Goal: Task Accomplishment & Management: Manage account settings

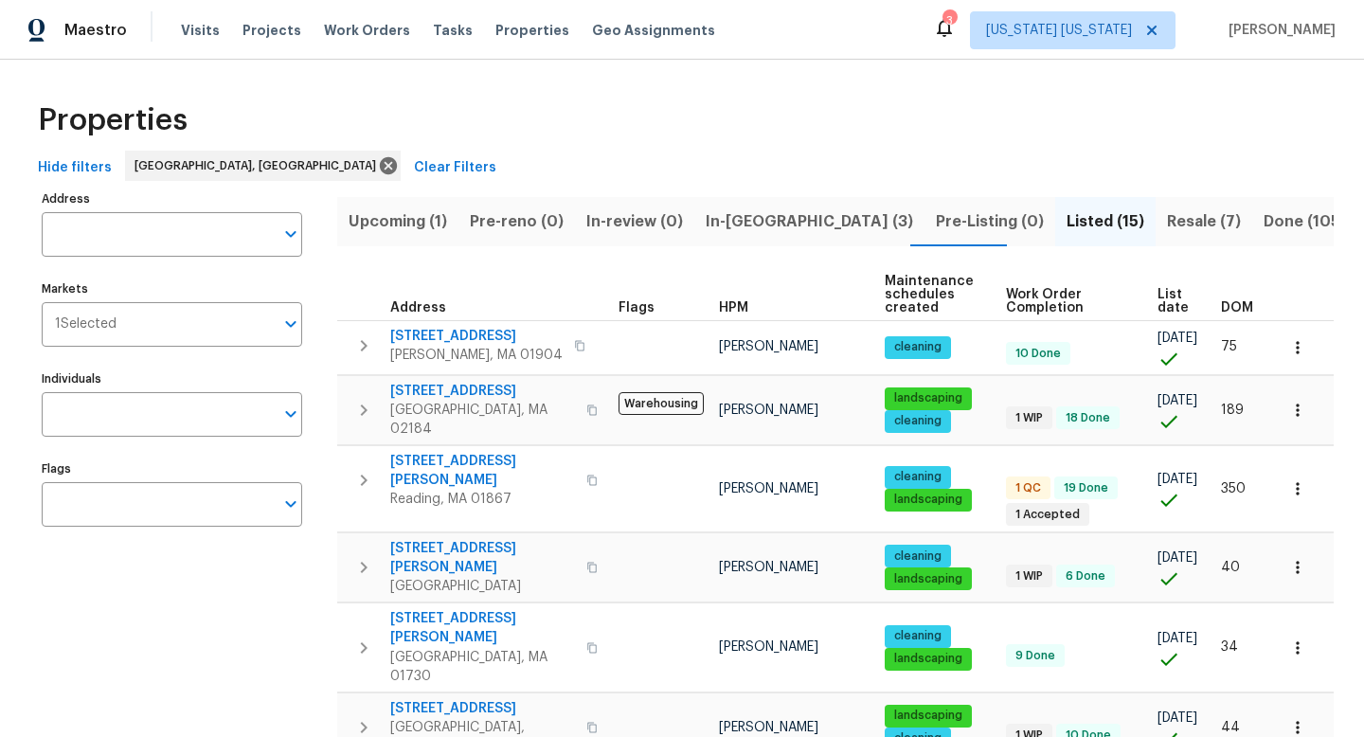
click at [421, 221] on span "Upcoming (1)" at bounding box center [398, 221] width 99 height 27
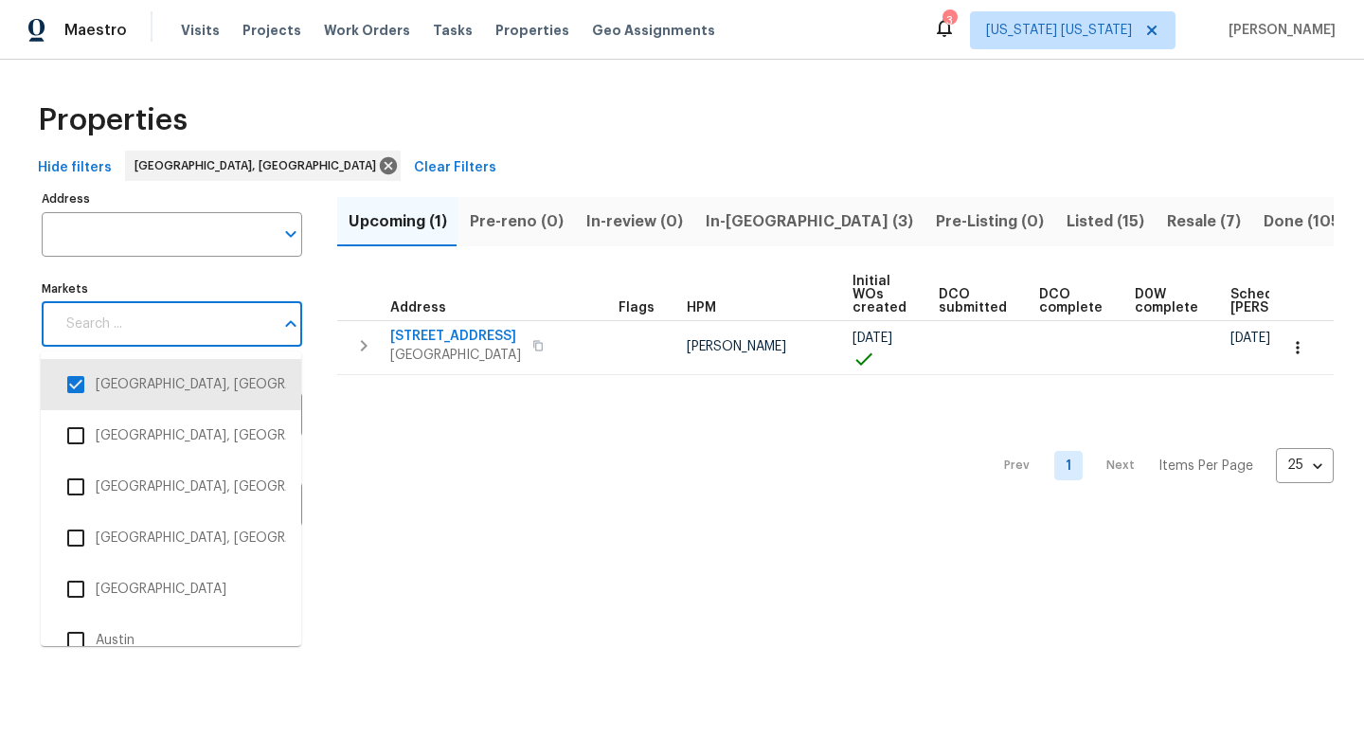
click at [123, 319] on input "Markets" at bounding box center [164, 324] width 219 height 45
click at [67, 393] on input "checkbox" at bounding box center [76, 385] width 40 height 40
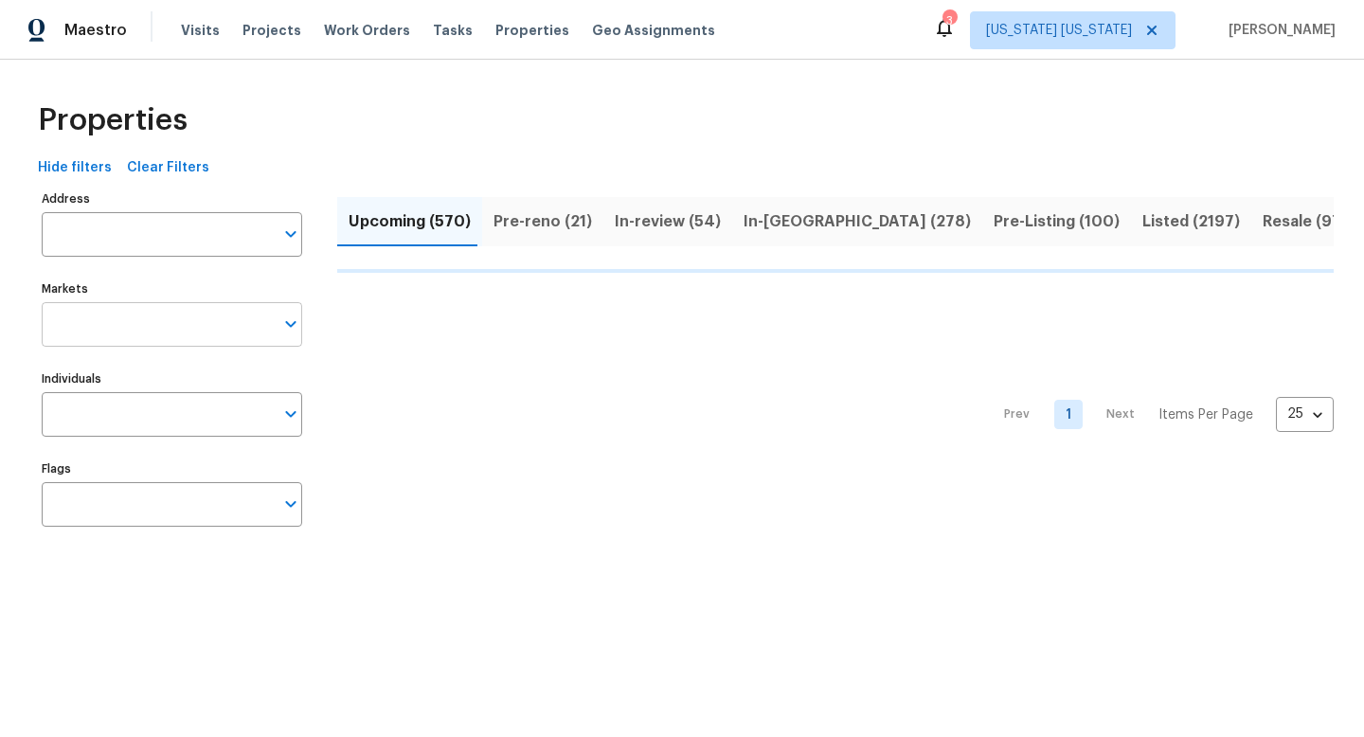
click at [109, 332] on input "Markets" at bounding box center [158, 324] width 232 height 45
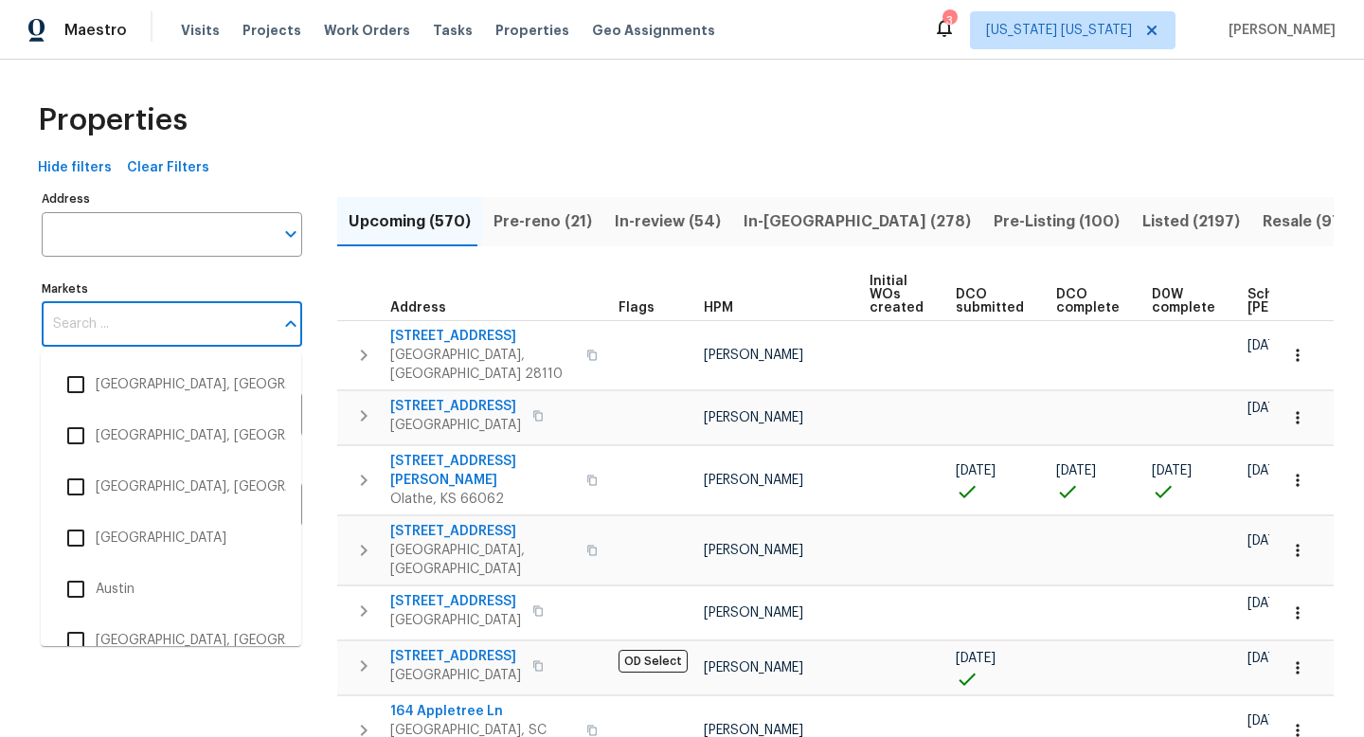
click at [104, 340] on input "Markets" at bounding box center [158, 324] width 232 height 45
type input "new"
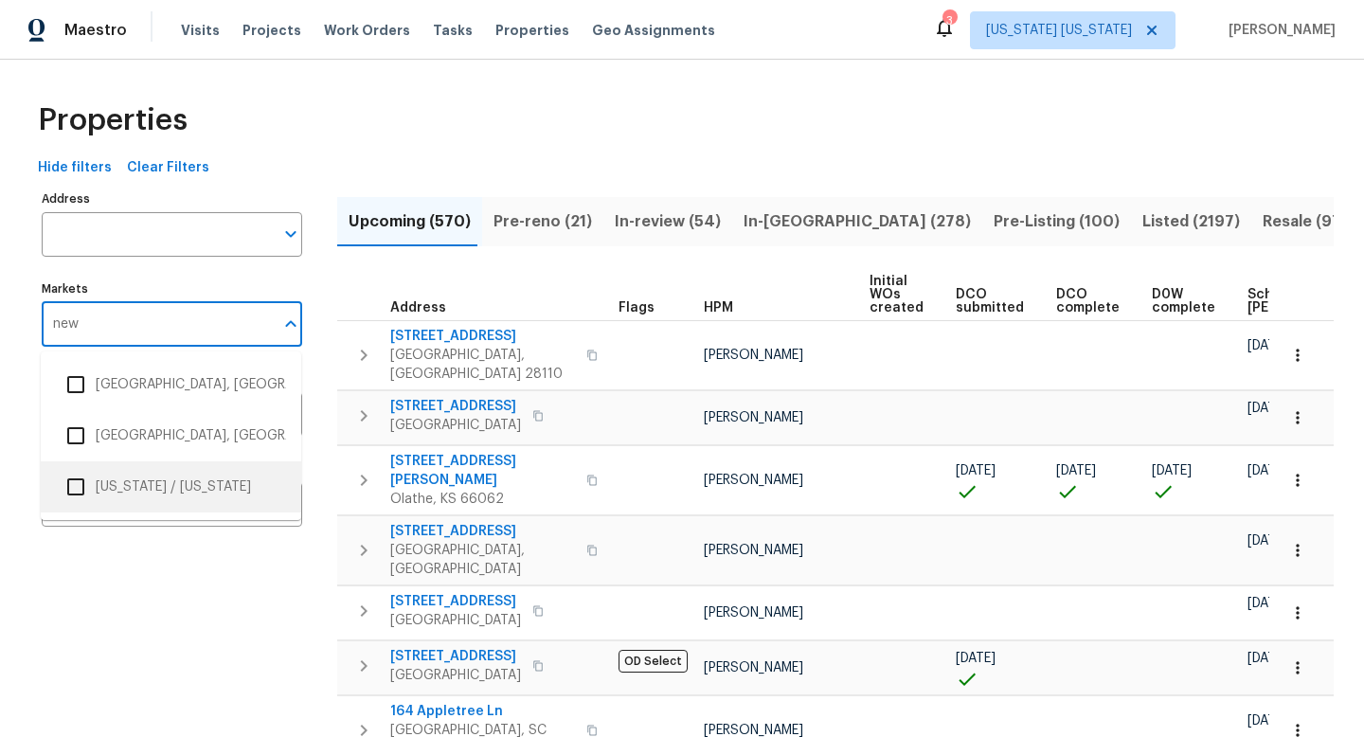
click at [97, 475] on li "New York / New Jersey" at bounding box center [171, 487] width 230 height 40
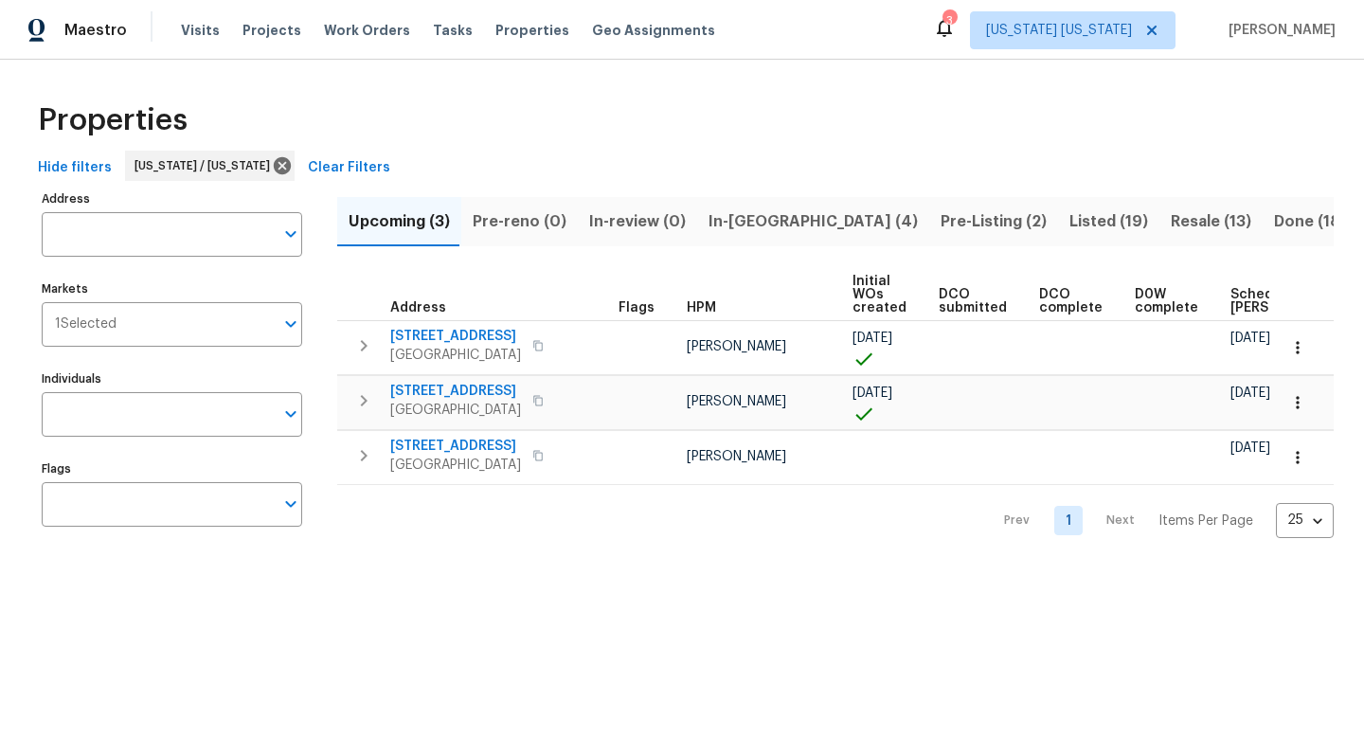
click at [712, 228] on span "In-reno (4)" at bounding box center [813, 221] width 209 height 27
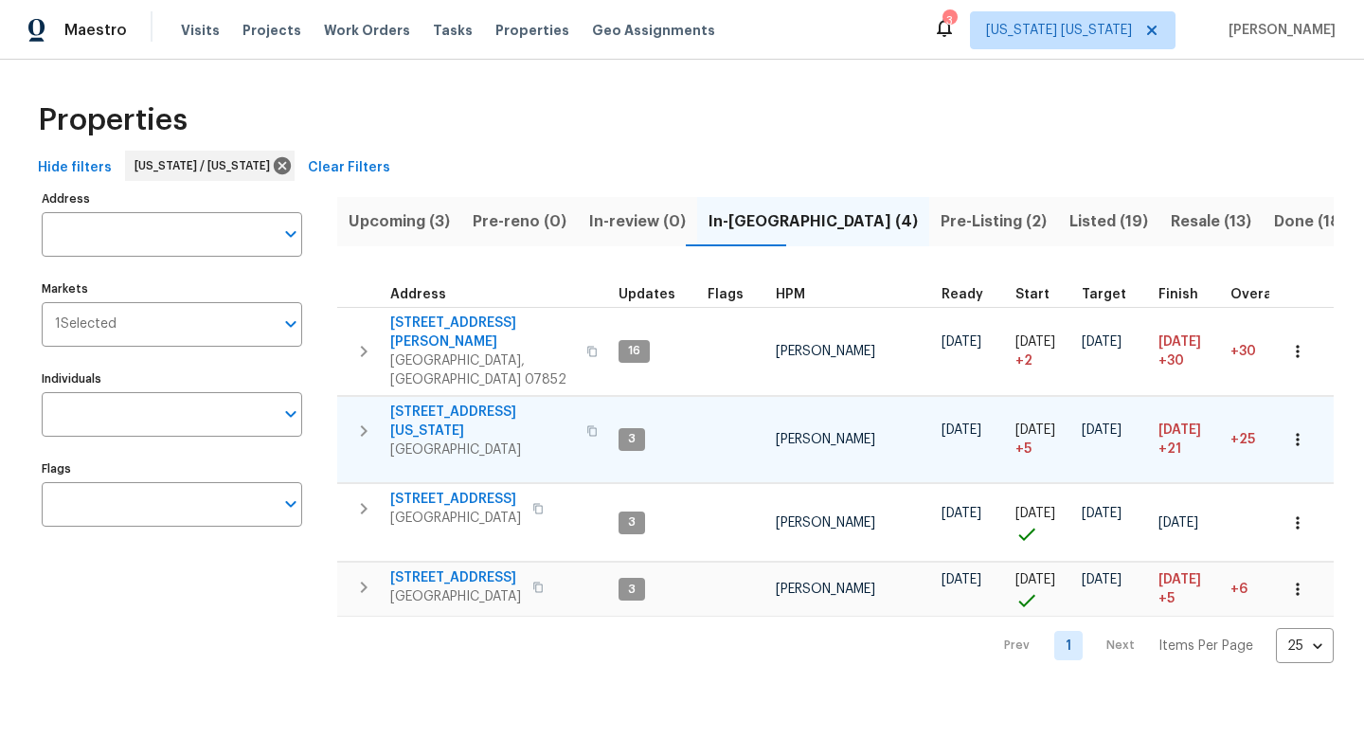
click at [460, 403] on span "[STREET_ADDRESS][US_STATE]" at bounding box center [482, 422] width 185 height 38
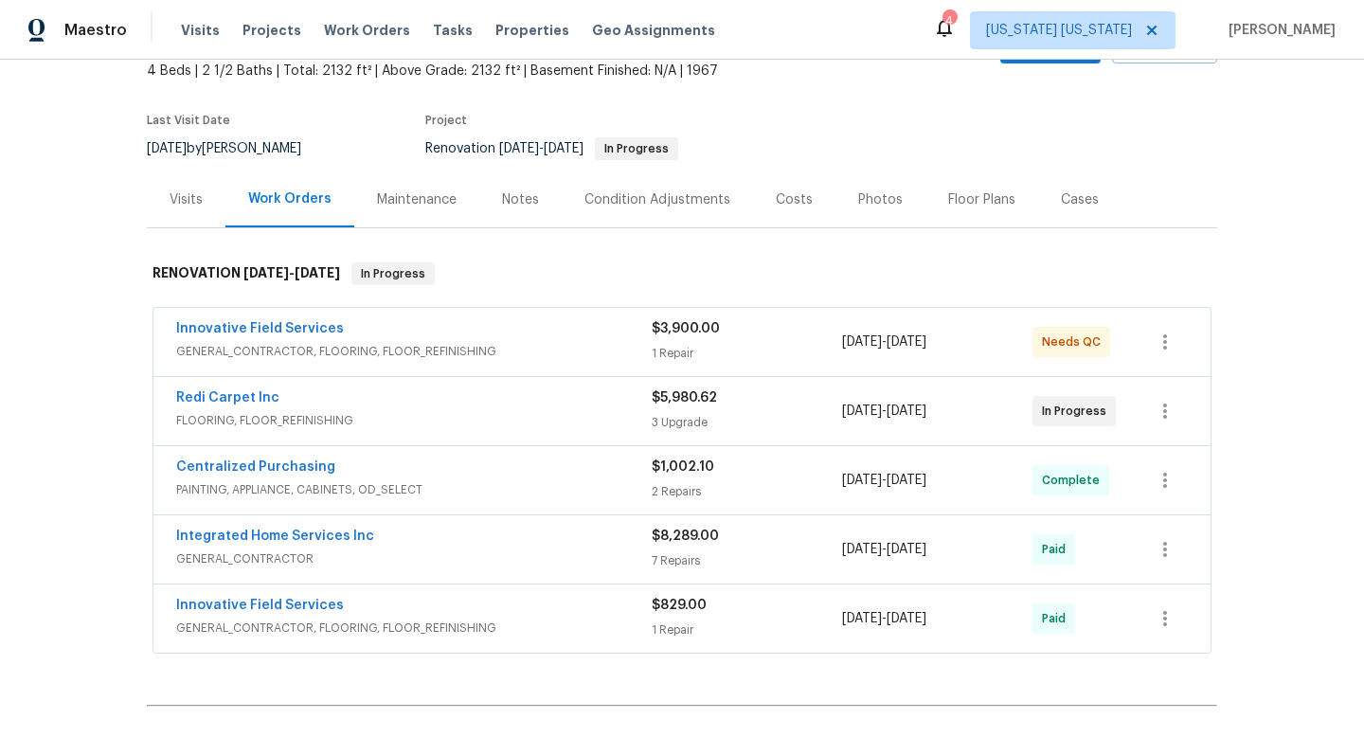
scroll to position [145, 0]
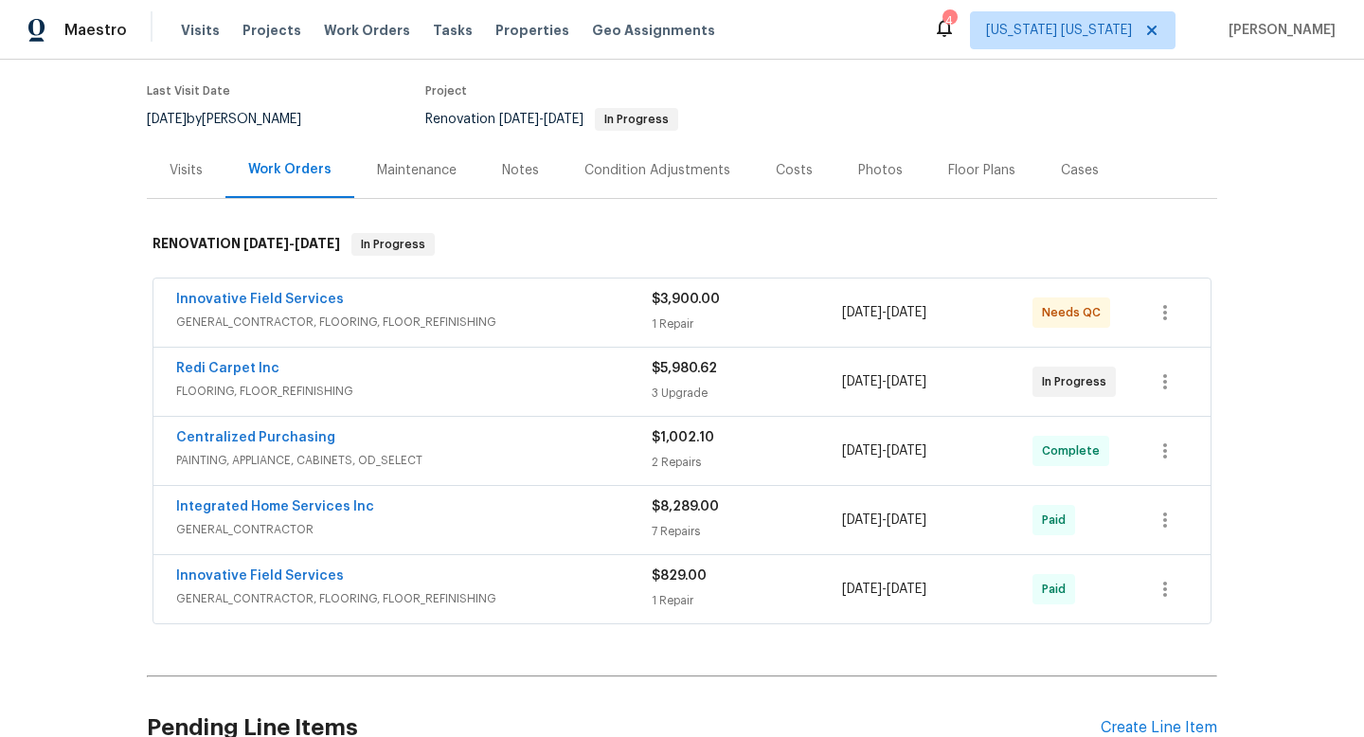
click at [320, 385] on span "FLOORING, FLOOR_REFINISHING" at bounding box center [414, 391] width 476 height 19
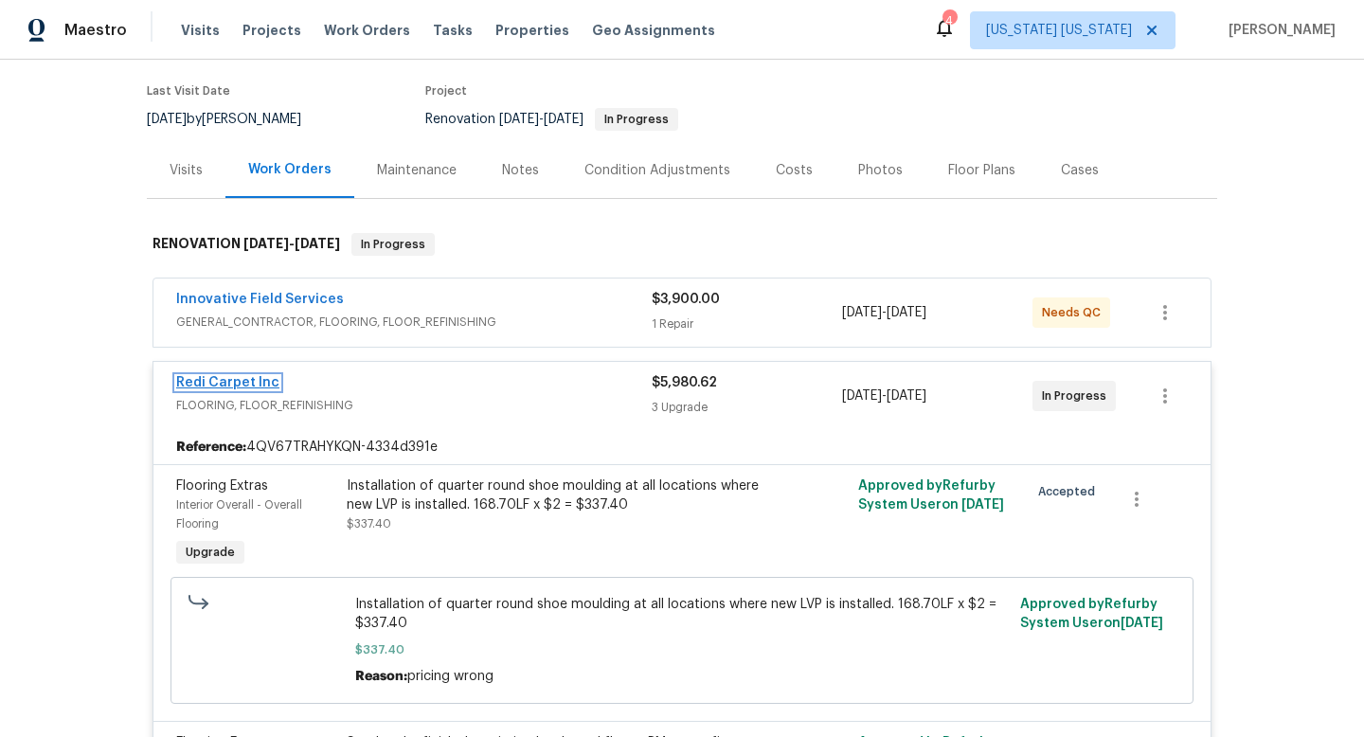
click at [248, 383] on link "Redi Carpet Inc" at bounding box center [227, 382] width 103 height 13
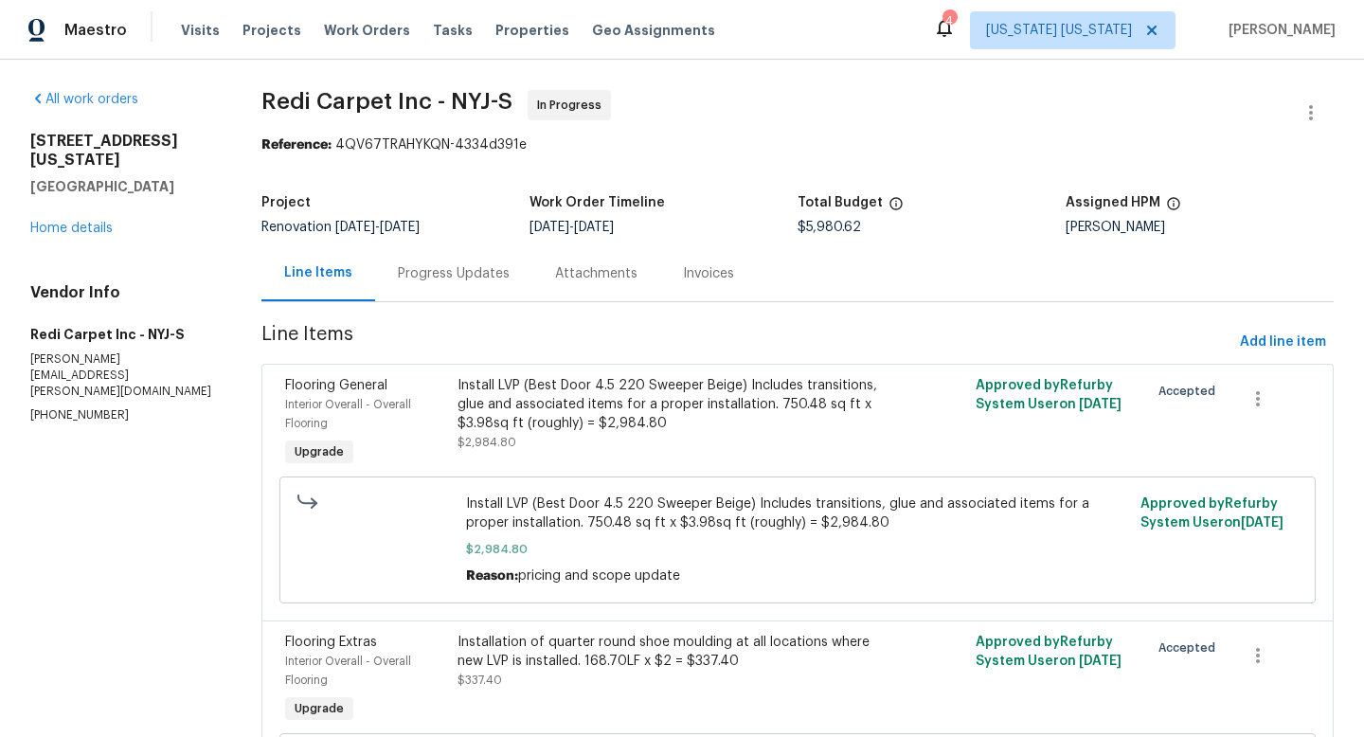
click at [1325, 119] on div "All work orders [STREET_ADDRESS][US_STATE] Home details Vendor Info Redi Carpet…" at bounding box center [682, 566] width 1364 height 1013
click at [1304, 117] on icon "button" at bounding box center [1311, 112] width 23 height 23
click at [1232, 116] on li "Edit" at bounding box center [1249, 113] width 205 height 31
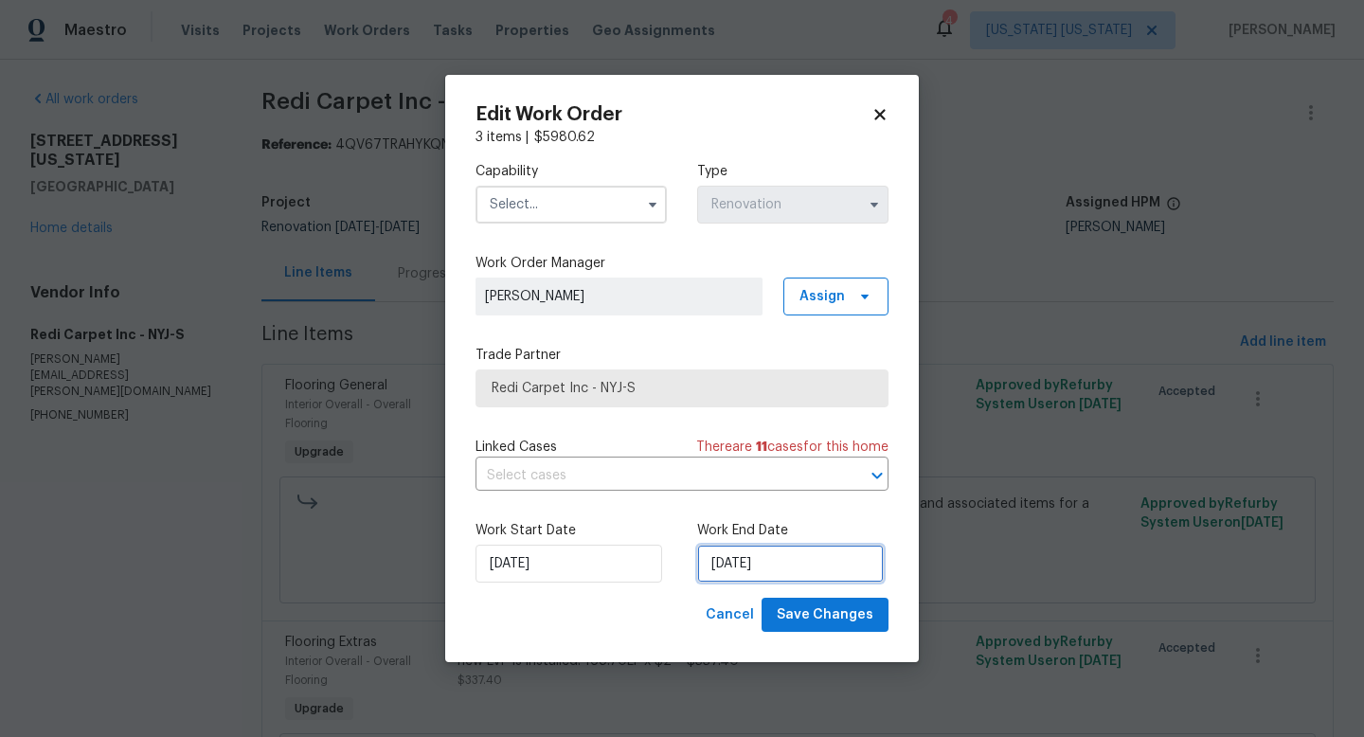
select select "7"
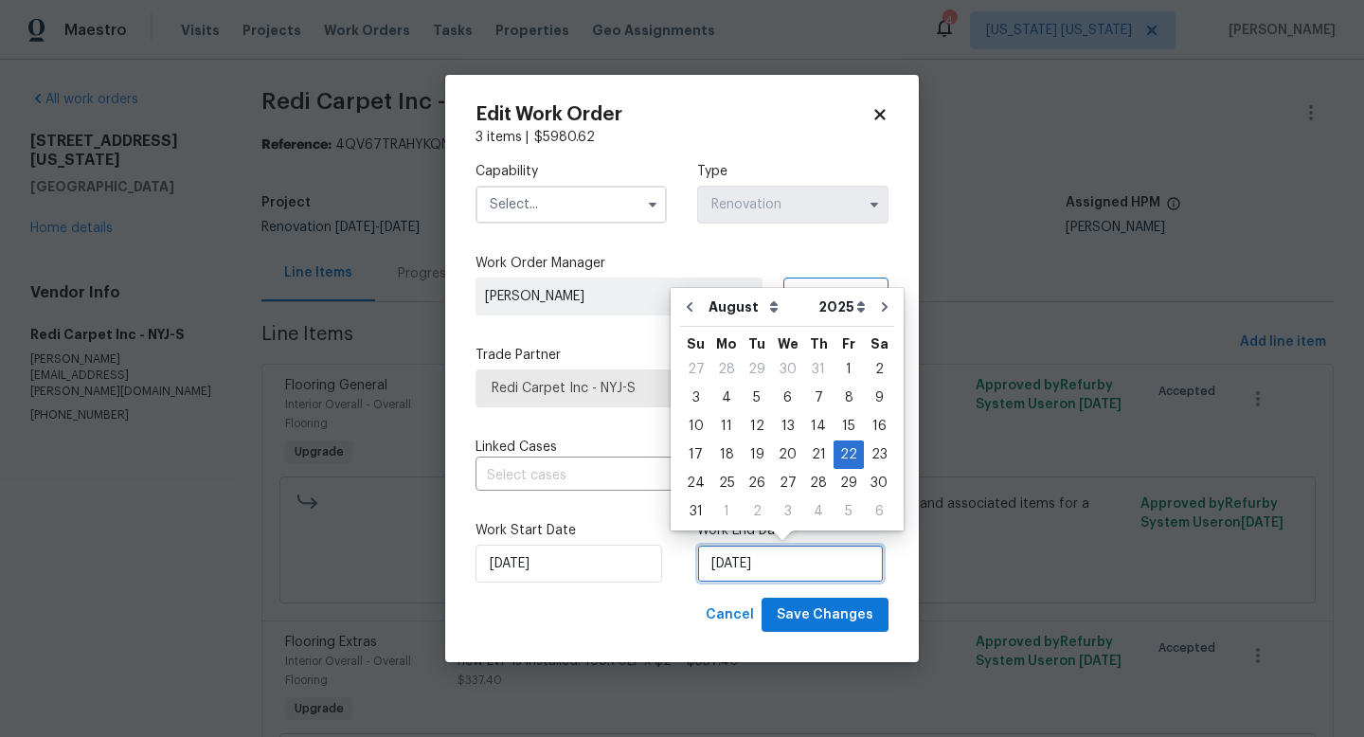
click at [752, 555] on input "[DATE]" at bounding box center [790, 564] width 187 height 38
click at [806, 482] on div "28" at bounding box center [818, 483] width 30 height 27
type input "[DATE]"
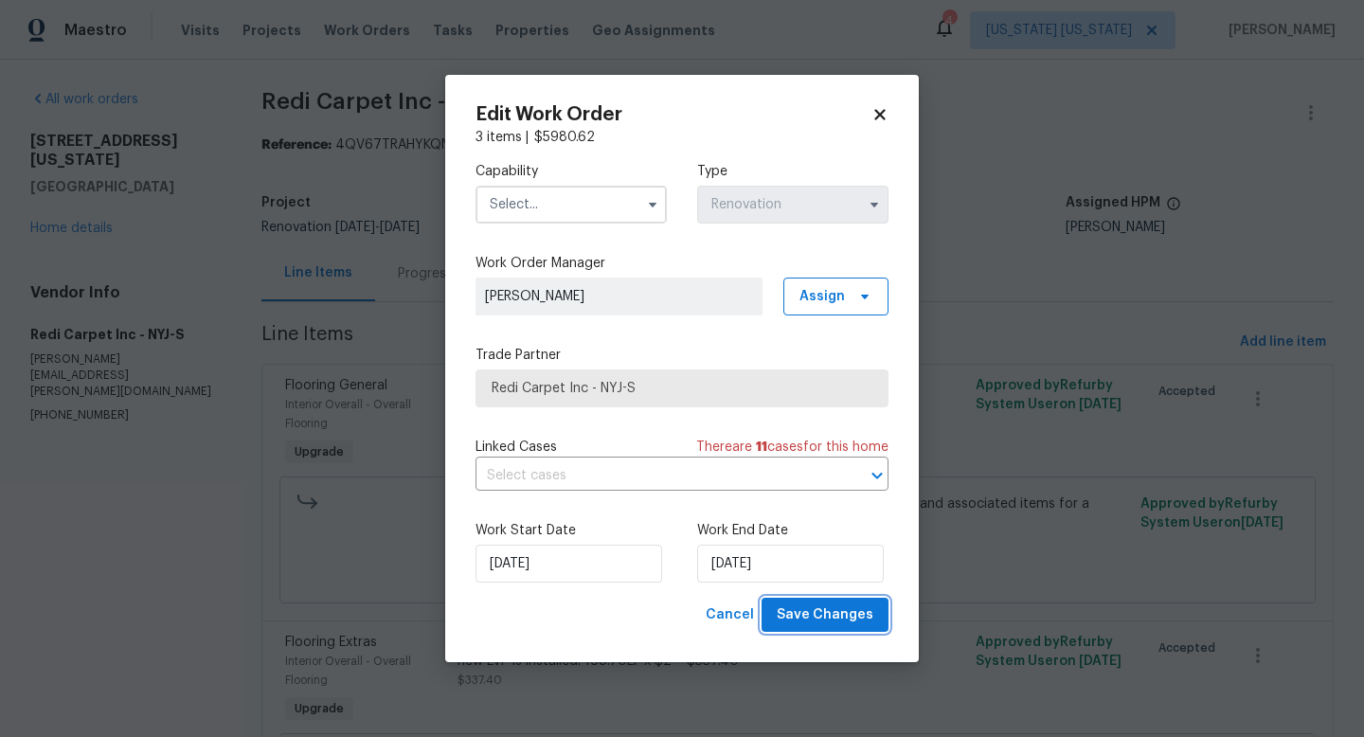
click at [783, 626] on button "Save Changes" at bounding box center [825, 615] width 127 height 35
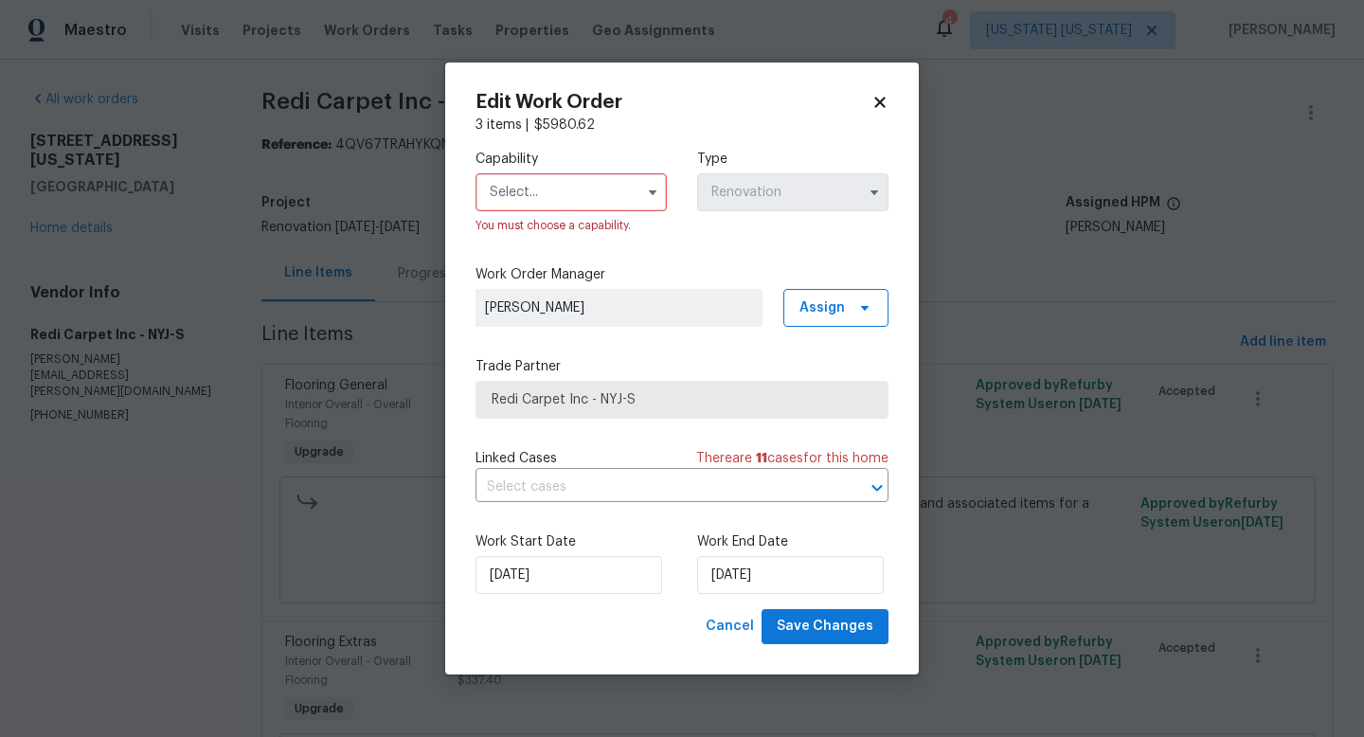
click at [565, 203] on input "text" at bounding box center [571, 192] width 191 height 38
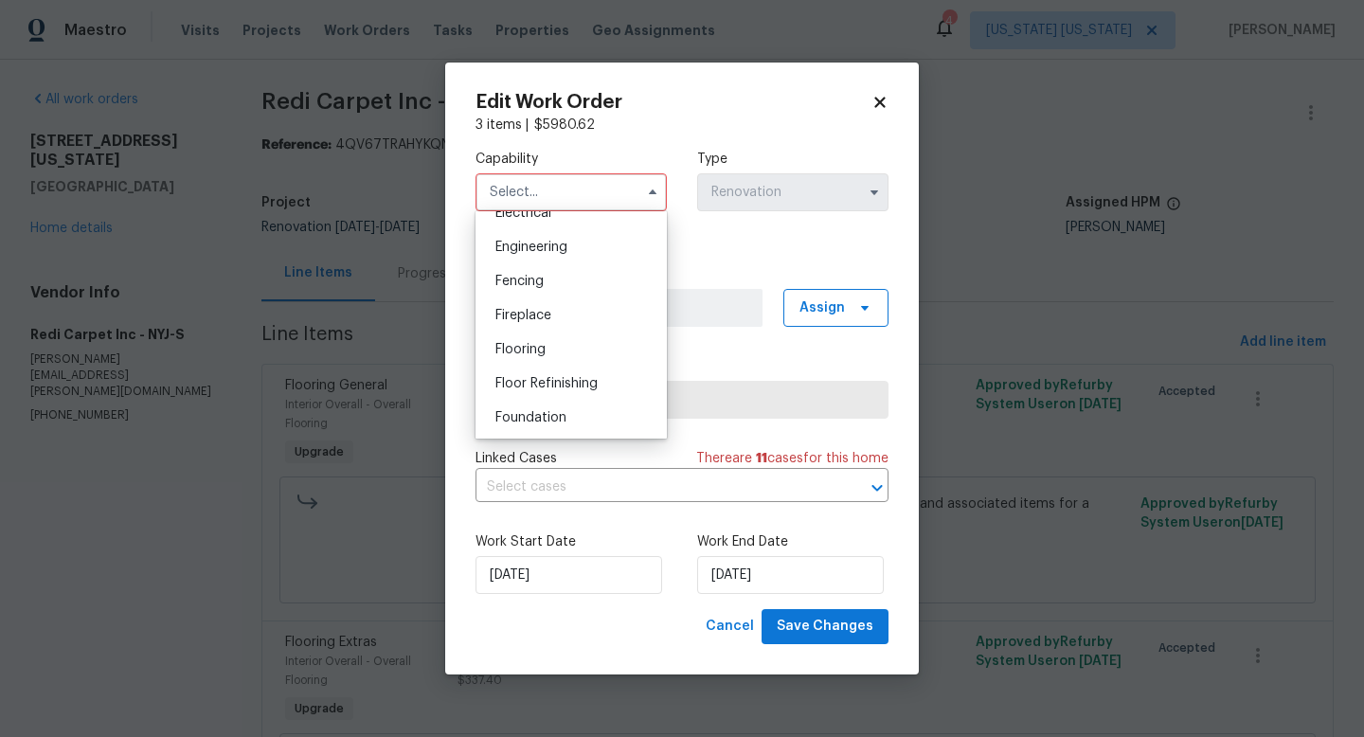
scroll to position [648, 0]
click at [560, 333] on div "Flooring" at bounding box center [571, 320] width 182 height 34
type input "Flooring"
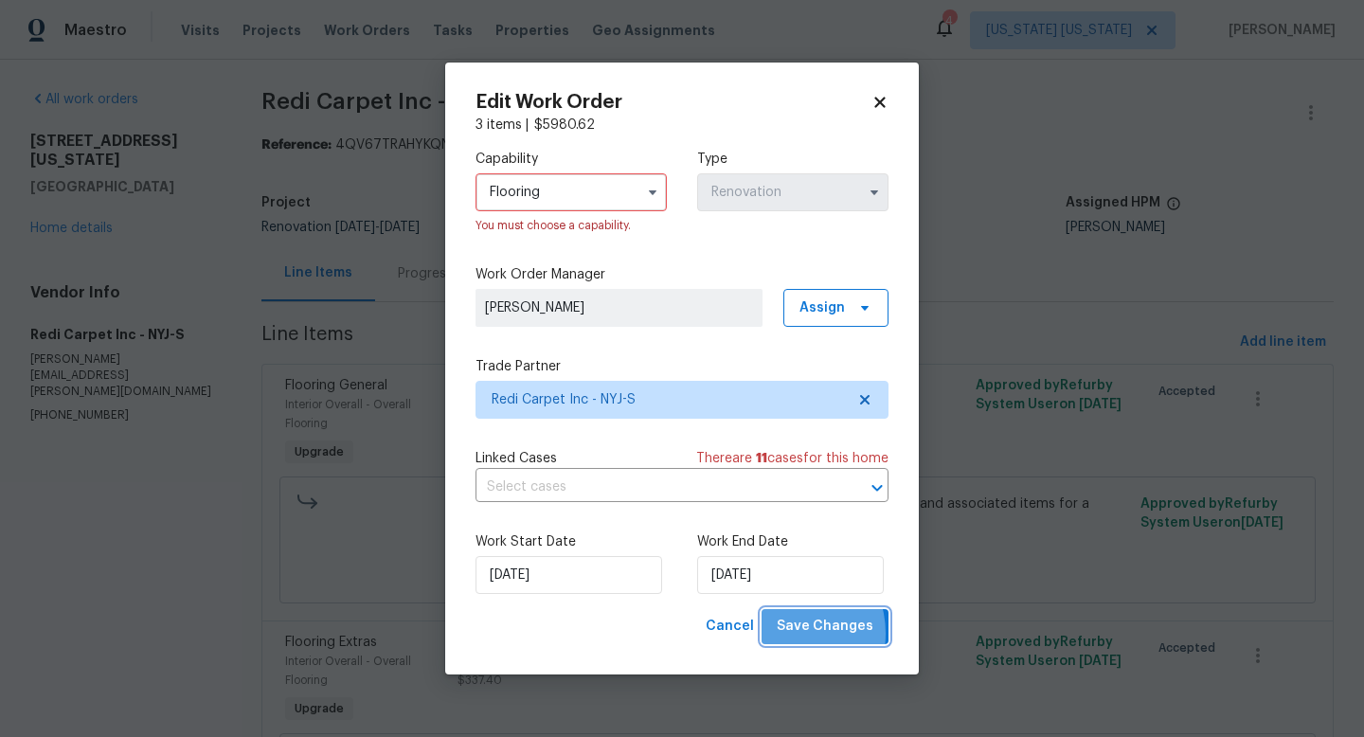
click at [793, 634] on span "Save Changes" at bounding box center [825, 627] width 97 height 24
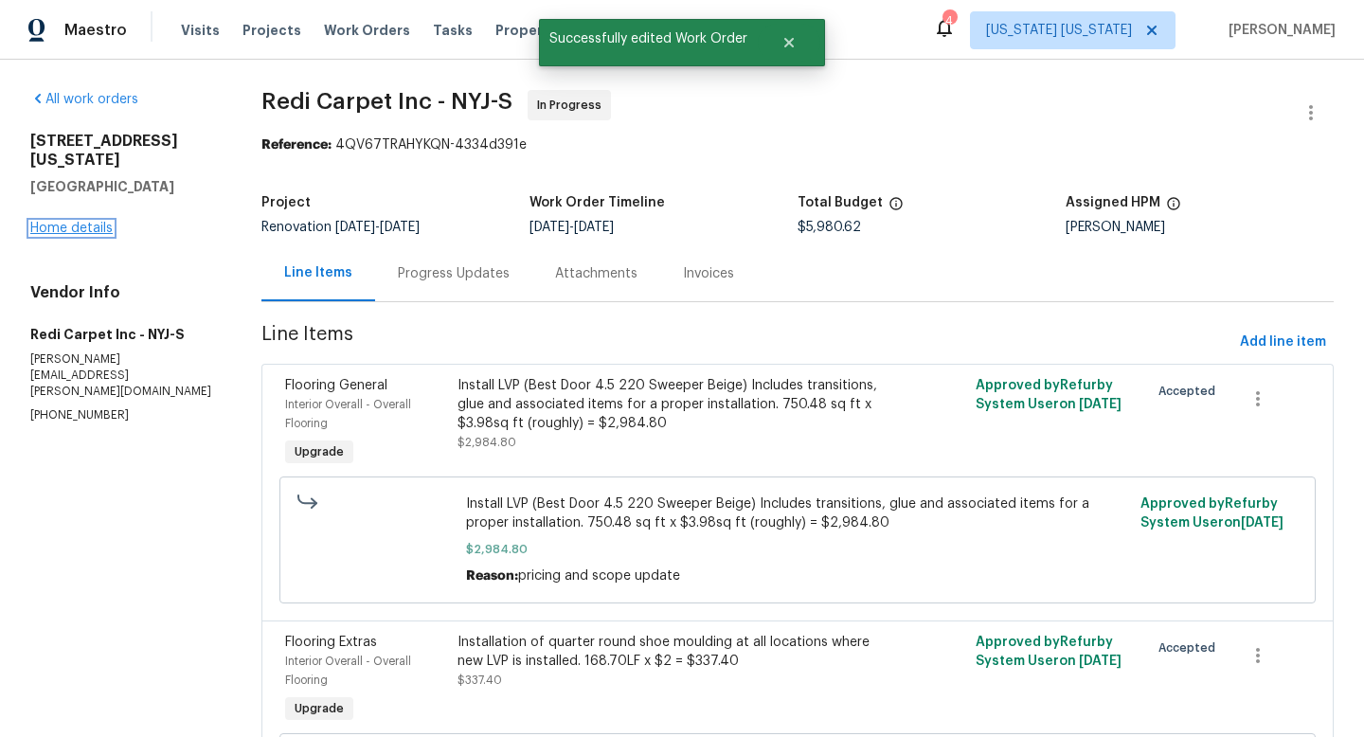
click at [34, 222] on link "Home details" at bounding box center [71, 228] width 82 height 13
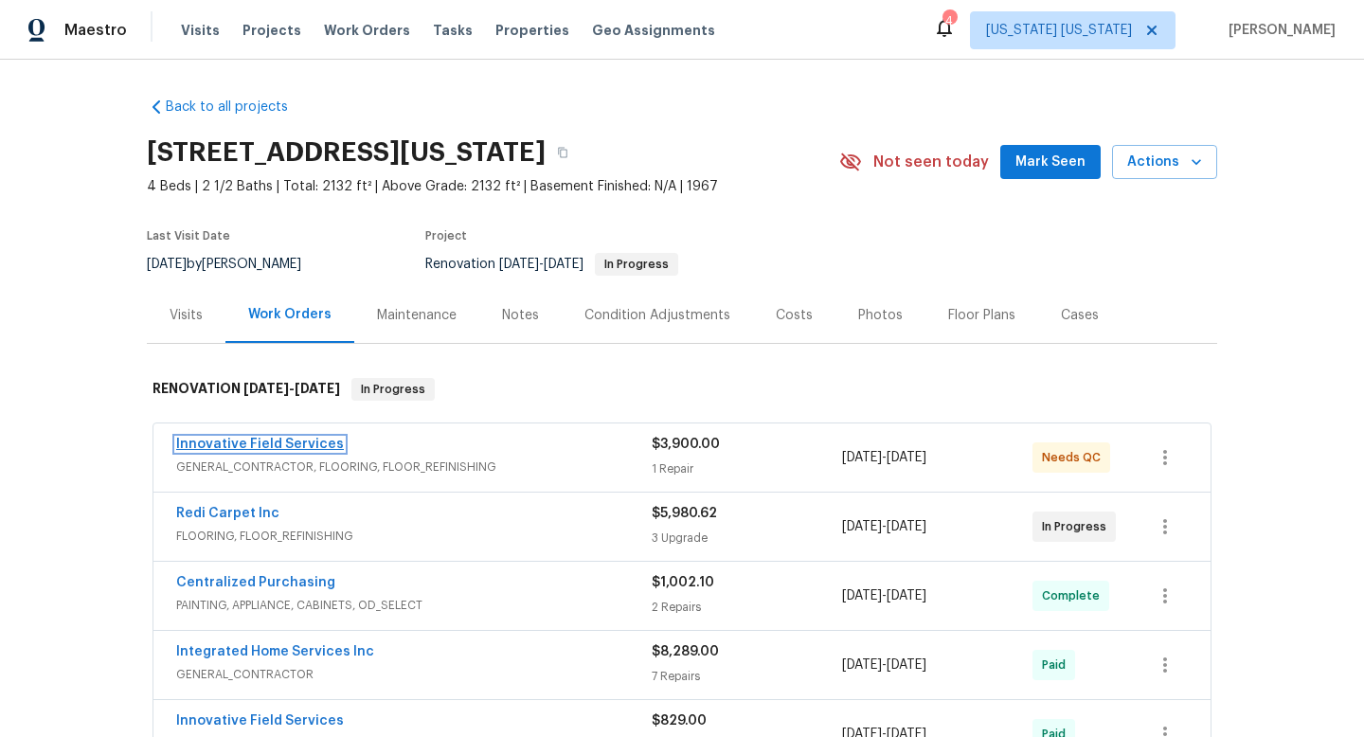
click at [297, 447] on link "Innovative Field Services" at bounding box center [260, 444] width 168 height 13
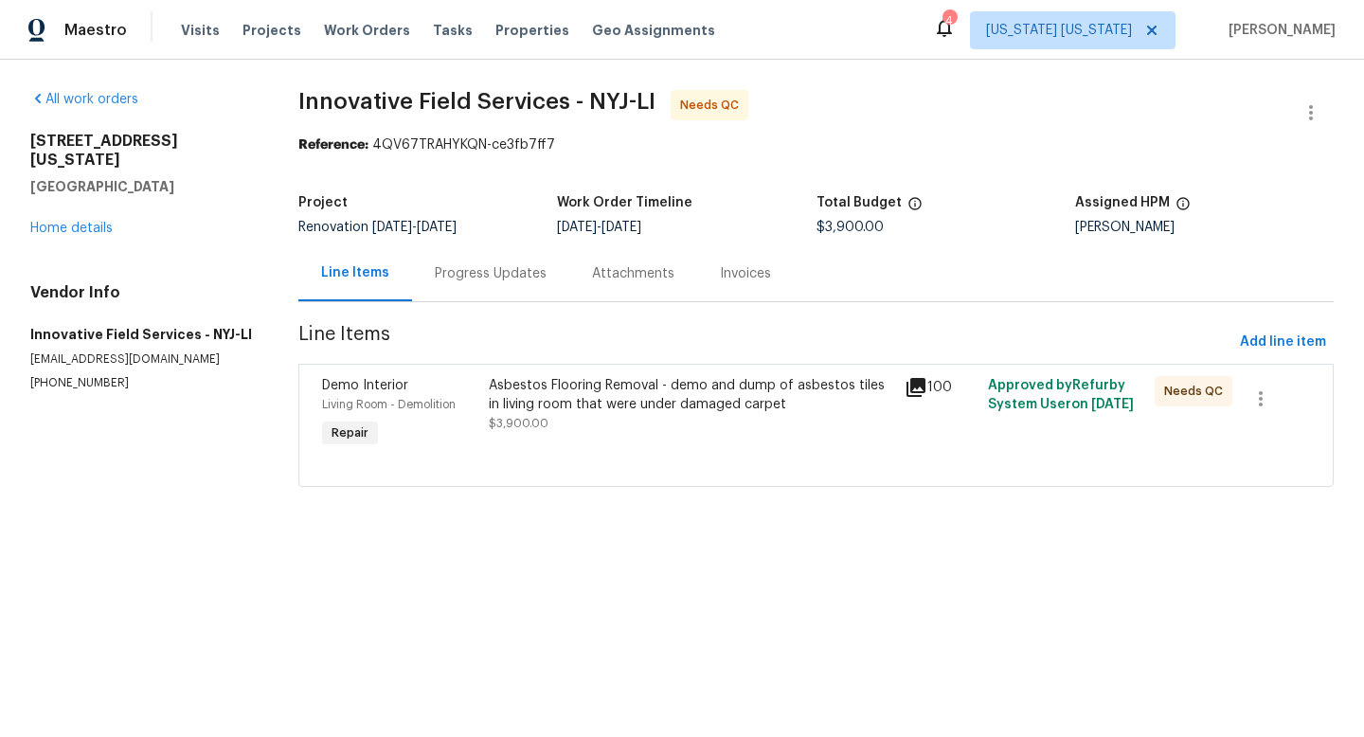
click at [510, 403] on div "Asbestos Flooring Removal - demo and dump of asbestos tiles in living room that…" at bounding box center [691, 395] width 405 height 38
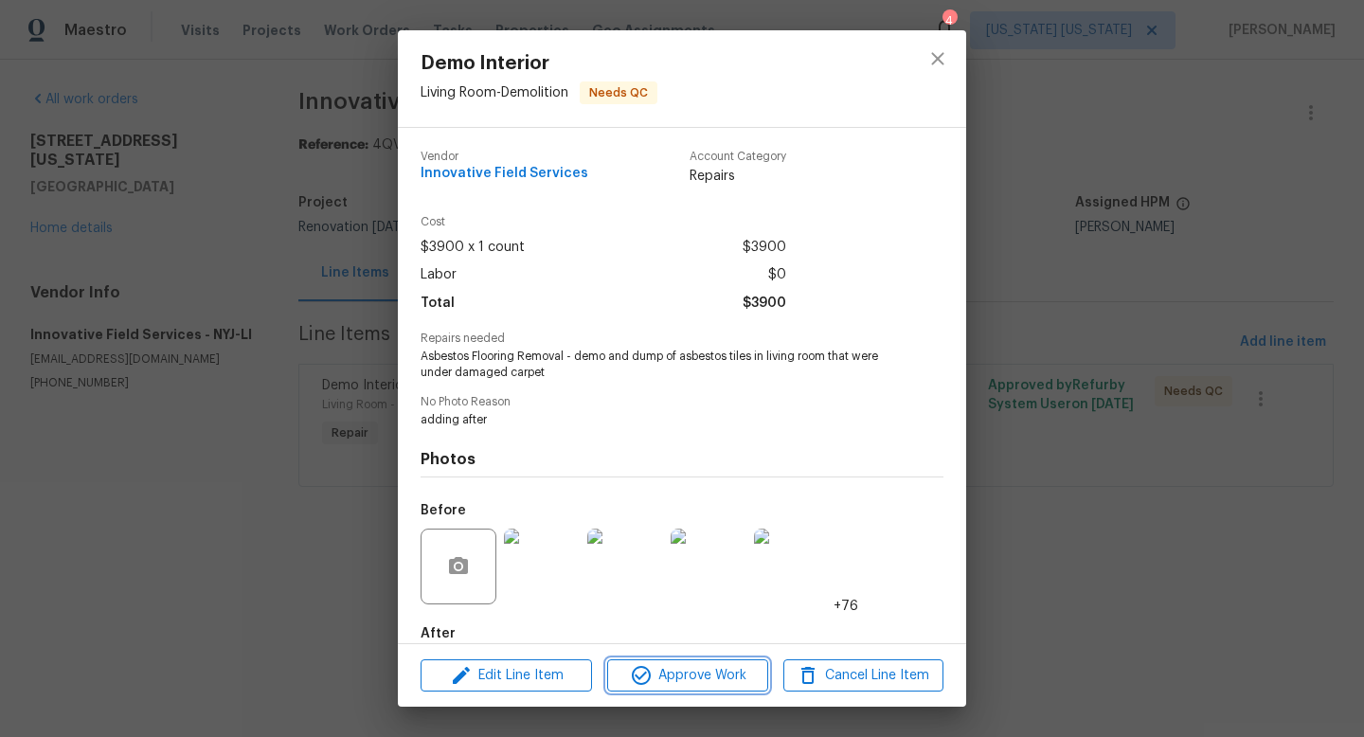
click at [651, 664] on icon "button" at bounding box center [641, 675] width 23 height 23
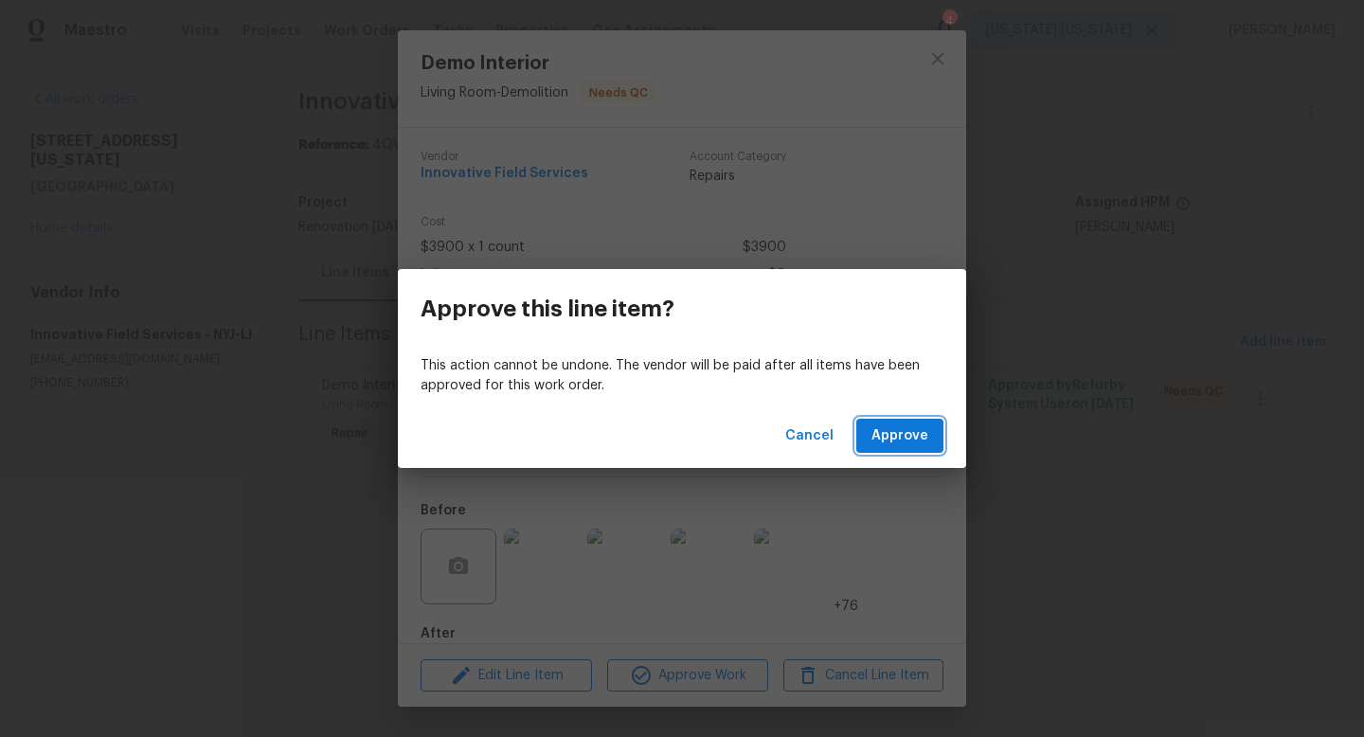
click at [908, 434] on span "Approve" at bounding box center [900, 436] width 57 height 24
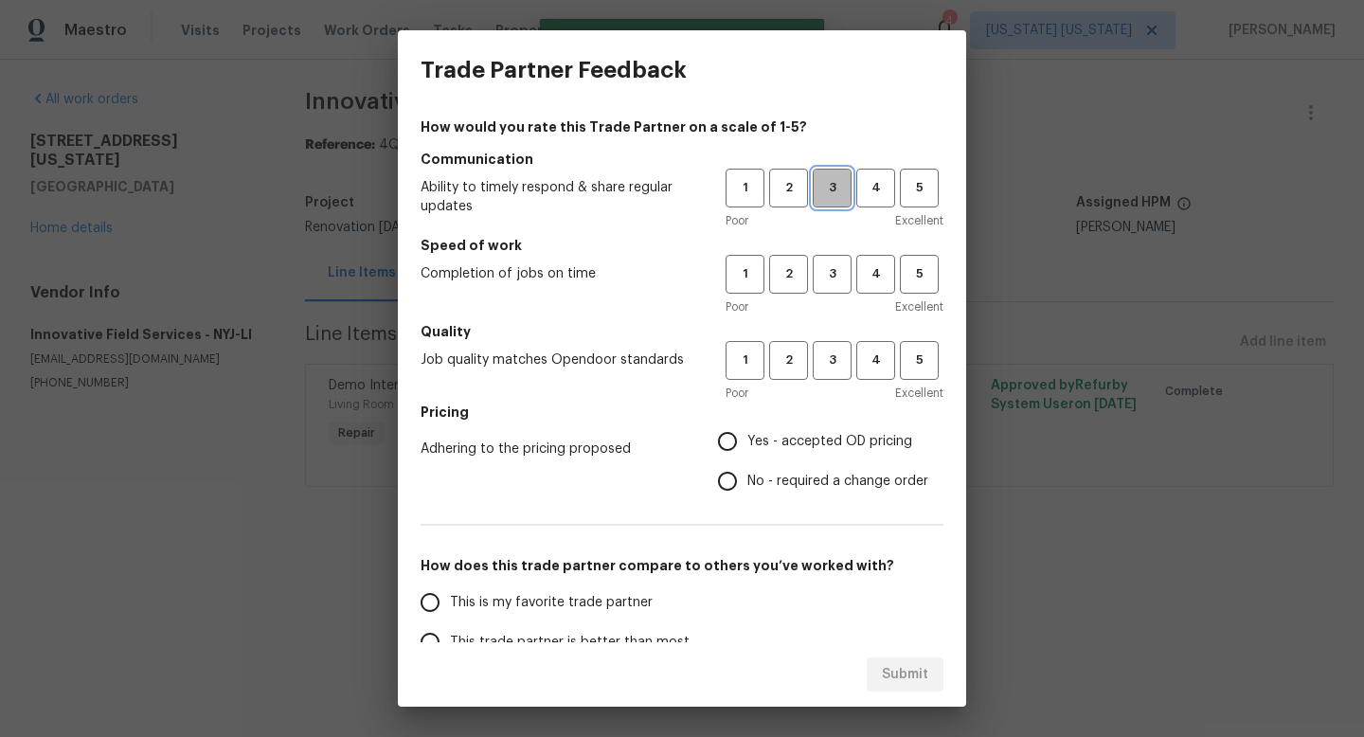
click at [816, 180] on span "3" at bounding box center [832, 188] width 35 height 22
click at [821, 279] on span "3" at bounding box center [832, 274] width 35 height 22
click at [915, 186] on span "5" at bounding box center [919, 188] width 35 height 22
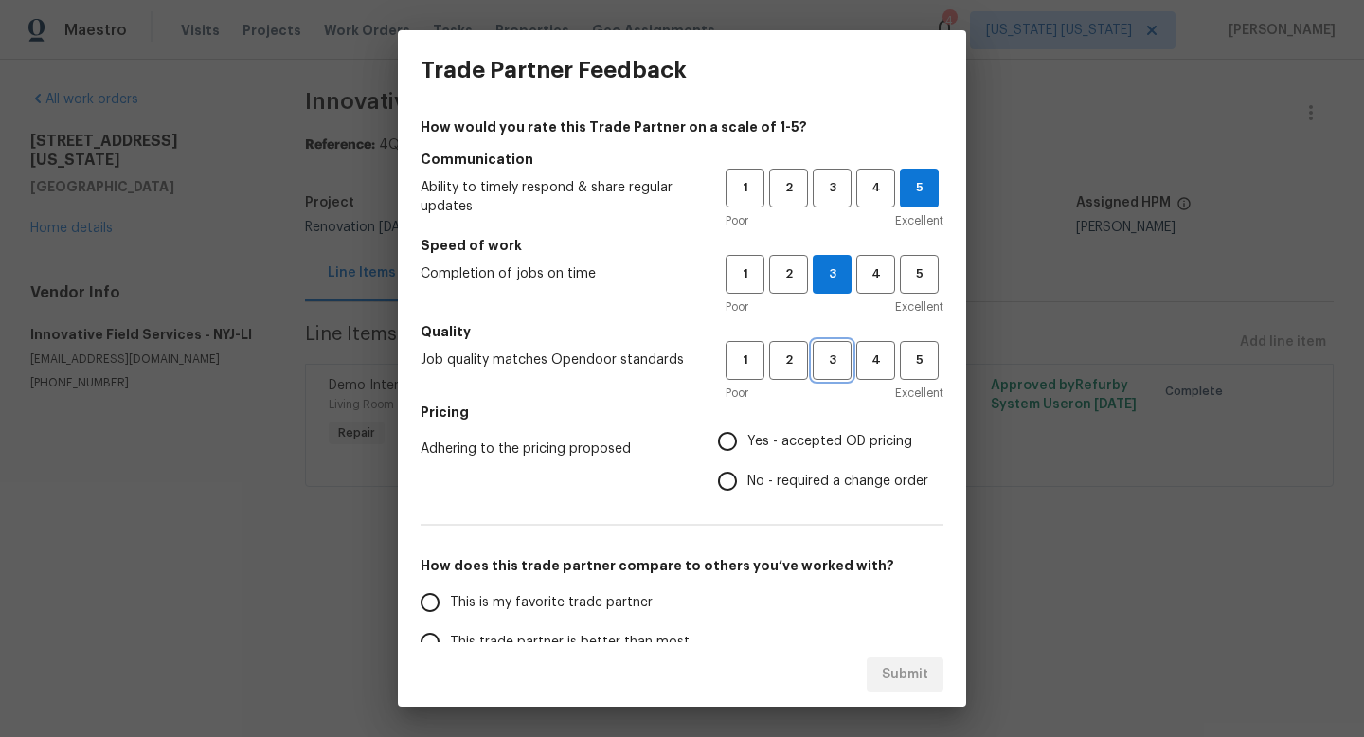
click at [835, 364] on span "3" at bounding box center [832, 361] width 35 height 22
click at [805, 440] on span "Yes - accepted OD pricing" at bounding box center [829, 442] width 165 height 20
click at [747, 440] on input "Yes - accepted OD pricing" at bounding box center [728, 442] width 40 height 40
radio input "true"
click at [800, 470] on label "No - required a change order" at bounding box center [818, 481] width 221 height 40
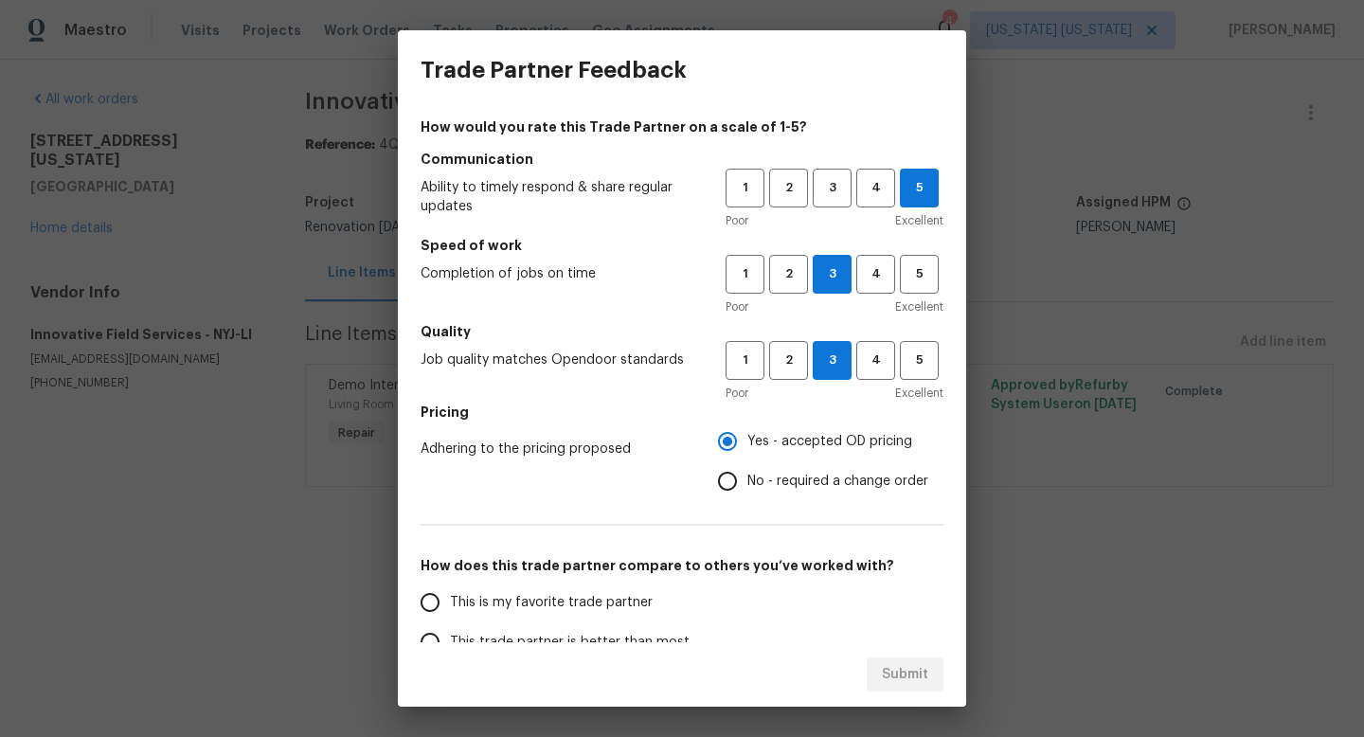
click at [747, 470] on input "No - required a change order" at bounding box center [728, 481] width 40 height 40
radio input "true"
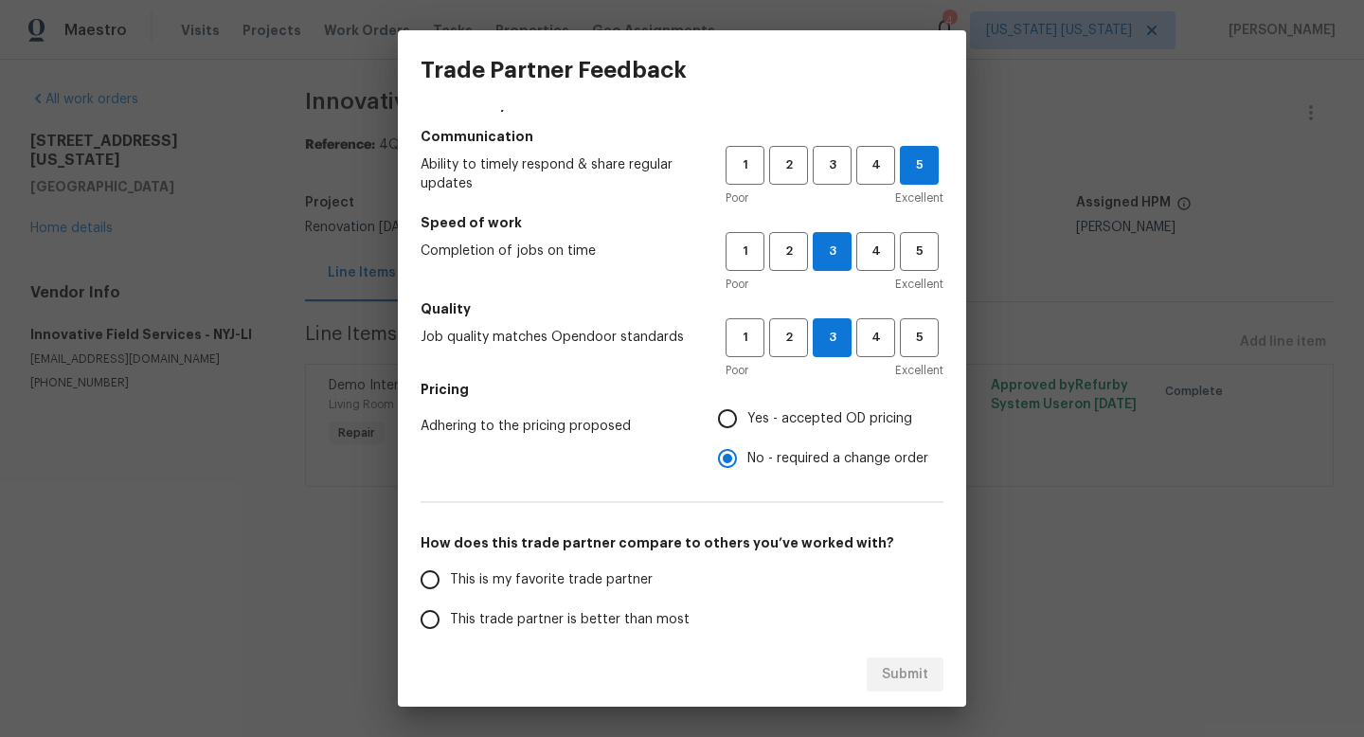
scroll to position [48, 0]
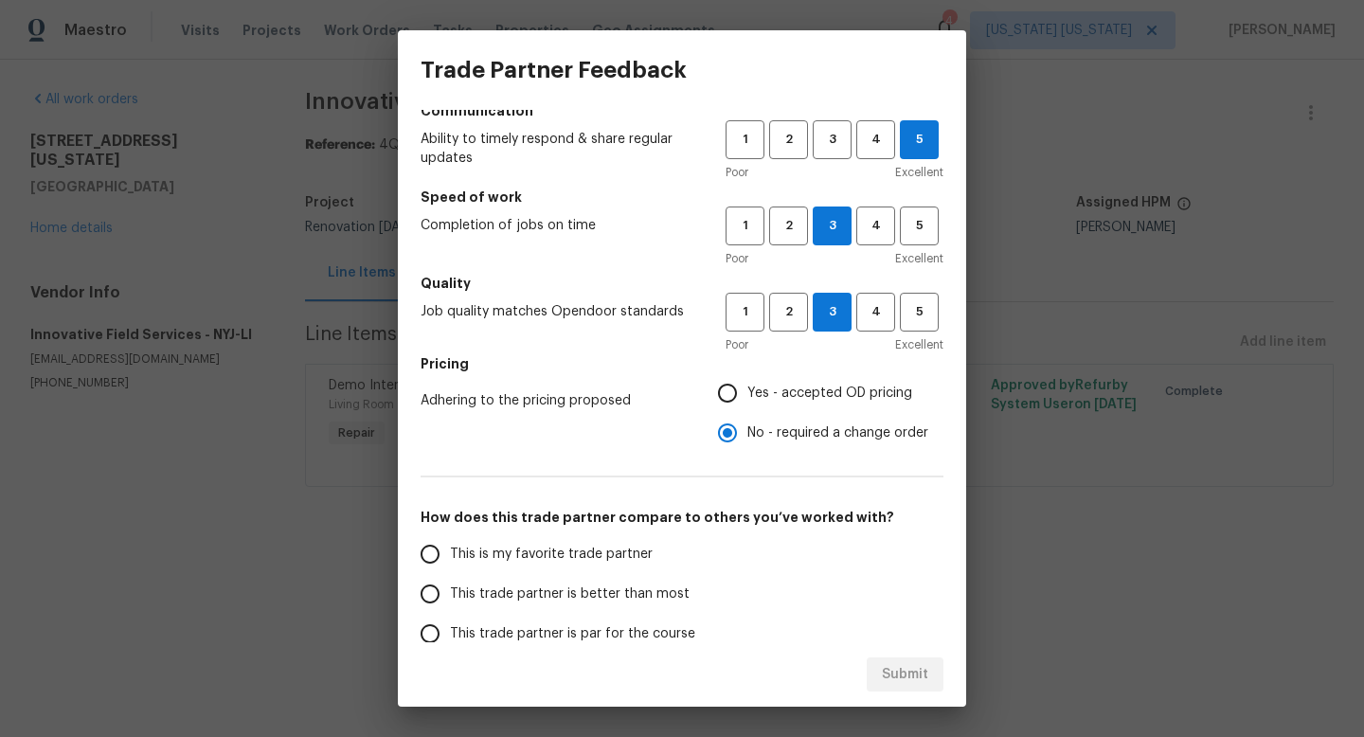
click at [568, 589] on span "This trade partner is better than most" at bounding box center [570, 595] width 240 height 20
click at [450, 589] on input "This trade partner is better than most" at bounding box center [430, 594] width 40 height 40
click at [916, 683] on span "Submit" at bounding box center [905, 675] width 46 height 24
radio input "true"
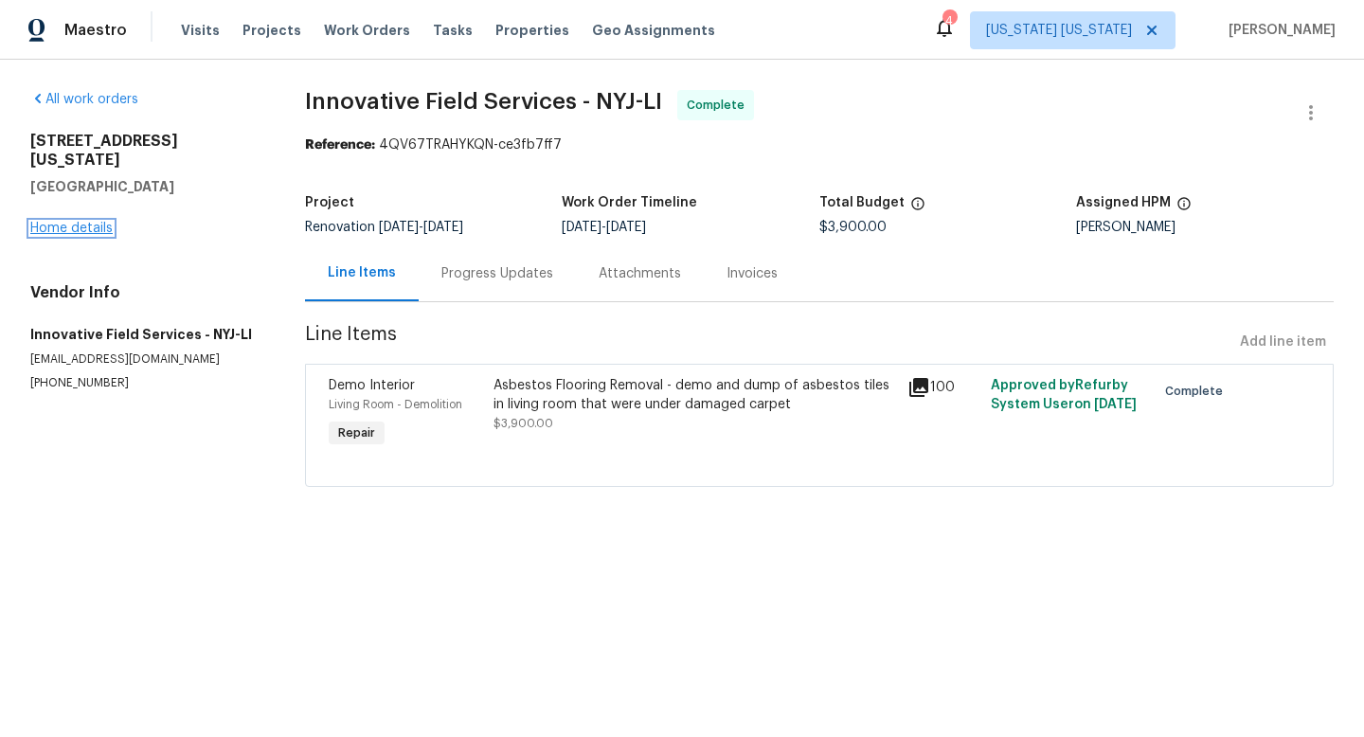
click at [95, 222] on link "Home details" at bounding box center [71, 228] width 82 height 13
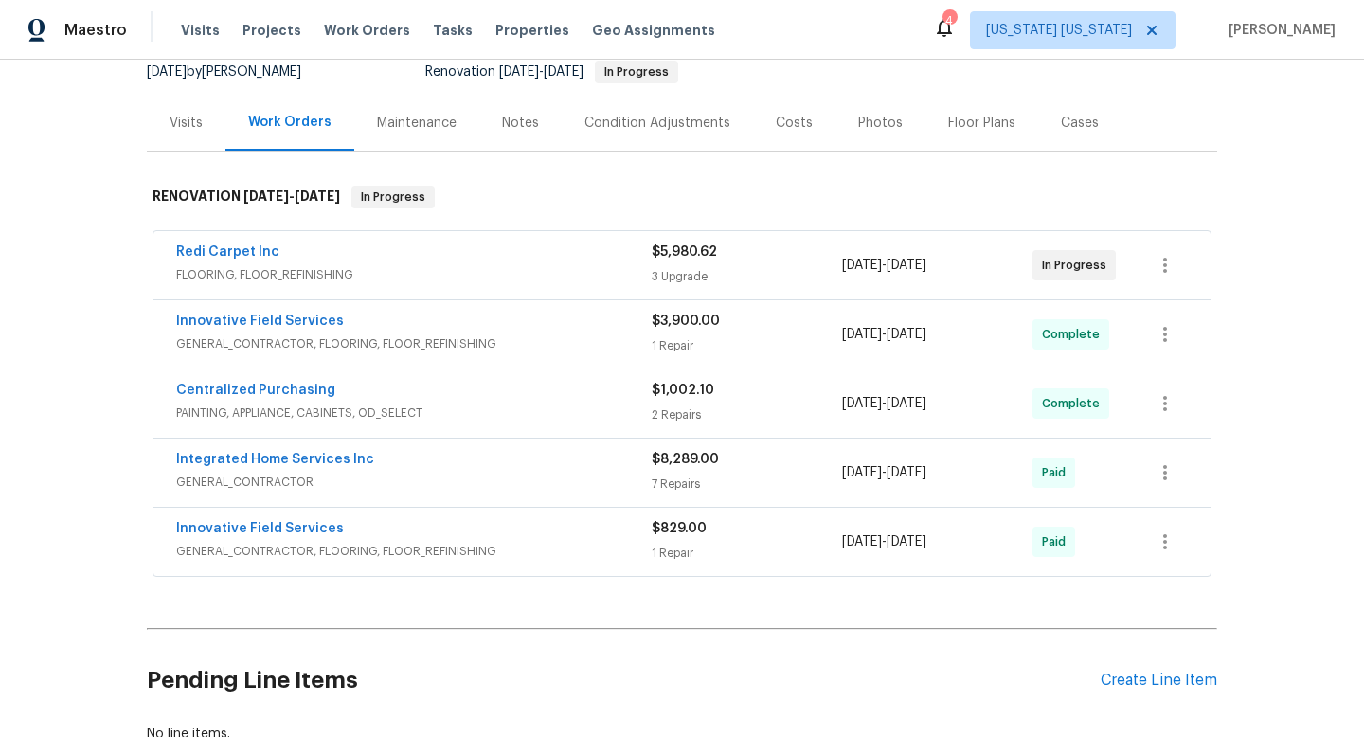
scroll to position [193, 0]
click at [1117, 673] on div "Create Line Item" at bounding box center [1159, 680] width 117 height 18
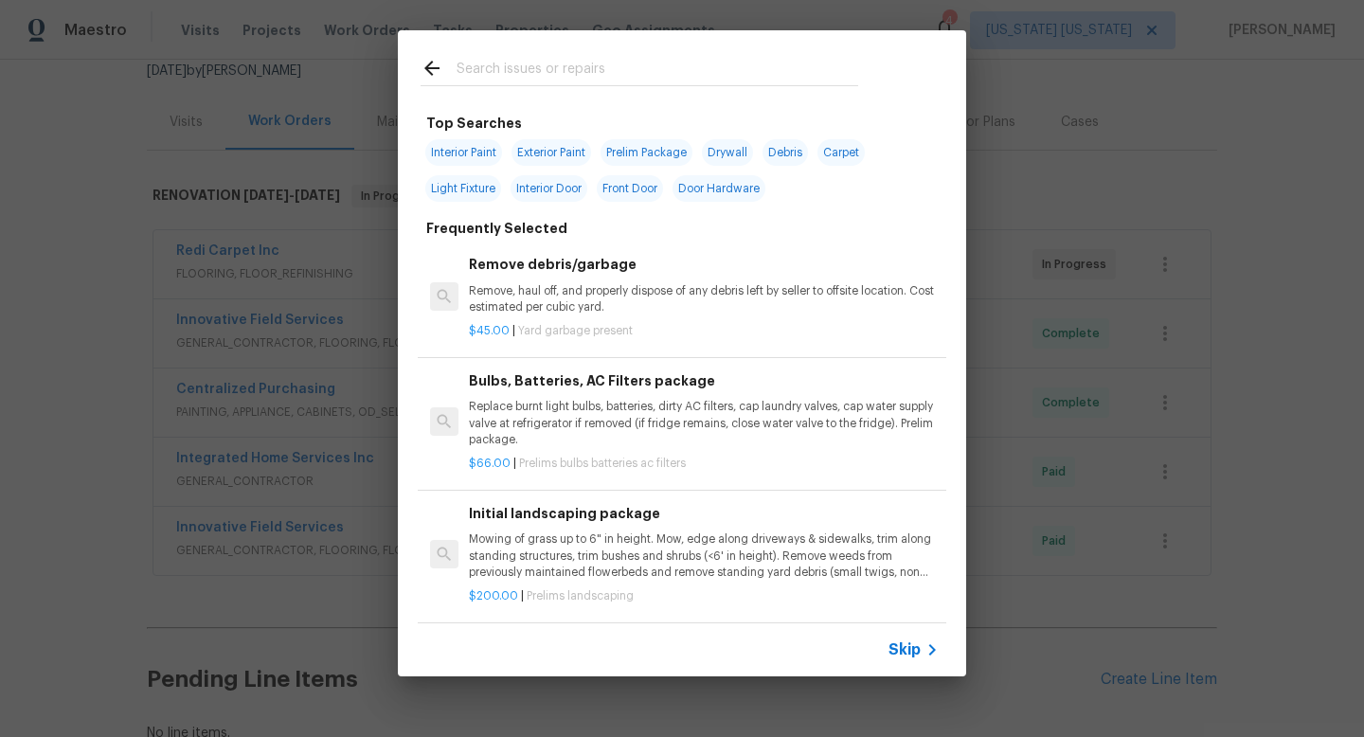
click at [626, 80] on input "text" at bounding box center [658, 71] width 402 height 28
type input "I"
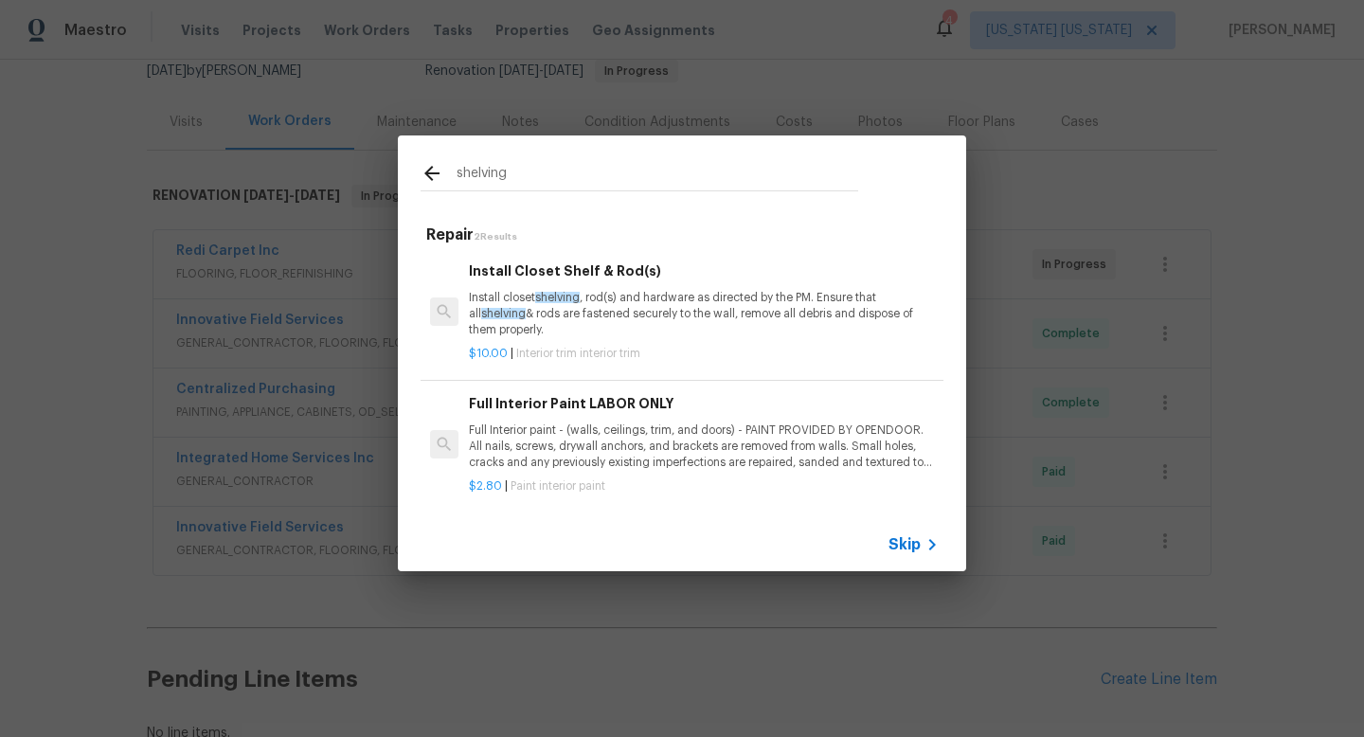
type input "shelving"
click at [565, 292] on span "shelving" at bounding box center [557, 297] width 45 height 11
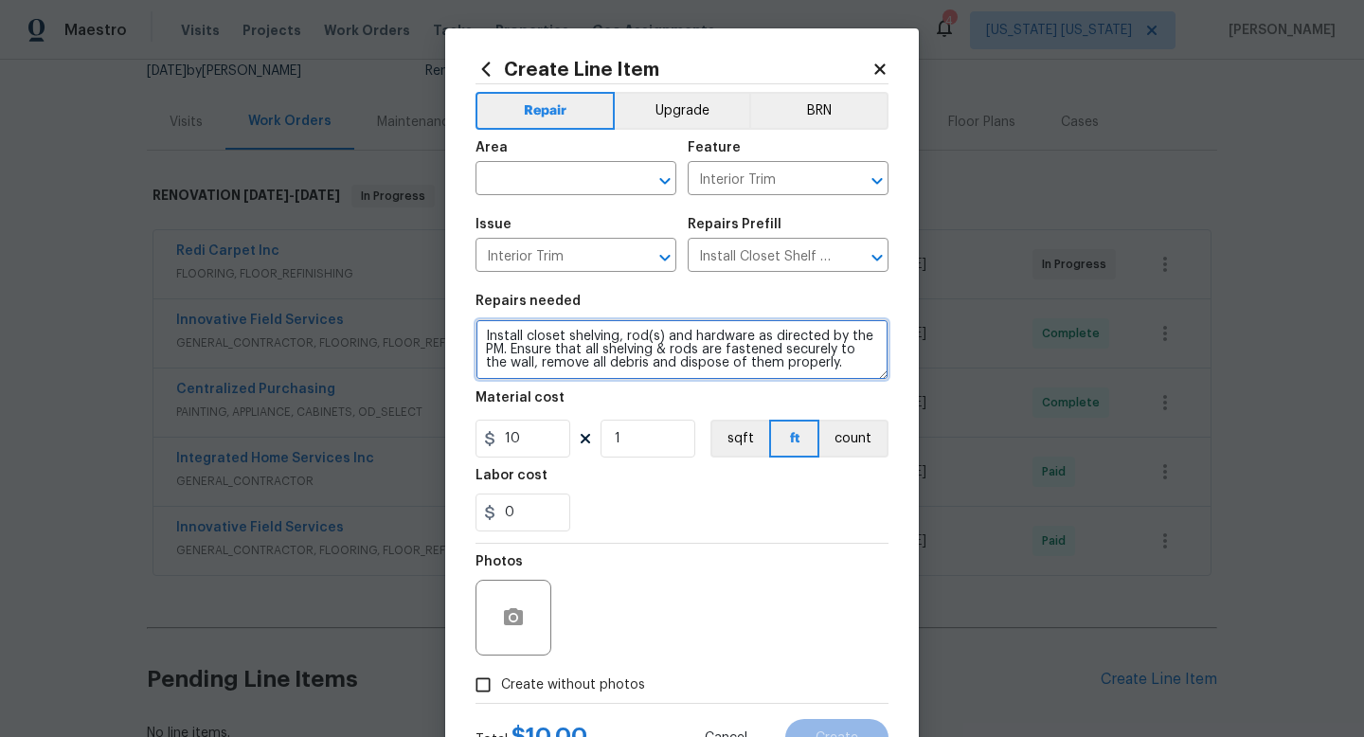
drag, startPoint x: 810, startPoint y: 369, endPoint x: 473, endPoint y: 296, distance: 345.3
click at [476, 296] on figure "Repairs needed Install closet shelving, rod(s) and hardware as directed by the …" at bounding box center [682, 337] width 413 height 85
type textarea "Install new shelving and rod at multiple interior closets"
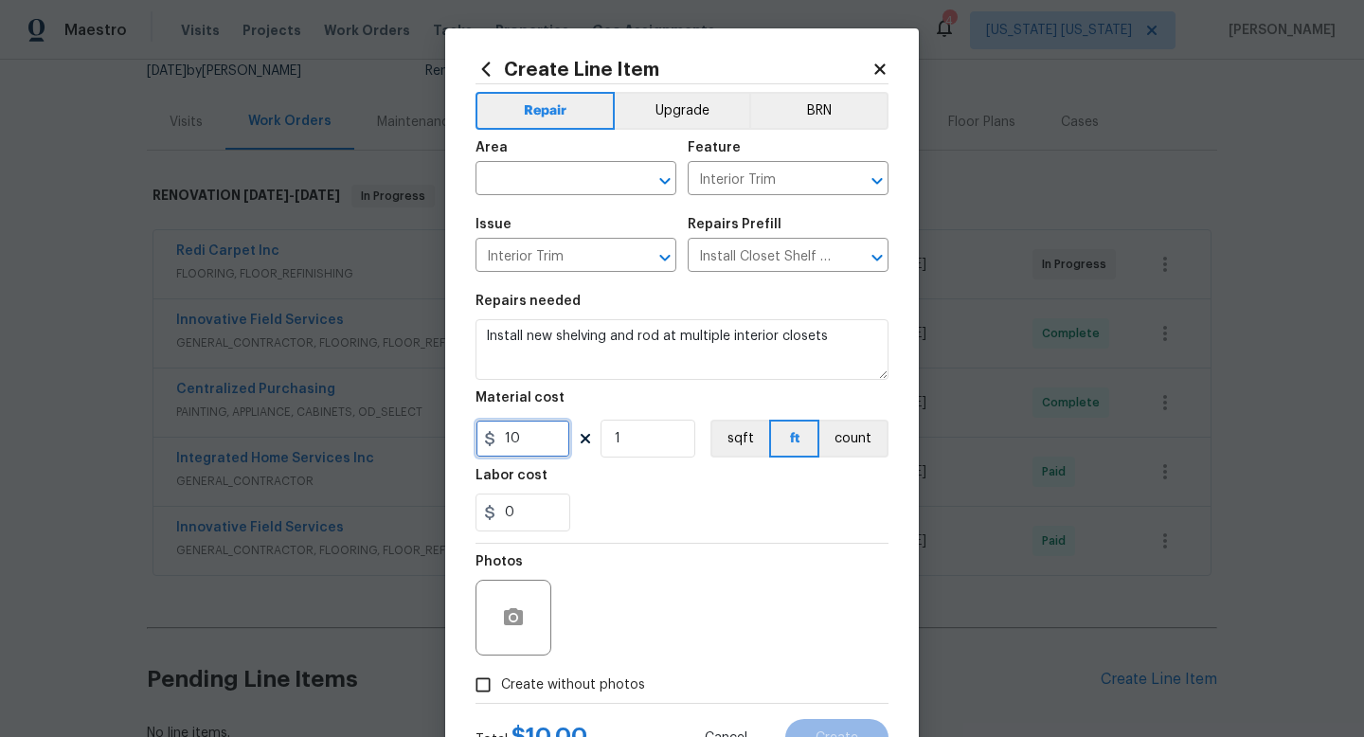
drag, startPoint x: 513, startPoint y: 445, endPoint x: 484, endPoint y: 443, distance: 28.5
click at [484, 443] on div "10" at bounding box center [523, 439] width 95 height 38
type input "70"
type input "8"
click at [542, 188] on input "text" at bounding box center [550, 180] width 148 height 29
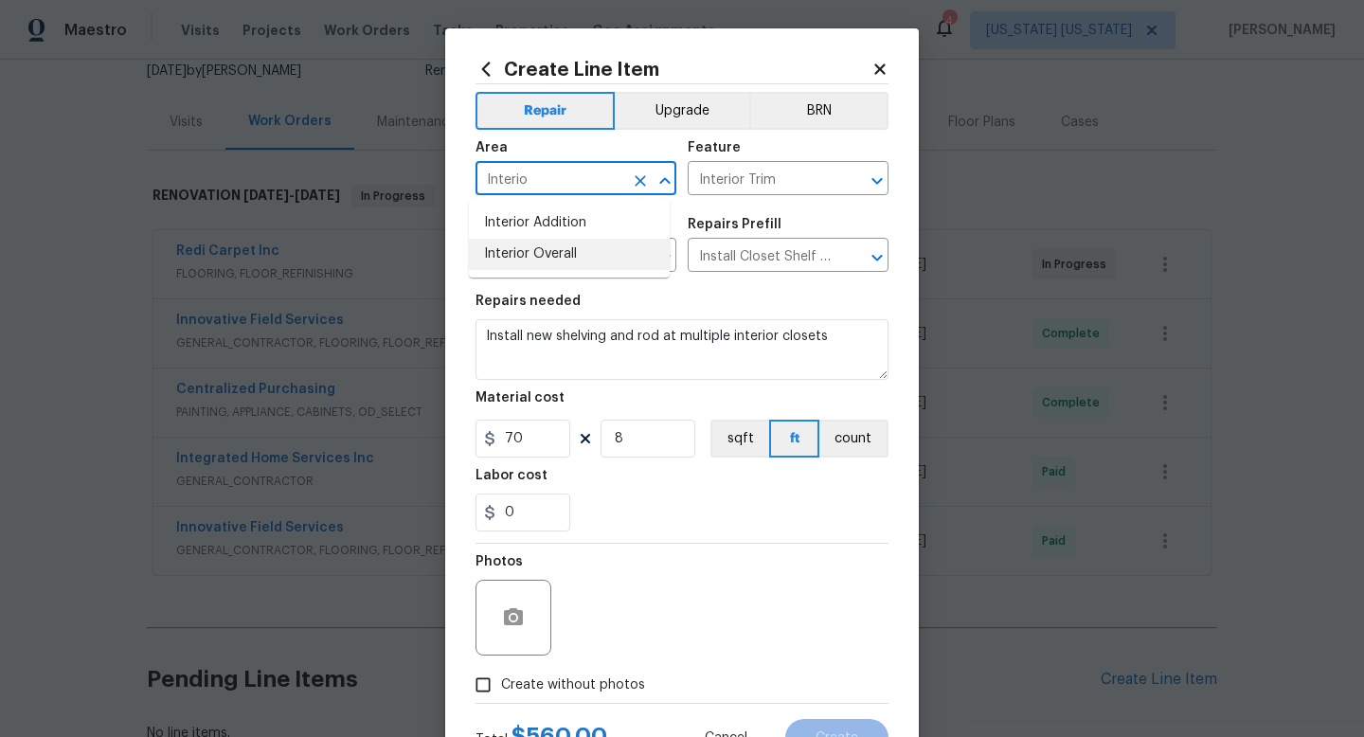
click at [583, 263] on li "Interior Overall" at bounding box center [569, 254] width 201 height 31
type input "Interior Overall"
click at [546, 700] on label "Create without photos" at bounding box center [555, 685] width 180 height 36
click at [501, 700] on input "Create without photos" at bounding box center [483, 685] width 36 height 36
checkbox input "true"
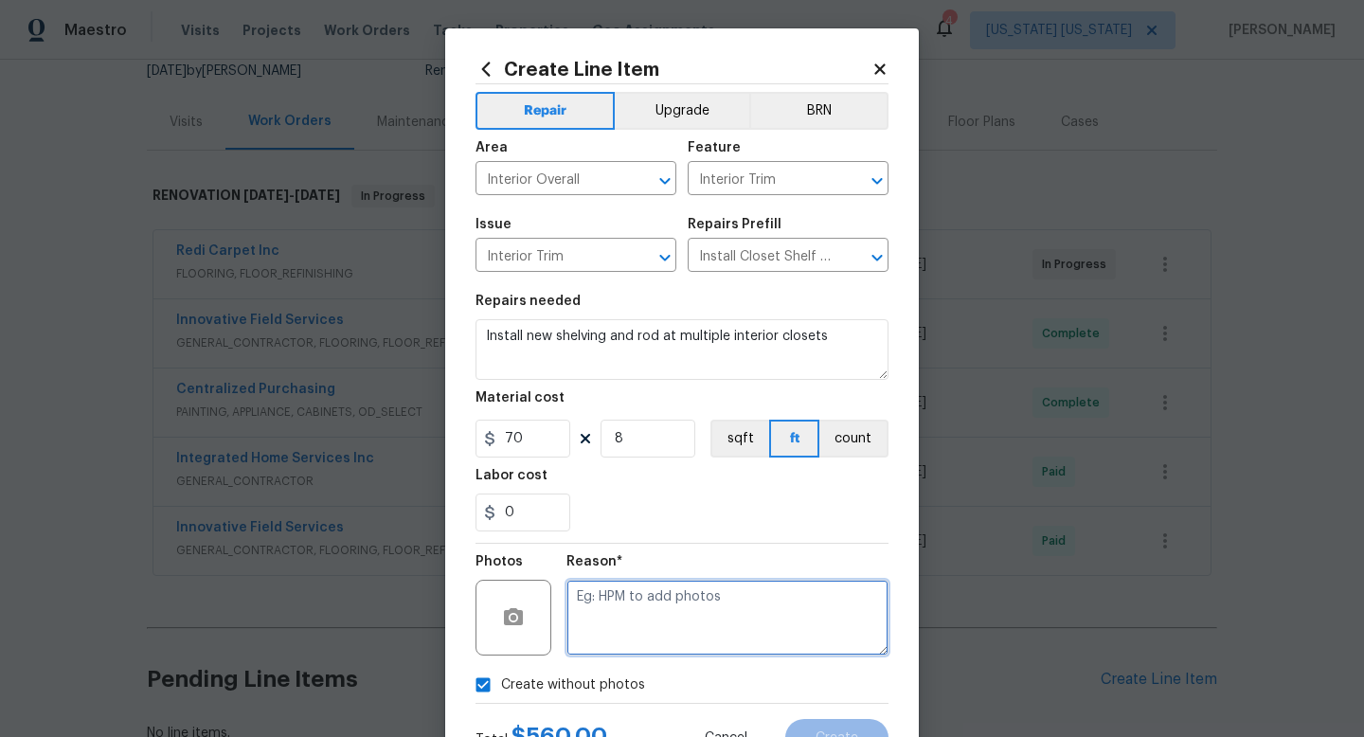
click at [586, 639] on textarea at bounding box center [728, 618] width 322 height 76
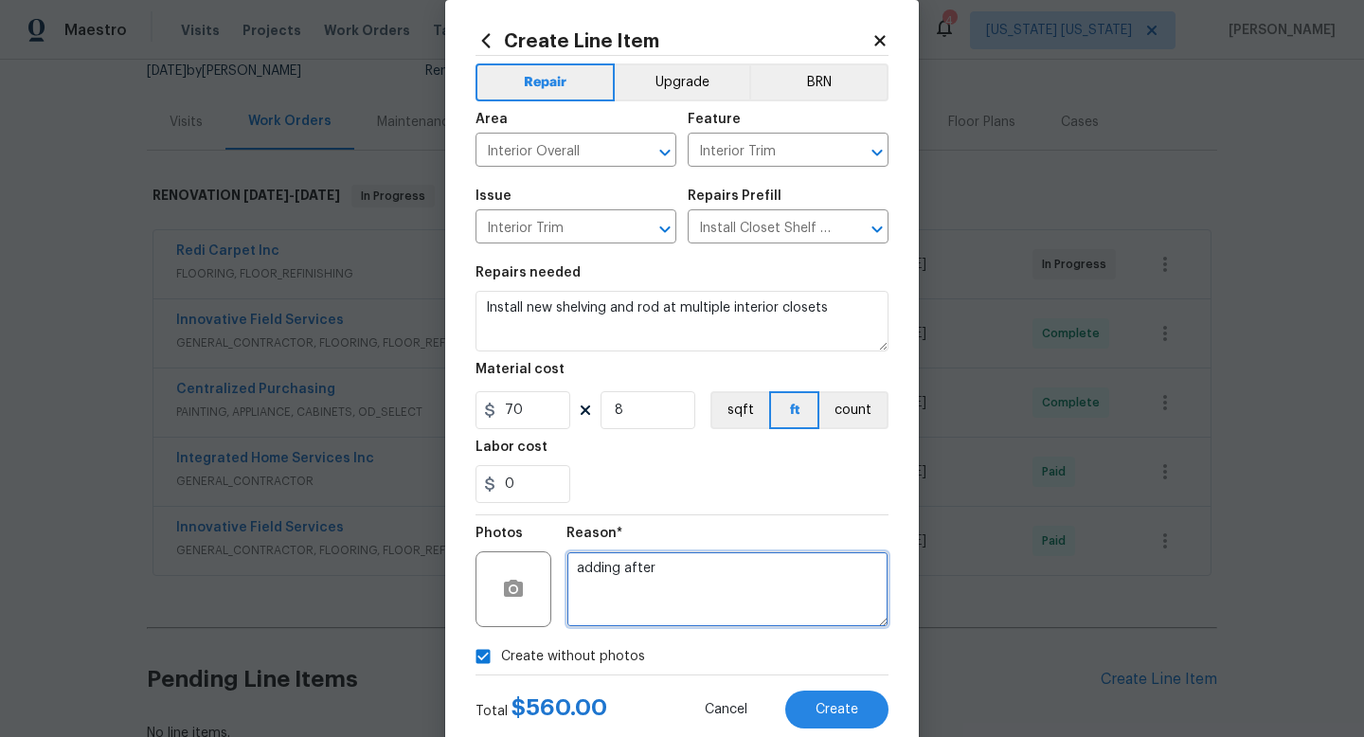
scroll to position [51, 0]
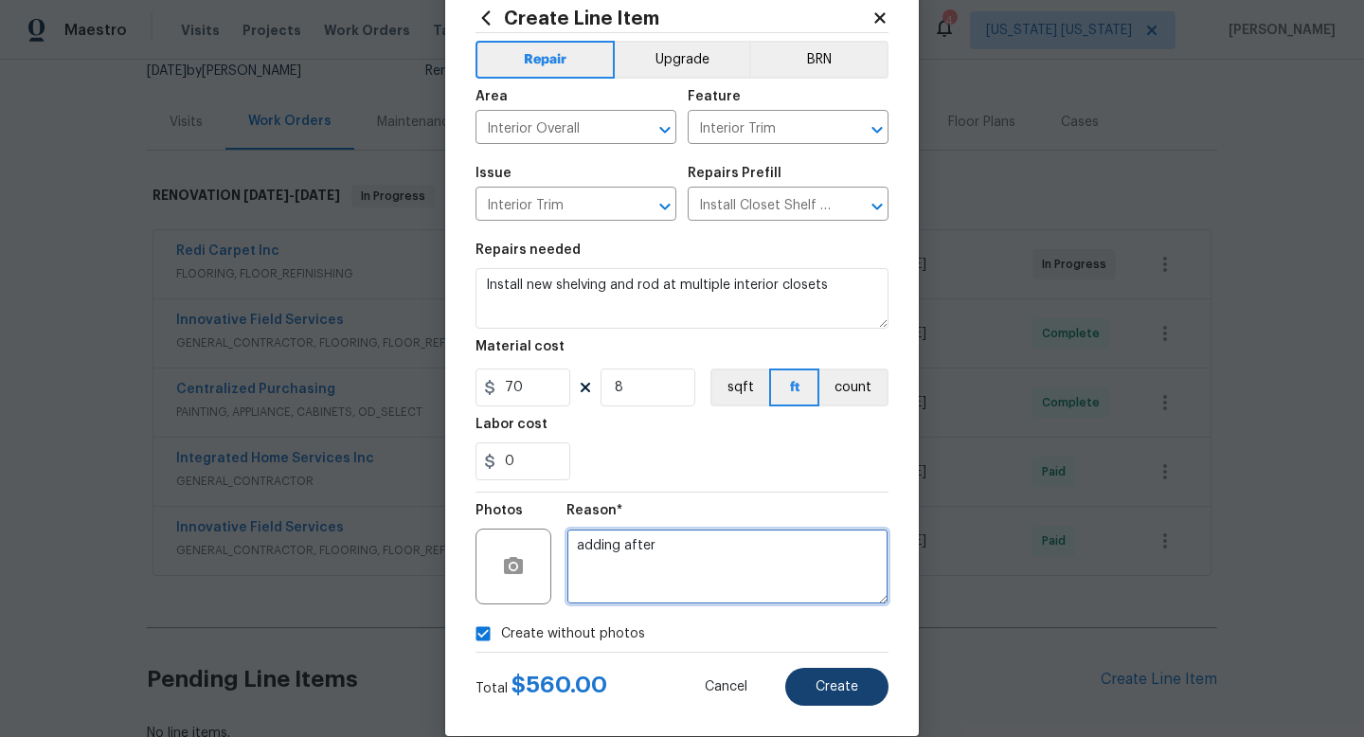
type textarea "adding after"
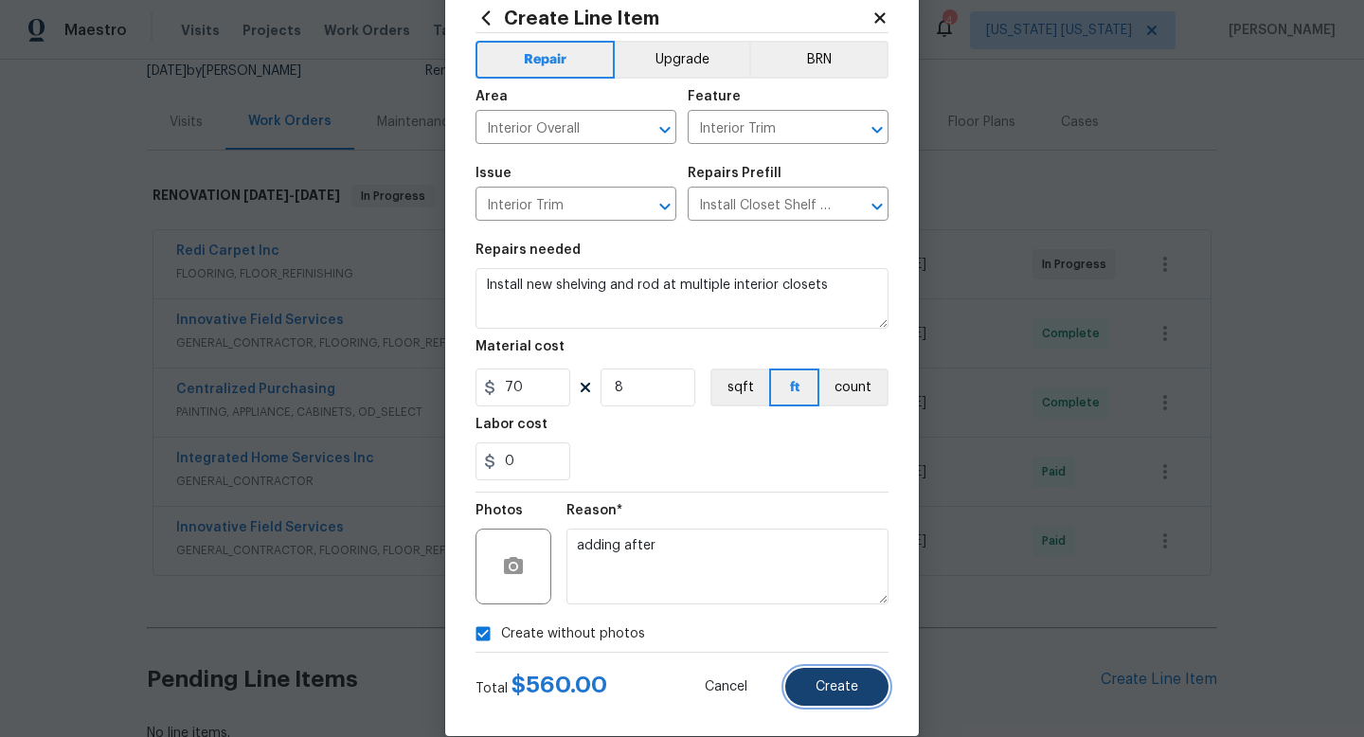
click at [819, 676] on button "Create" at bounding box center [836, 687] width 103 height 38
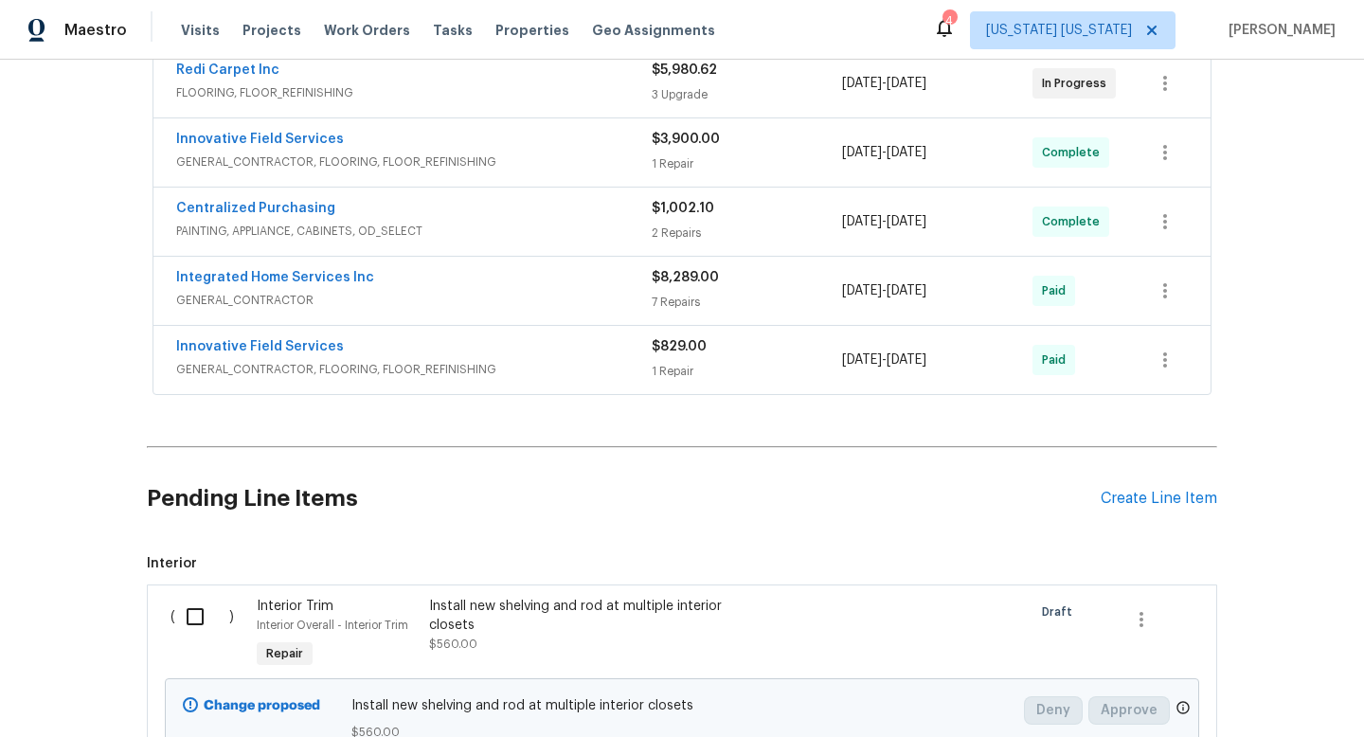
scroll to position [472, 0]
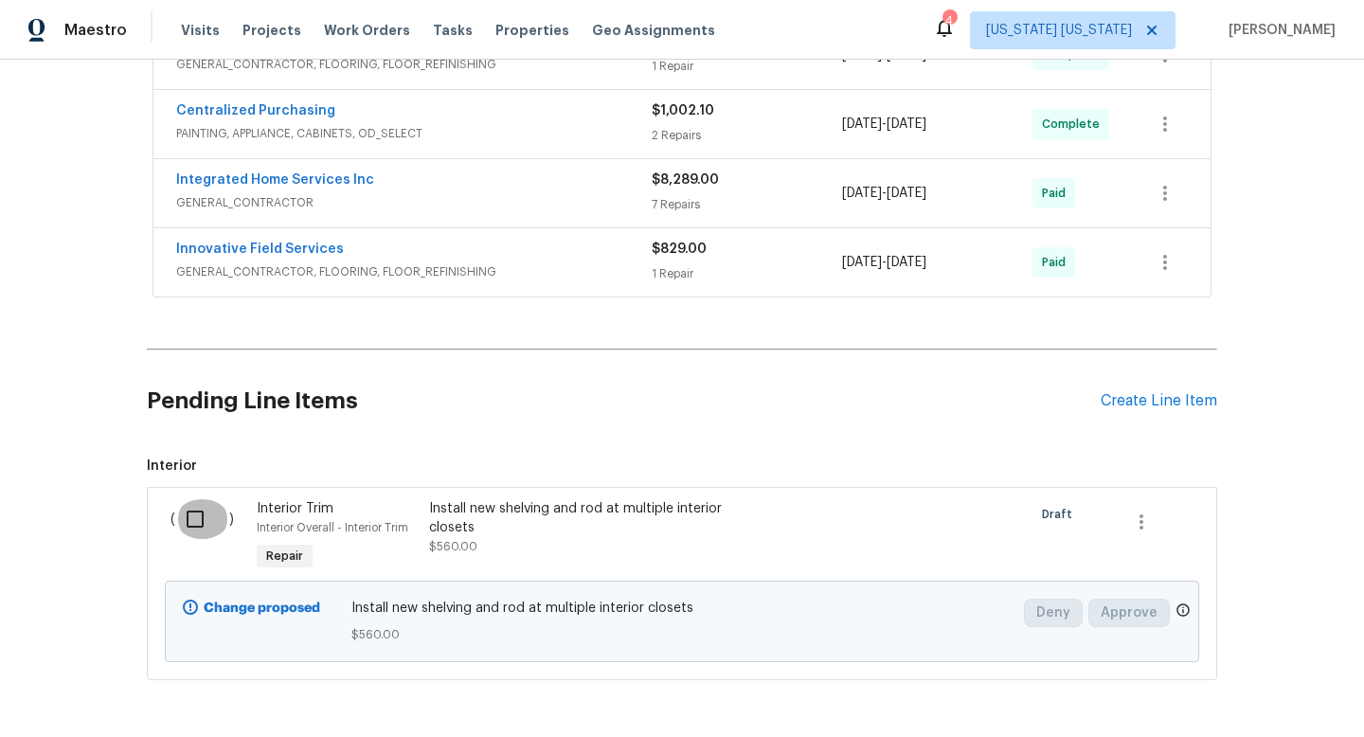
click at [175, 518] on input "checkbox" at bounding box center [202, 519] width 54 height 40
checkbox input "true"
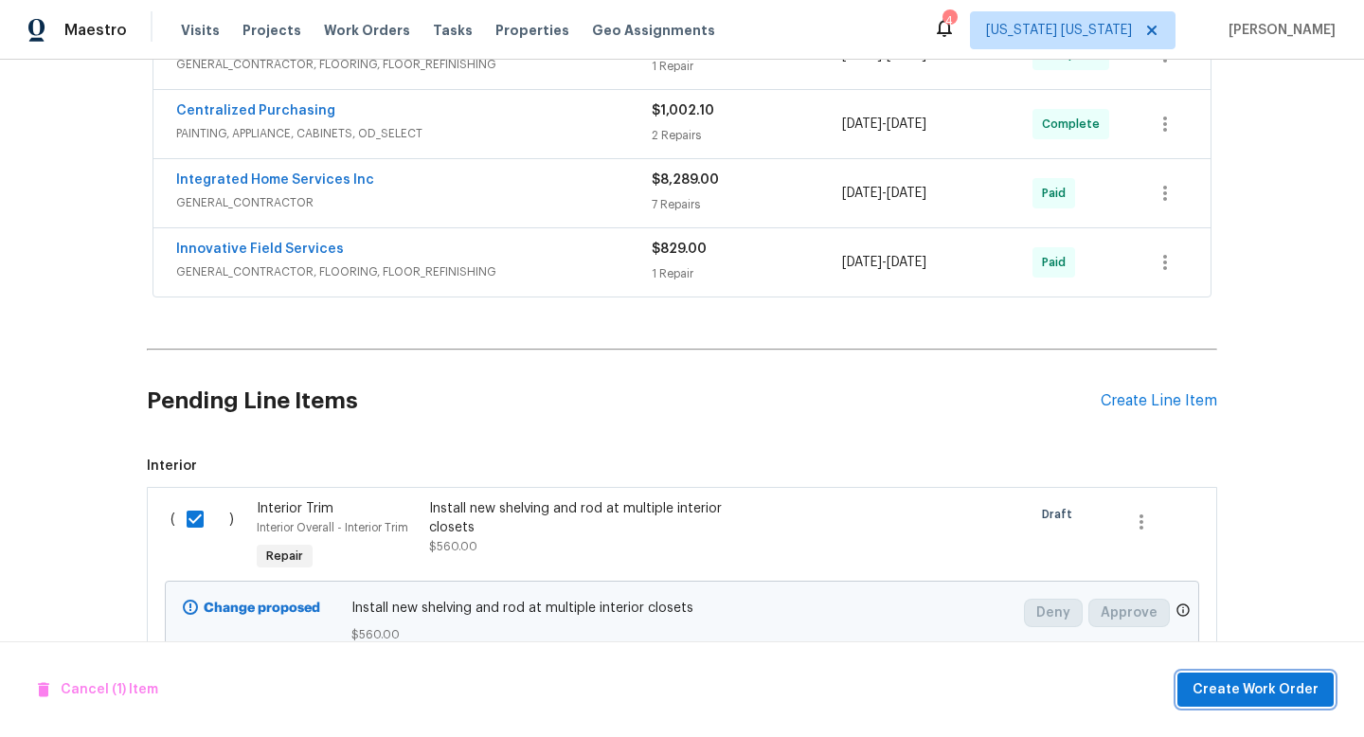
click at [1215, 684] on span "Create Work Order" at bounding box center [1256, 690] width 126 height 24
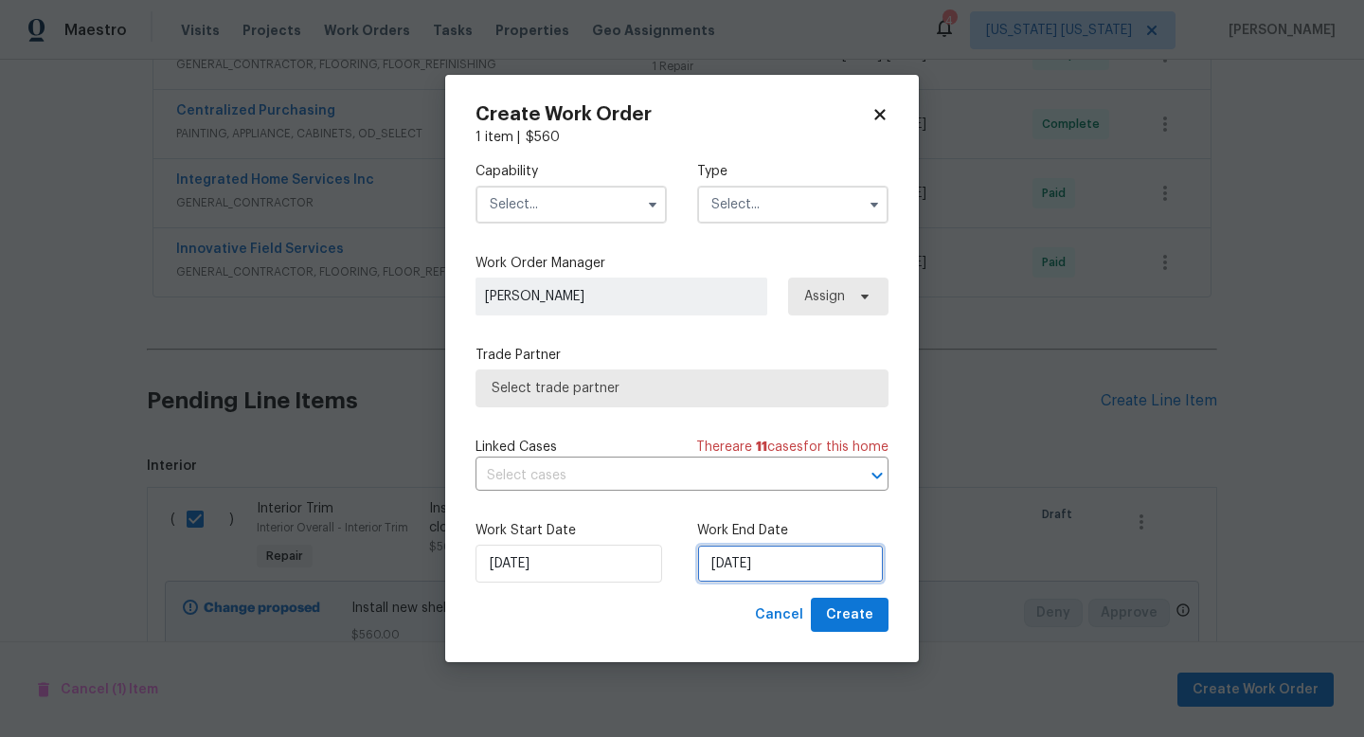
click at [740, 566] on input "[DATE]" at bounding box center [790, 564] width 187 height 38
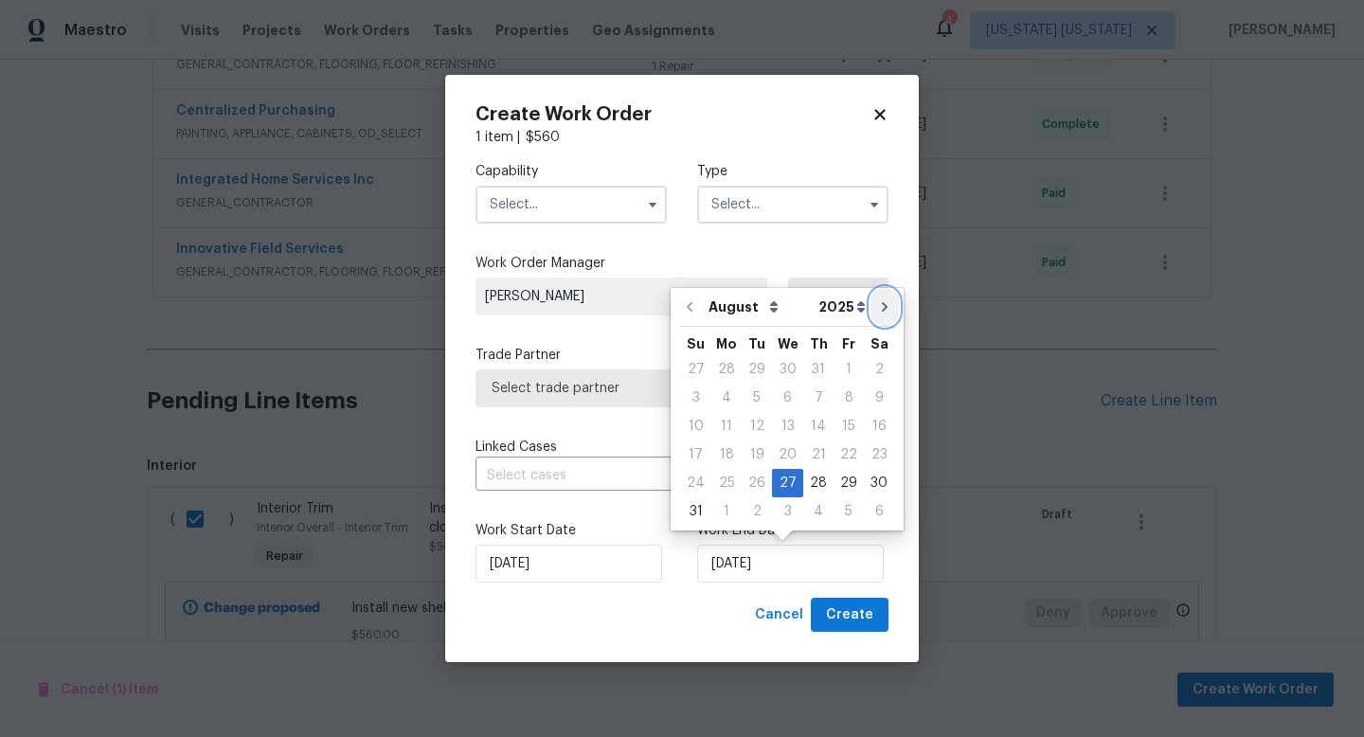
click at [873, 315] on button "Go to next month" at bounding box center [885, 307] width 28 height 38
type input "[DATE]"
select select "8"
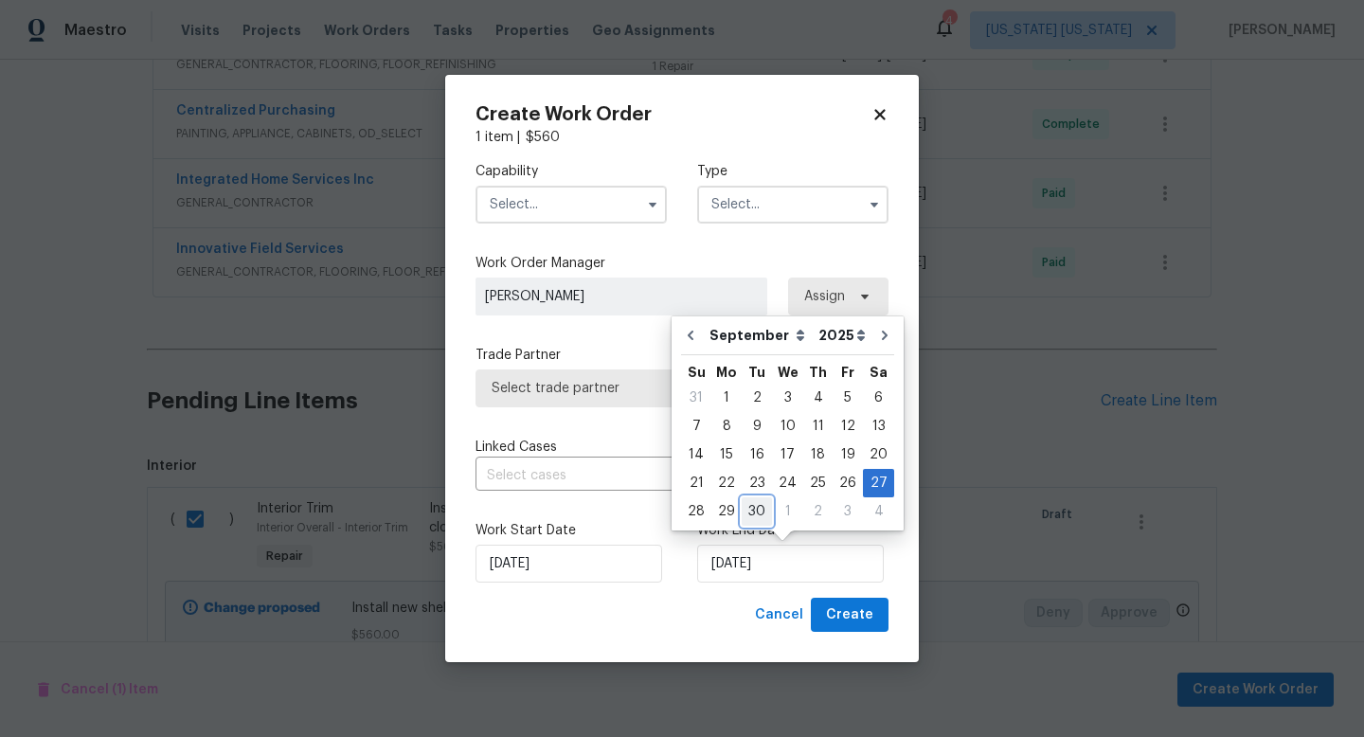
click at [760, 514] on div "30" at bounding box center [757, 511] width 30 height 27
type input "[DATE]"
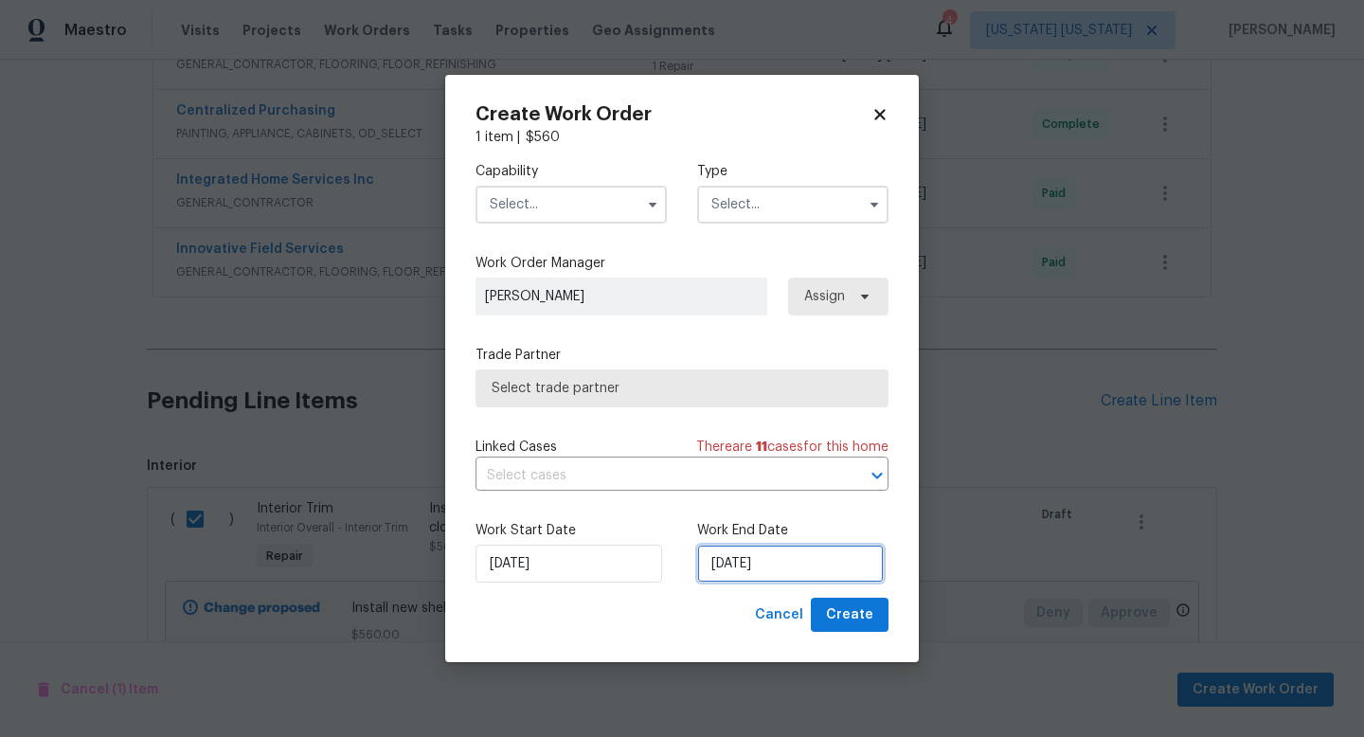
select select "8"
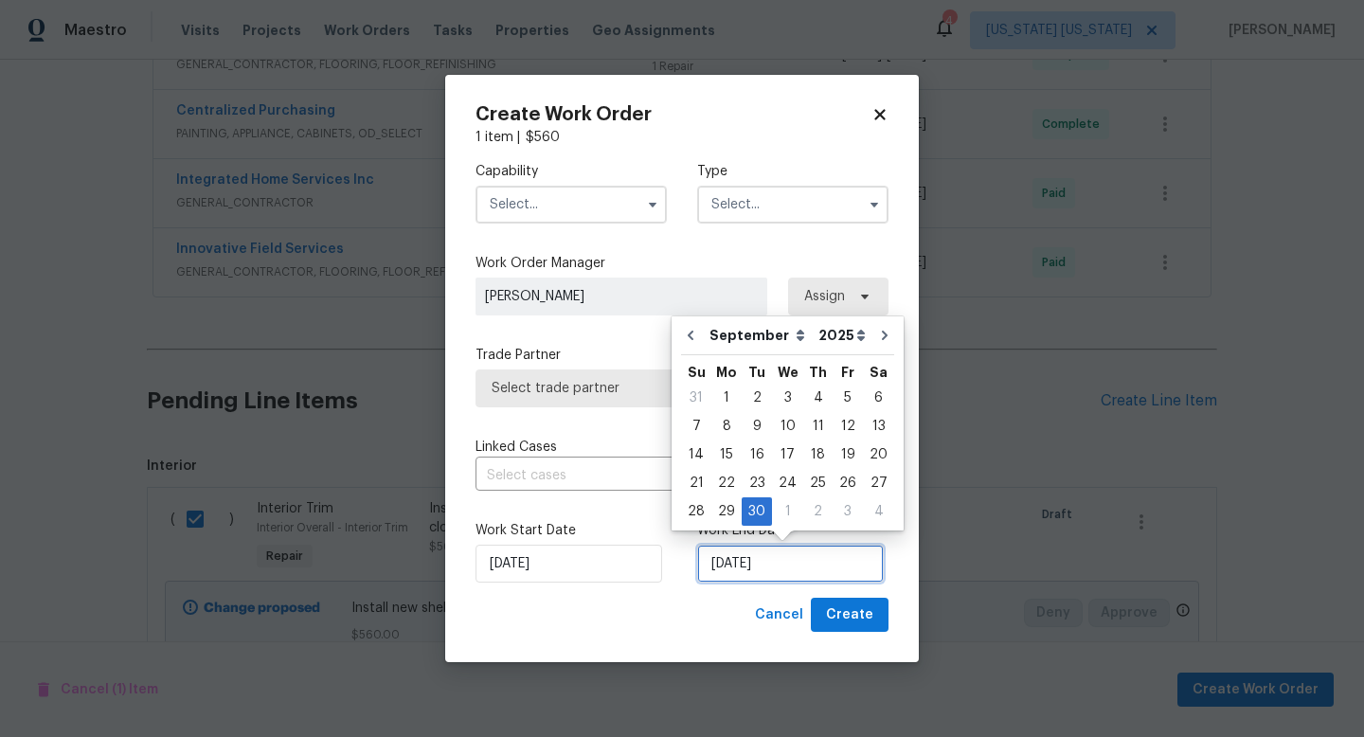
click at [738, 567] on input "[DATE]" at bounding box center [790, 564] width 187 height 38
click at [781, 393] on div "3" at bounding box center [787, 398] width 31 height 27
type input "[DATE]"
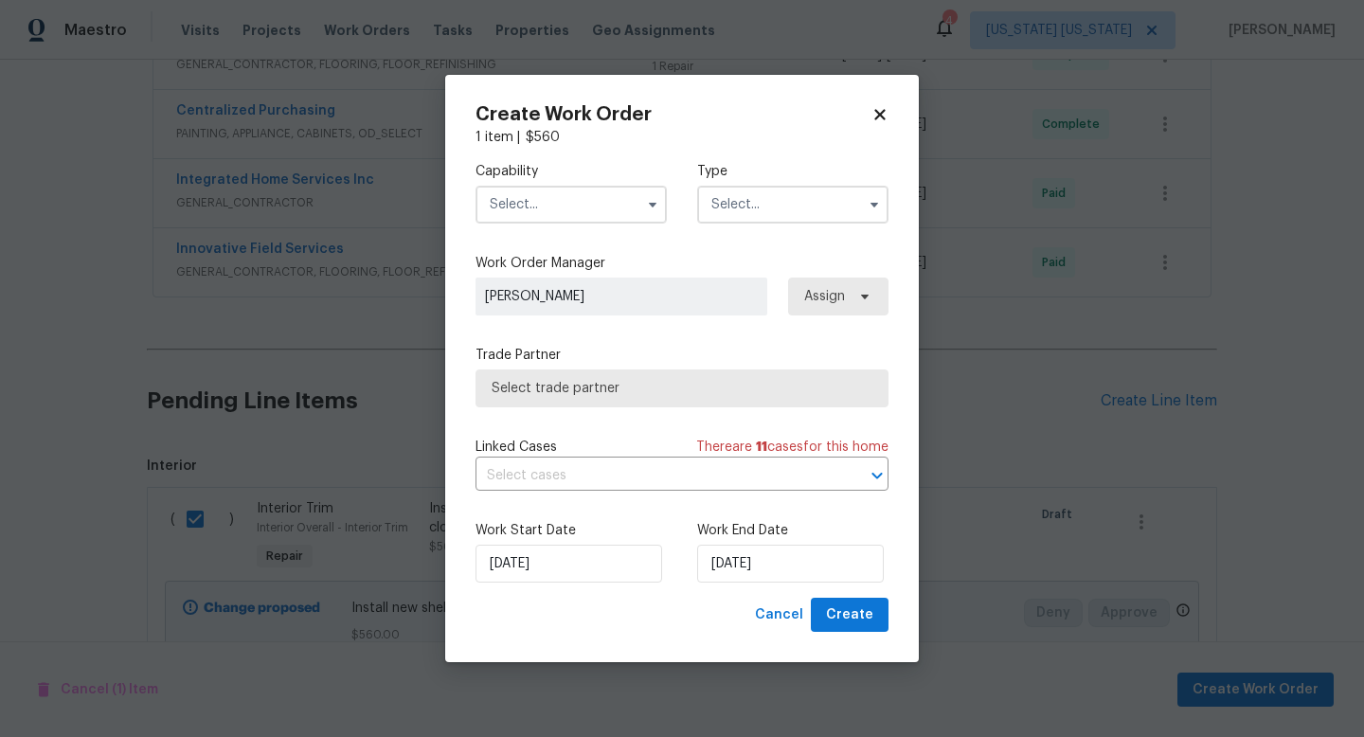
click at [559, 203] on input "text" at bounding box center [571, 205] width 191 height 38
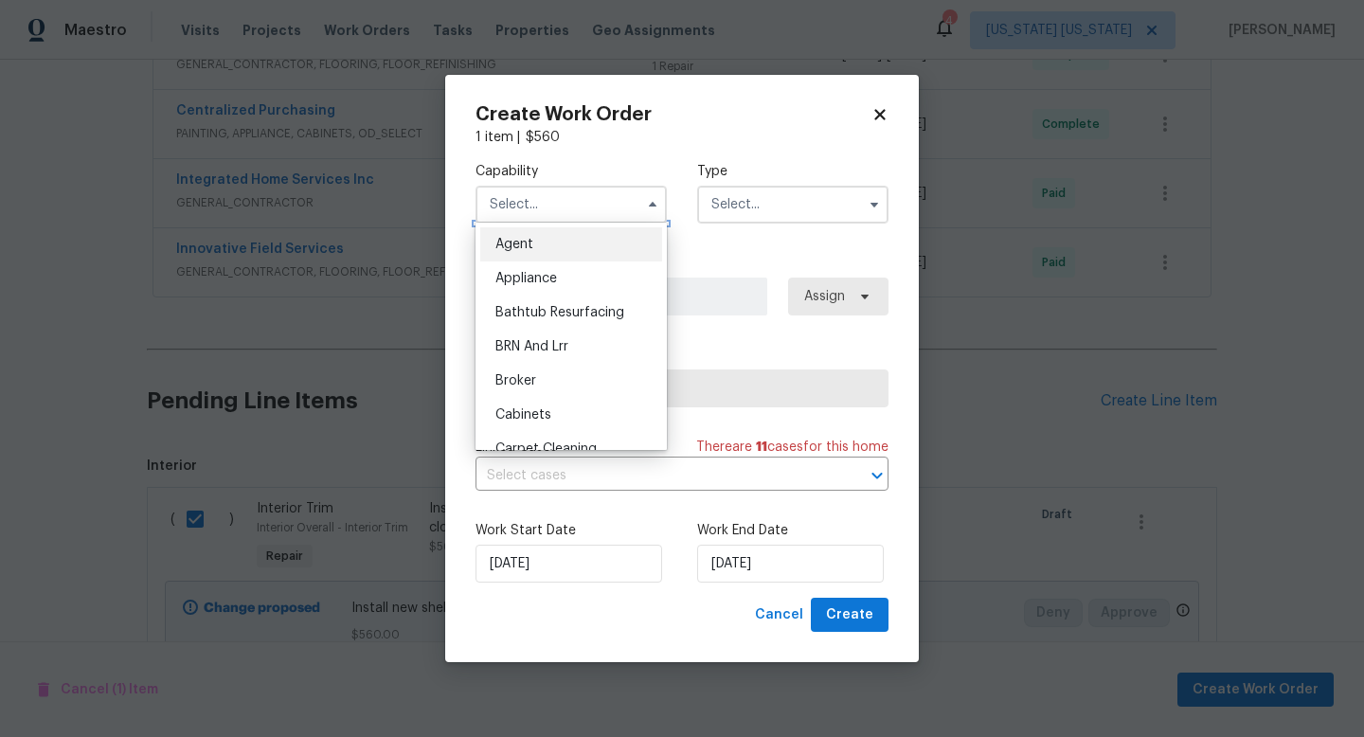
click at [564, 210] on input "text" at bounding box center [571, 205] width 191 height 38
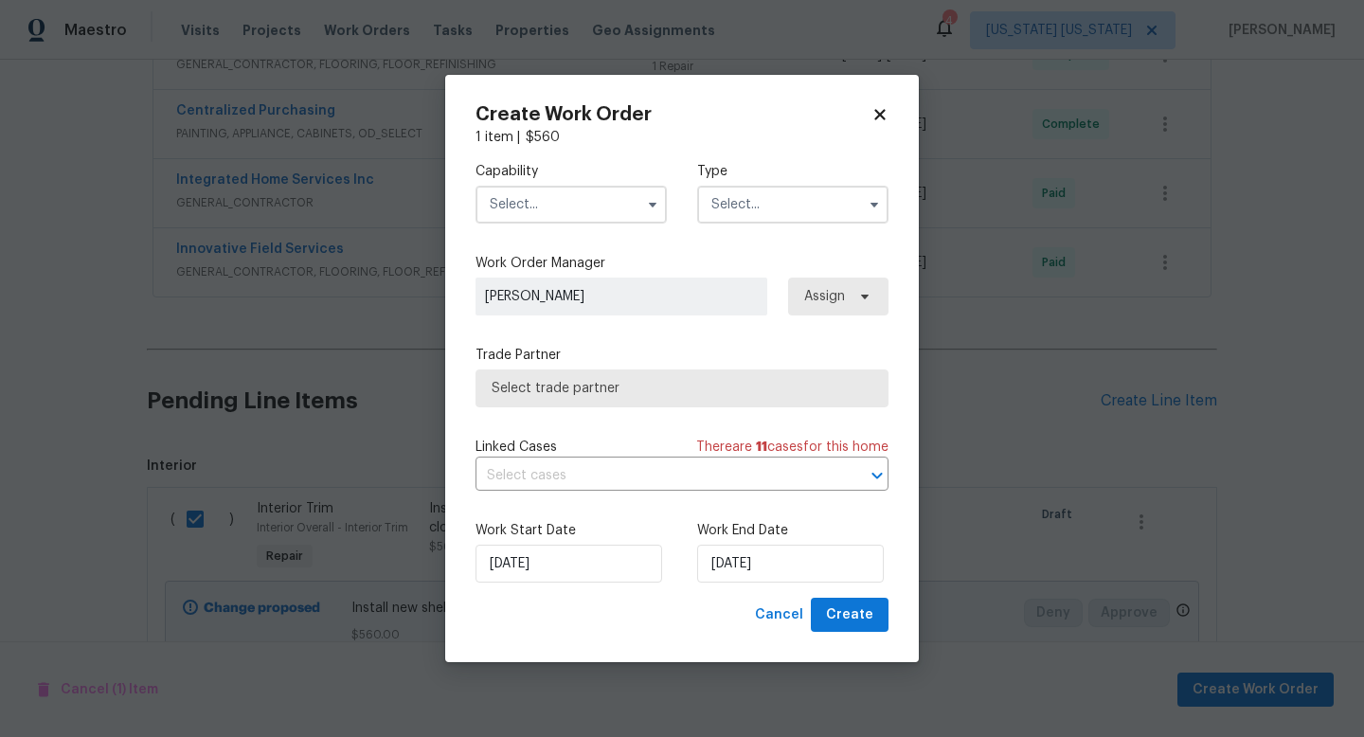
click at [571, 211] on input "text" at bounding box center [571, 205] width 191 height 38
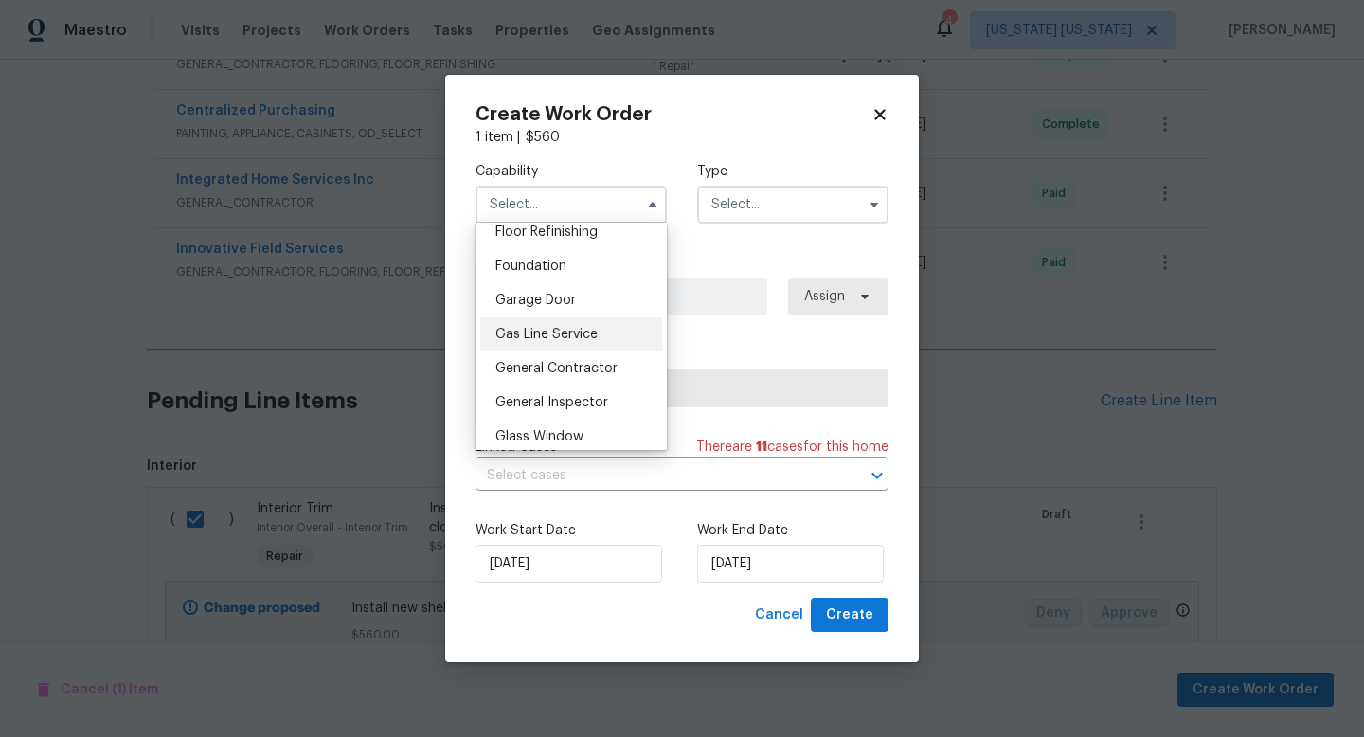
scroll to position [783, 0]
click at [570, 378] on div "General Contractor" at bounding box center [571, 367] width 182 height 34
type input "General Contractor"
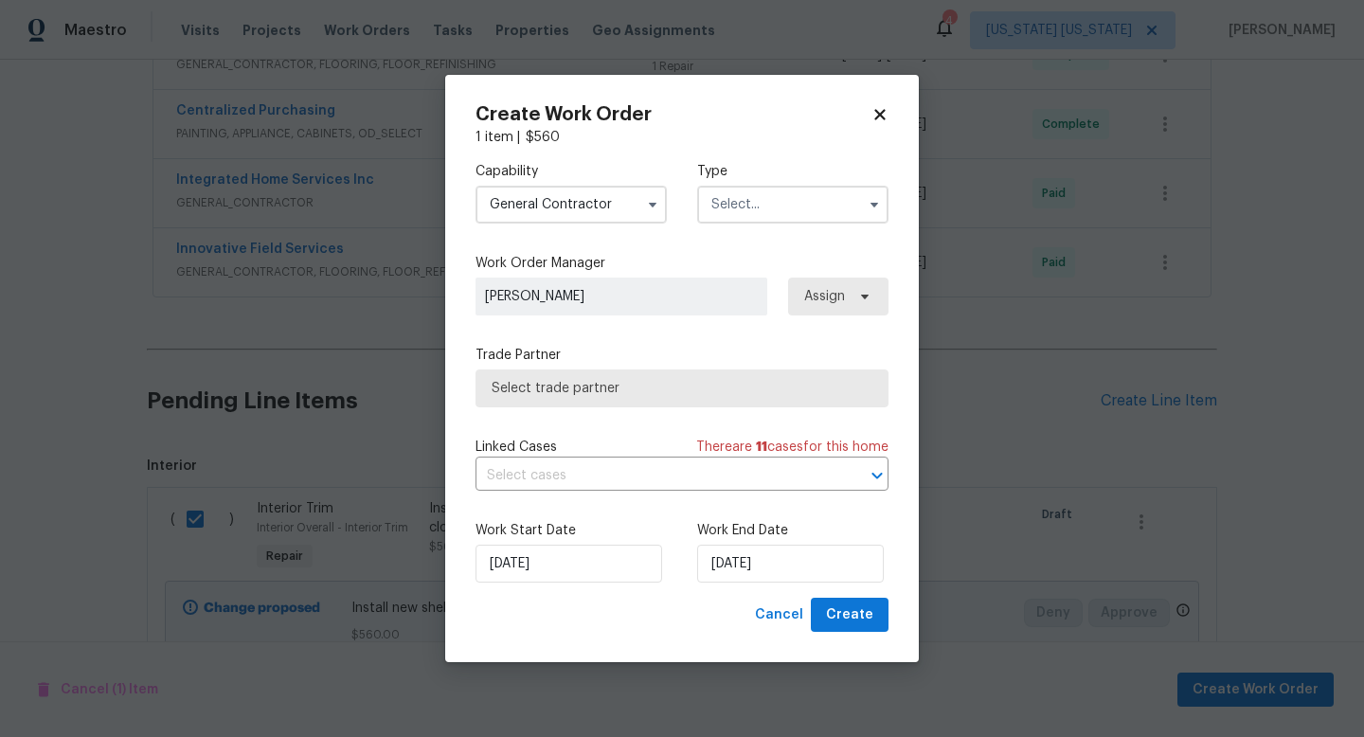
click at [762, 209] on input "text" at bounding box center [792, 205] width 191 height 38
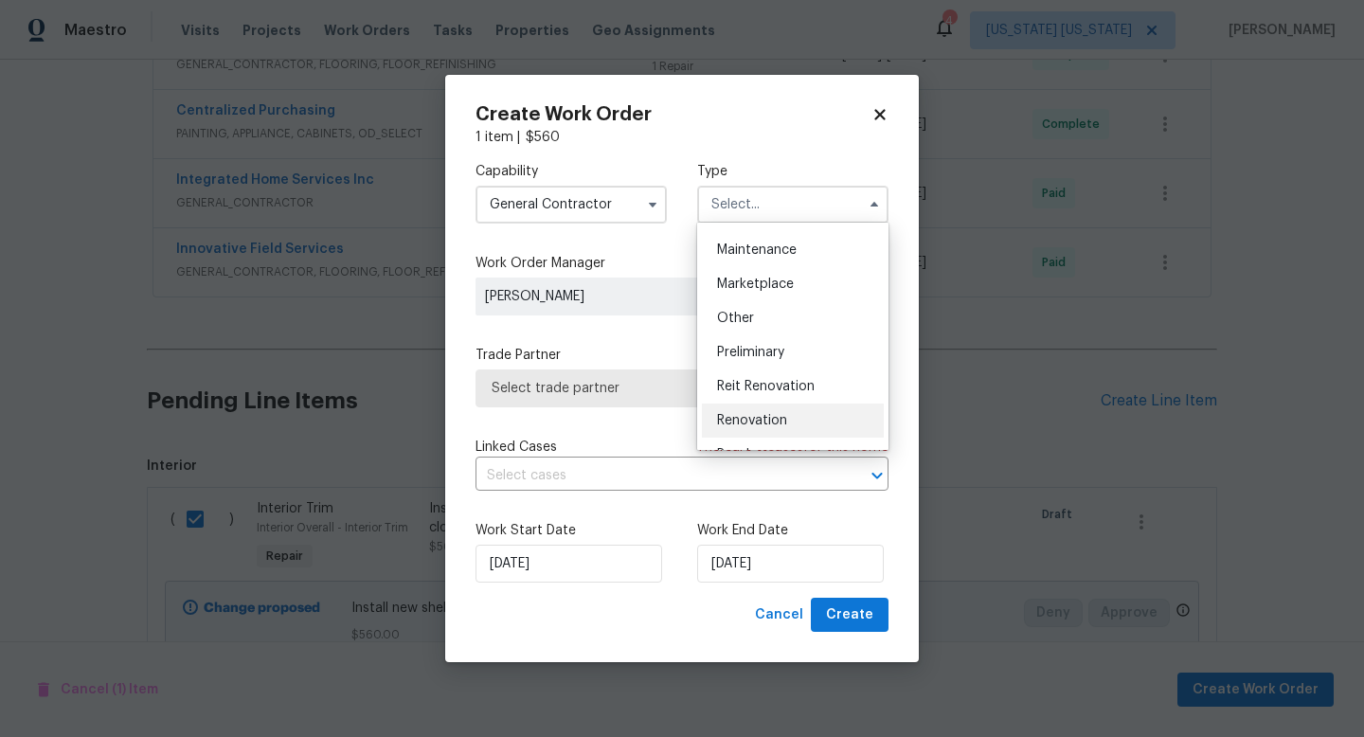
scroll to position [315, 0]
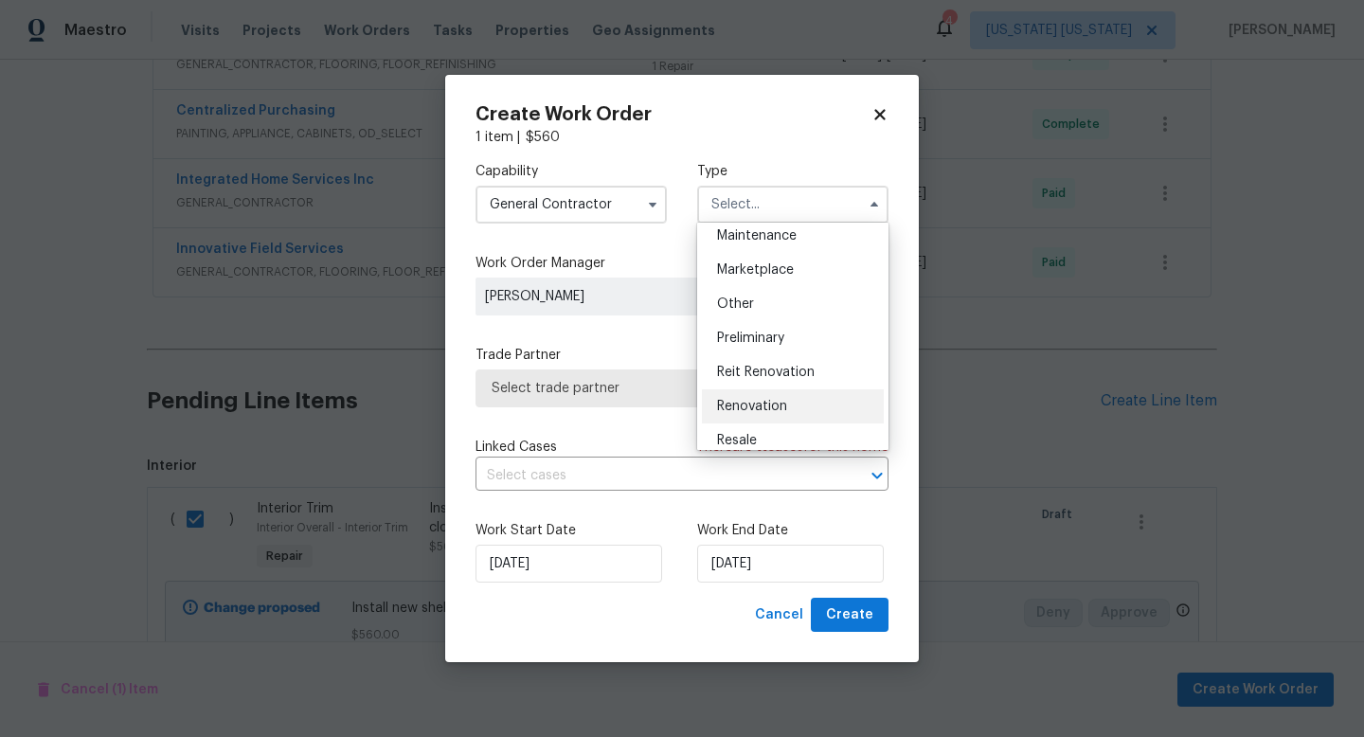
click at [782, 411] on span "Renovation" at bounding box center [752, 406] width 70 height 13
type input "Renovation"
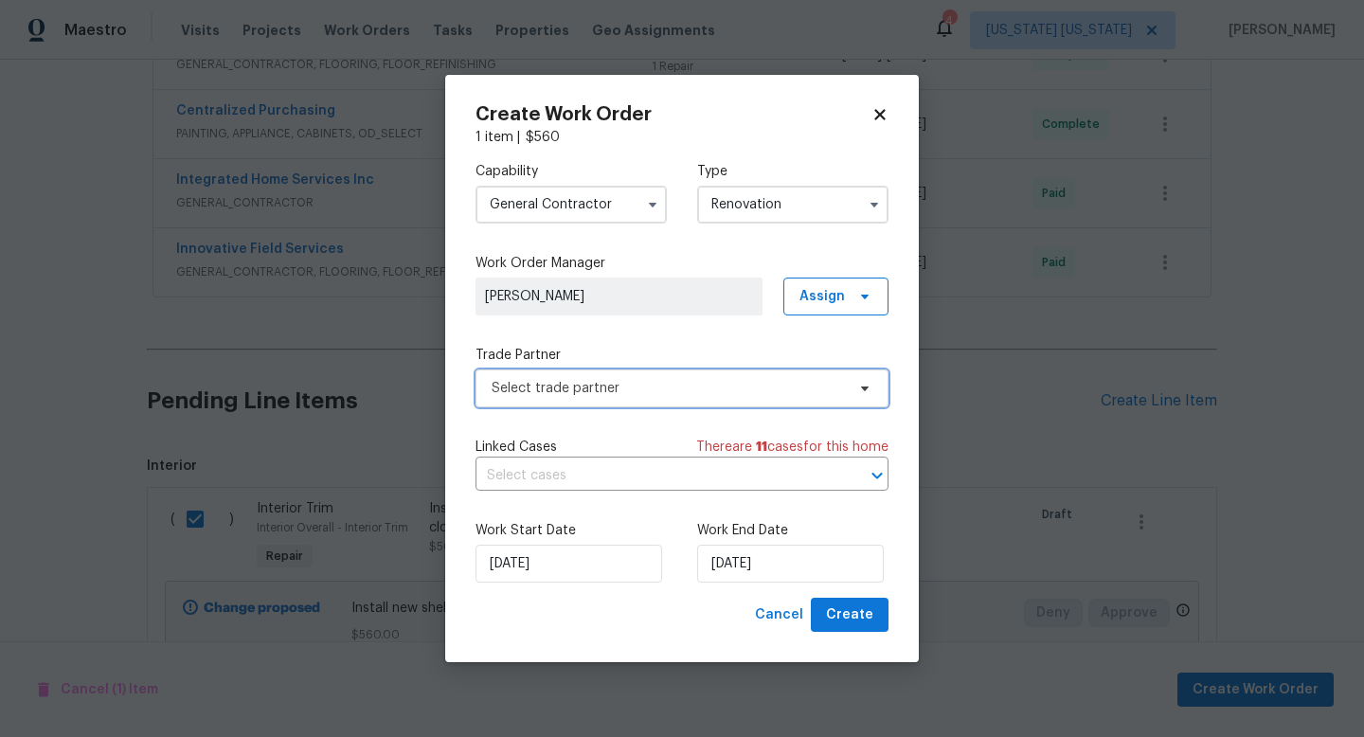
click at [689, 403] on span "Select trade partner" at bounding box center [682, 388] width 413 height 38
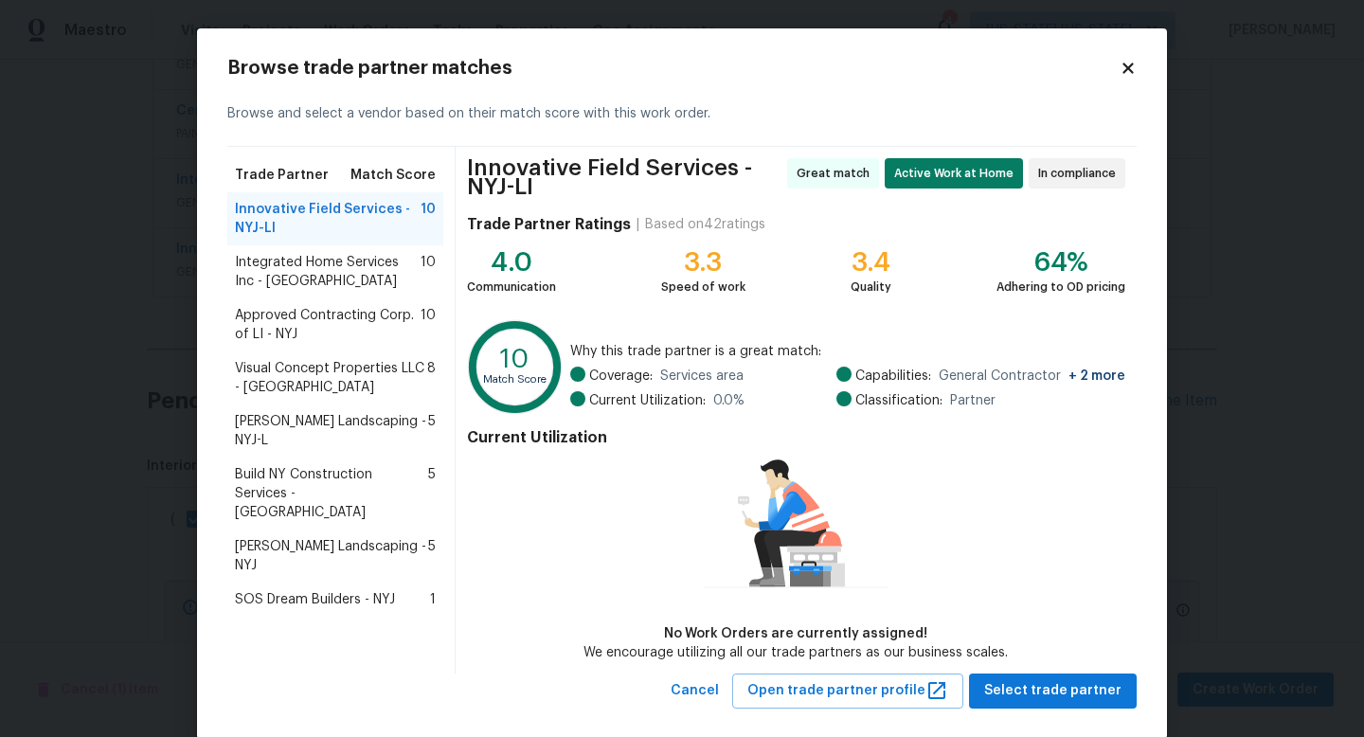
click at [351, 281] on span "Integrated Home Services Inc - [GEOGRAPHIC_DATA]" at bounding box center [328, 272] width 186 height 38
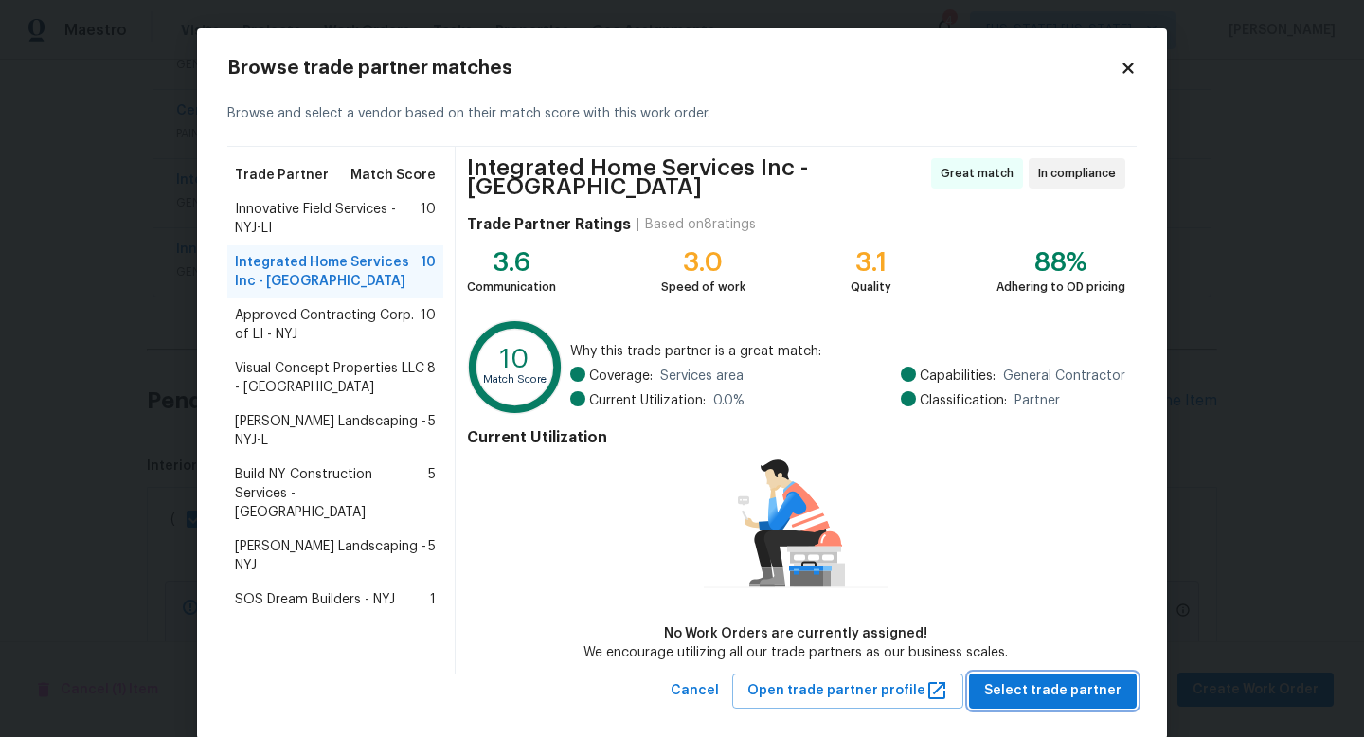
click at [1038, 679] on span "Select trade partner" at bounding box center [1052, 691] width 137 height 24
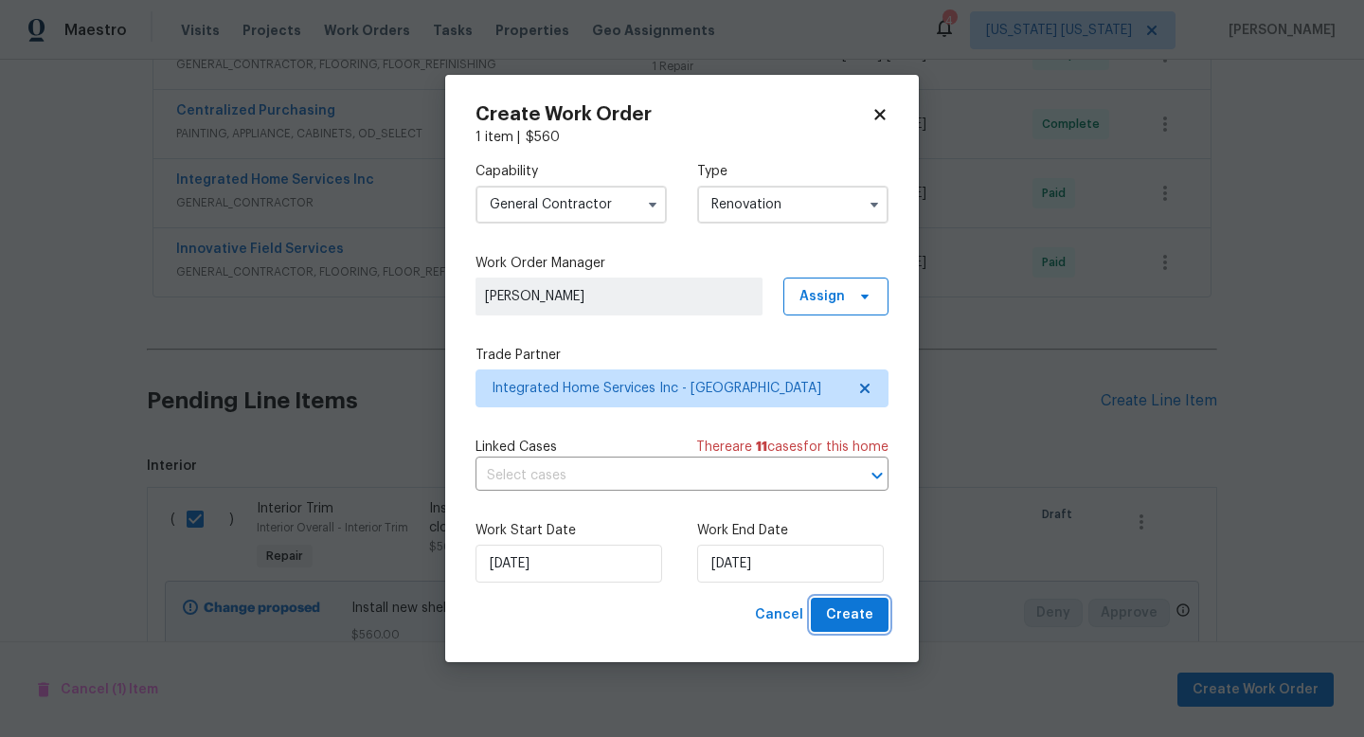
click at [874, 623] on button "Create" at bounding box center [850, 615] width 78 height 35
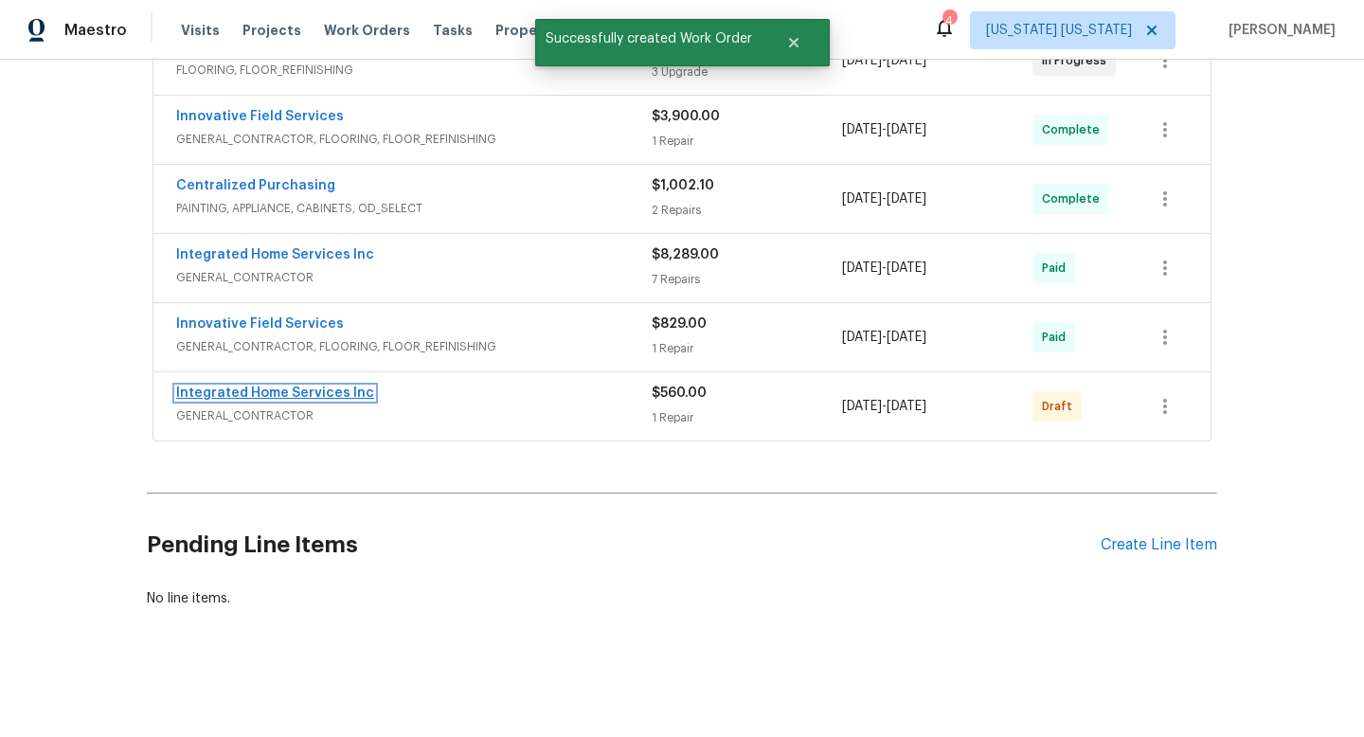
click at [328, 387] on link "Integrated Home Services Inc" at bounding box center [275, 393] width 198 height 13
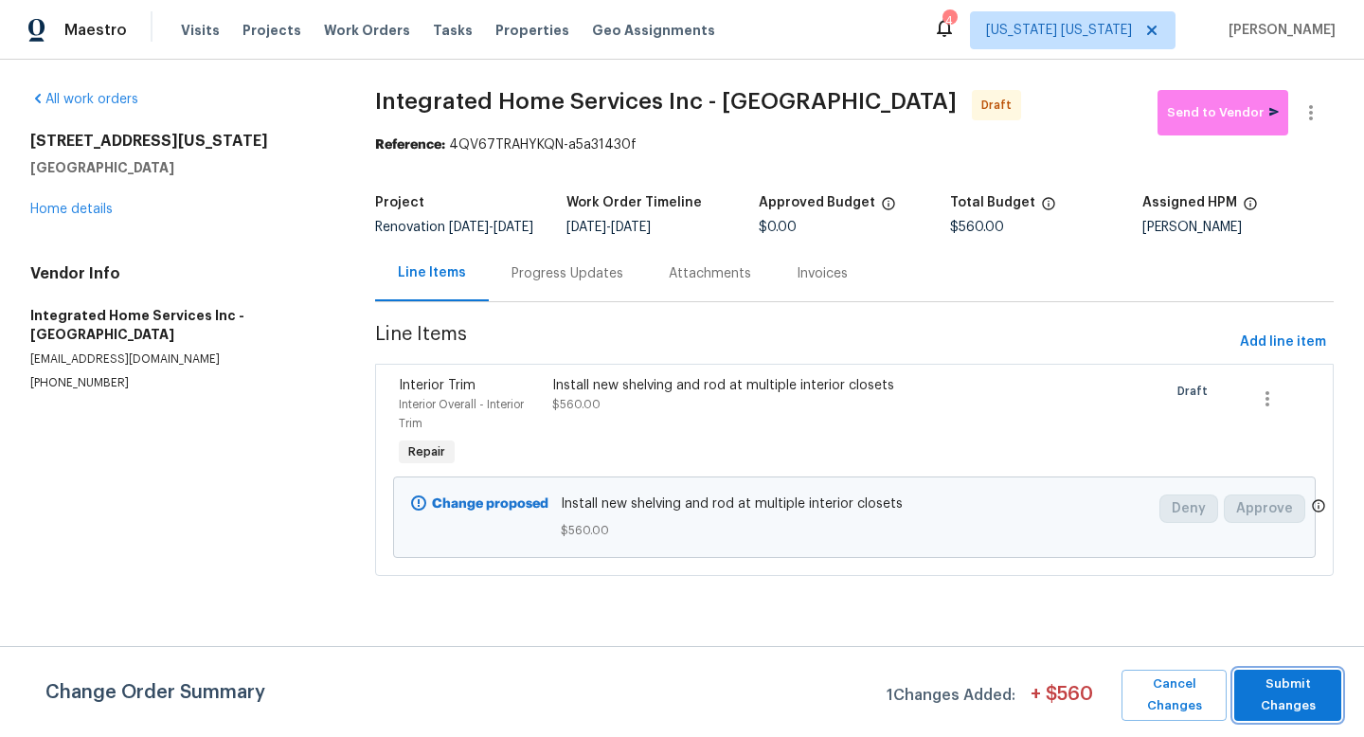
click at [1288, 689] on span "Submit Changes" at bounding box center [1288, 696] width 88 height 44
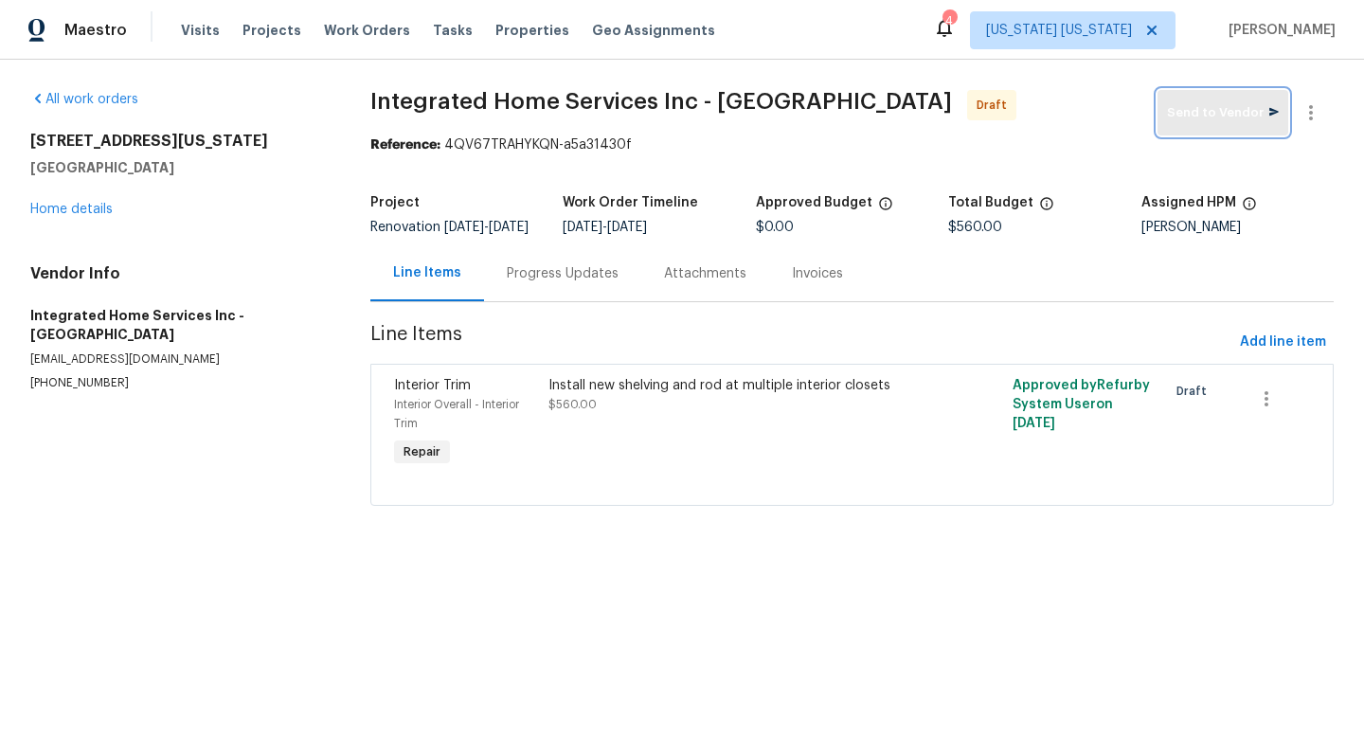
click at [1269, 116] on span "button" at bounding box center [1273, 113] width 9 height 22
click at [573, 410] on span "$560.00" at bounding box center [573, 404] width 48 height 11
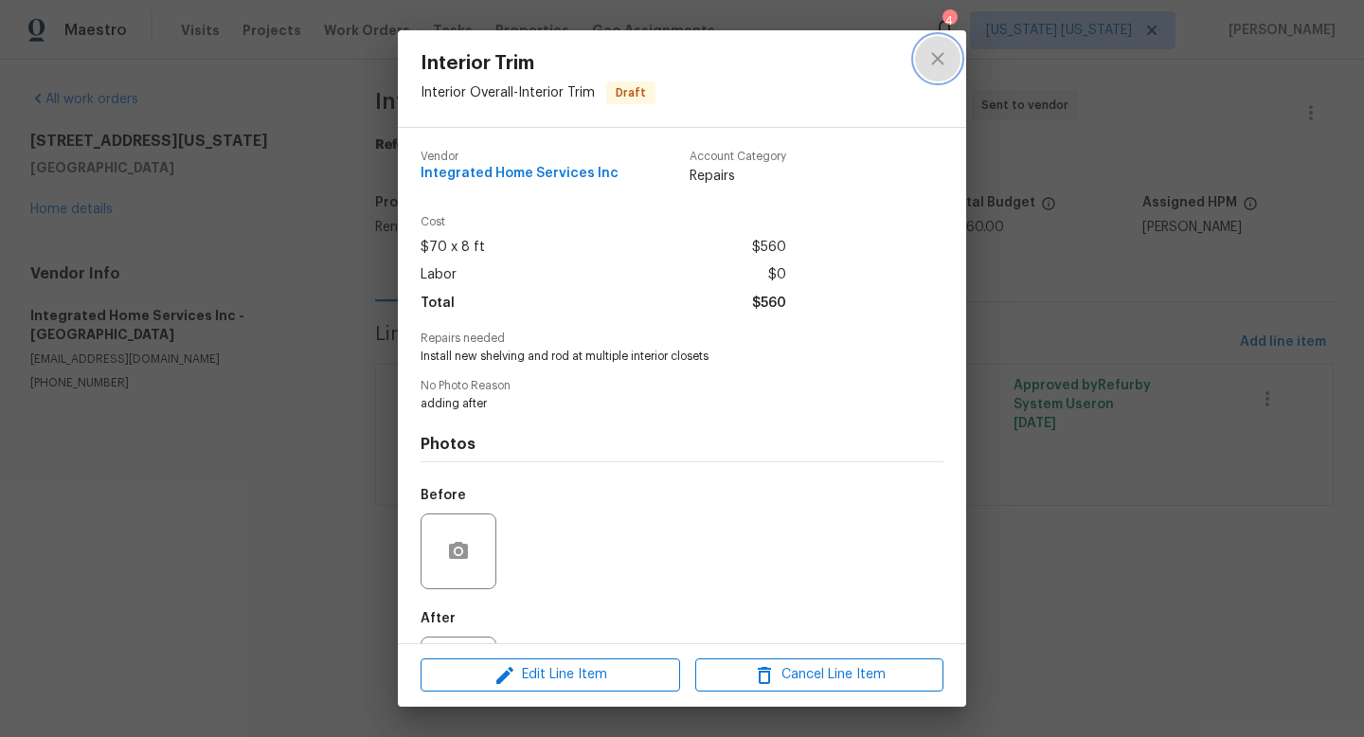
click at [928, 71] on button "close" at bounding box center [937, 58] width 45 height 45
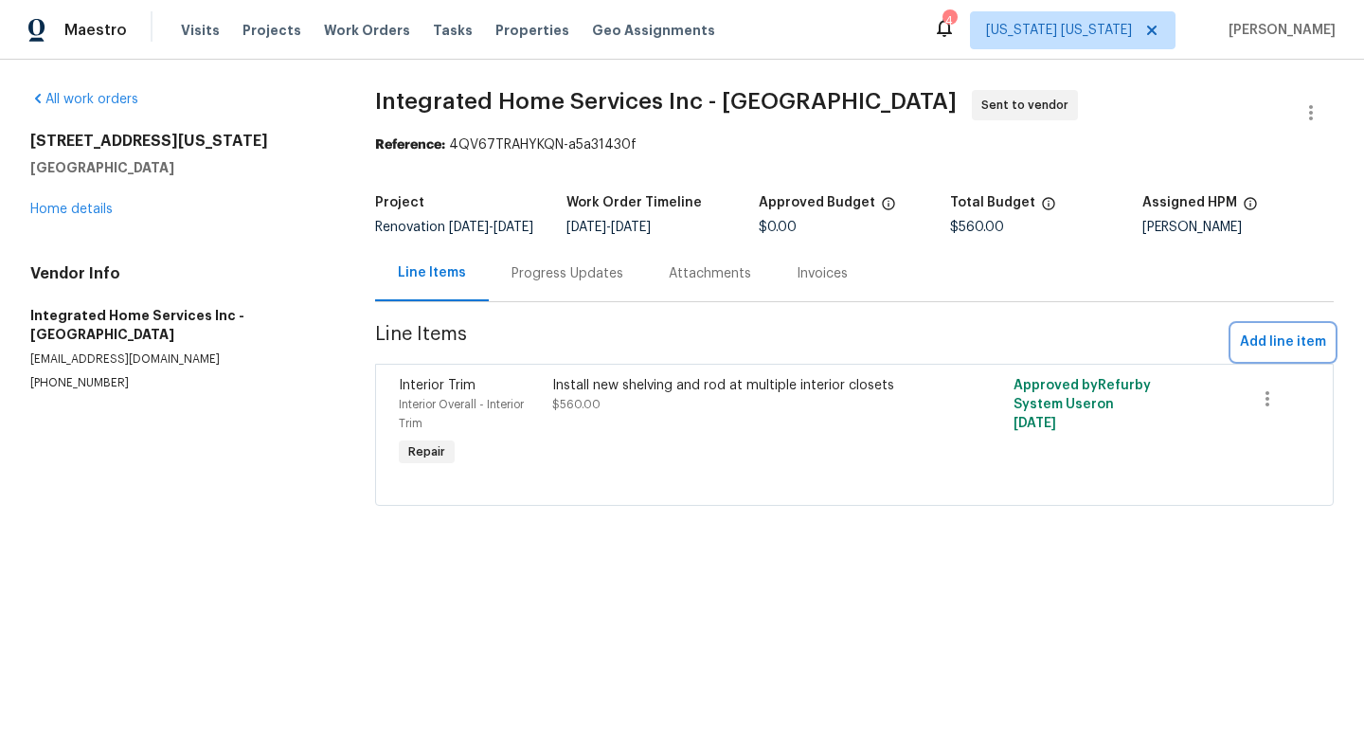
click at [1280, 354] on span "Add line item" at bounding box center [1283, 343] width 86 height 24
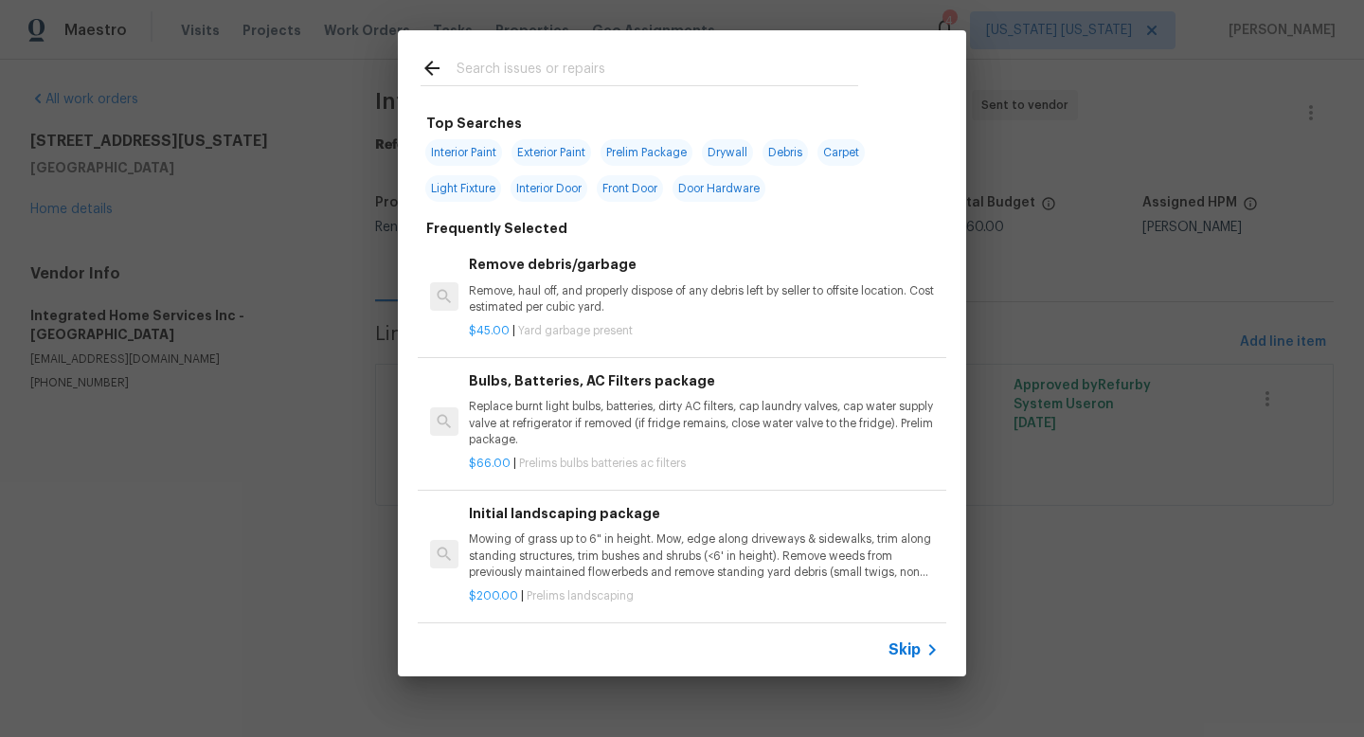
click at [581, 80] on input "text" at bounding box center [658, 71] width 402 height 28
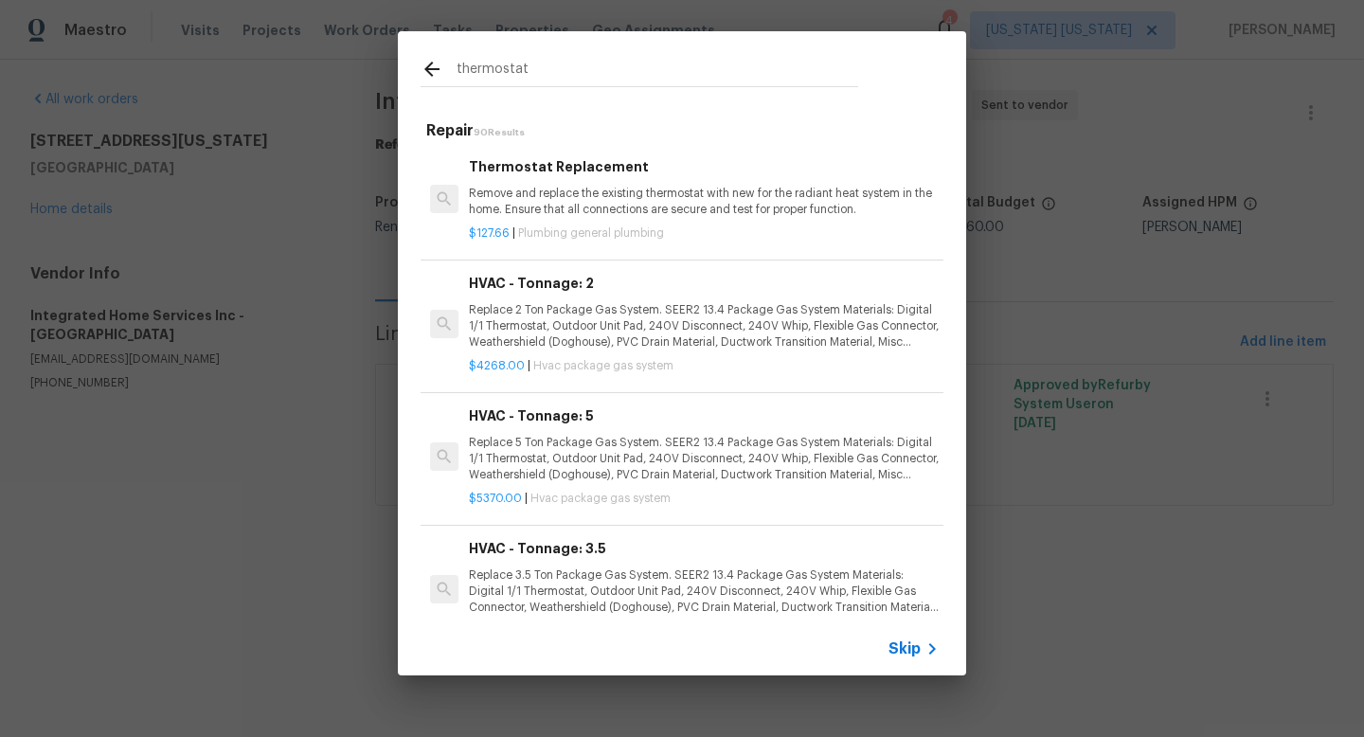
type input "thermostat"
click at [700, 221] on div "$127.66 | Plumbing general plumbing" at bounding box center [704, 230] width 470 height 24
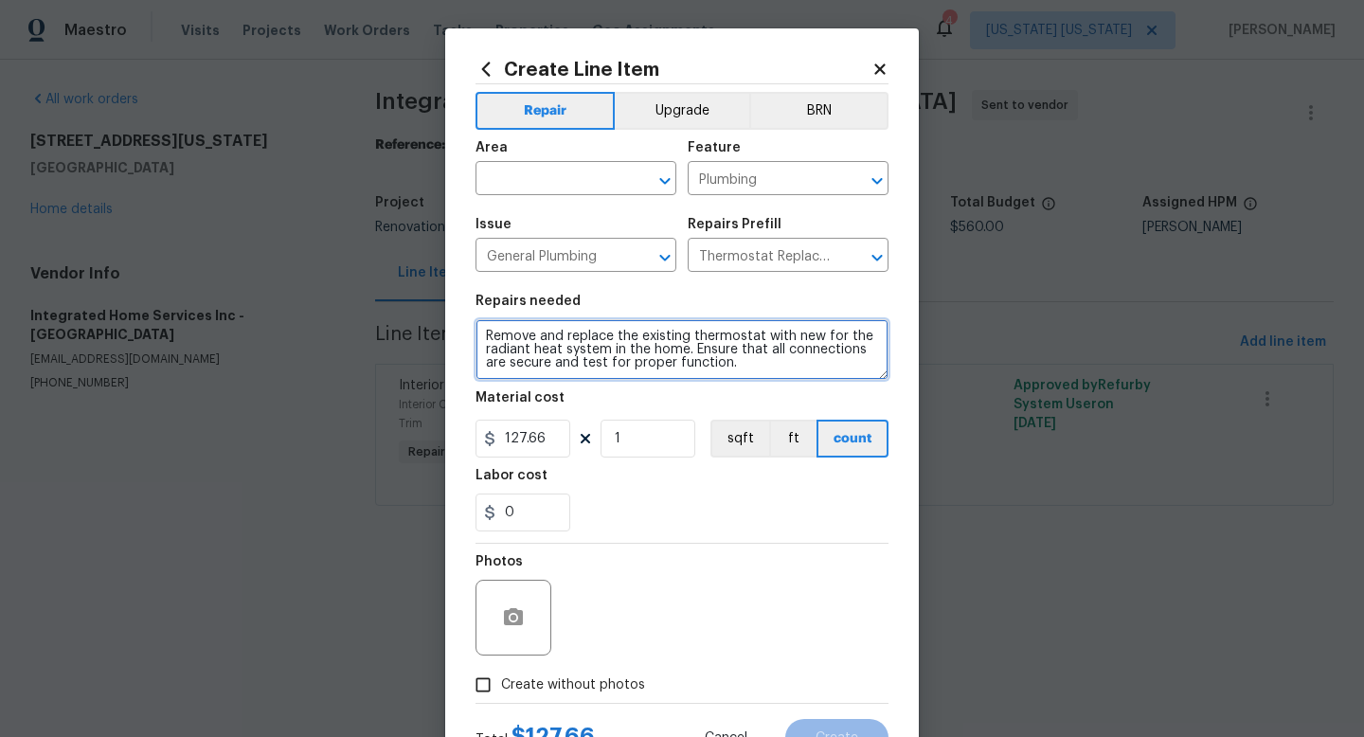
drag, startPoint x: 759, startPoint y: 361, endPoint x: 477, endPoint y: 330, distance: 283.1
click at [477, 330] on textarea "Remove and replace the existing thermostat with new for the radiant heat system…" at bounding box center [682, 349] width 413 height 61
type textarea "Replace (3) total thermostats. (2 upstairs and 1 downstairs)"
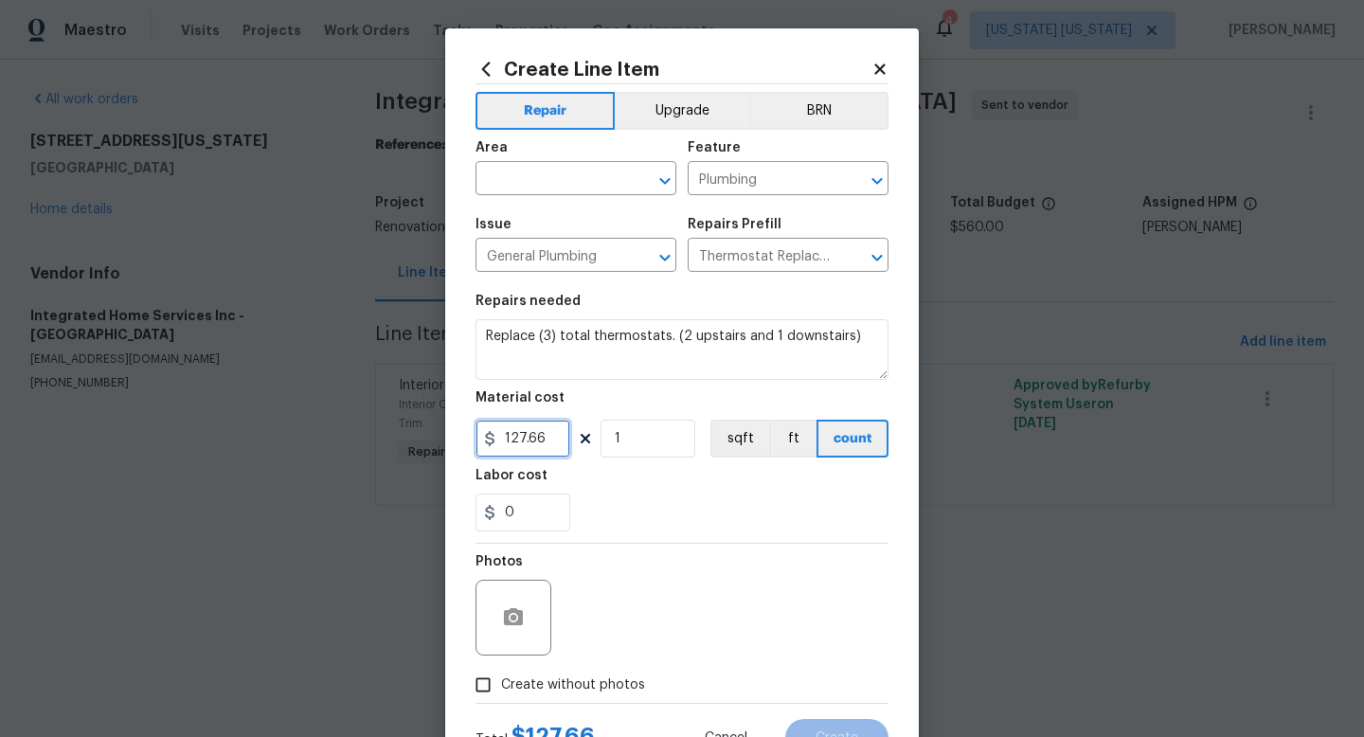
drag, startPoint x: 548, startPoint y: 431, endPoint x: 413, endPoint y: 440, distance: 134.8
click at [413, 440] on div "Create Line Item Repair Upgrade BRN Area ​ Feature Plumbing ​ Issue General Plu…" at bounding box center [682, 368] width 1364 height 737
type input "60"
drag, startPoint x: 656, startPoint y: 436, endPoint x: 610, endPoint y: 434, distance: 45.5
click at [610, 434] on input "1" at bounding box center [648, 439] width 95 height 38
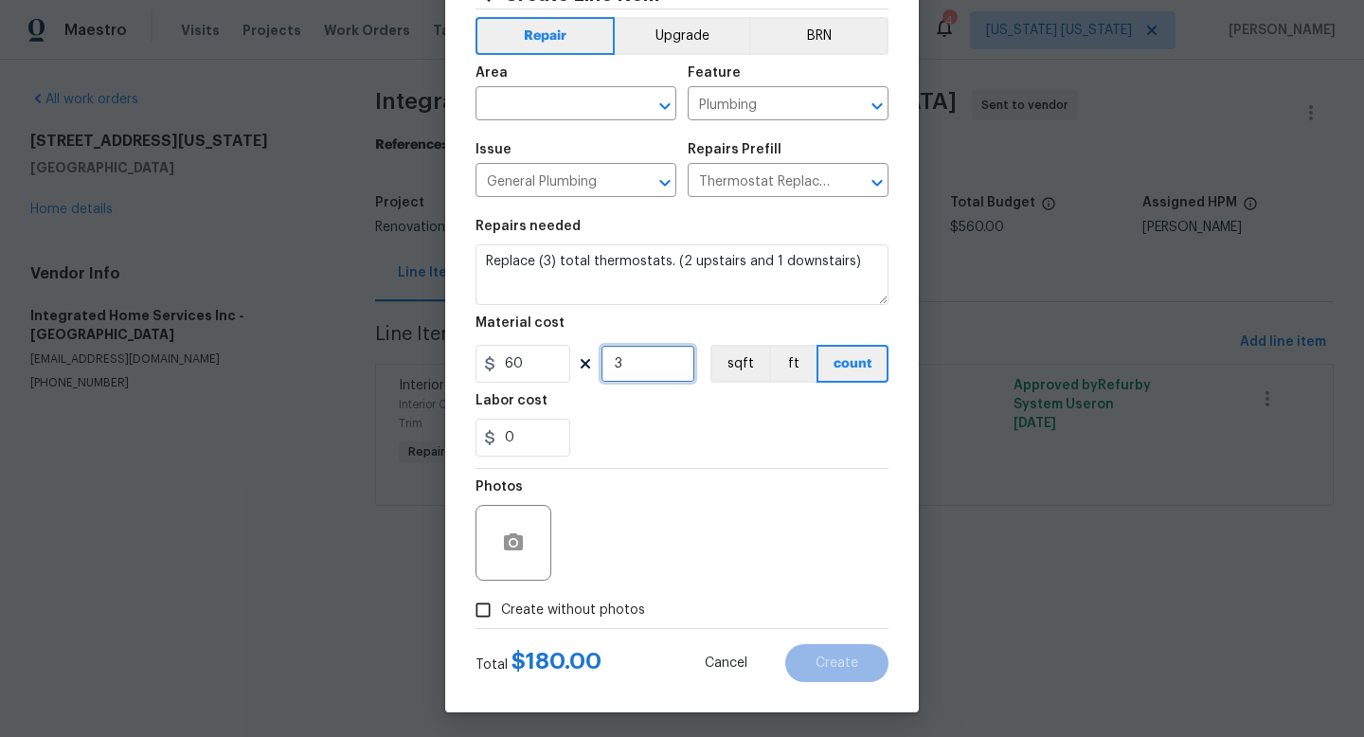
scroll to position [80, 0]
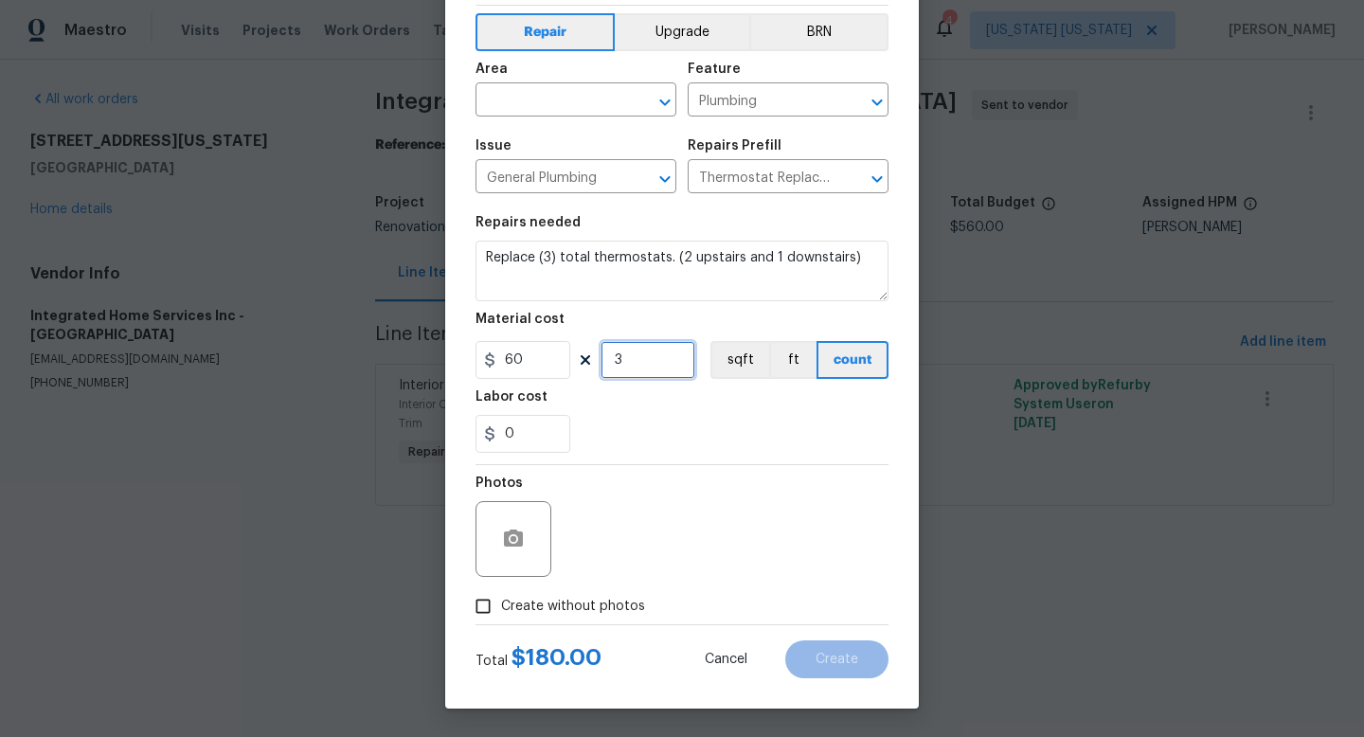
type input "3"
click at [603, 609] on span "Create without photos" at bounding box center [573, 607] width 144 height 20
click at [501, 609] on input "Create without photos" at bounding box center [483, 606] width 36 height 36
checkbox input "true"
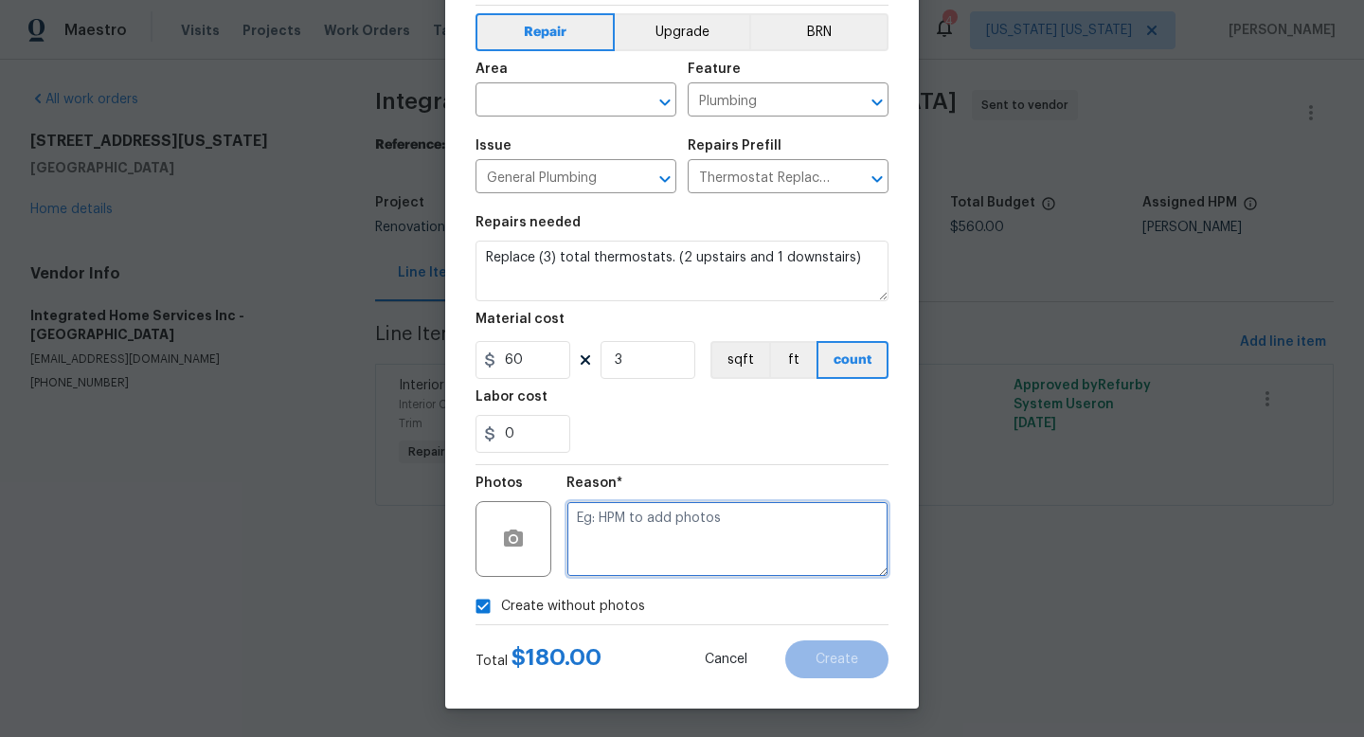
click at [636, 517] on textarea at bounding box center [728, 539] width 322 height 76
type textarea "adding after"
click at [547, 110] on input "text" at bounding box center [550, 101] width 148 height 29
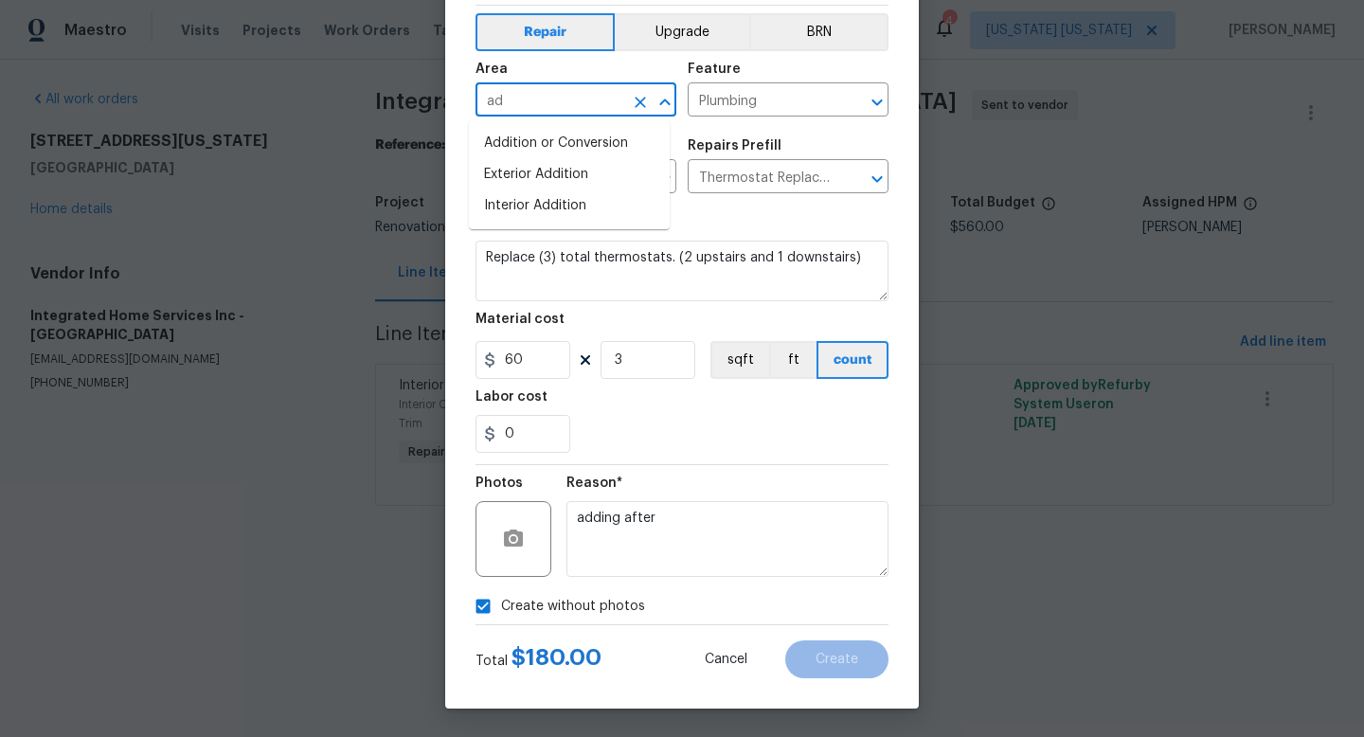
type input "a"
click at [559, 165] on li "Interior Overall" at bounding box center [569, 174] width 201 height 31
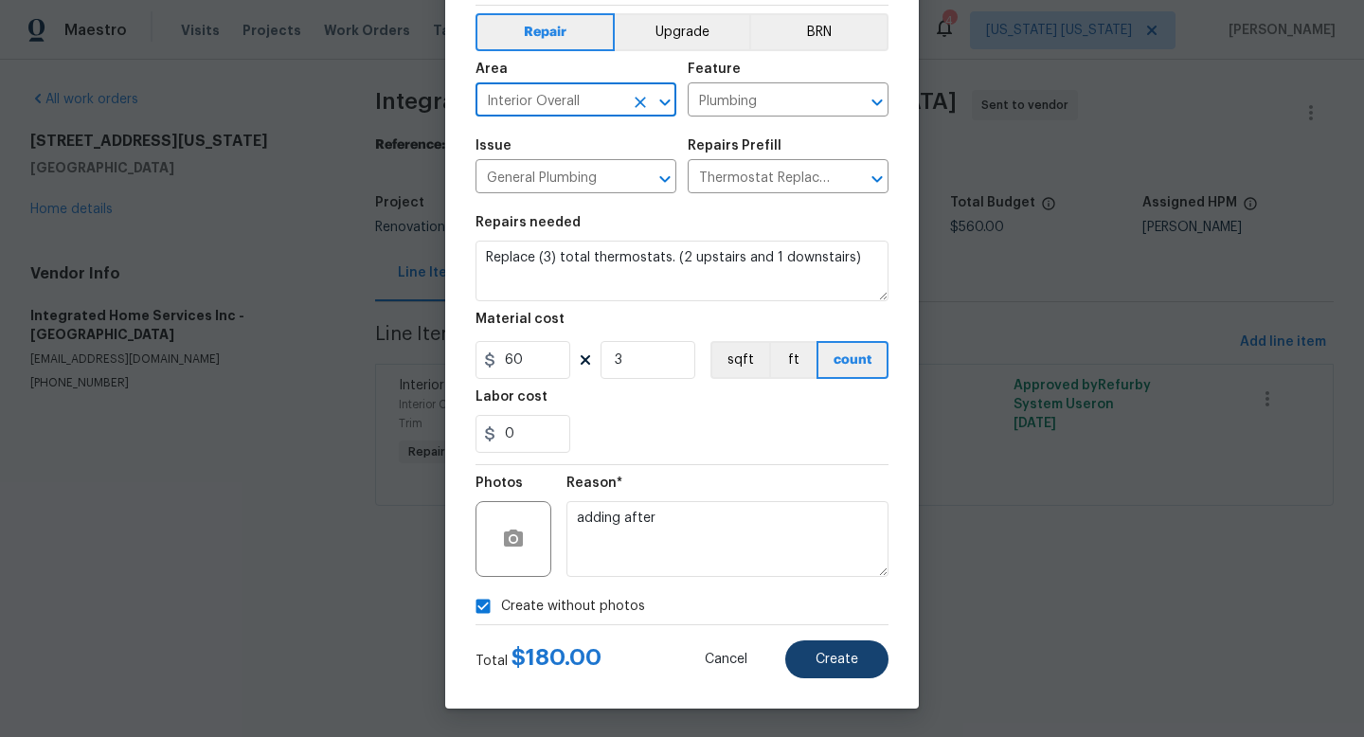
type input "Interior Overall"
click at [801, 647] on button "Create" at bounding box center [836, 659] width 103 height 38
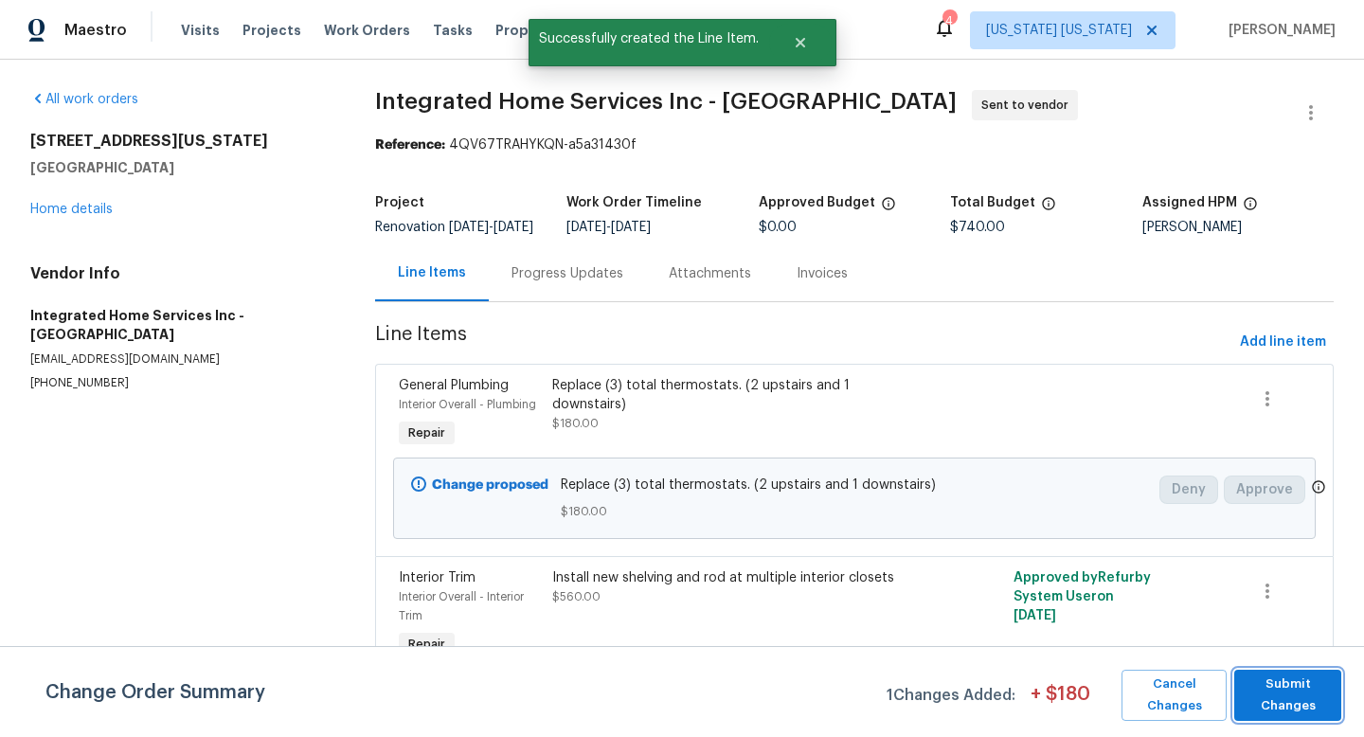
click at [1265, 680] on span "Submit Changes" at bounding box center [1288, 696] width 88 height 44
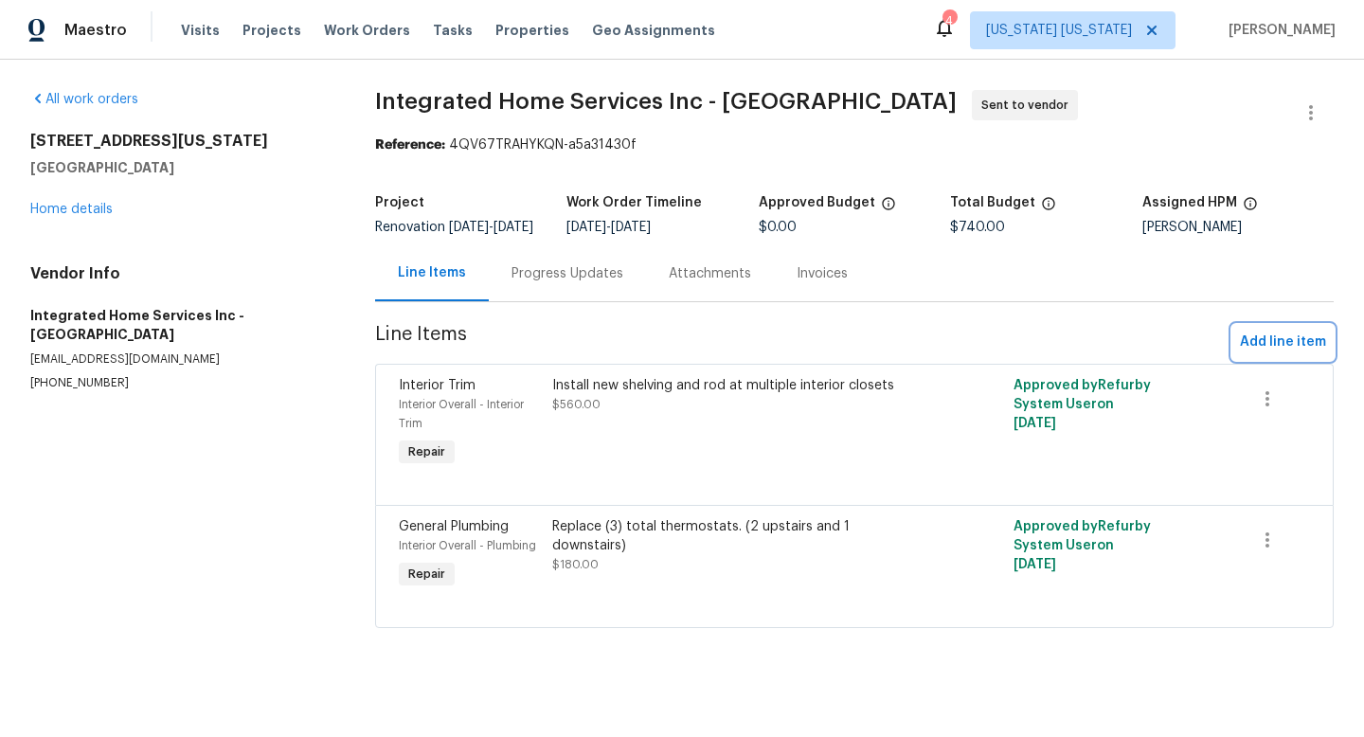
click at [1285, 354] on span "Add line item" at bounding box center [1283, 343] width 86 height 24
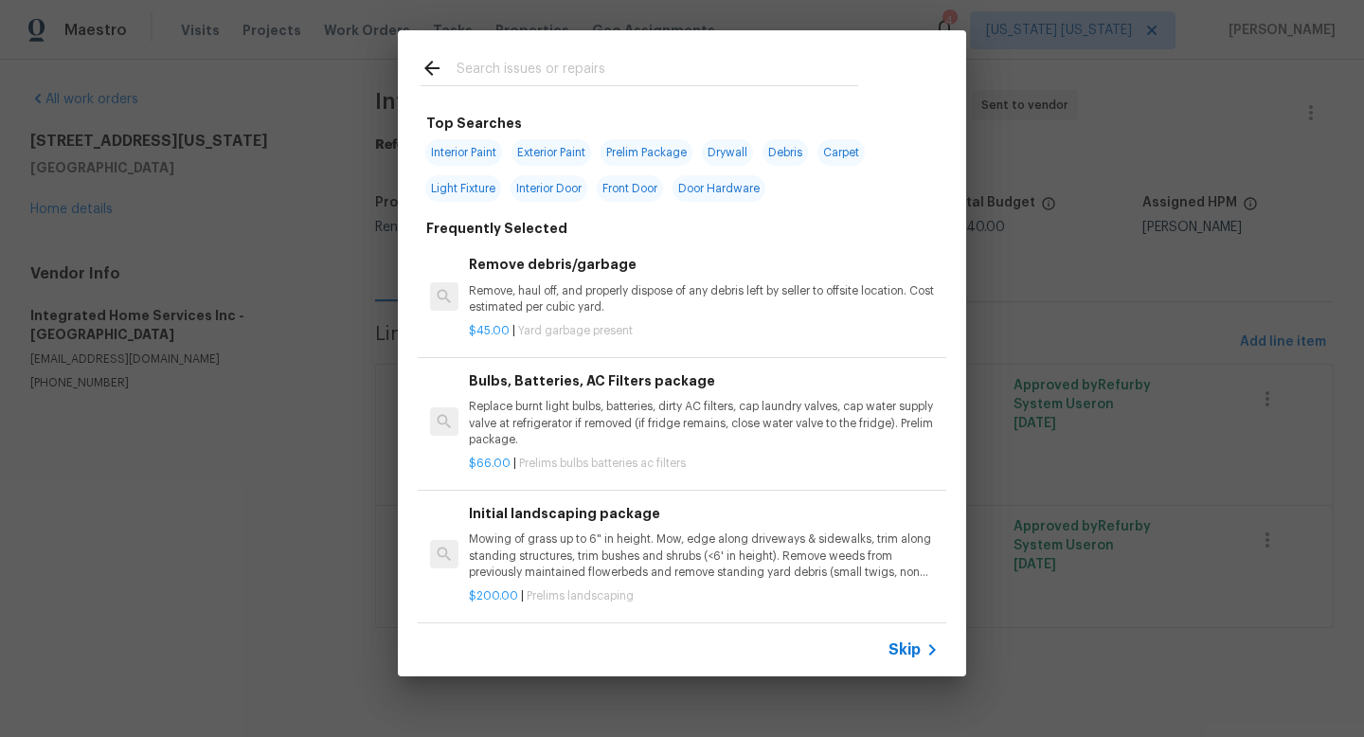
click at [580, 76] on input "text" at bounding box center [658, 71] width 402 height 28
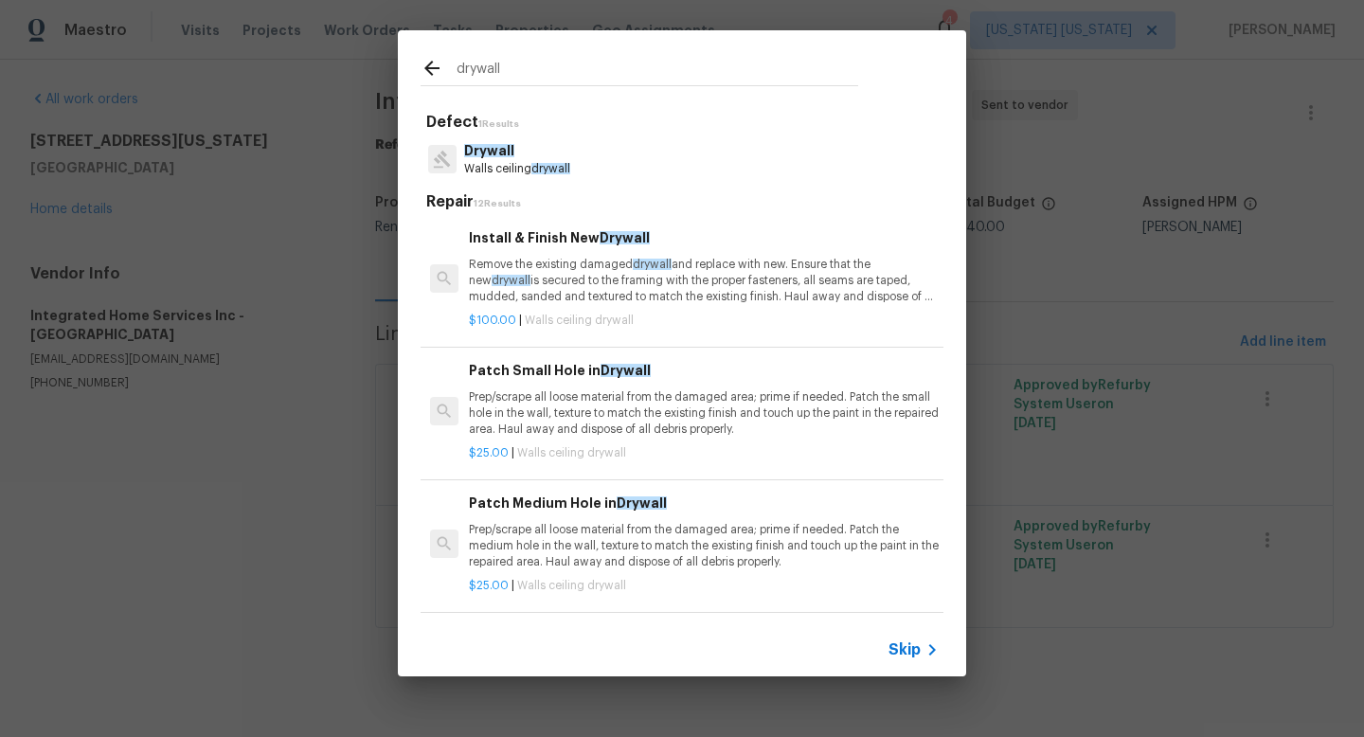
type input "drywall"
click at [542, 190] on div "Defect 1 Results Drywall Walls ceiling drywall Repair 12 Results Install & Fini…" at bounding box center [682, 399] width 523 height 573
click at [555, 159] on p "Drywall" at bounding box center [517, 151] width 106 height 20
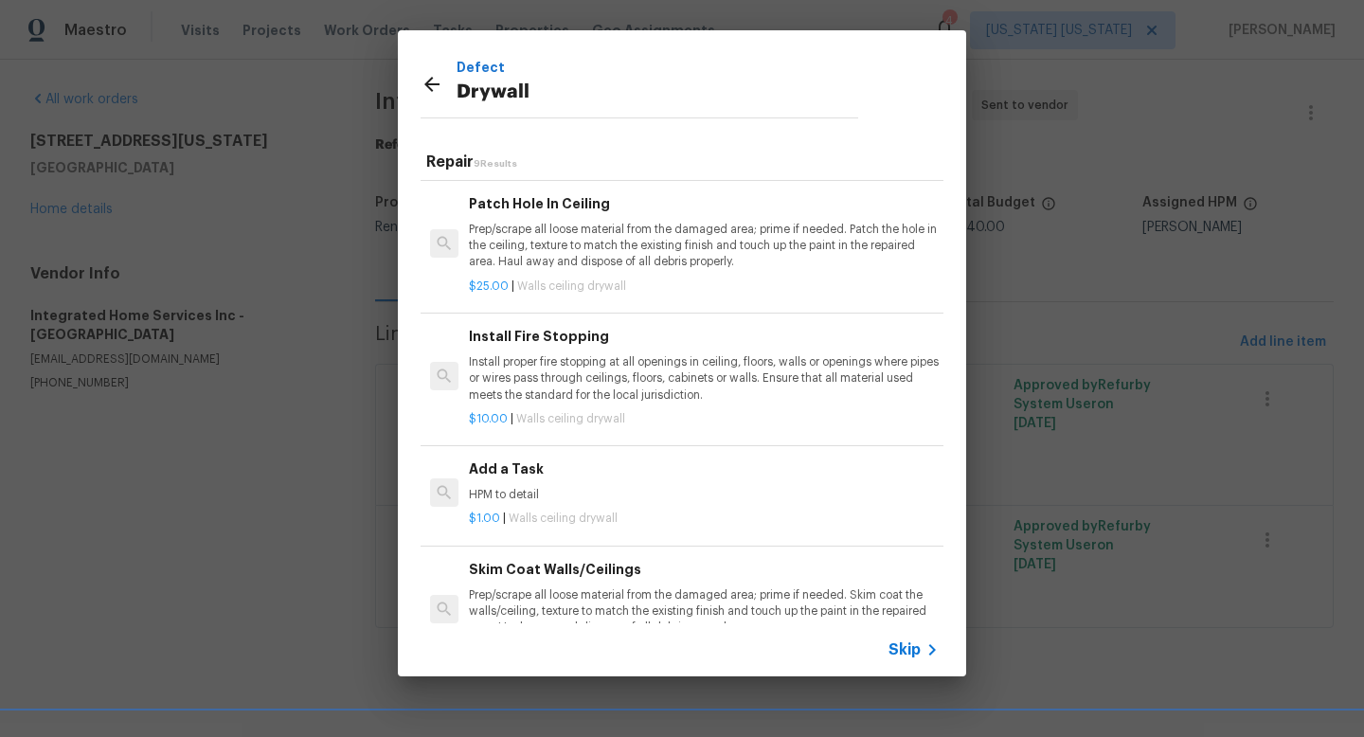
scroll to position [412, 0]
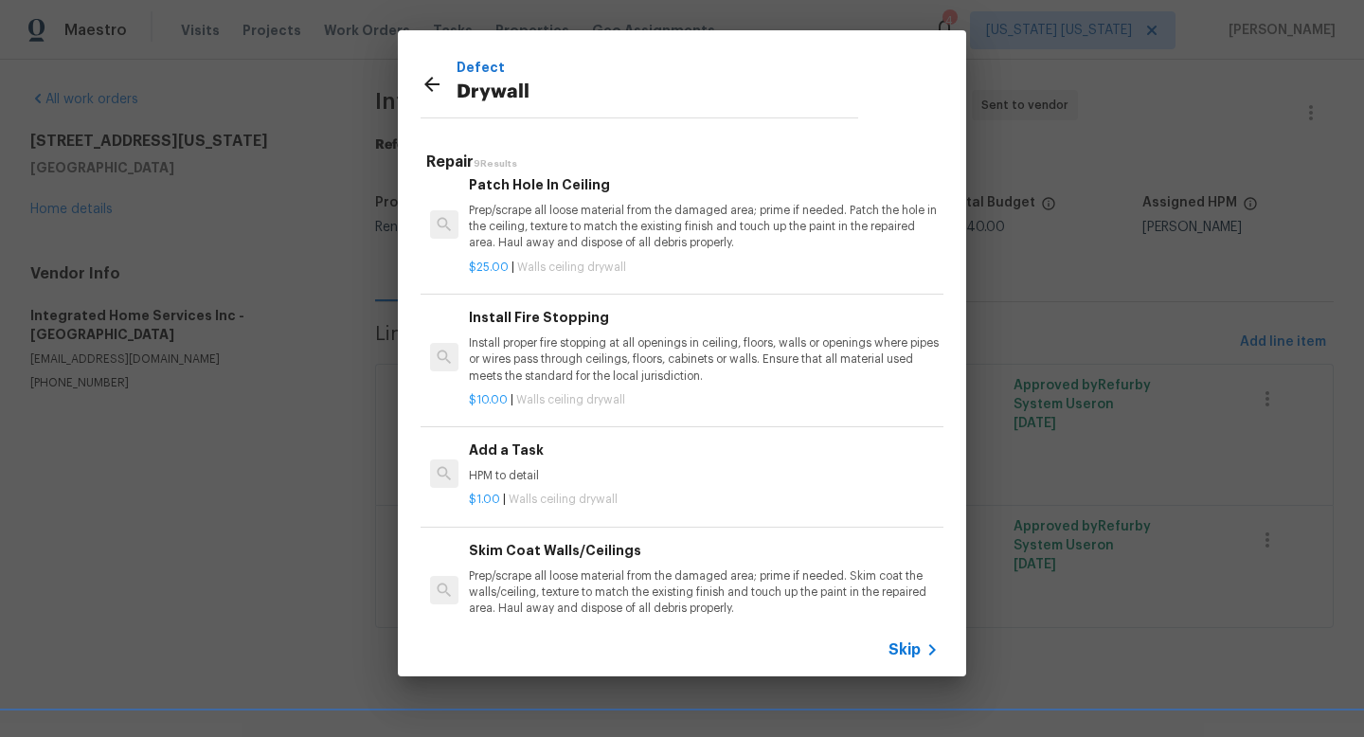
click at [543, 495] on span "Walls ceiling drywall" at bounding box center [563, 499] width 109 height 11
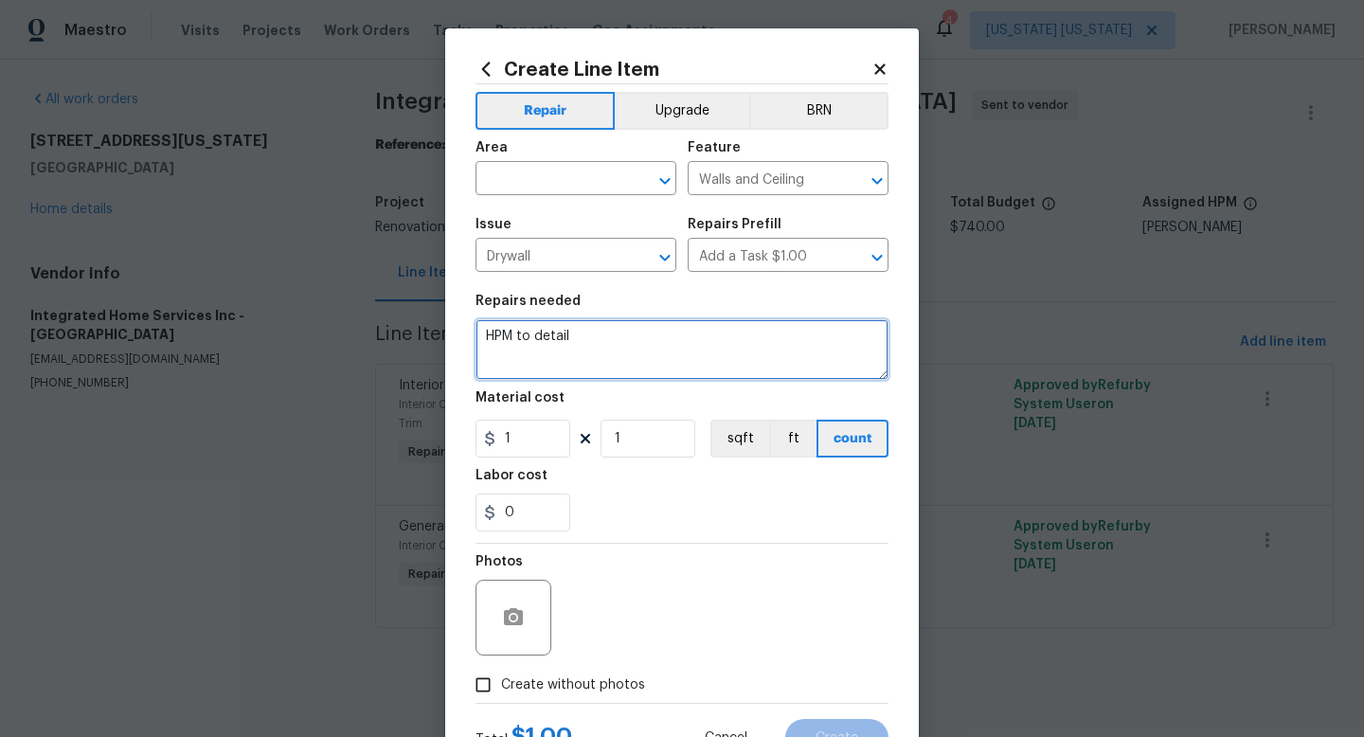
drag, startPoint x: 568, startPoint y: 339, endPoint x: 454, endPoint y: 333, distance: 114.8
click at [454, 333] on div "Create Line Item Repair Upgrade BRN Area ​ Feature Walls and Ceiling ​ Issue Dr…" at bounding box center [682, 407] width 474 height 759
type textarea "Remove and replace damaged drywall at garage conversion under the window, damag…"
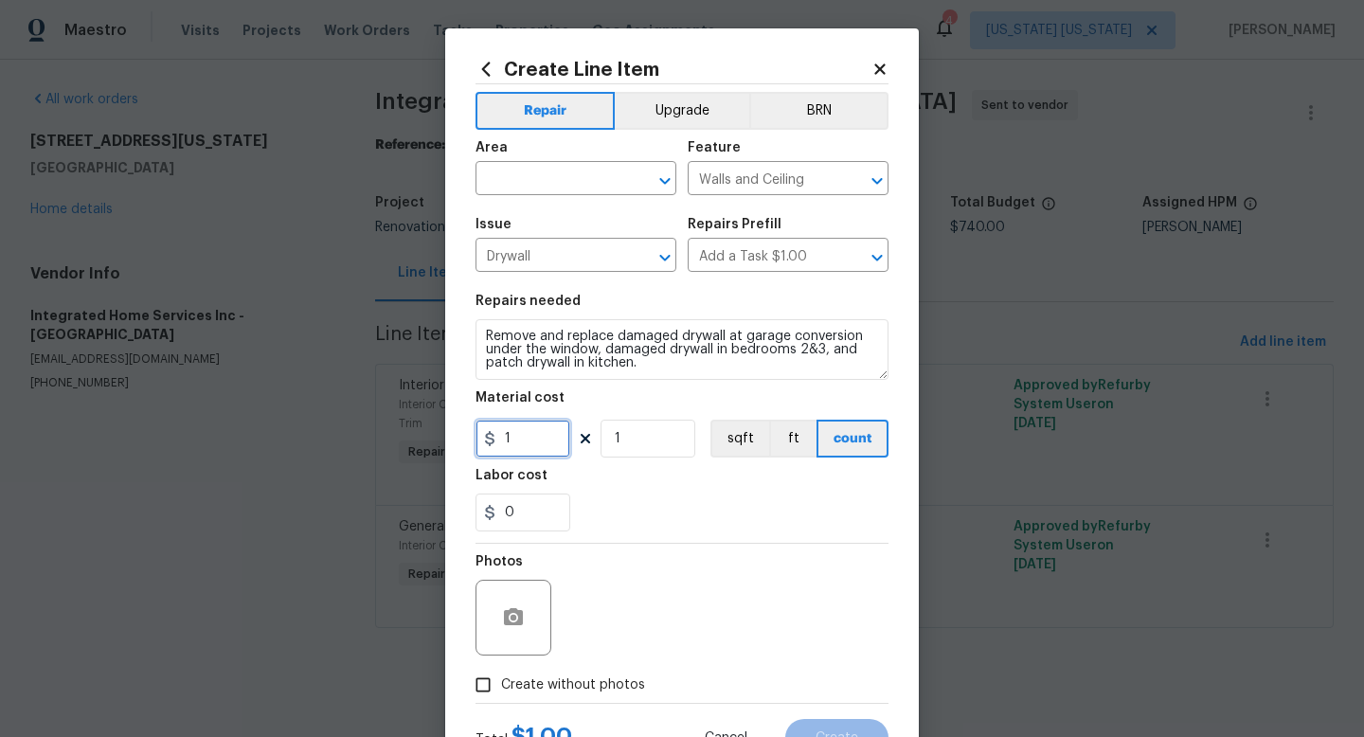
click at [510, 448] on input "1" at bounding box center [523, 439] width 95 height 38
type input "150"
click at [585, 679] on span "Create without photos" at bounding box center [573, 685] width 144 height 20
click at [501, 679] on input "Create without photos" at bounding box center [483, 685] width 36 height 36
checkbox input "true"
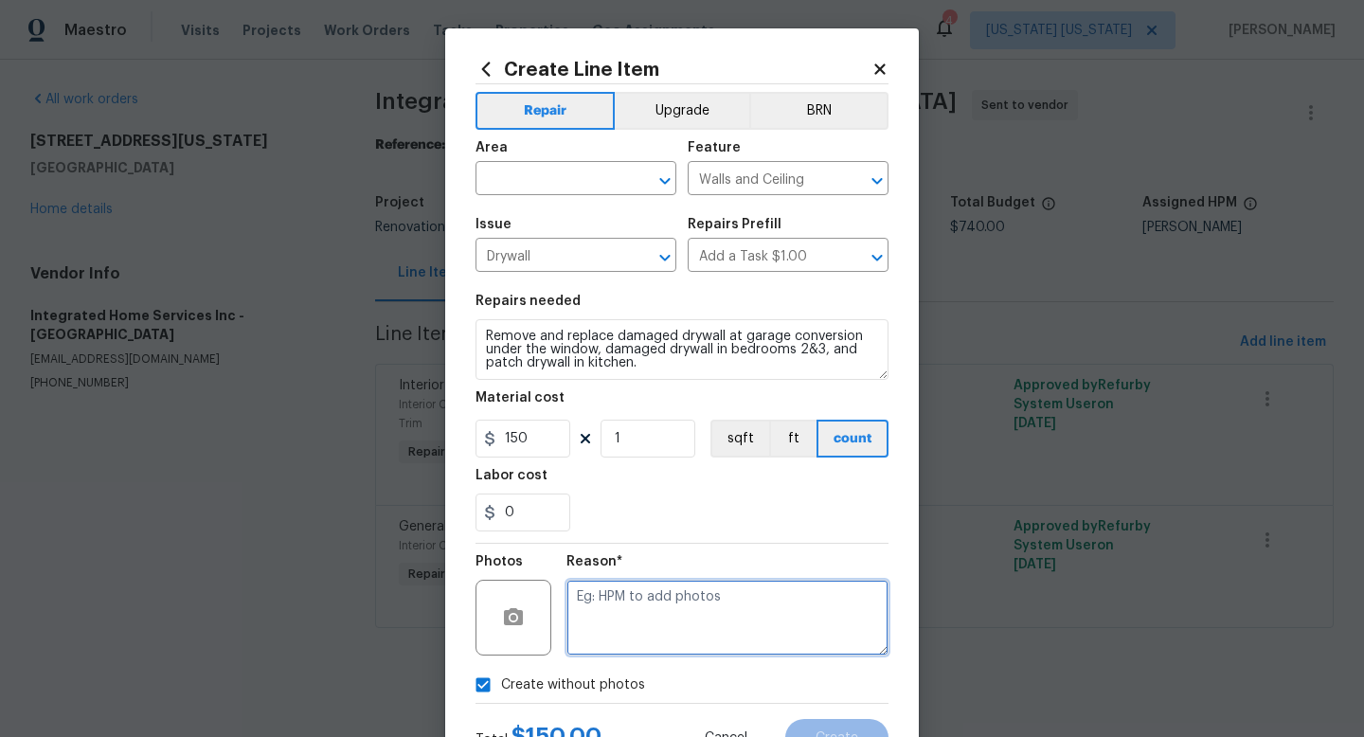
click at [638, 623] on textarea at bounding box center [728, 618] width 322 height 76
type textarea "adding after"
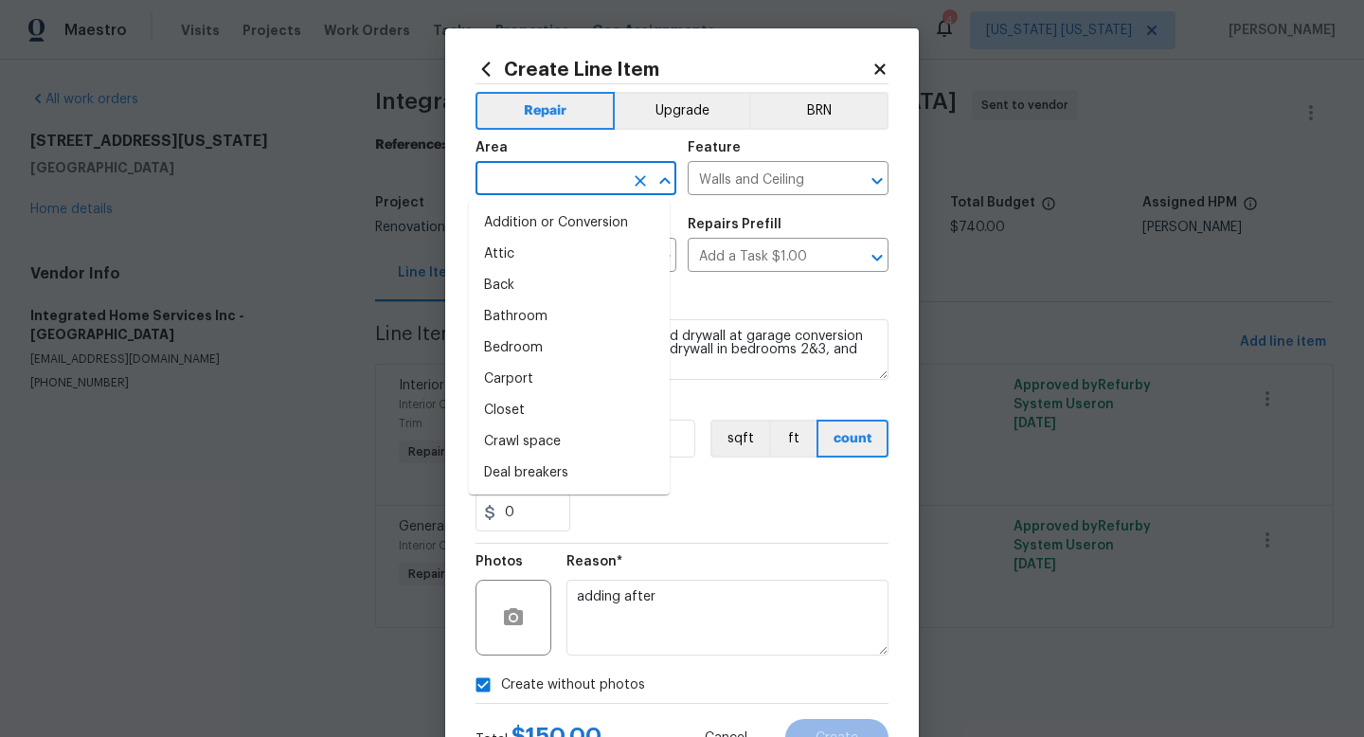
click at [549, 179] on input "text" at bounding box center [550, 180] width 148 height 29
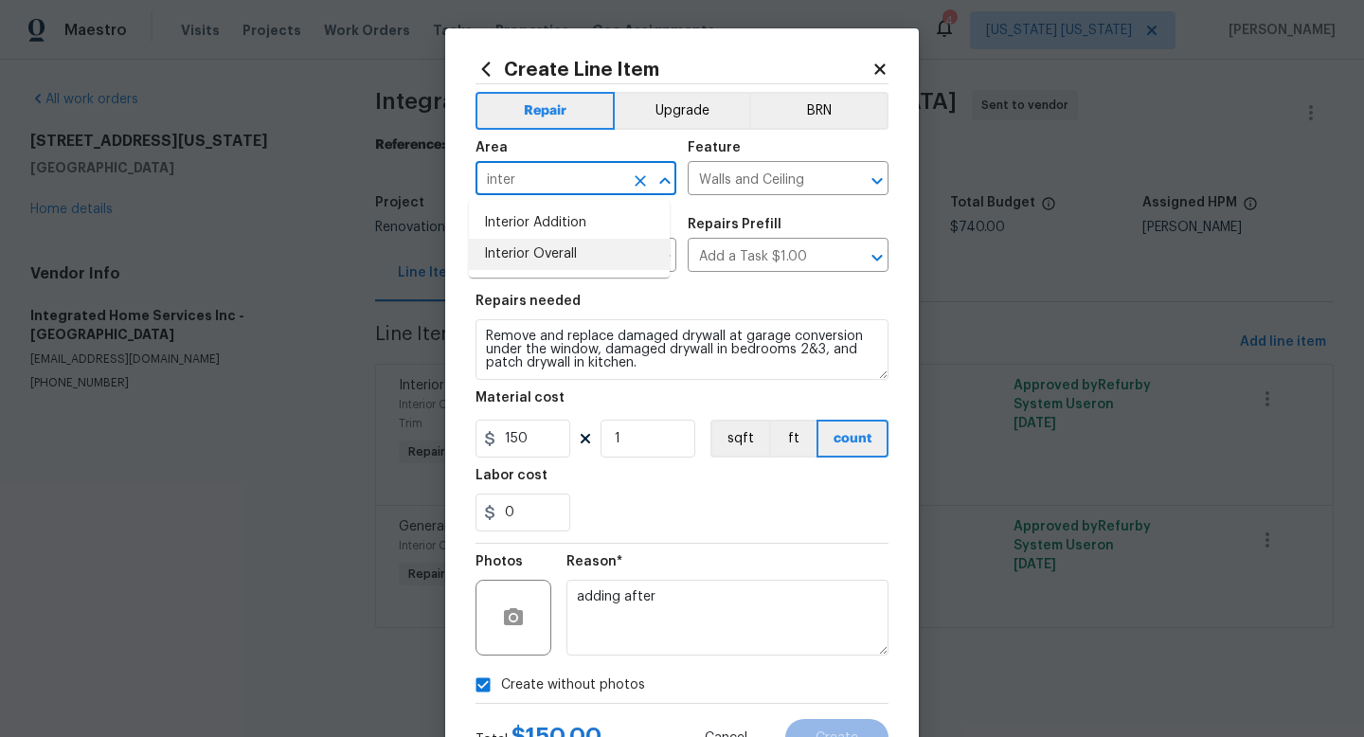
click at [551, 240] on li "Interior Overall" at bounding box center [569, 254] width 201 height 31
type input "Interior Overall"
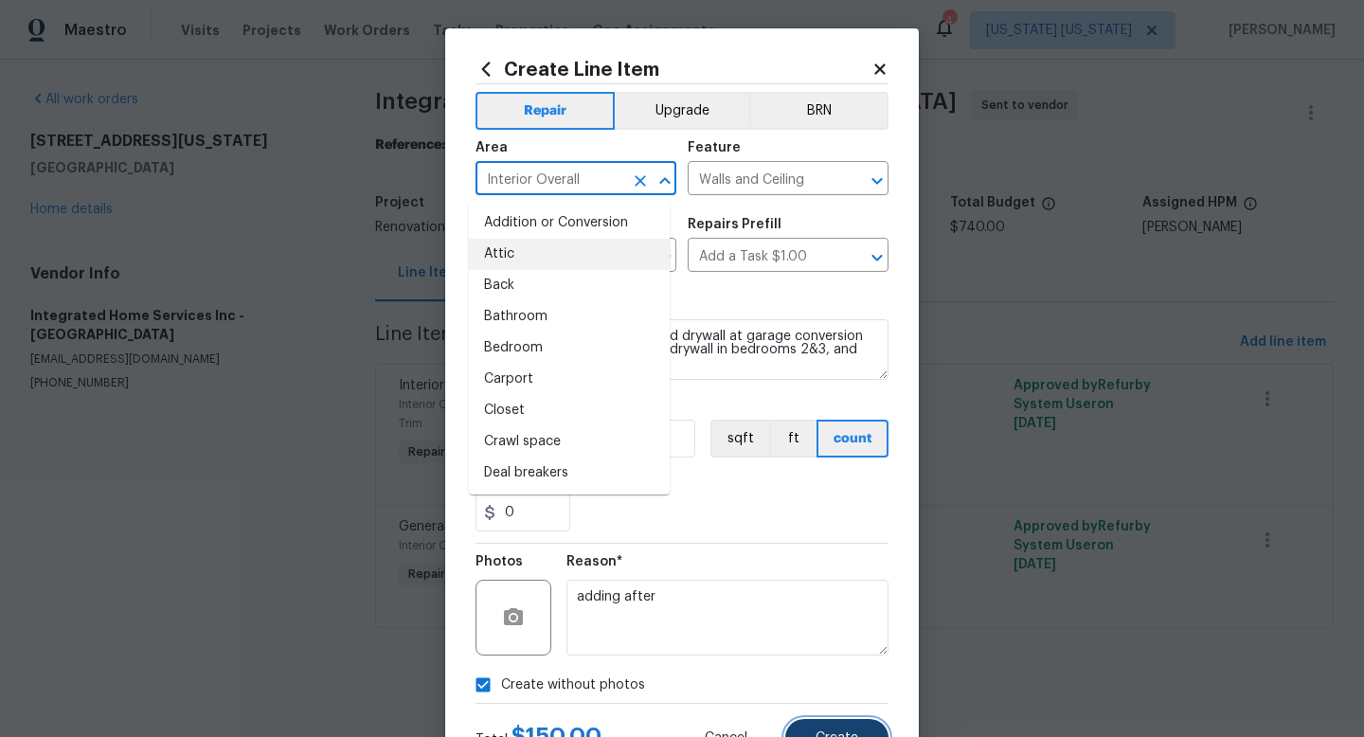
click at [819, 732] on span "Create" at bounding box center [837, 738] width 43 height 14
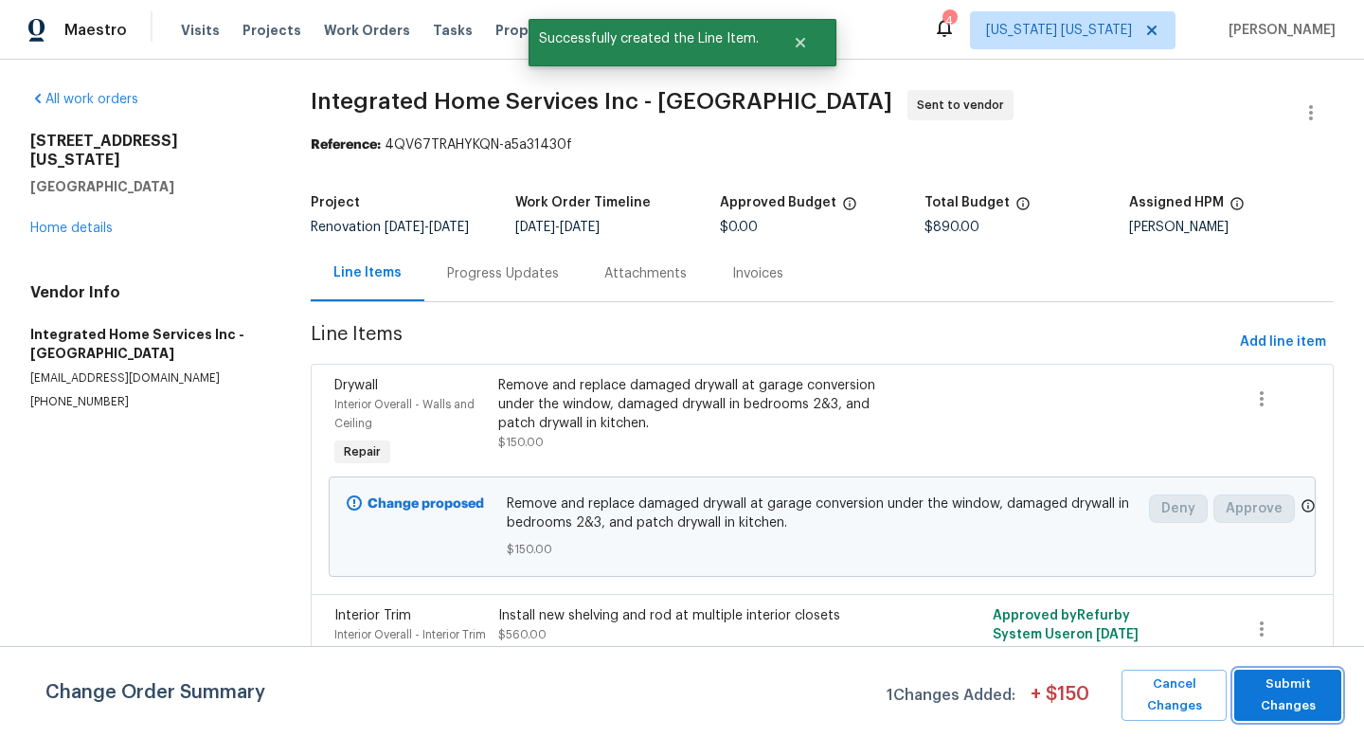
click at [1271, 698] on span "Submit Changes" at bounding box center [1288, 696] width 88 height 44
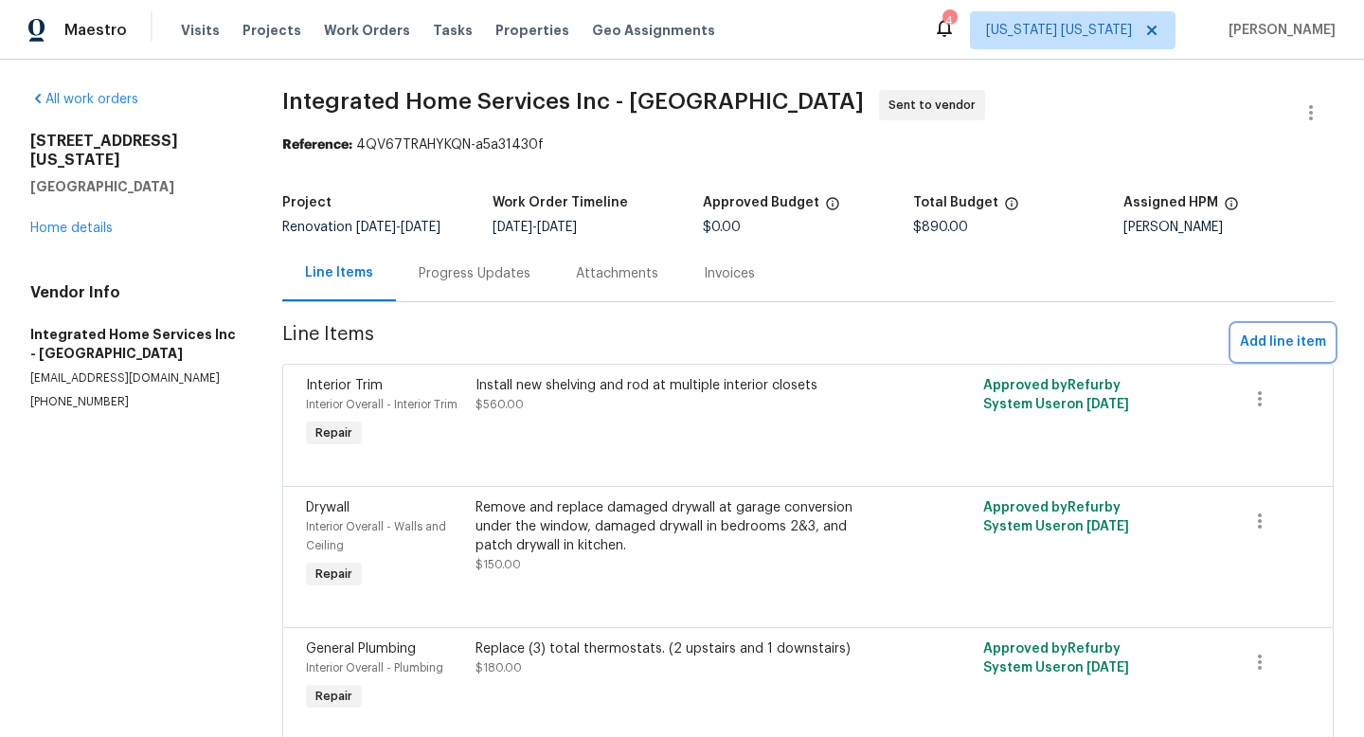
click at [1283, 340] on span "Add line item" at bounding box center [1283, 343] width 86 height 24
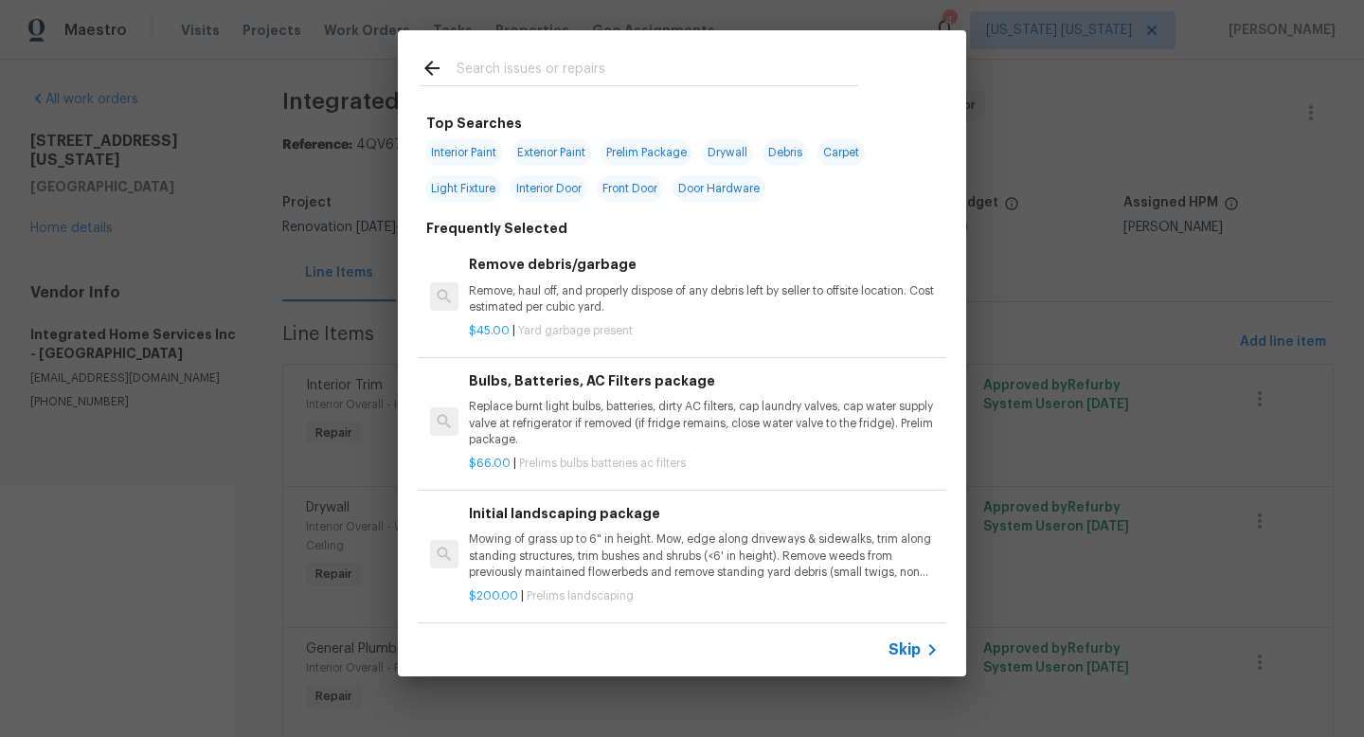
click at [586, 57] on input "text" at bounding box center [658, 71] width 402 height 28
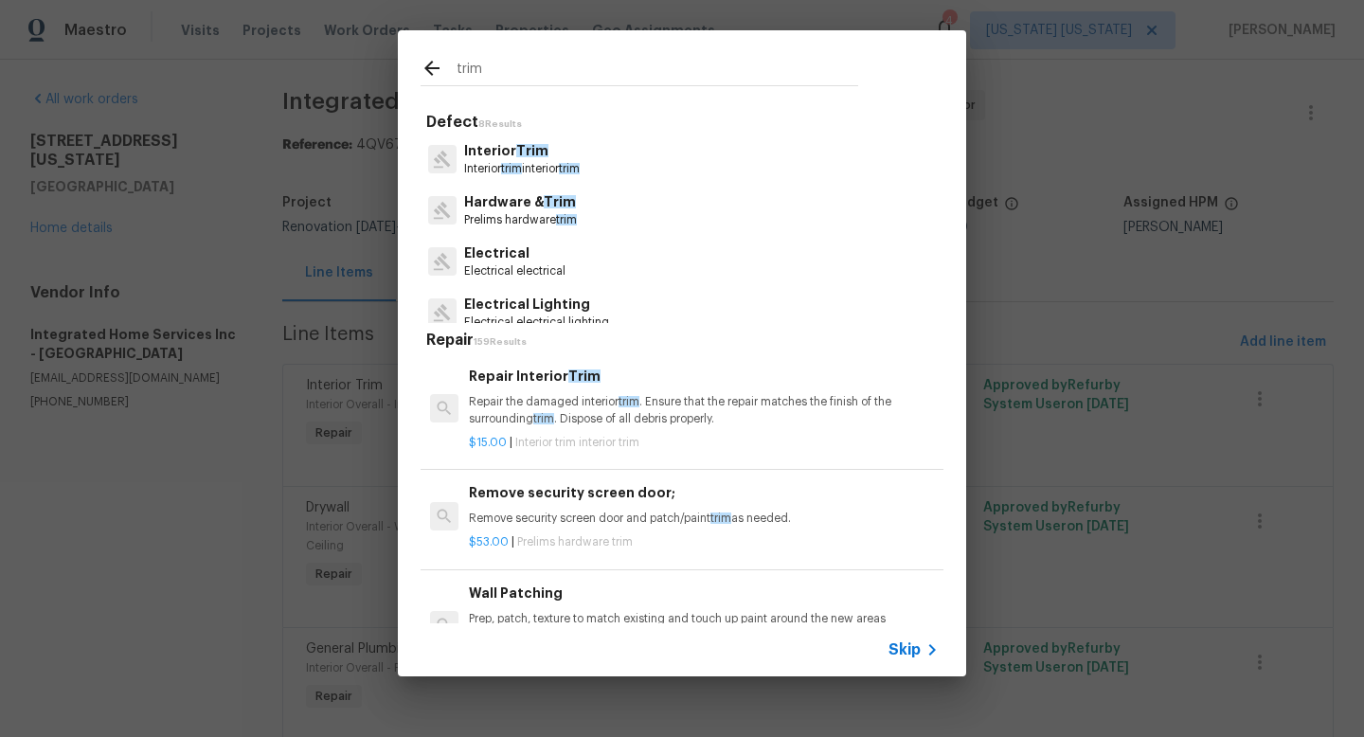
type input "trim"
click at [551, 171] on p "Interior trim interior trim" at bounding box center [522, 169] width 116 height 16
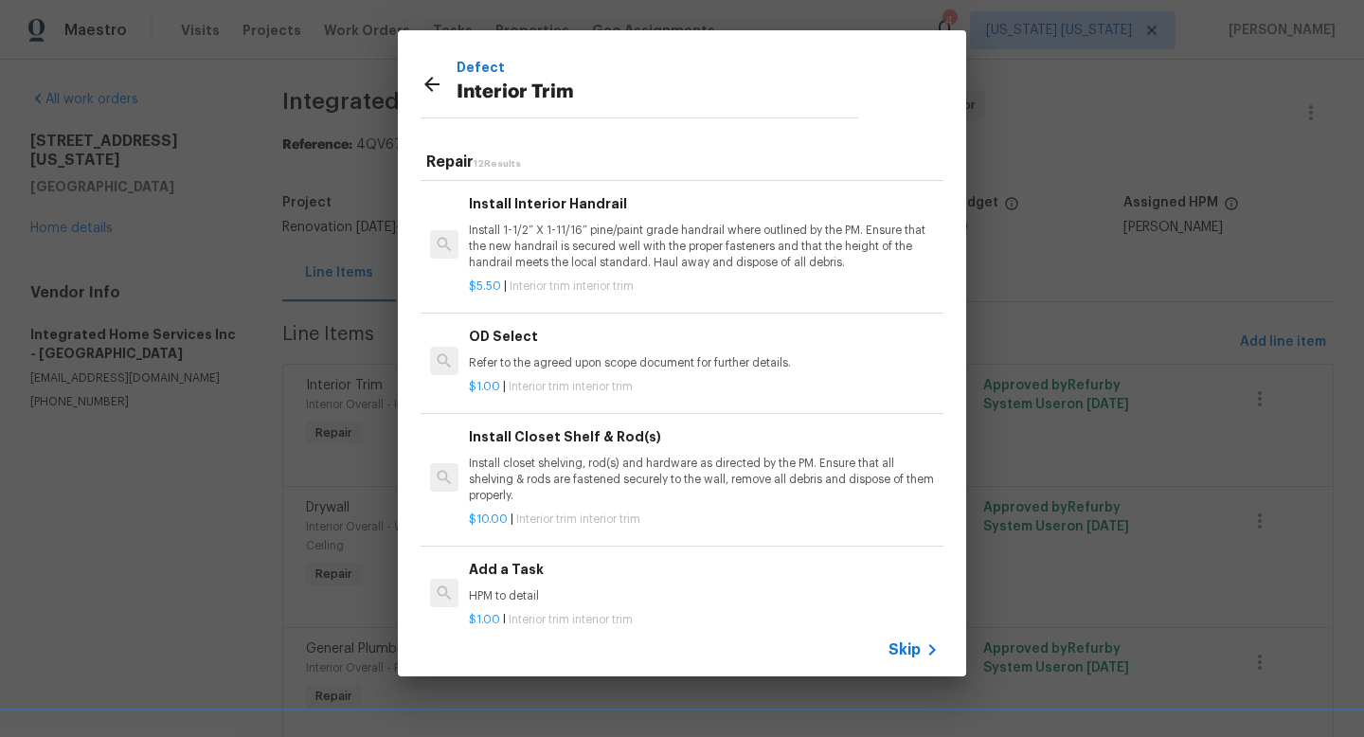
scroll to position [1021, 0]
click at [567, 556] on div "Add a Task HPM to detail $1.00 | Interior trim interior trim" at bounding box center [704, 593] width 476 height 75
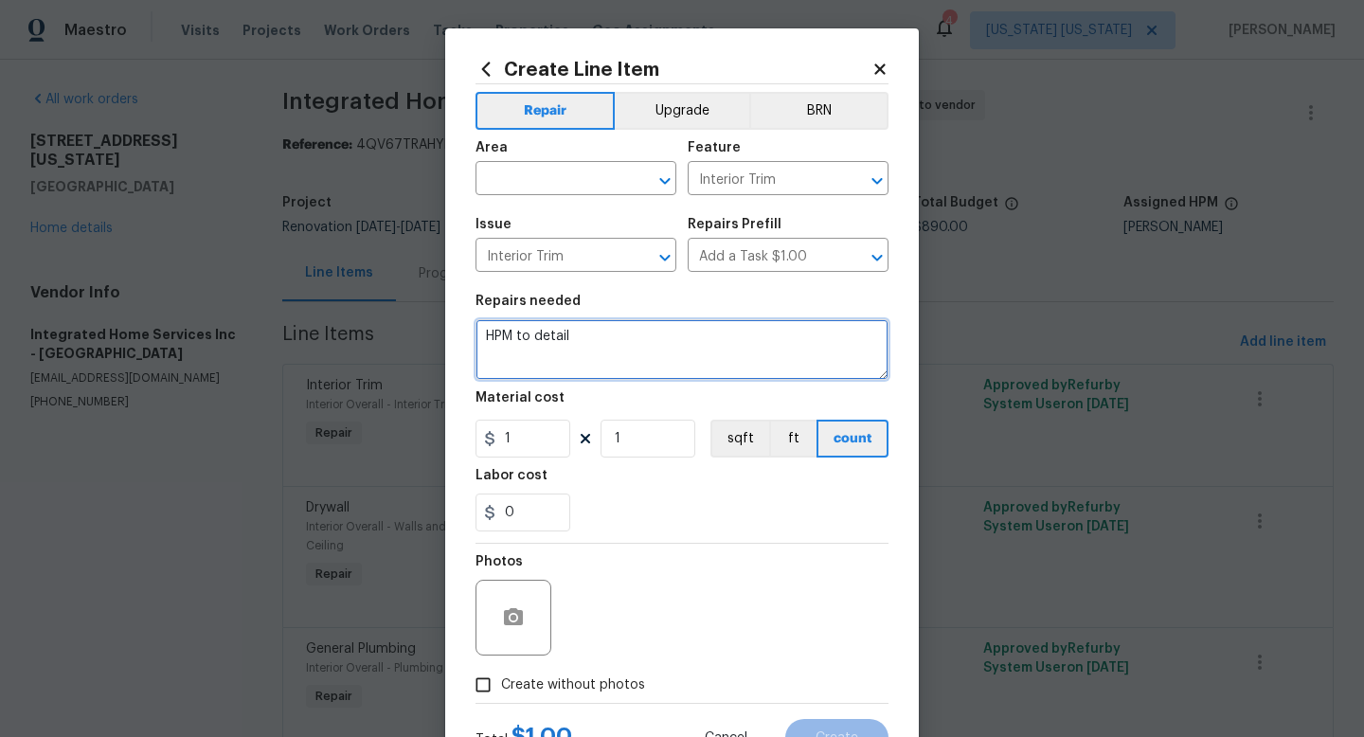
drag, startPoint x: 585, startPoint y: 331, endPoint x: 479, endPoint y: 339, distance: 105.5
click at [479, 339] on textarea "HPM to detail" at bounding box center [682, 349] width 413 height 61
type textarea "Remove and replace mismatching/damaged interior trim. Includes missing baseboar…"
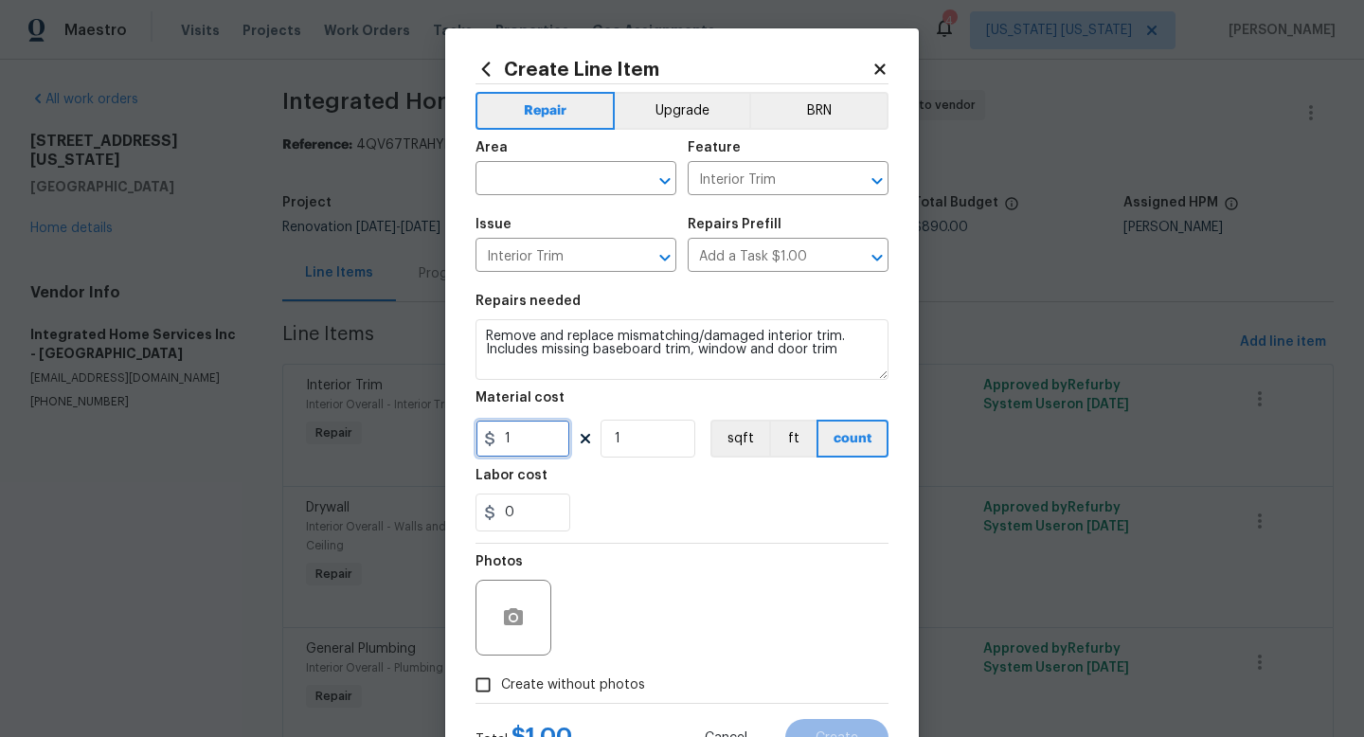
drag, startPoint x: 529, startPoint y: 441, endPoint x: 487, endPoint y: 445, distance: 41.9
click at [487, 445] on div "1" at bounding box center [523, 439] width 95 height 38
type input "3"
drag, startPoint x: 630, startPoint y: 441, endPoint x: 572, endPoint y: 441, distance: 57.8
click at [572, 441] on div "3 1 sqft ft count" at bounding box center [682, 439] width 413 height 38
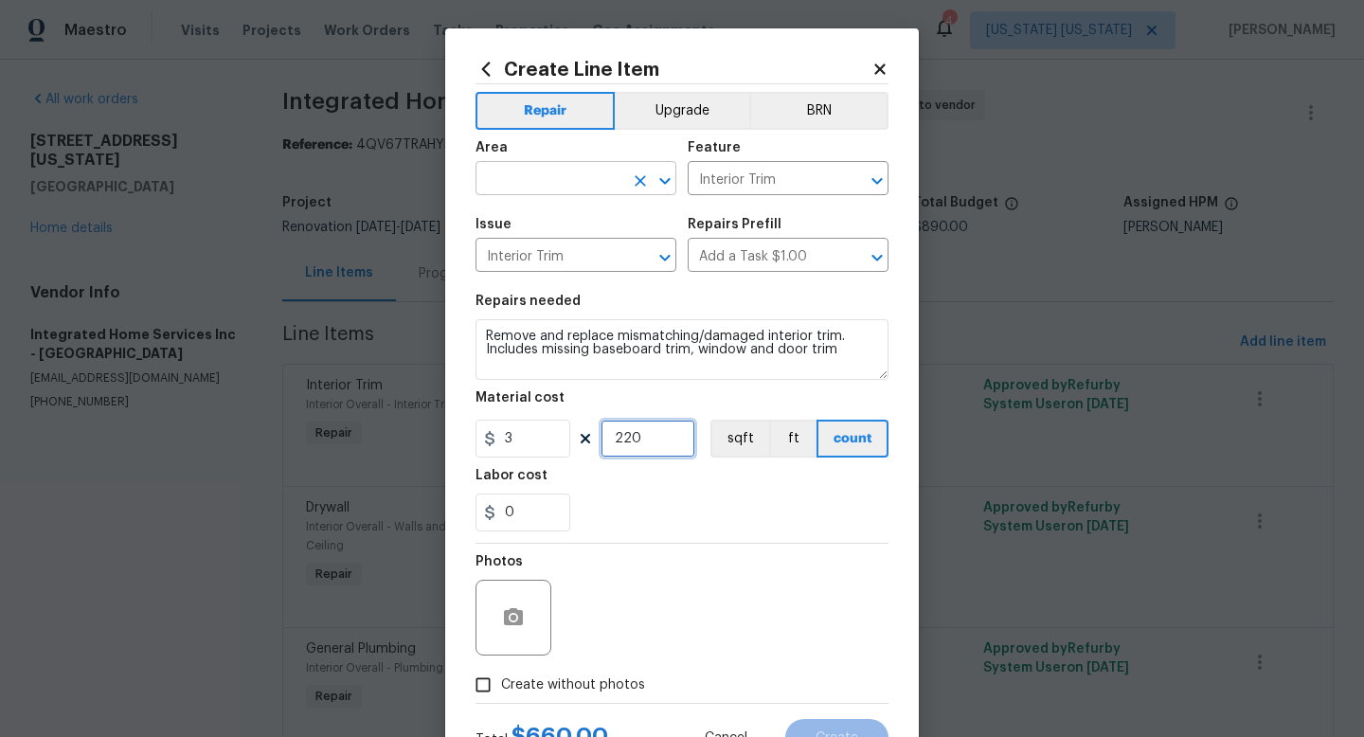
type input "220"
click at [513, 172] on input "text" at bounding box center [550, 180] width 148 height 29
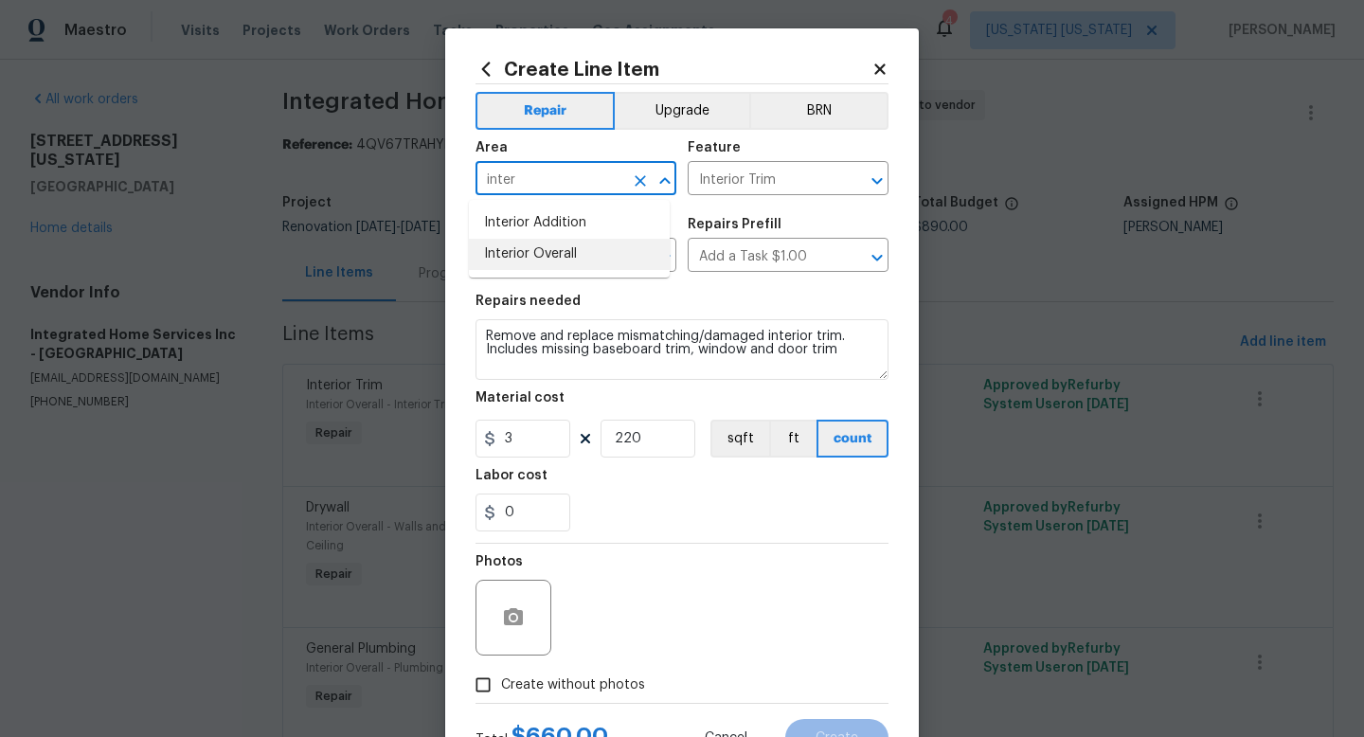
click at [545, 244] on li "Interior Overall" at bounding box center [569, 254] width 201 height 31
type input "Interior Overall"
click at [591, 687] on span "Create without photos" at bounding box center [573, 685] width 144 height 20
click at [501, 687] on input "Create without photos" at bounding box center [483, 685] width 36 height 36
checkbox input "true"
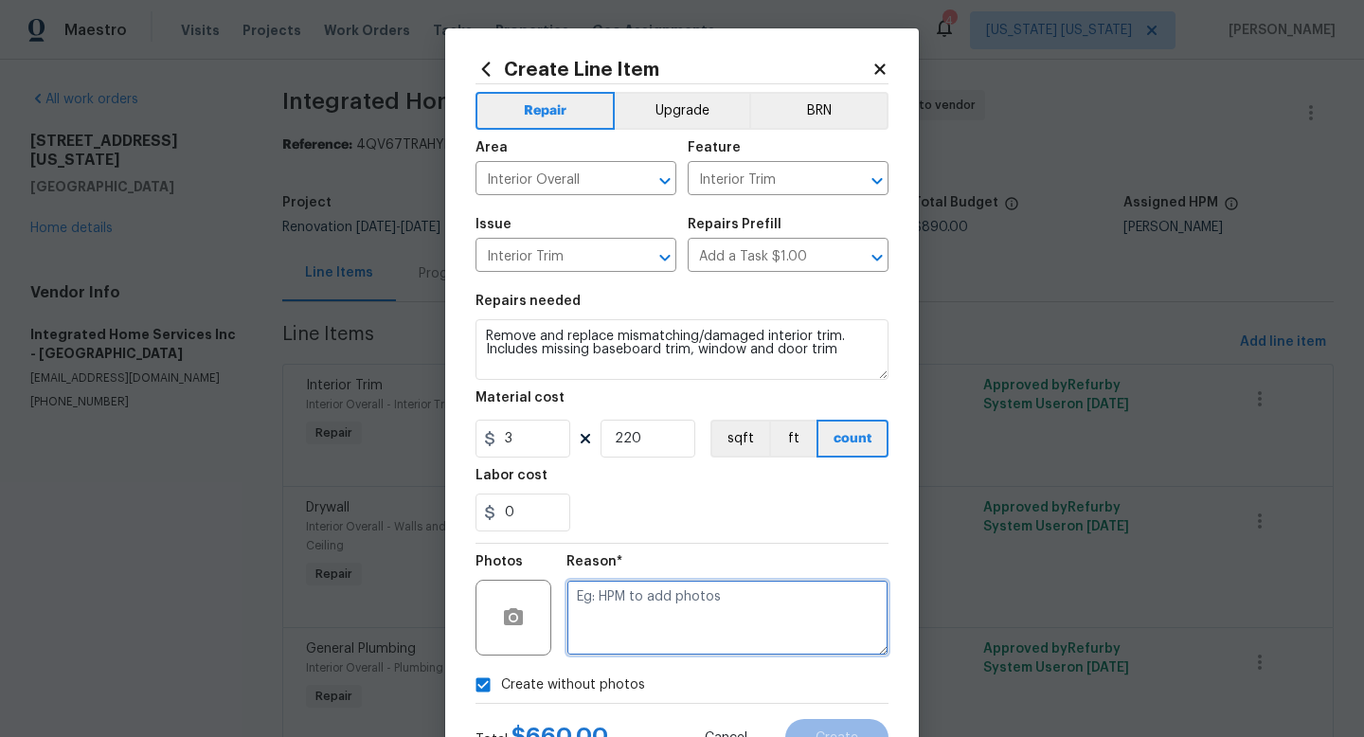
click at [655, 614] on textarea at bounding box center [728, 618] width 322 height 76
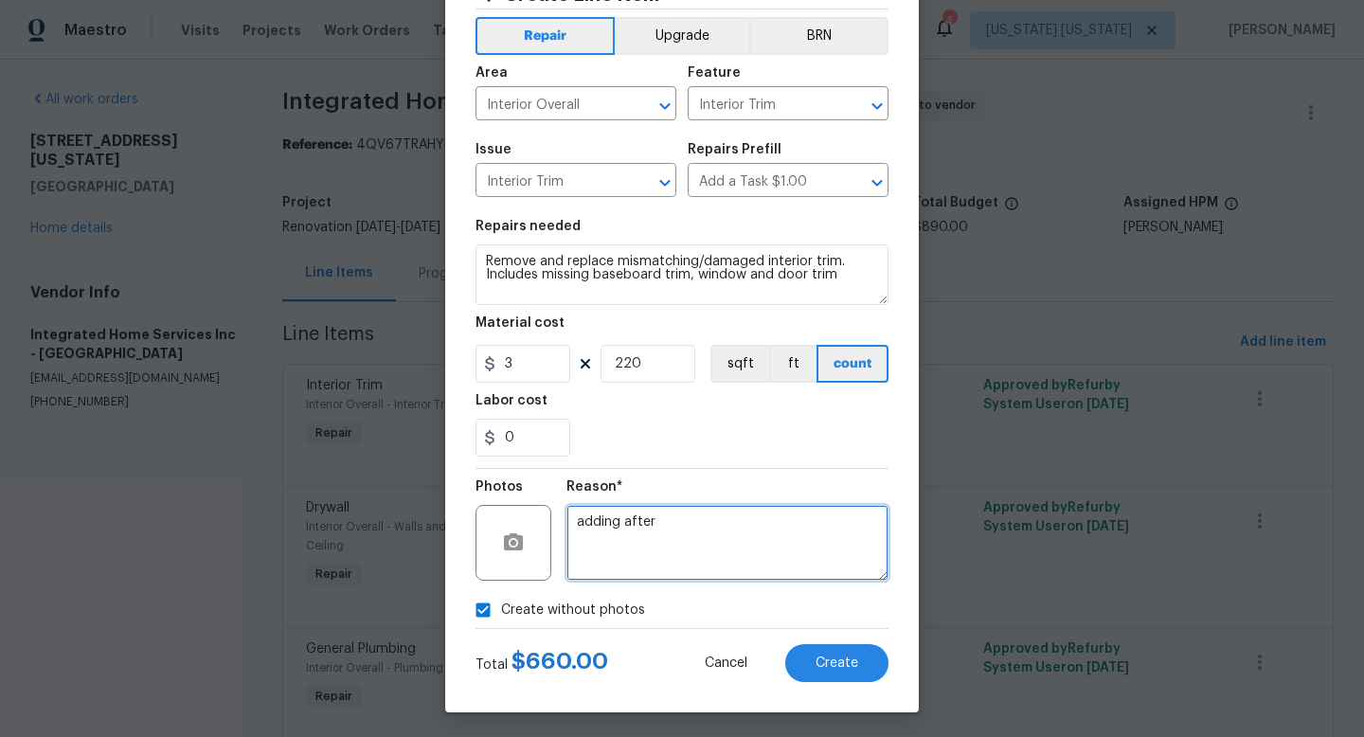
scroll to position [80, 0]
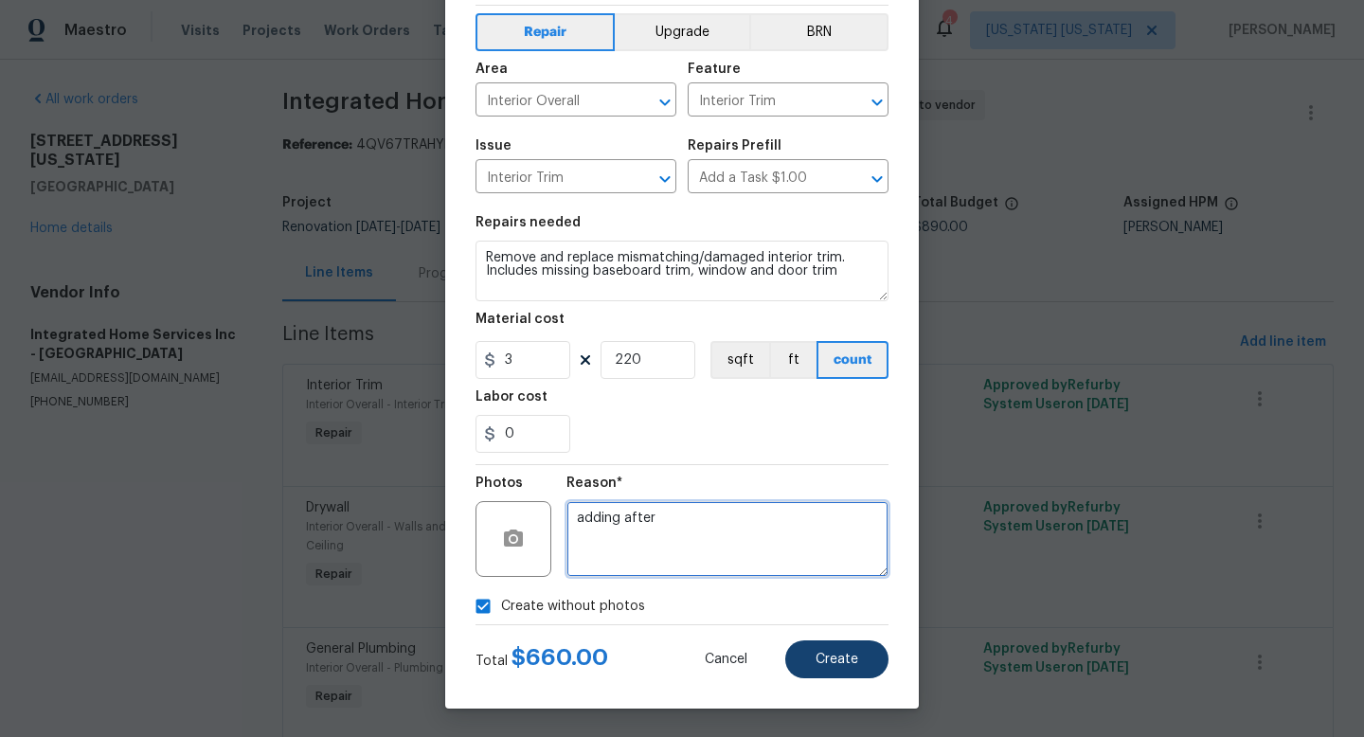
type textarea "adding after"
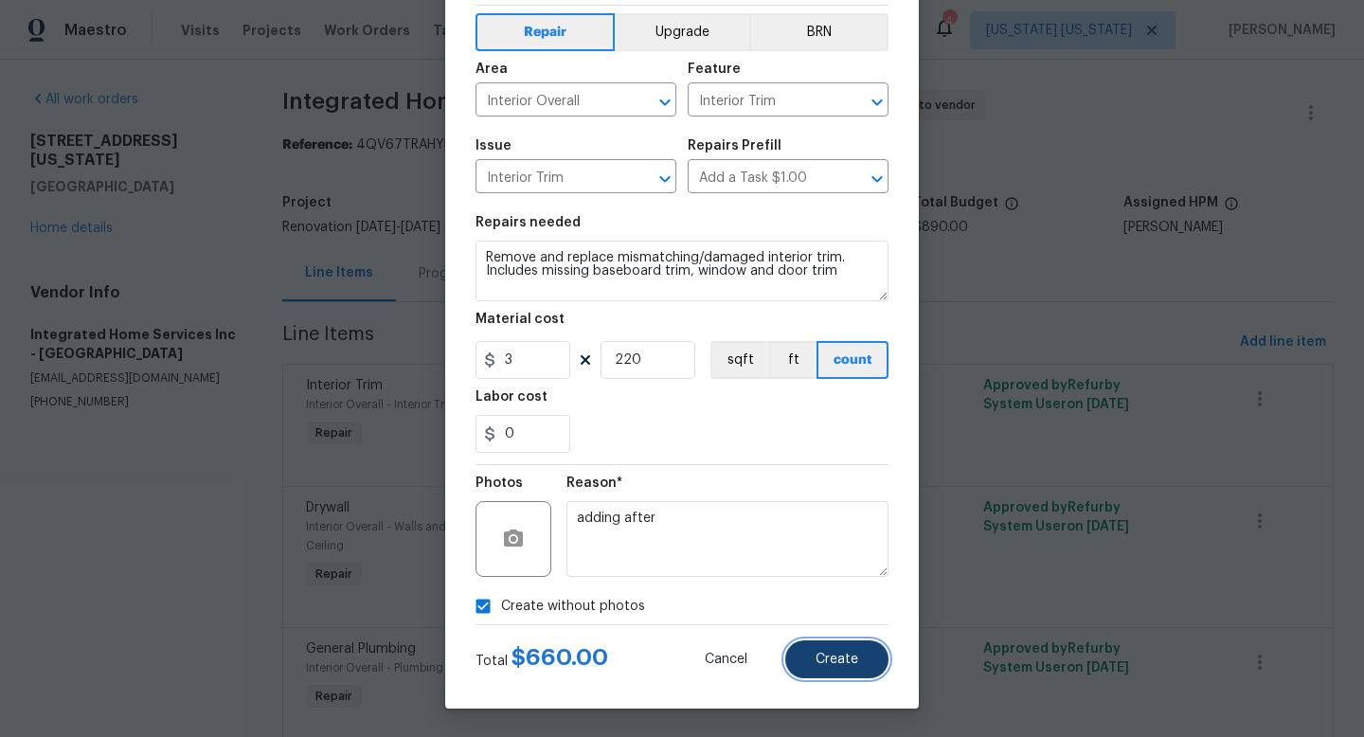
click at [800, 645] on button "Create" at bounding box center [836, 659] width 103 height 38
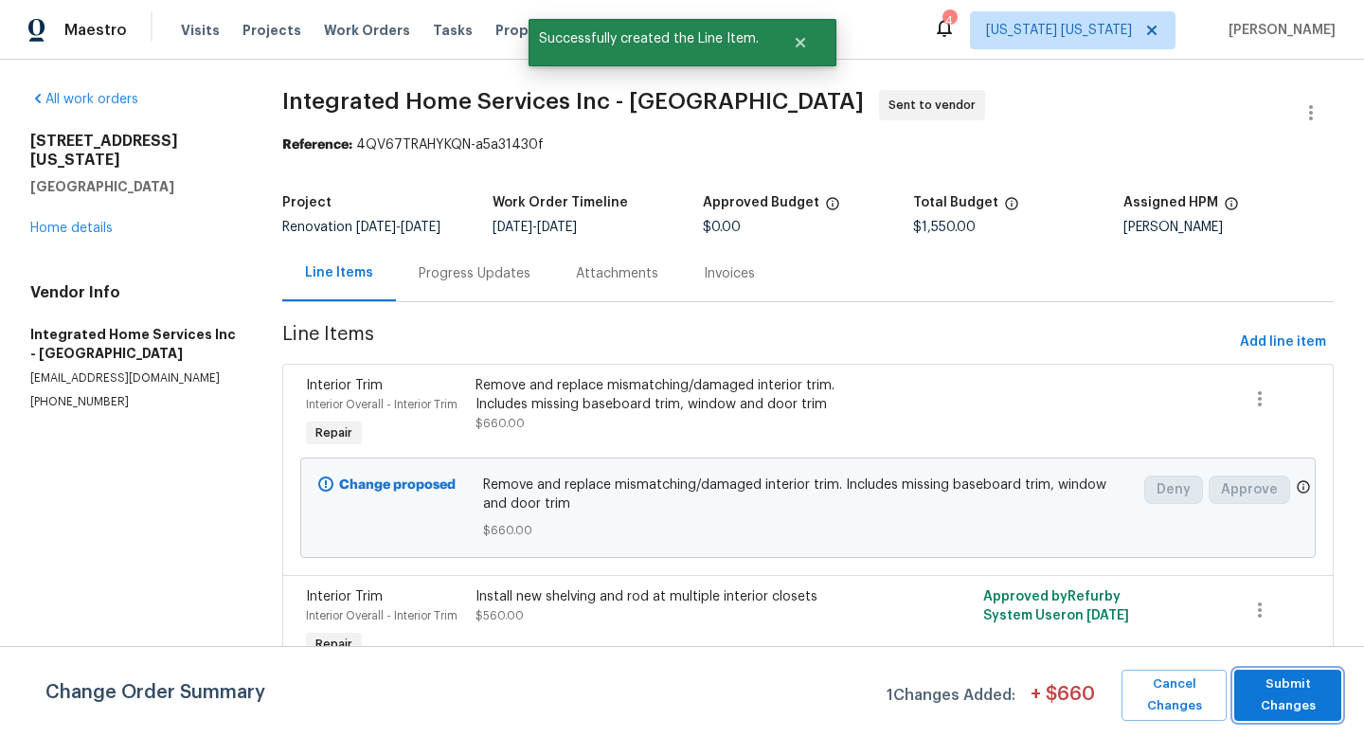
click at [1318, 690] on span "Submit Changes" at bounding box center [1288, 696] width 88 height 44
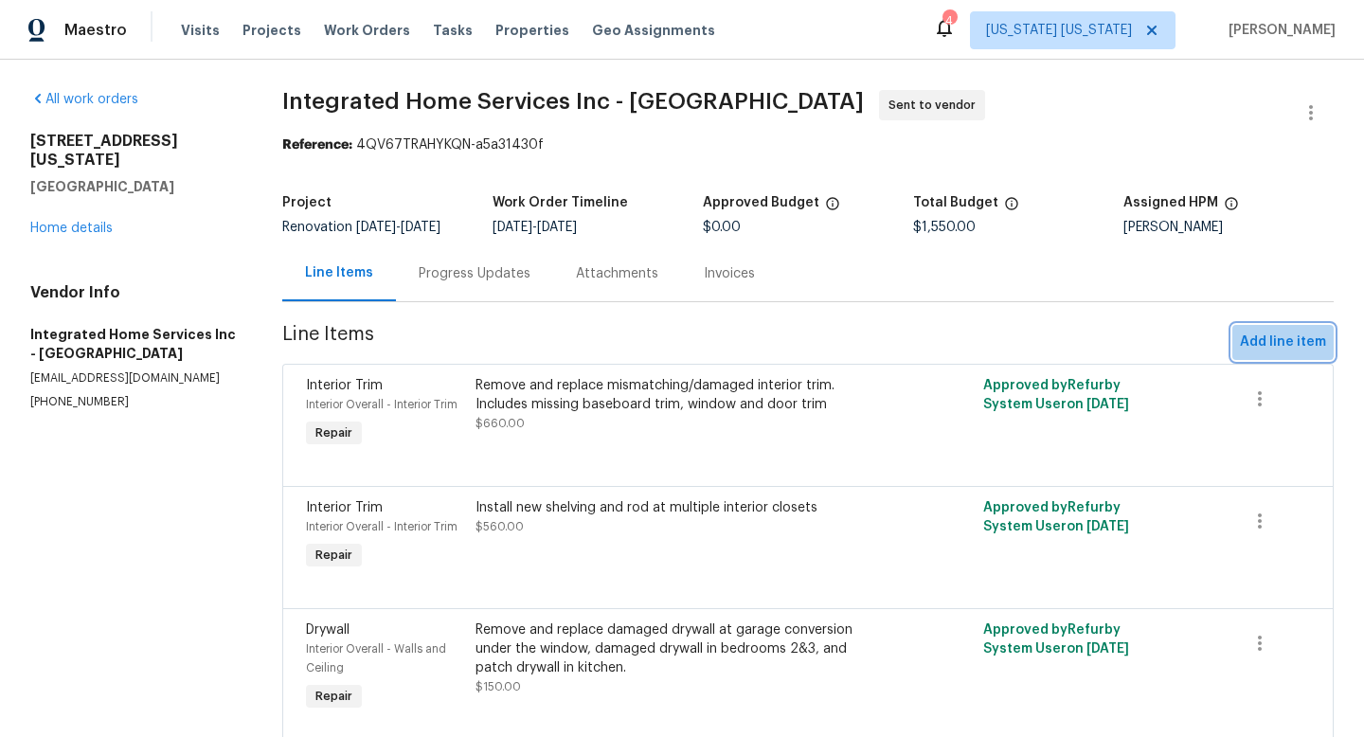
click at [1258, 337] on span "Add line item" at bounding box center [1283, 343] width 86 height 24
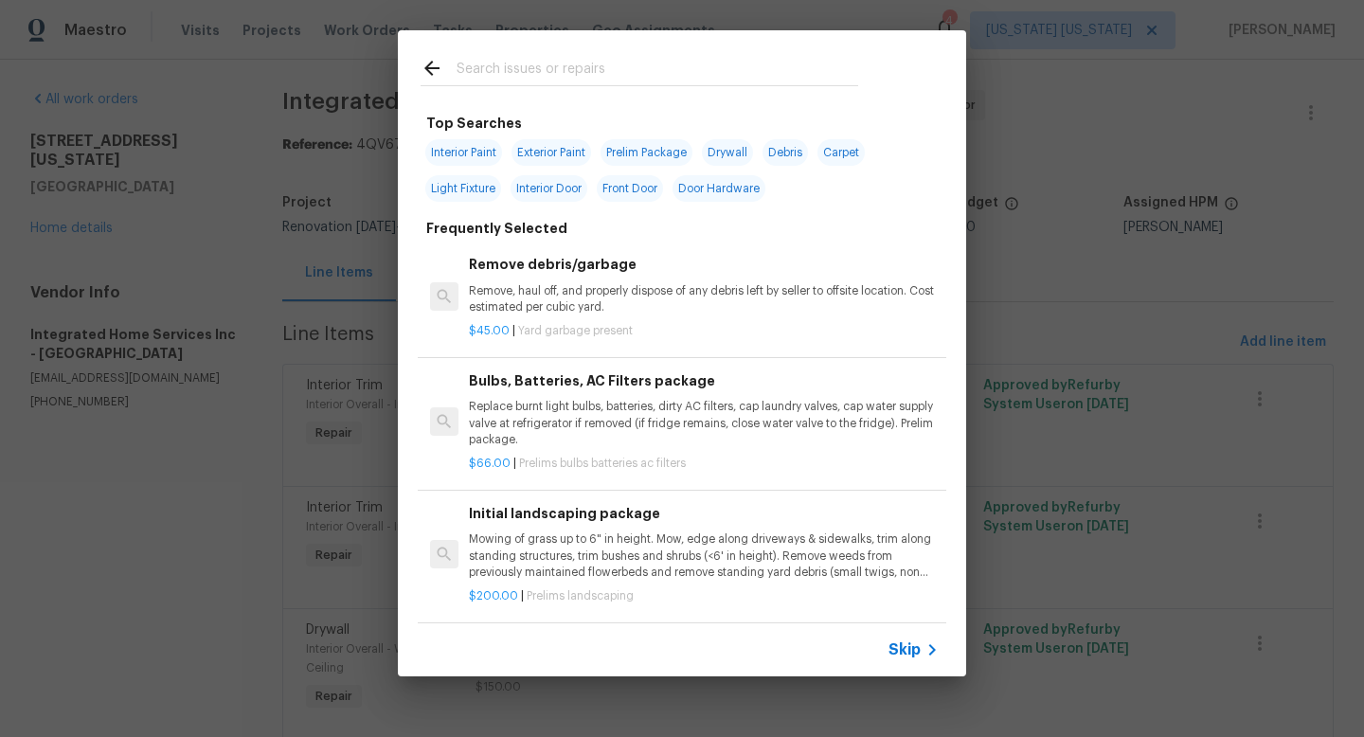
click at [893, 640] on span "Skip" at bounding box center [905, 649] width 32 height 19
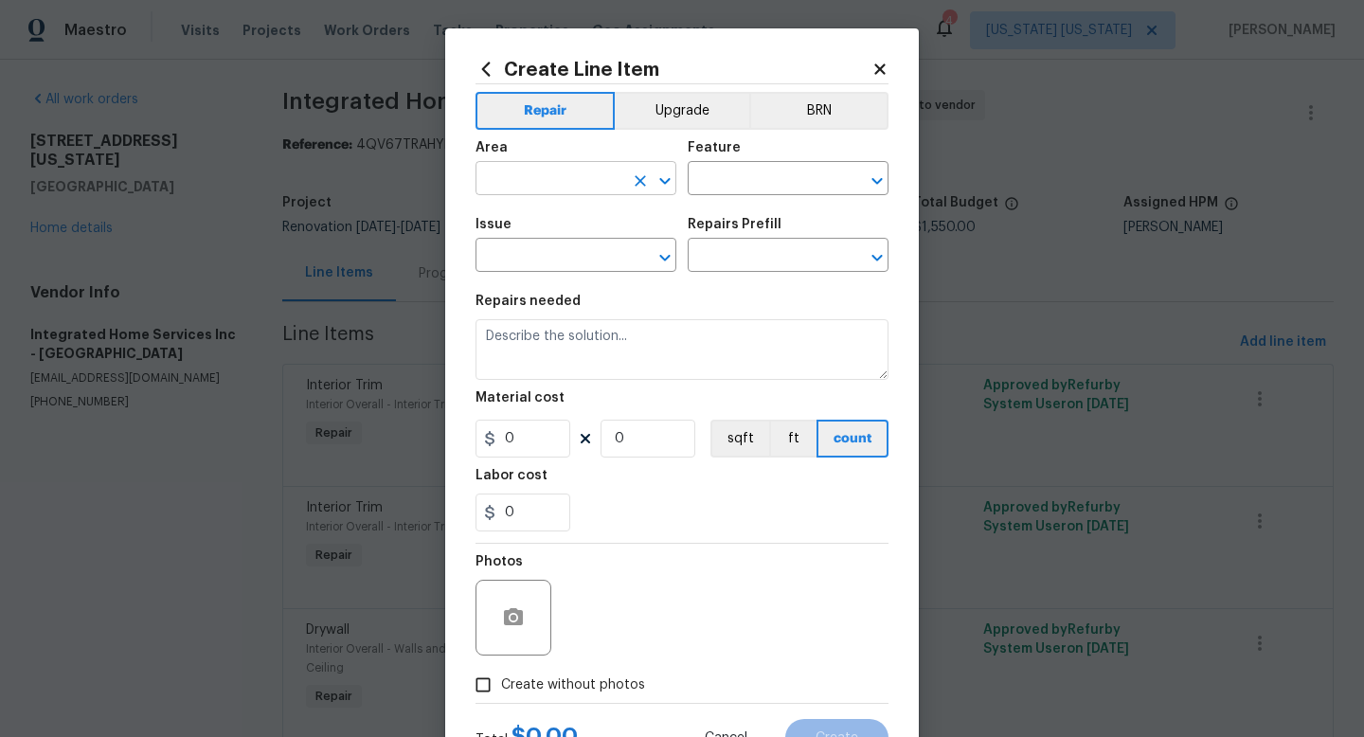
click at [525, 187] on input "text" at bounding box center [550, 180] width 148 height 29
type input "w"
click at [558, 230] on li "Kitchen" at bounding box center [569, 222] width 201 height 31
type input "Kitchen"
click at [722, 171] on input "text" at bounding box center [762, 180] width 148 height 29
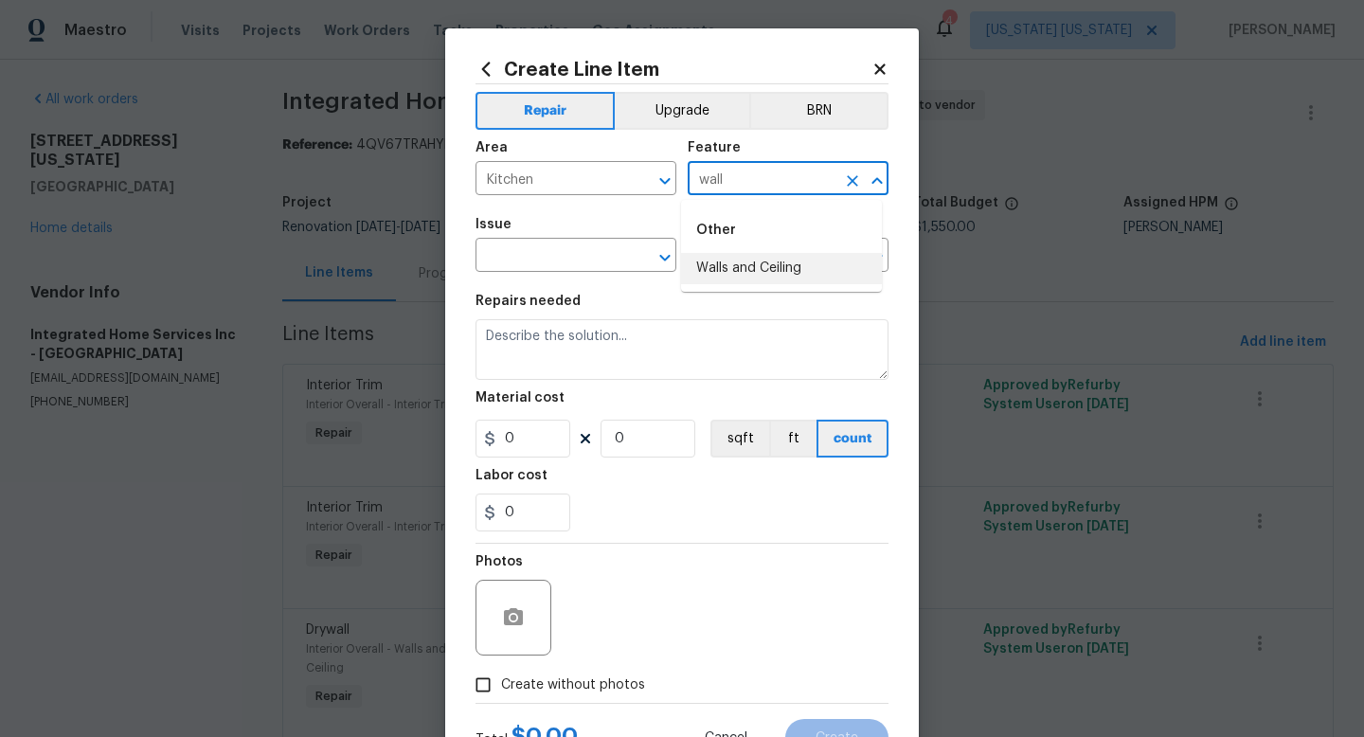
click at [741, 263] on li "Walls and Ceiling" at bounding box center [781, 268] width 201 height 31
type input "Walls and Ceiling"
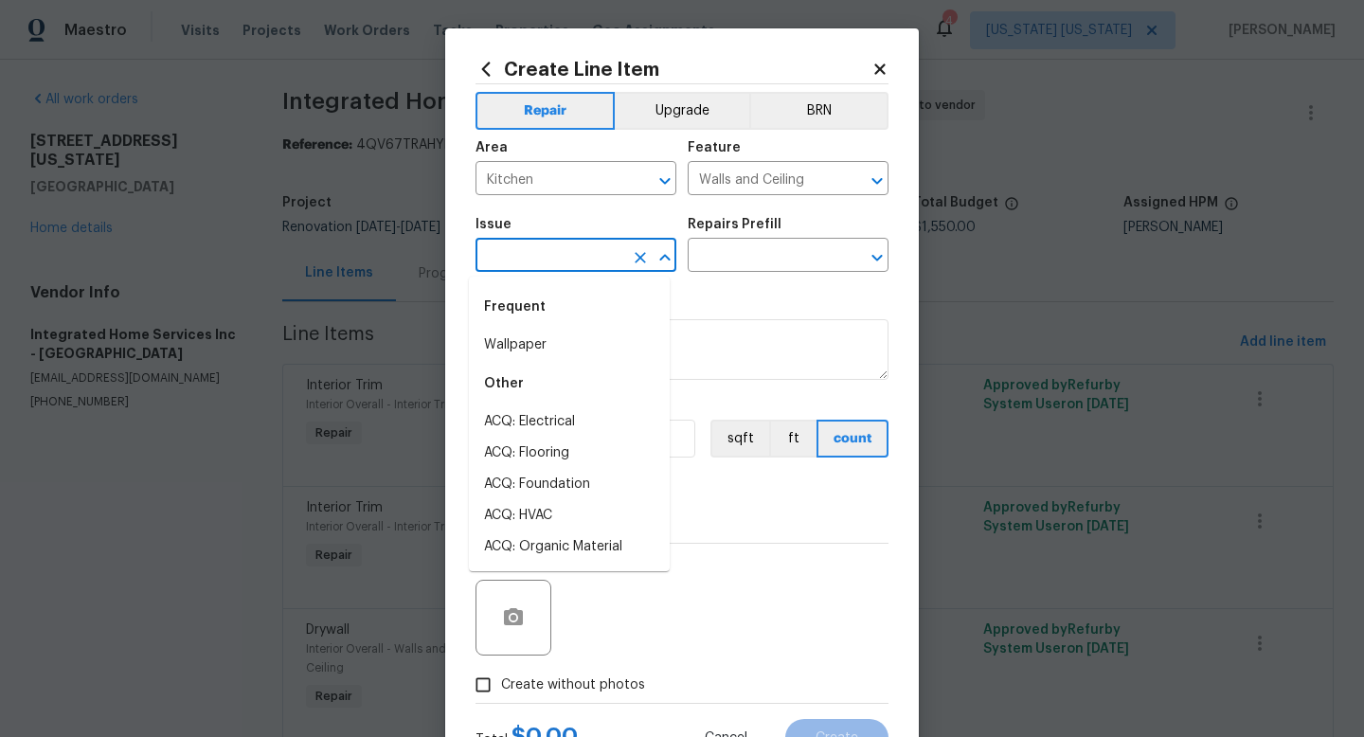
click at [585, 257] on input "text" at bounding box center [550, 257] width 148 height 29
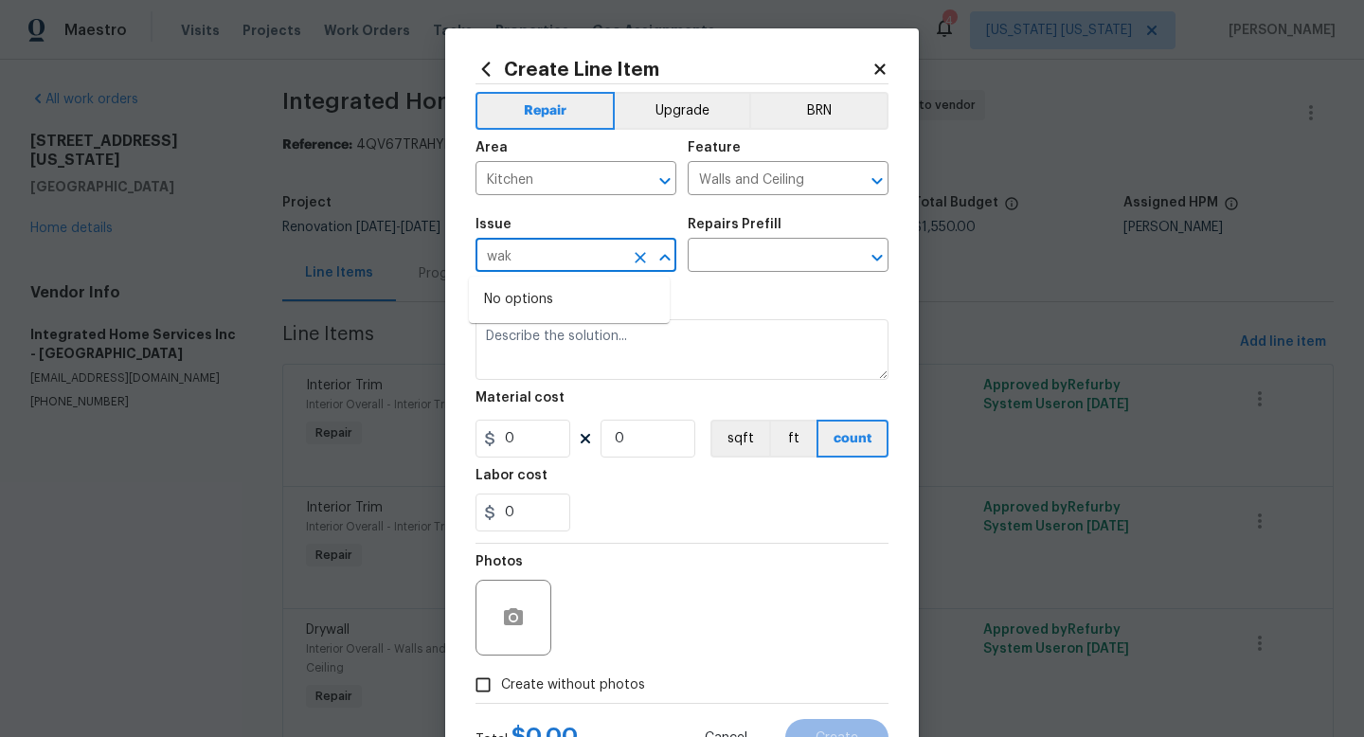
drag, startPoint x: 585, startPoint y: 253, endPoint x: 485, endPoint y: 244, distance: 100.8
click at [485, 244] on input "wak" at bounding box center [550, 257] width 148 height 29
click at [531, 339] on li "Wallpaper" at bounding box center [569, 345] width 201 height 31
type input "Wallpaper"
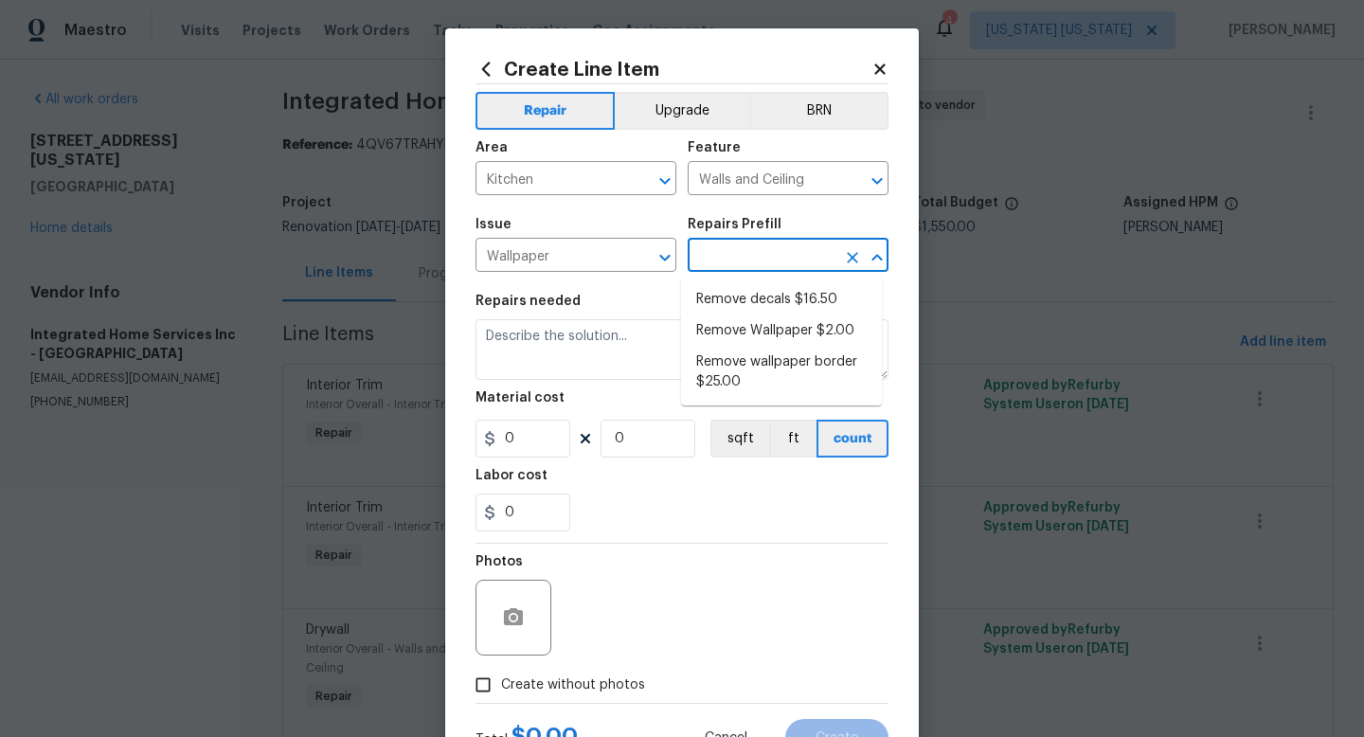
click at [735, 255] on input "text" at bounding box center [762, 257] width 148 height 29
click at [744, 330] on li "Remove Wallpaper $2.00" at bounding box center [781, 330] width 201 height 31
type textarea "Remove wallpaper and texture walls to best match existing conditions"
type input "1"
type input "Remove Wallpaper $2.00"
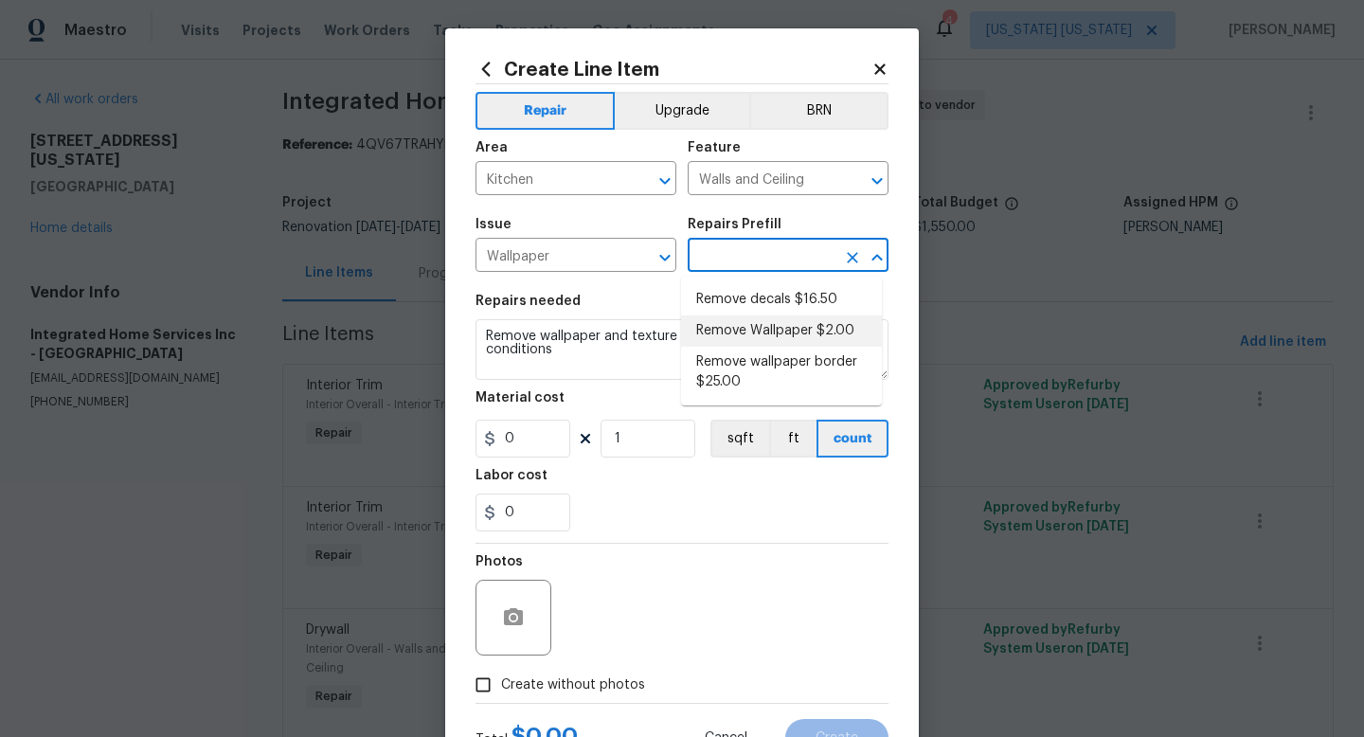
type input "2"
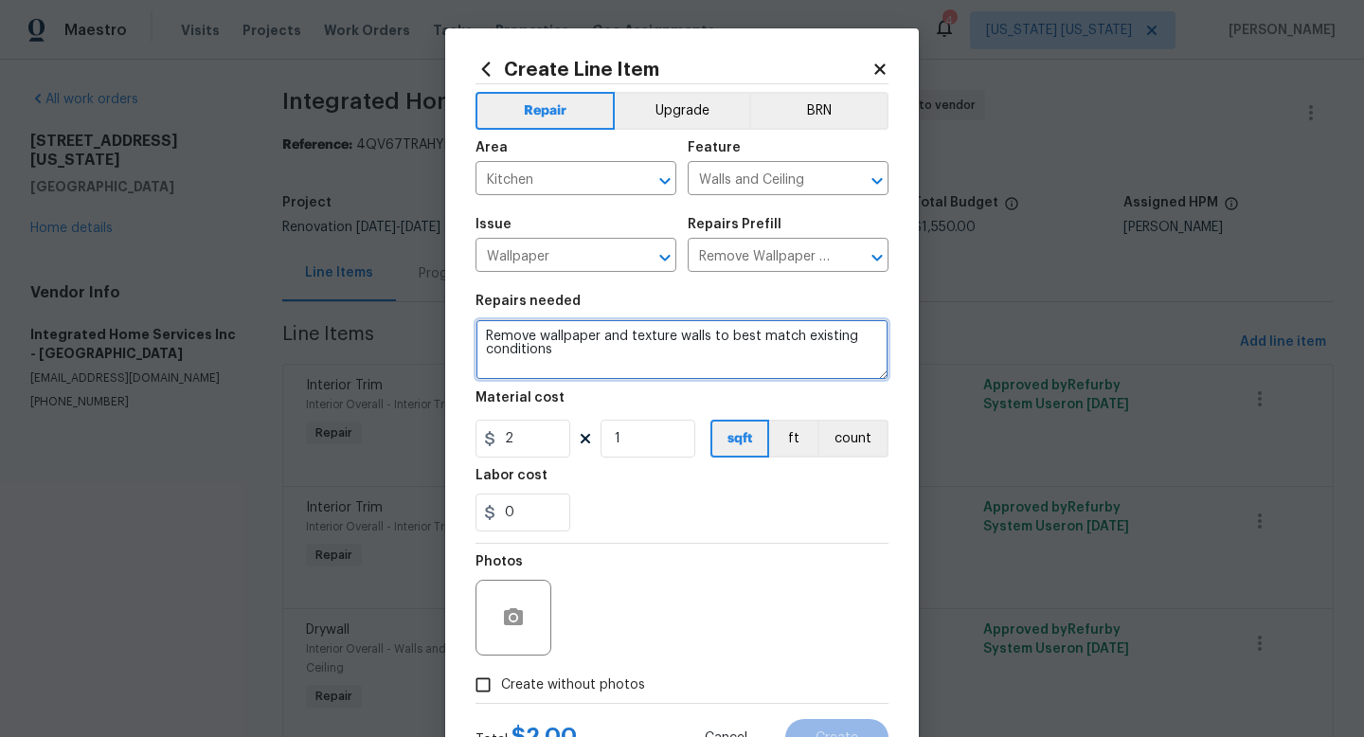
drag, startPoint x: 595, startPoint y: 350, endPoint x: 459, endPoint y: 331, distance: 136.8
click at [459, 331] on div "Create Line Item Repair Upgrade BRN Area Kitchen ​ Feature Walls and Ceiling ​ …" at bounding box center [682, 407] width 474 height 759
type textarea "T"
type textarea "Skim coat over damaged/old wallpaper in the kitchen. Wallpaper was not coming o…"
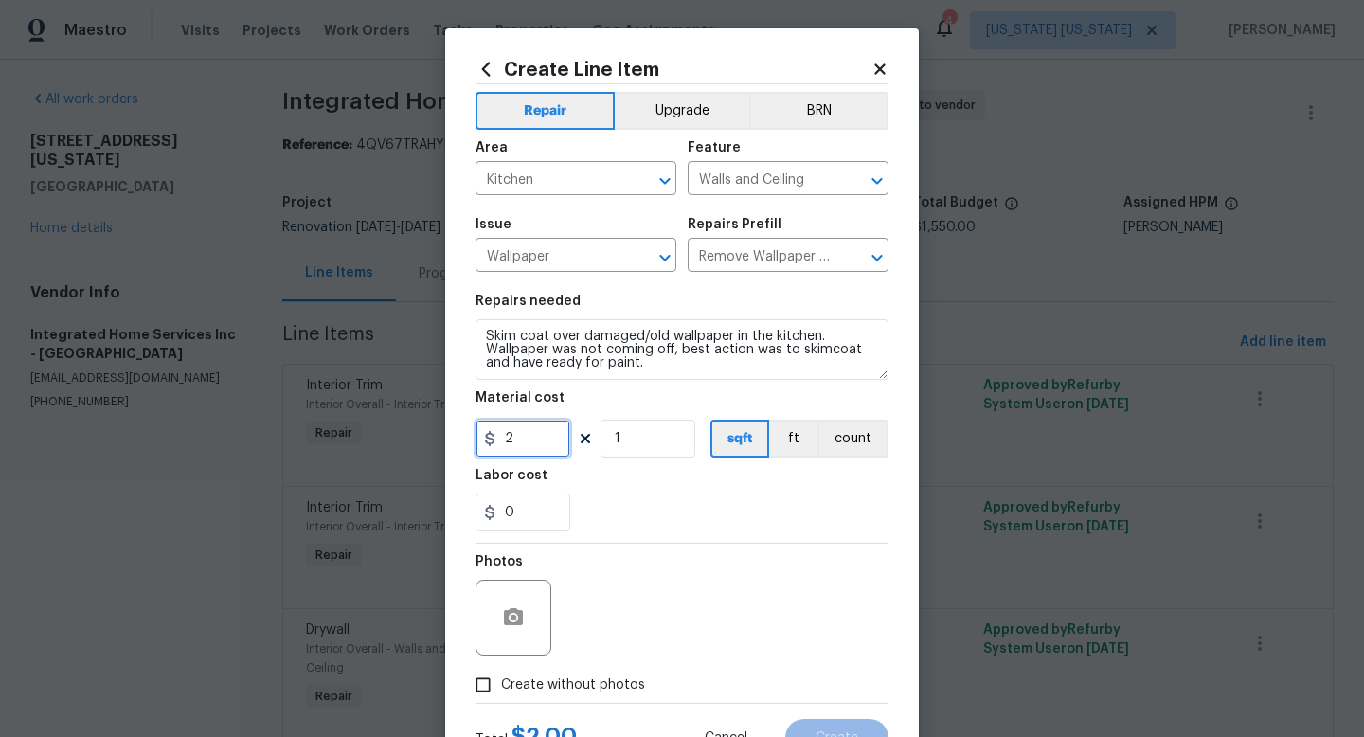
click at [527, 441] on input "2" at bounding box center [523, 439] width 95 height 38
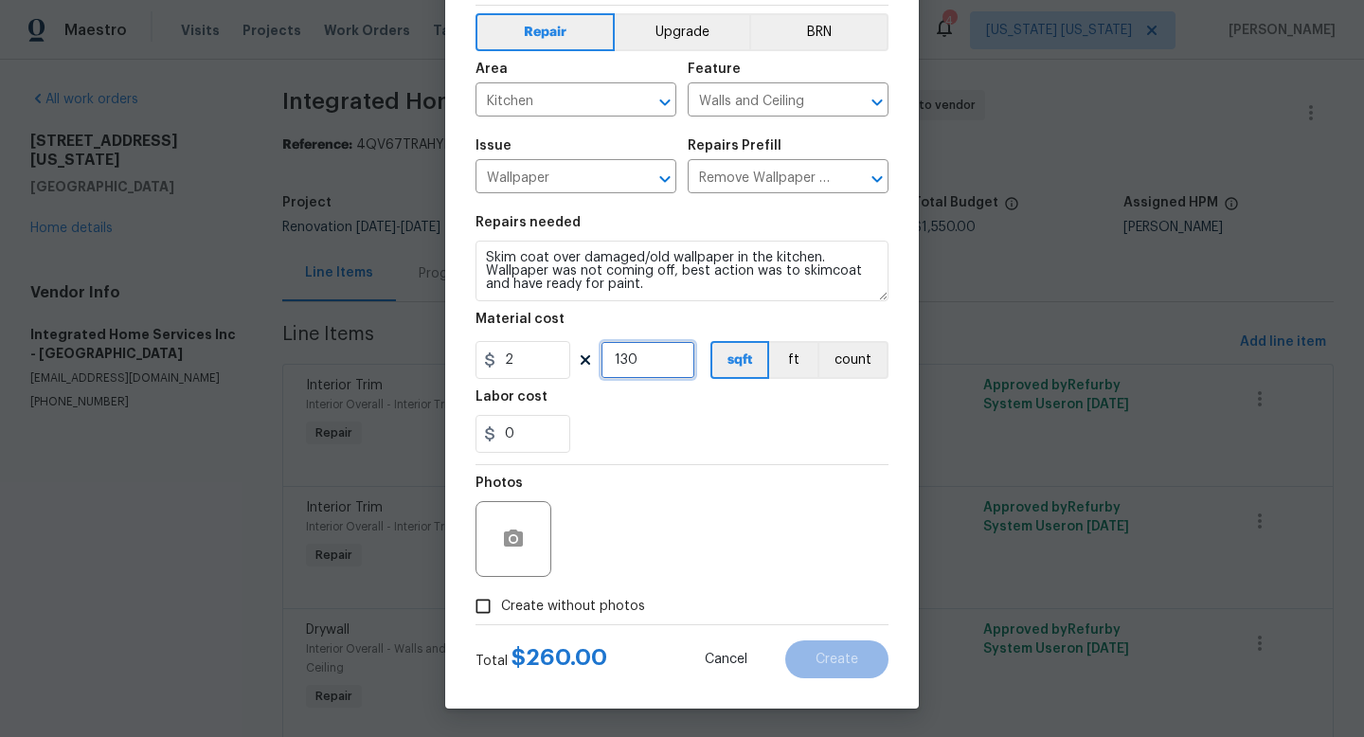
type input "130"
click at [579, 625] on div "Total $ 260.00 Cancel Create" at bounding box center [682, 651] width 413 height 53
click at [588, 614] on span "Create without photos" at bounding box center [573, 607] width 144 height 20
click at [501, 614] on input "Create without photos" at bounding box center [483, 606] width 36 height 36
checkbox input "true"
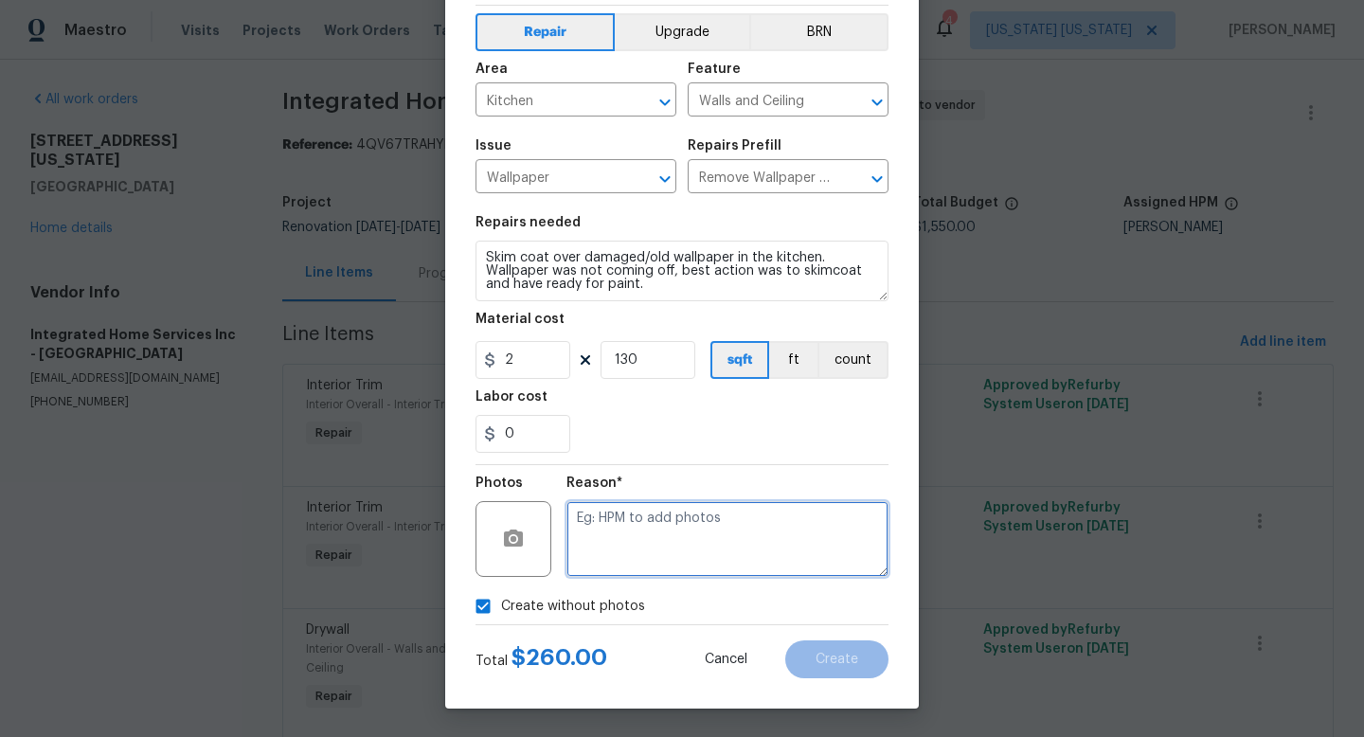
click at [613, 557] on textarea at bounding box center [728, 539] width 322 height 76
type textarea "adding after"
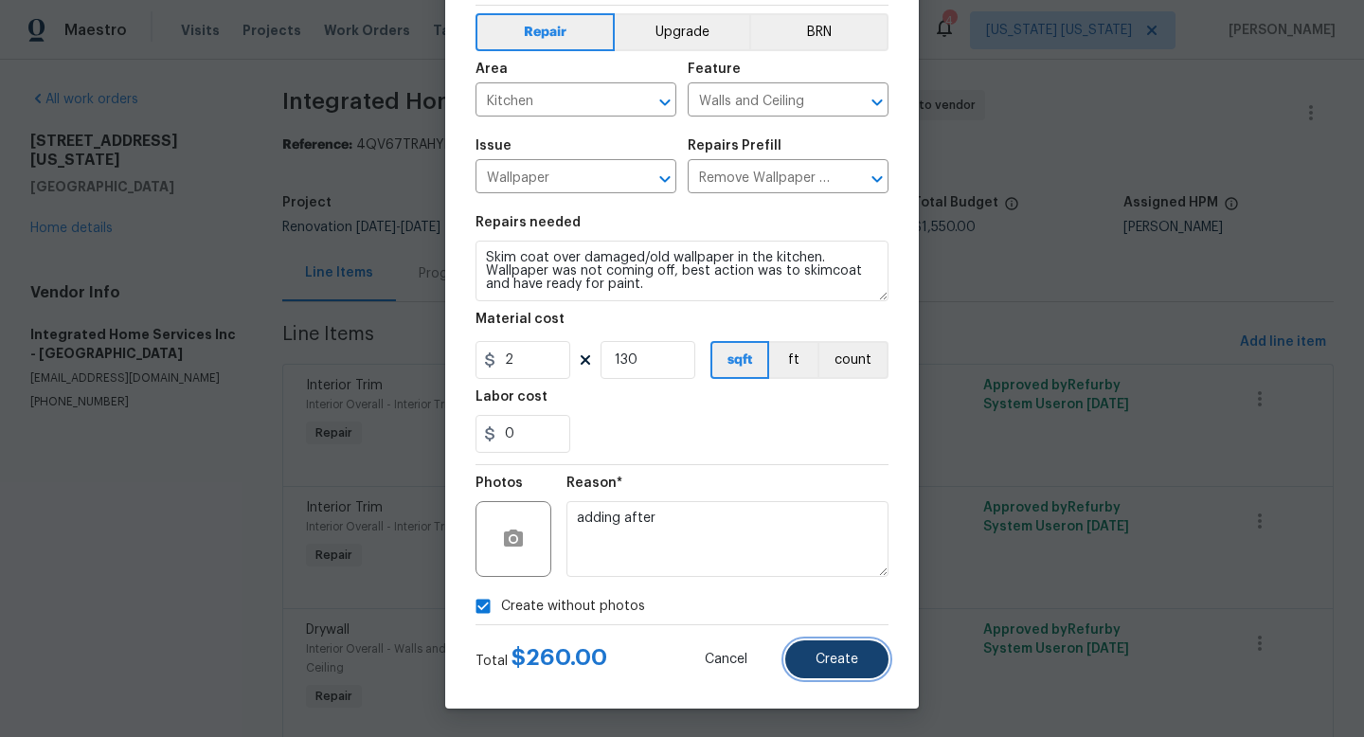
click at [857, 667] on button "Create" at bounding box center [836, 659] width 103 height 38
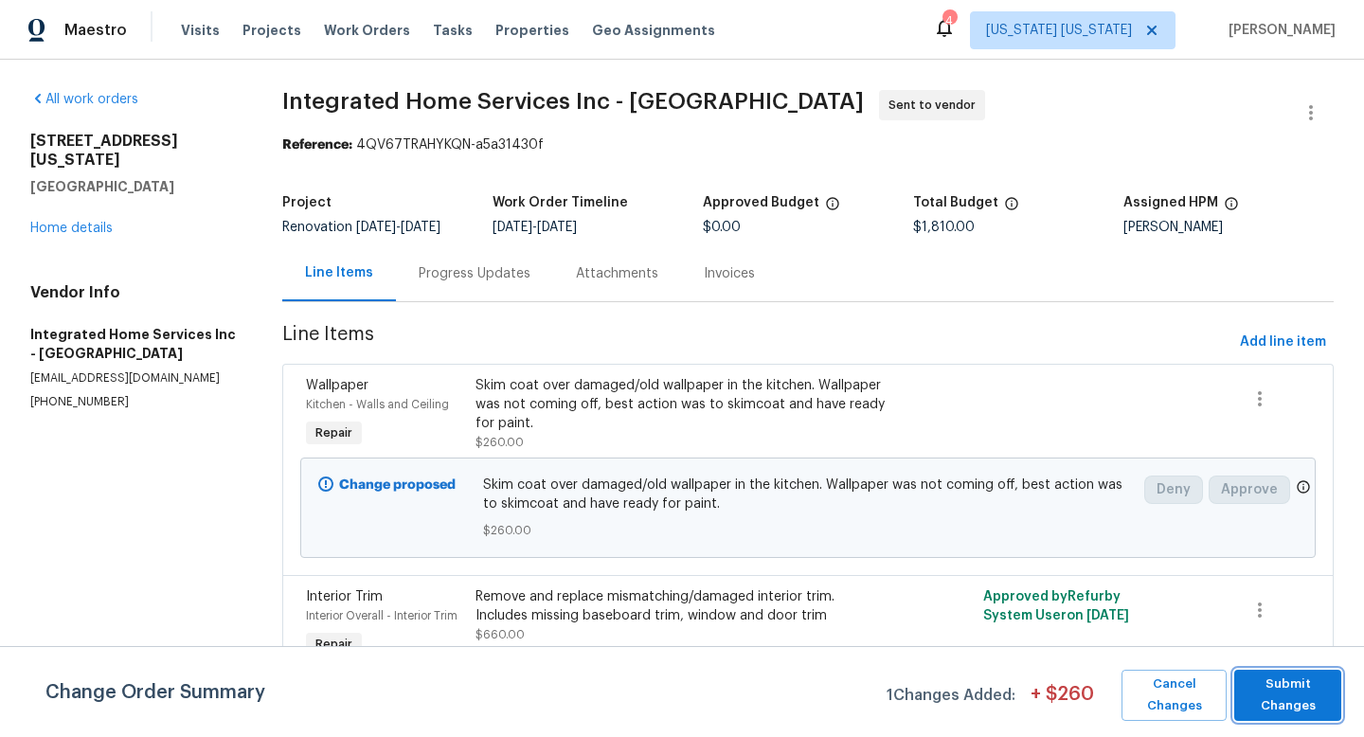
click at [1289, 711] on span "Submit Changes" at bounding box center [1288, 696] width 88 height 44
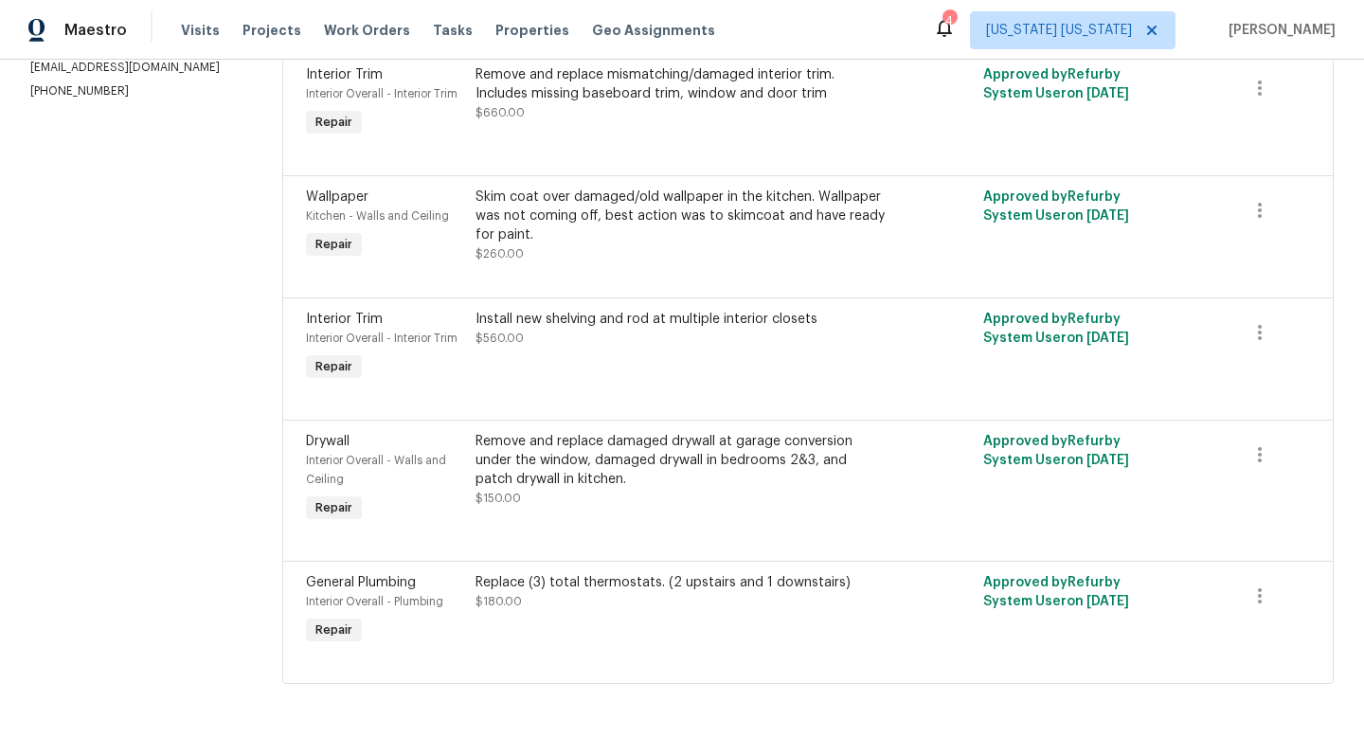
scroll to position [328, 0]
click at [590, 223] on div "Skim coat over damaged/old wallpaper in the kitchen. Wallpaper was not coming o…" at bounding box center [682, 216] width 412 height 57
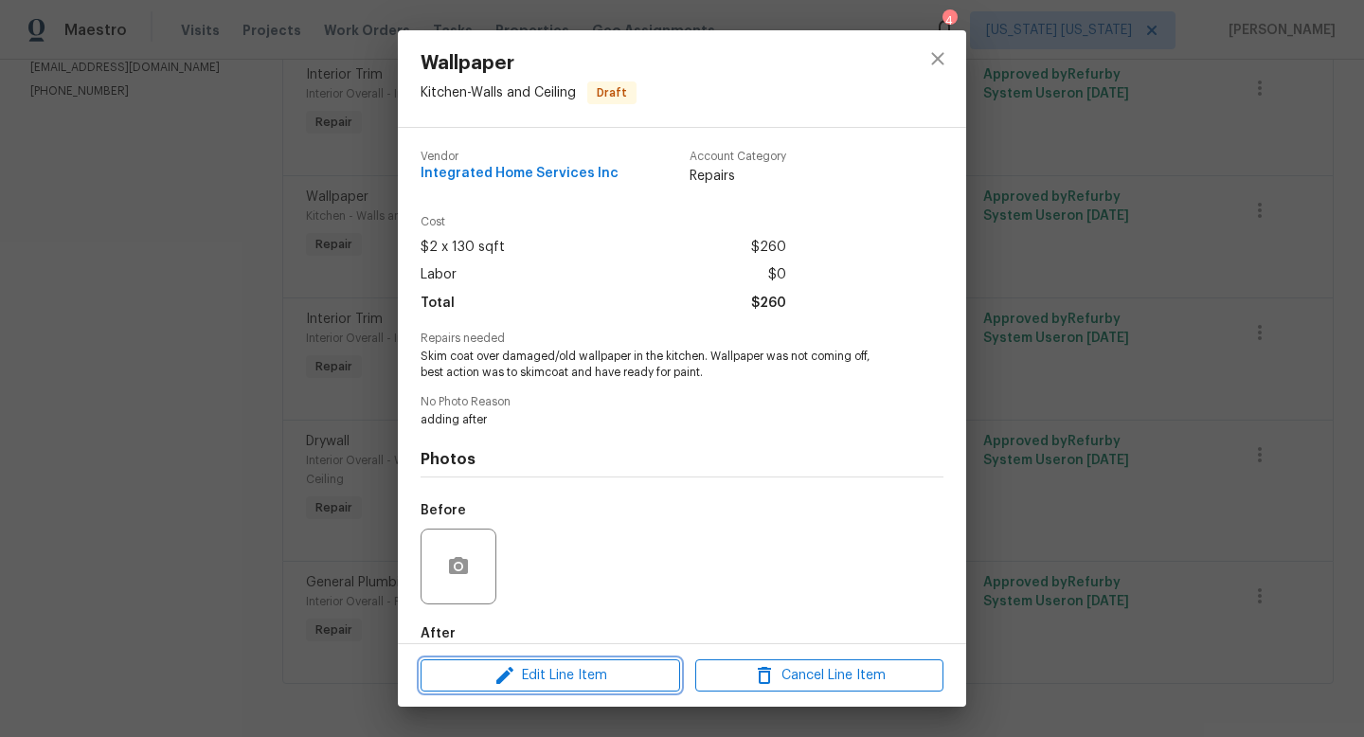
click at [605, 659] on button "Edit Line Item" at bounding box center [551, 675] width 260 height 33
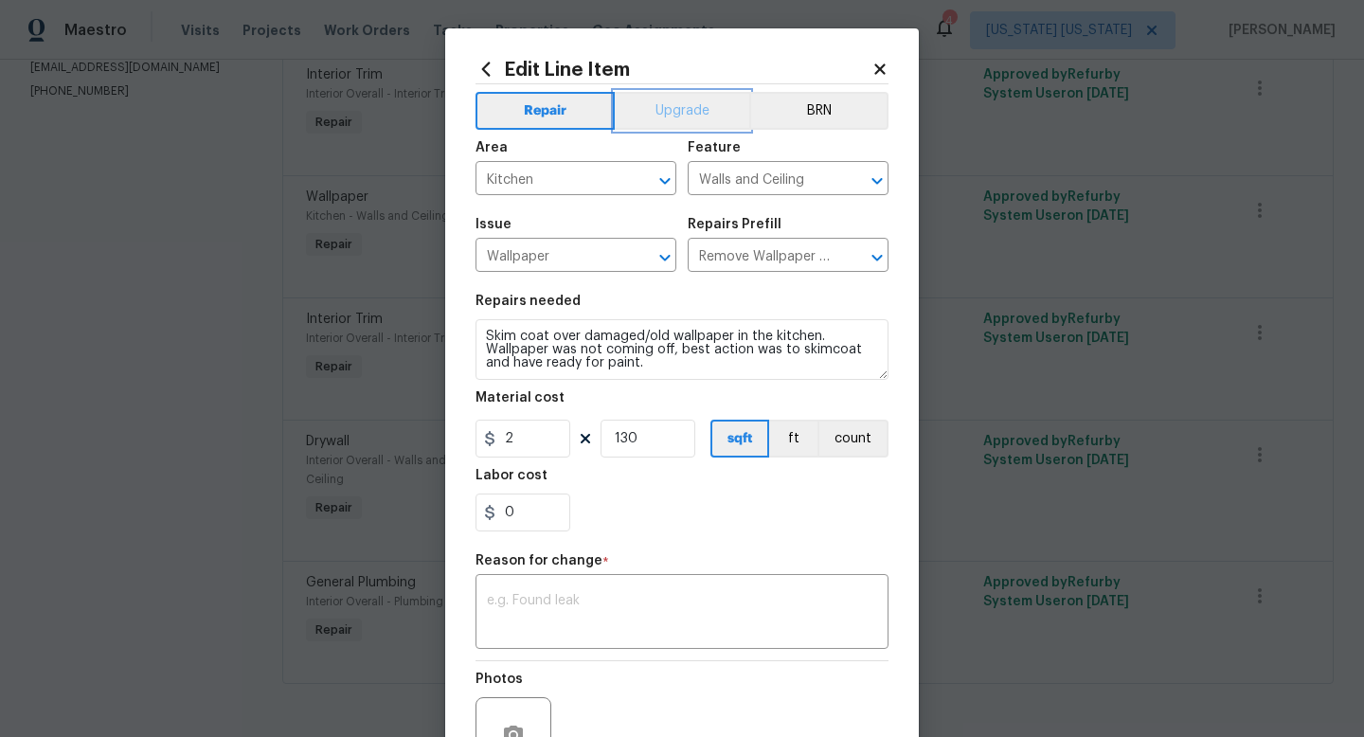
click at [648, 125] on button "Upgrade" at bounding box center [682, 111] width 135 height 38
click at [617, 611] on textarea at bounding box center [682, 614] width 390 height 40
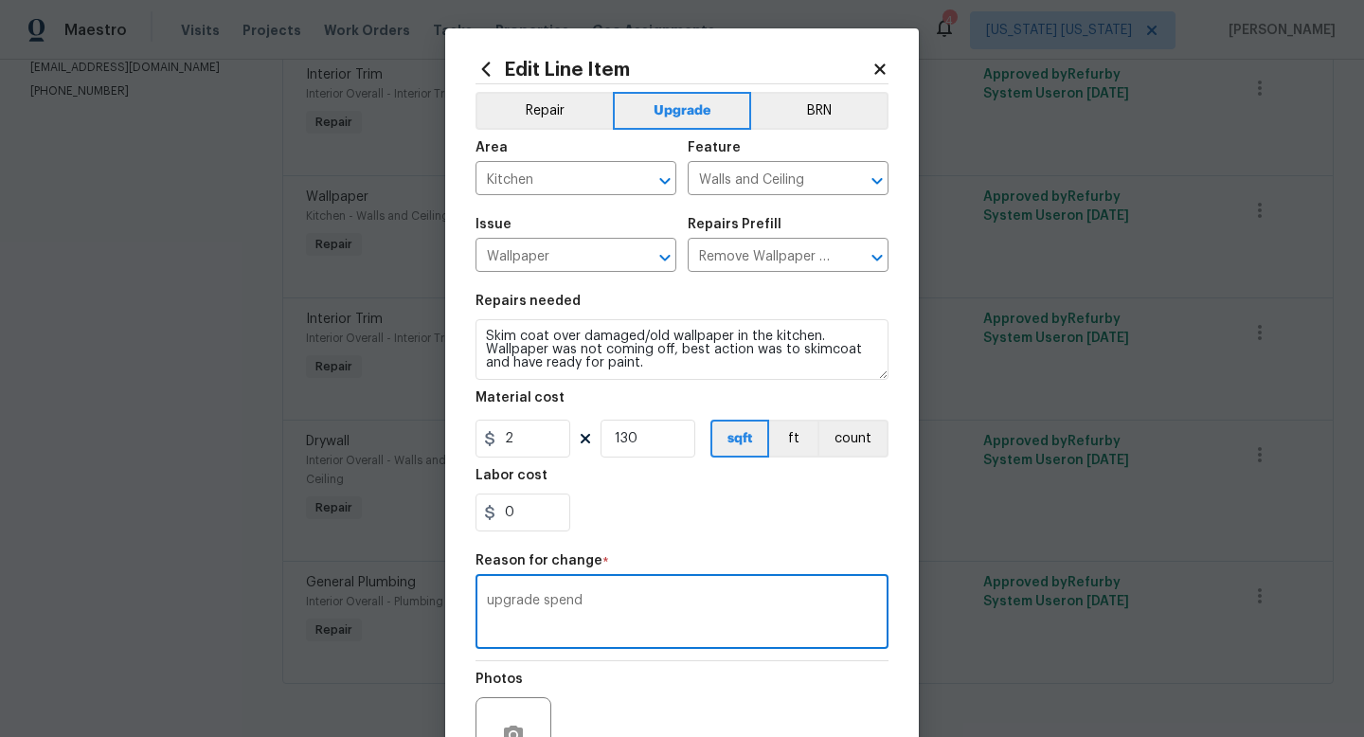
scroll to position [197, 0]
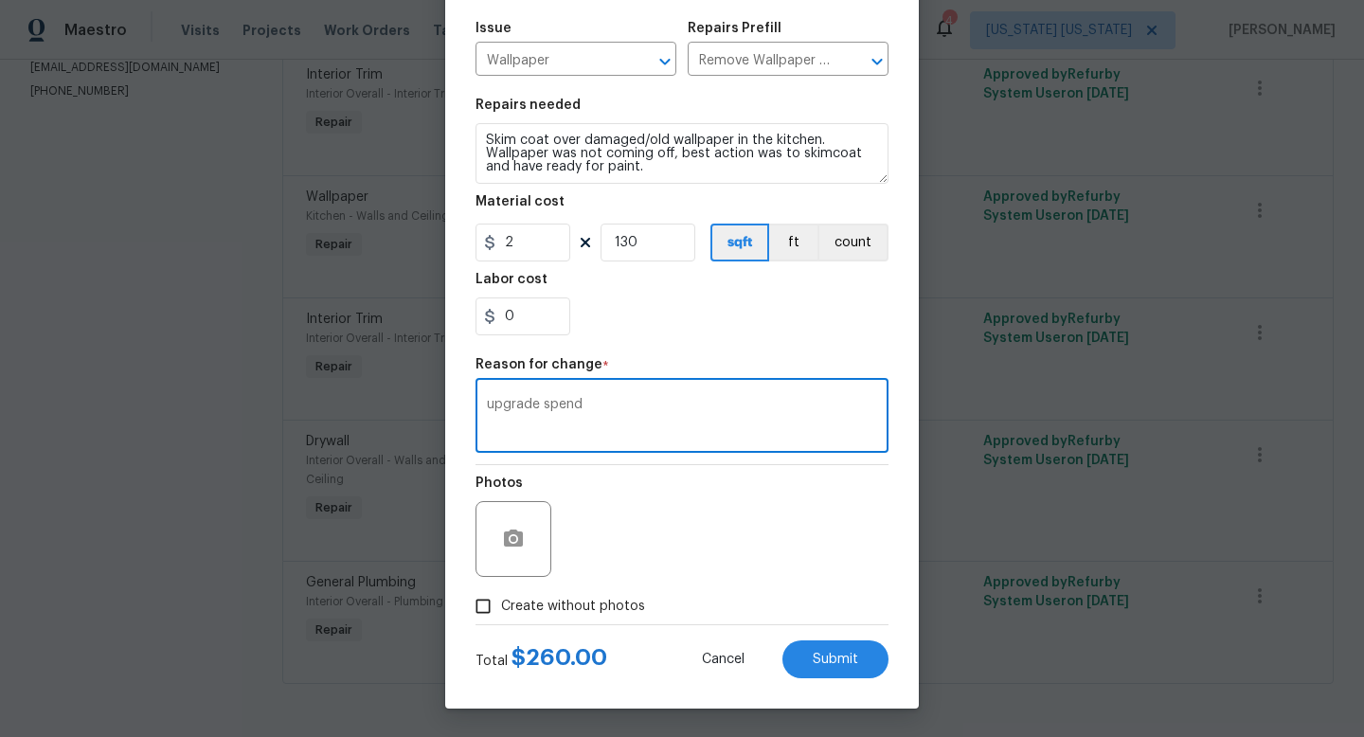
type textarea "upgrade spend"
click at [577, 602] on span "Create without photos" at bounding box center [573, 607] width 144 height 20
click at [501, 602] on input "Create without photos" at bounding box center [483, 606] width 36 height 36
checkbox input "true"
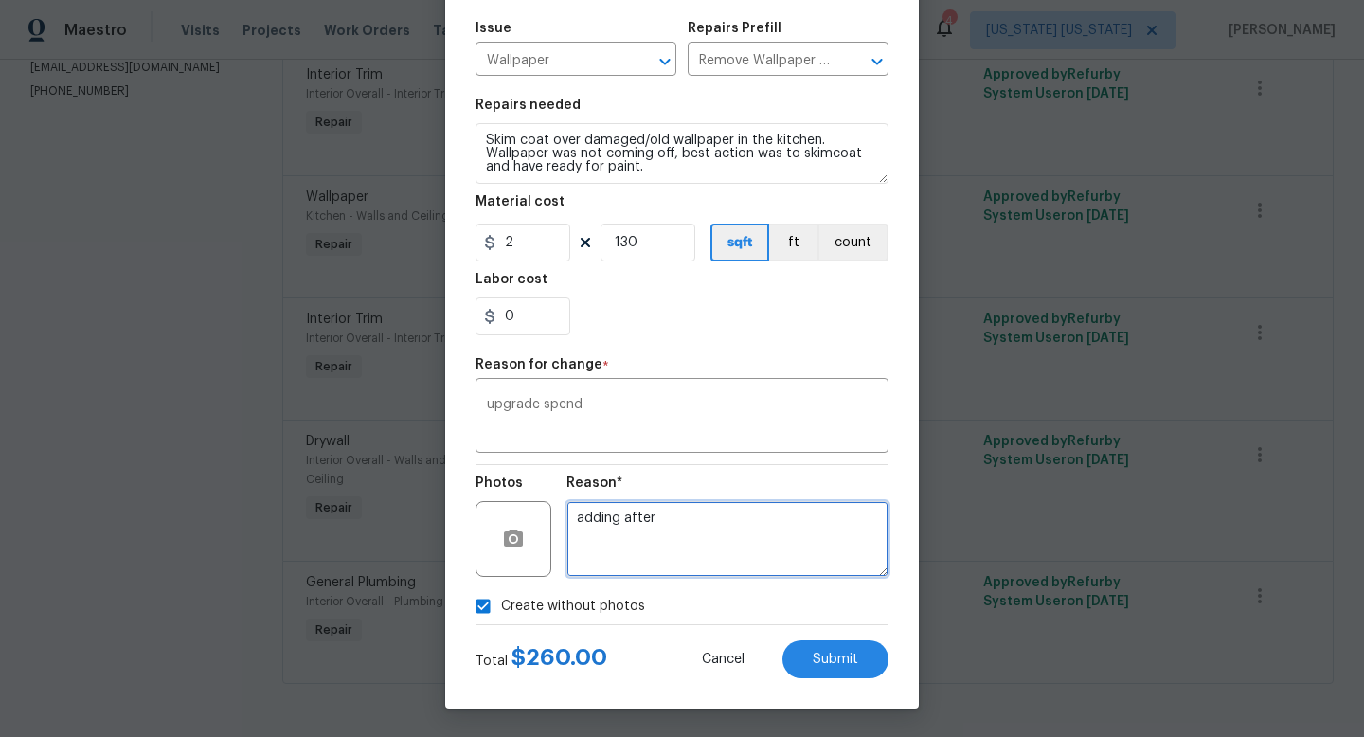
click at [607, 567] on textarea "adding after" at bounding box center [728, 539] width 322 height 76
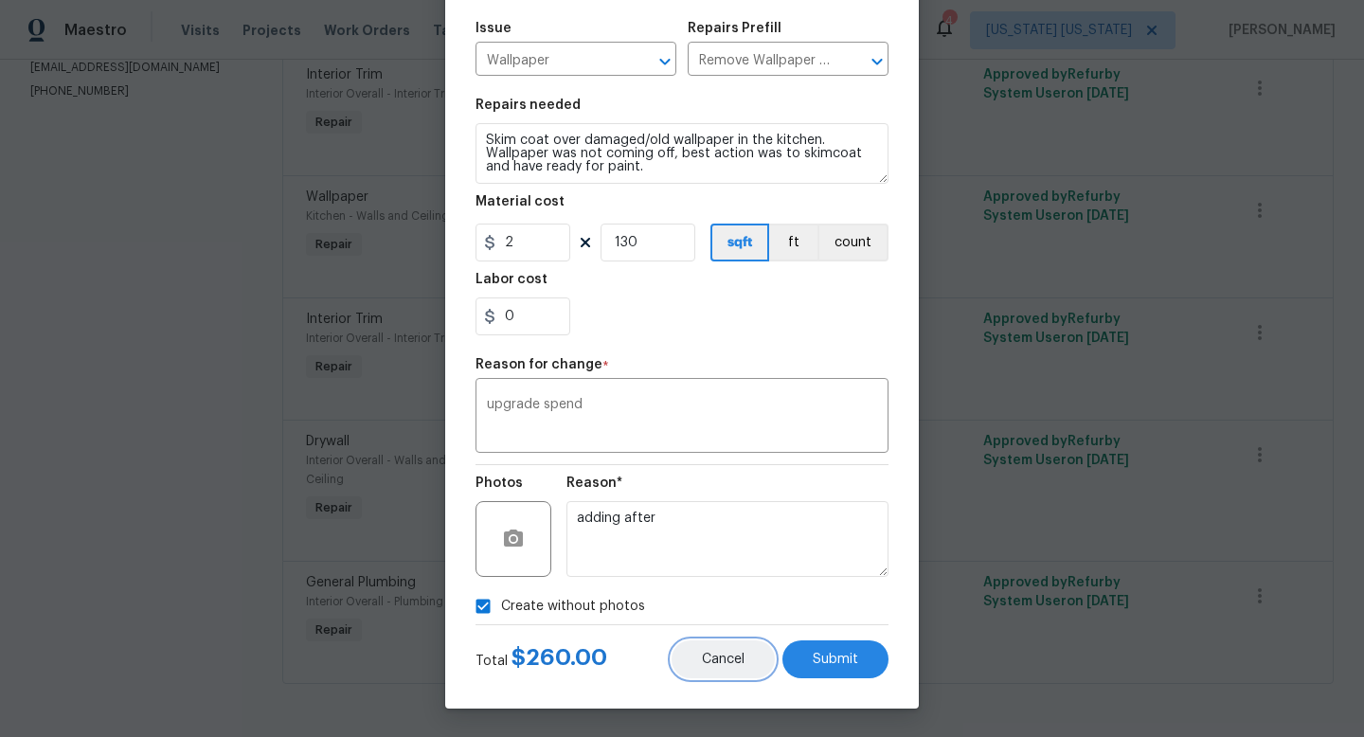
click at [732, 662] on span "Cancel" at bounding box center [723, 660] width 43 height 14
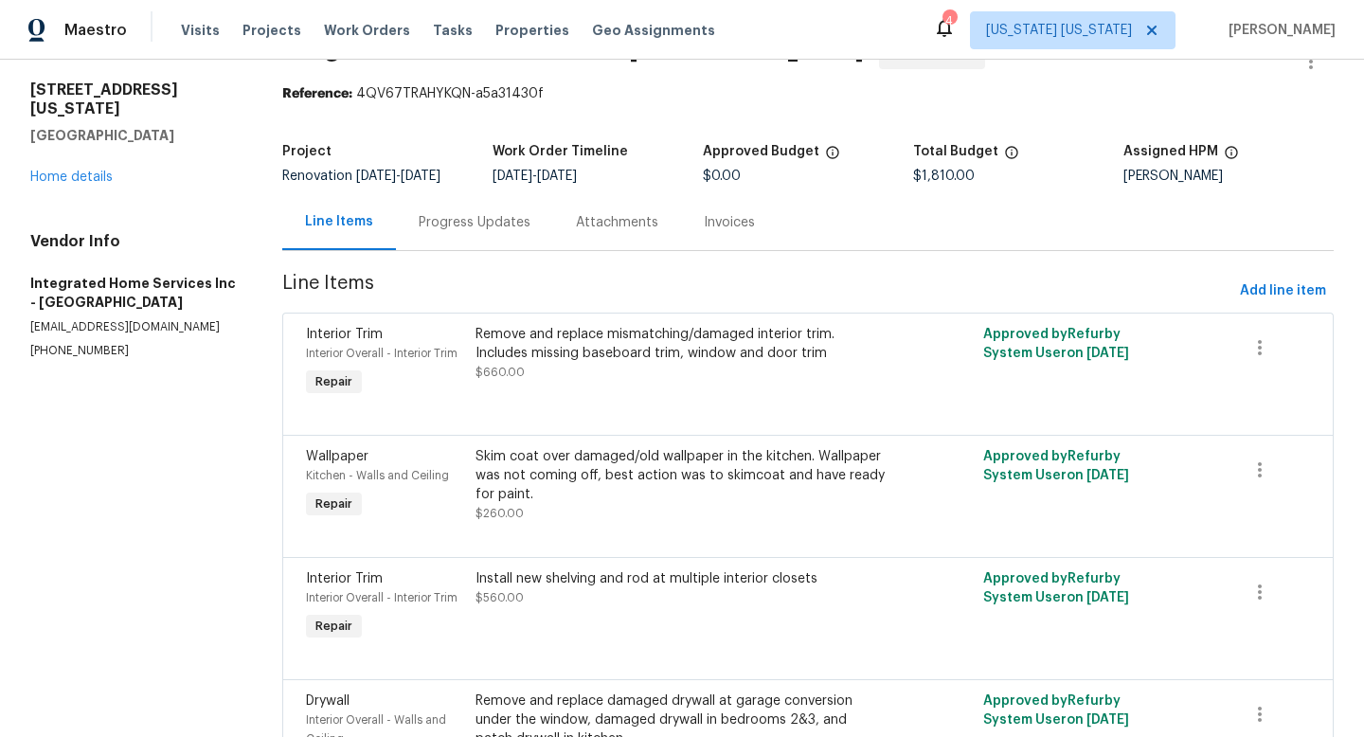
scroll to position [51, 0]
click at [1270, 297] on span "Add line item" at bounding box center [1283, 291] width 86 height 24
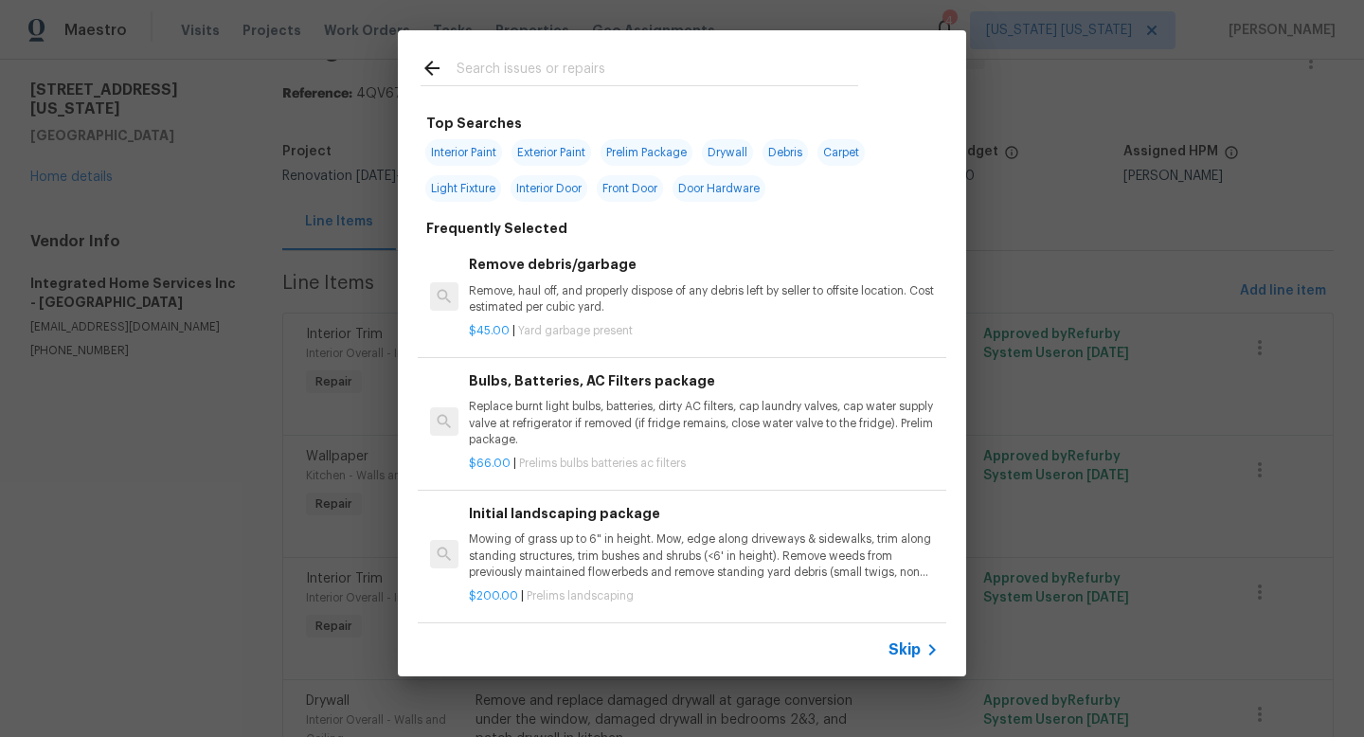
click at [536, 76] on input "text" at bounding box center [658, 71] width 402 height 28
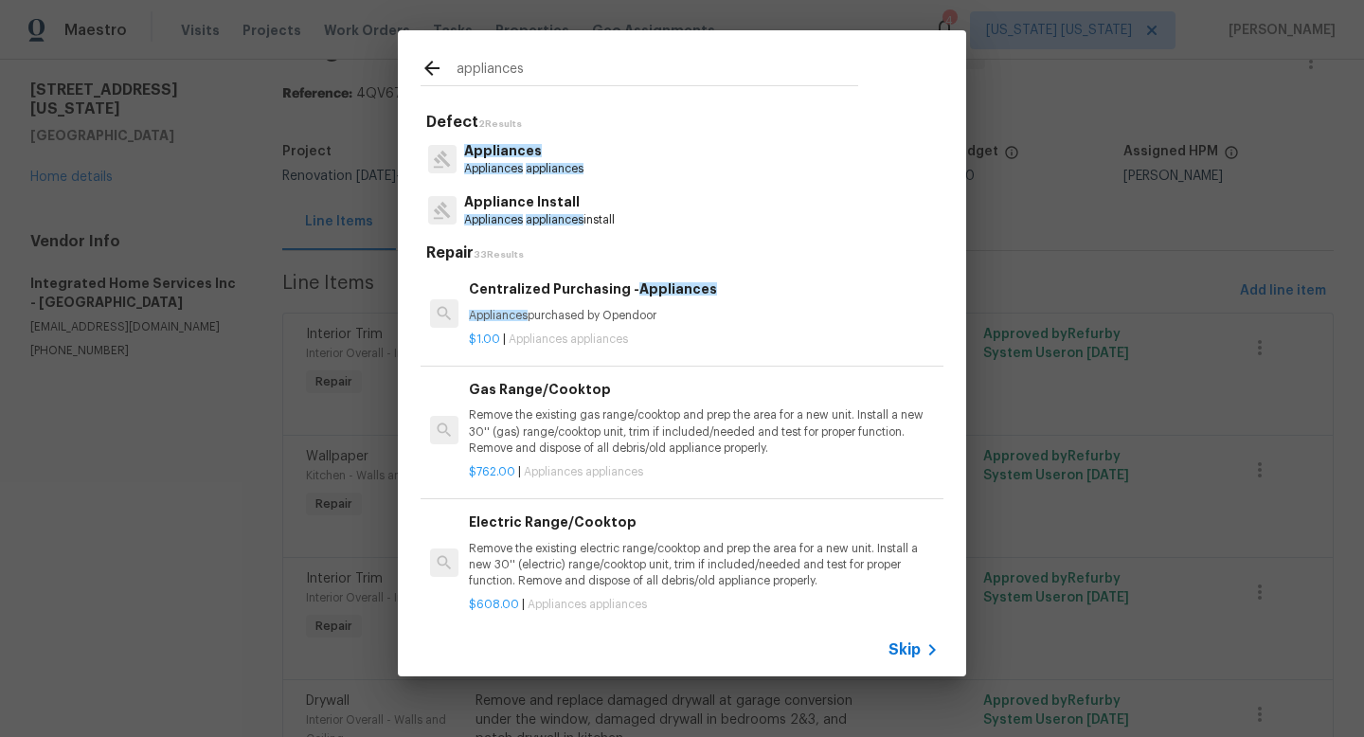
type input "appliances"
click at [540, 148] on p "Appliances" at bounding box center [523, 151] width 119 height 20
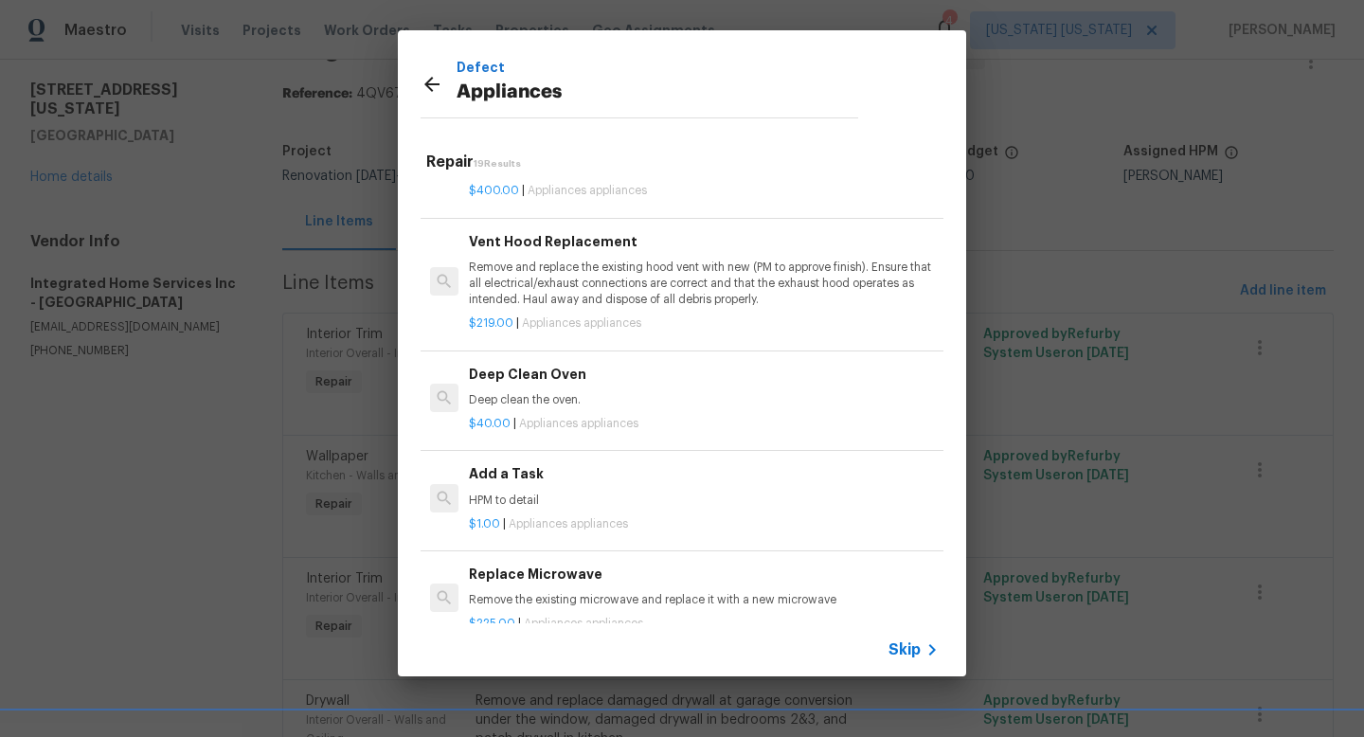
scroll to position [620, 0]
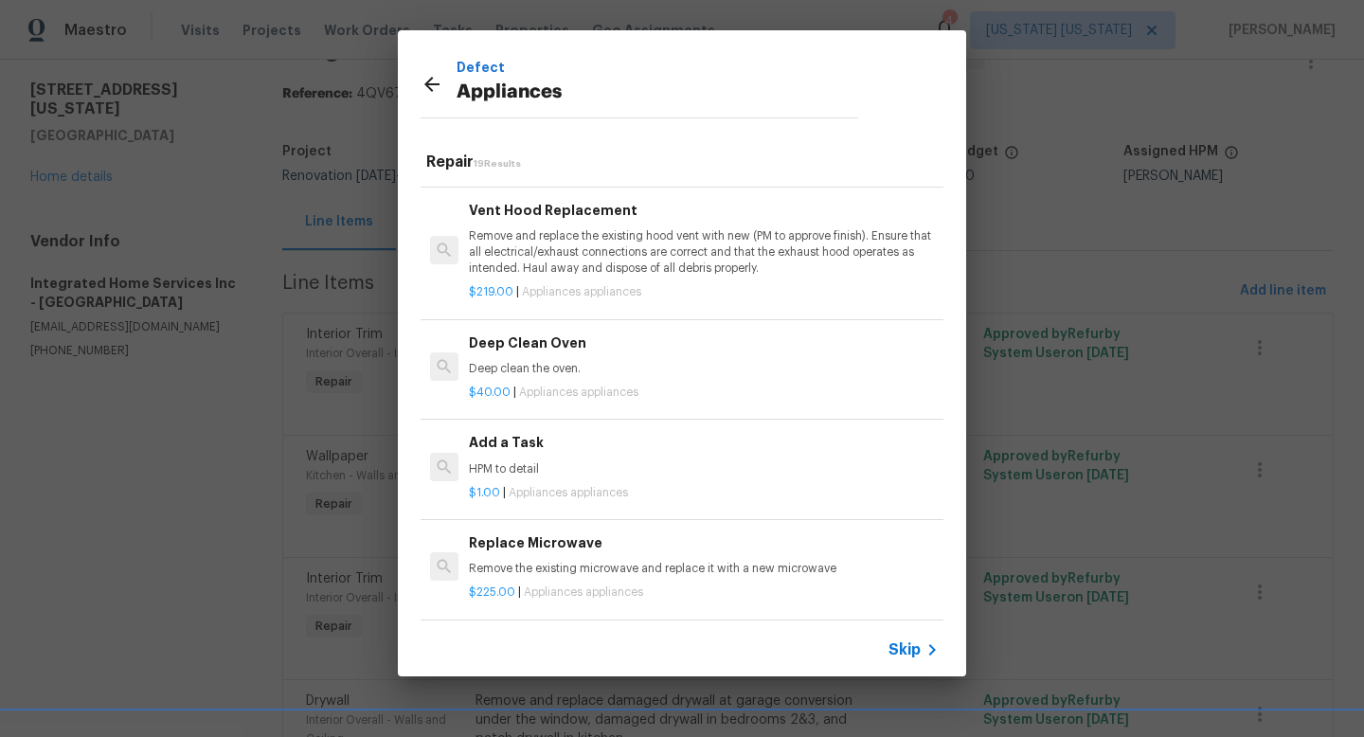
click at [611, 459] on div "Add a Task HPM to detail" at bounding box center [704, 454] width 470 height 45
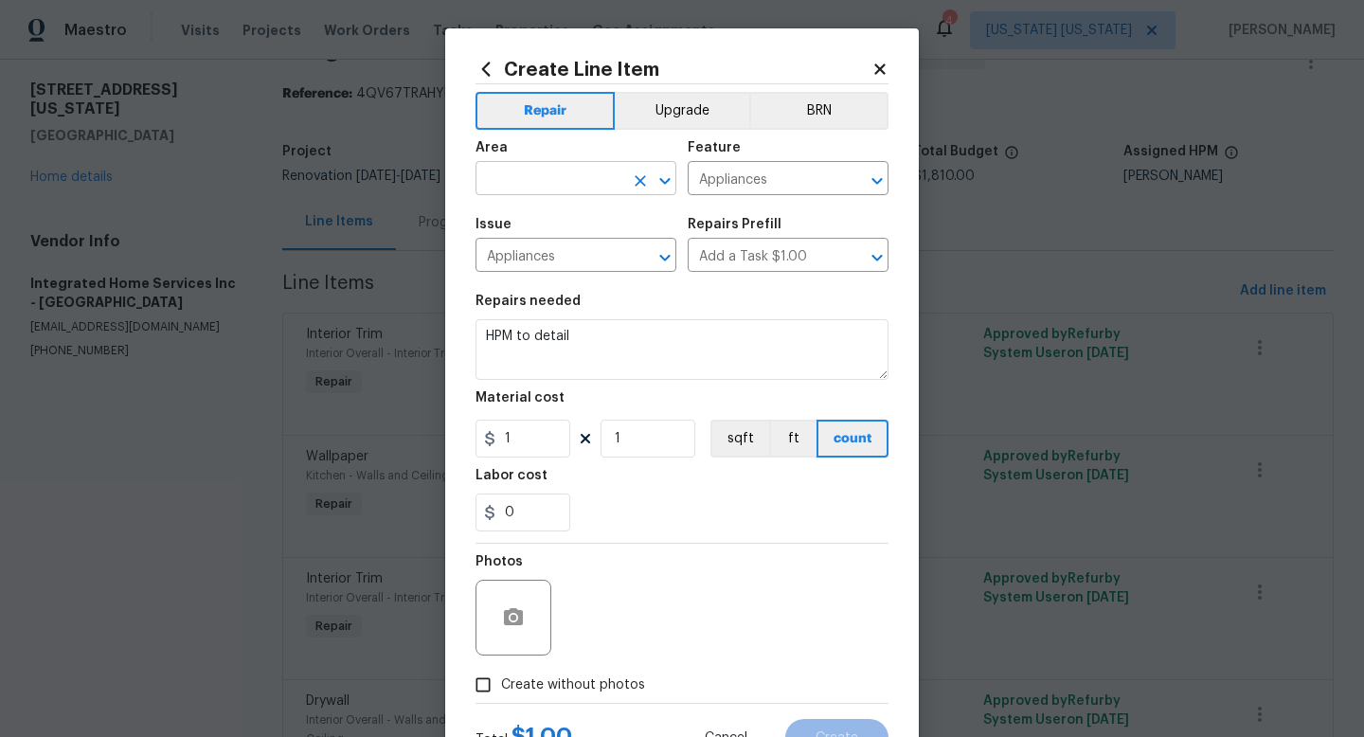
click at [571, 184] on input "text" at bounding box center [550, 180] width 148 height 29
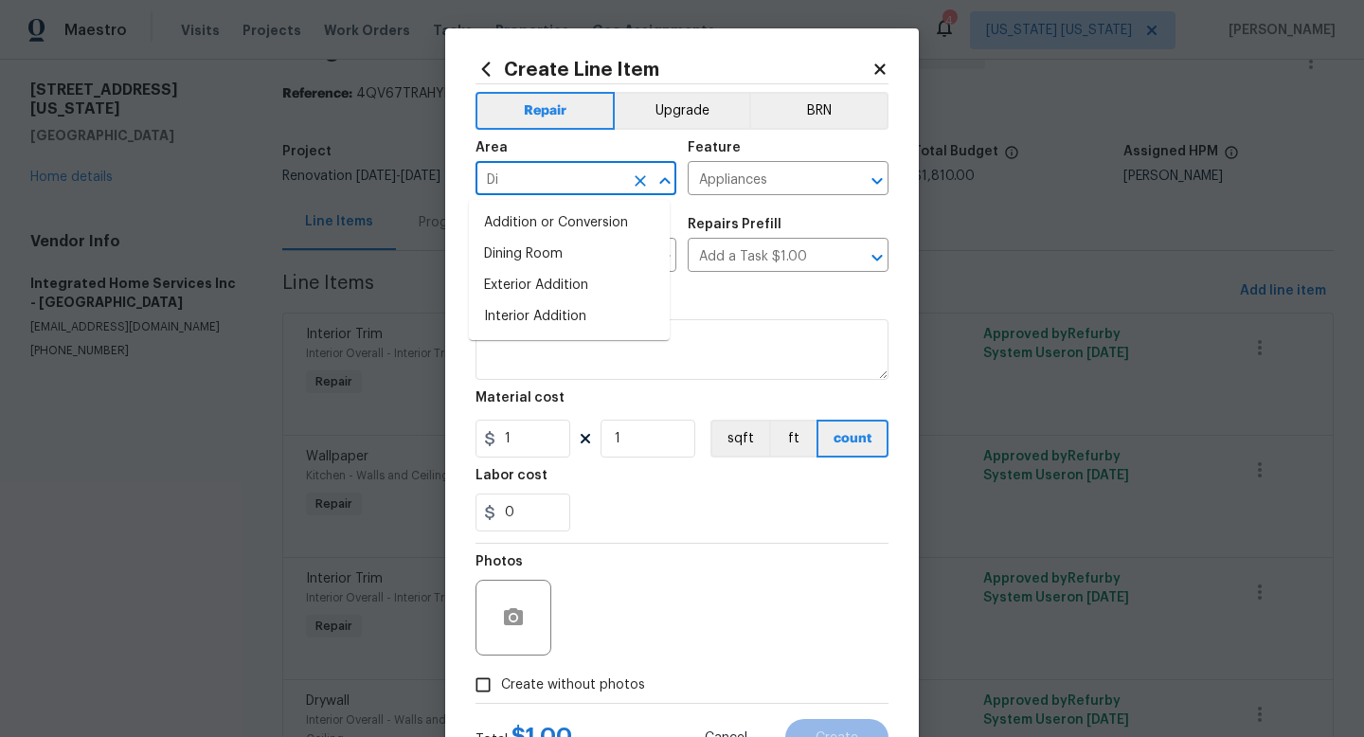
type input "D"
type input "Kitchen"
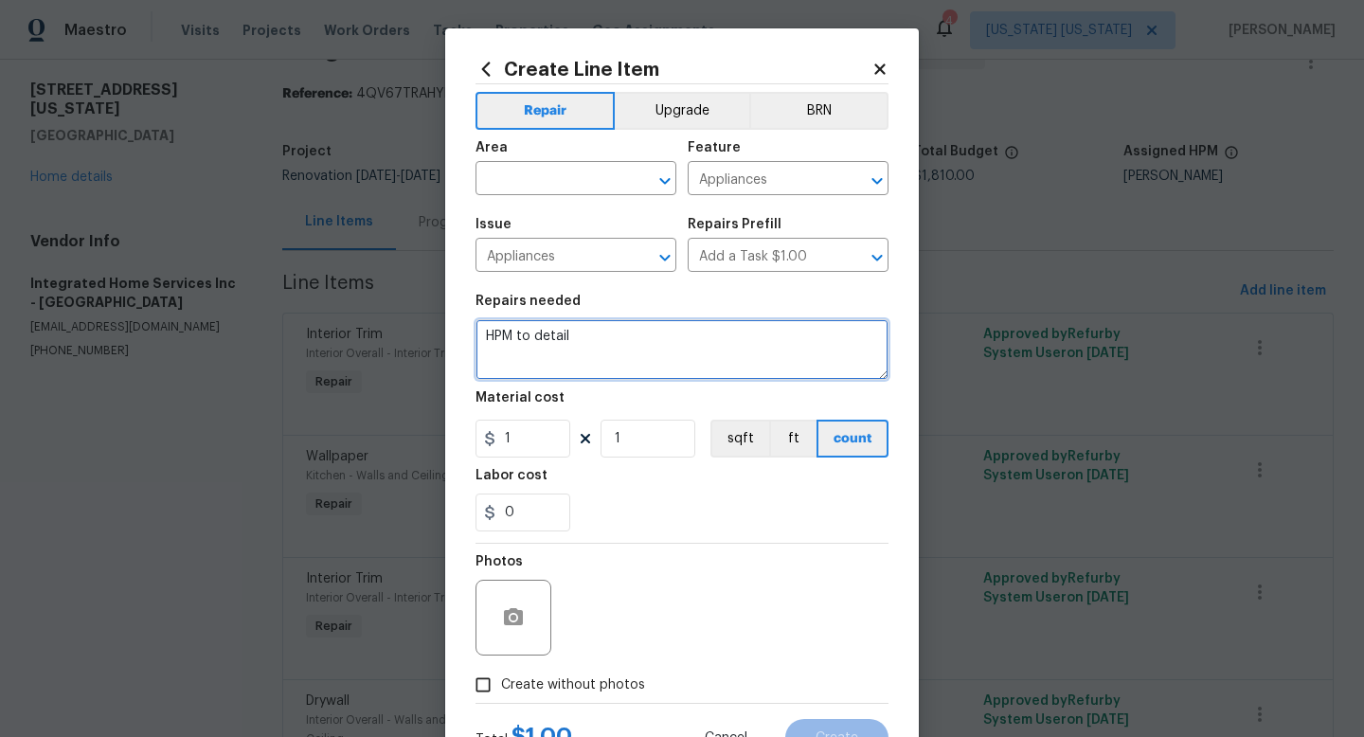
click at [720, 337] on textarea "HPM to detail" at bounding box center [682, 349] width 413 height 61
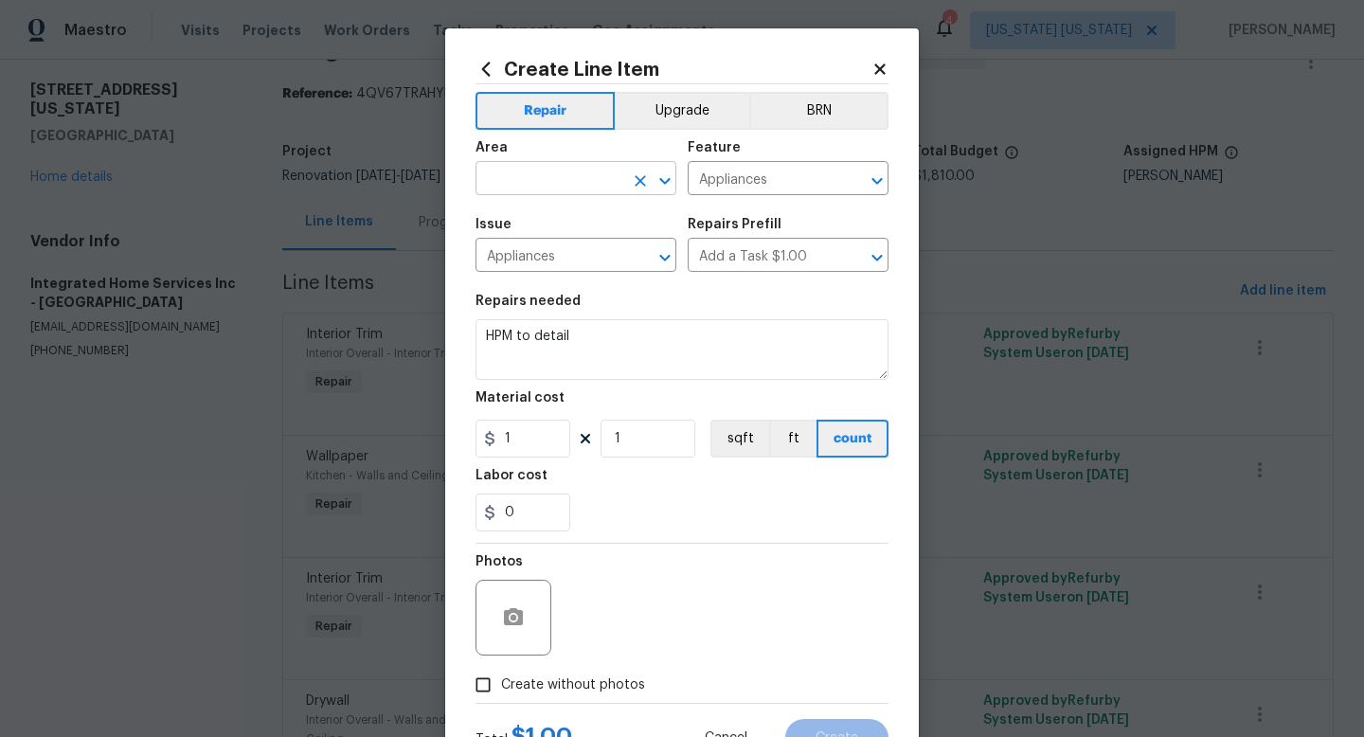
click at [569, 188] on input "text" at bounding box center [550, 180] width 148 height 29
click at [536, 230] on li "Kitchen" at bounding box center [569, 222] width 201 height 31
type input "Kitchen"
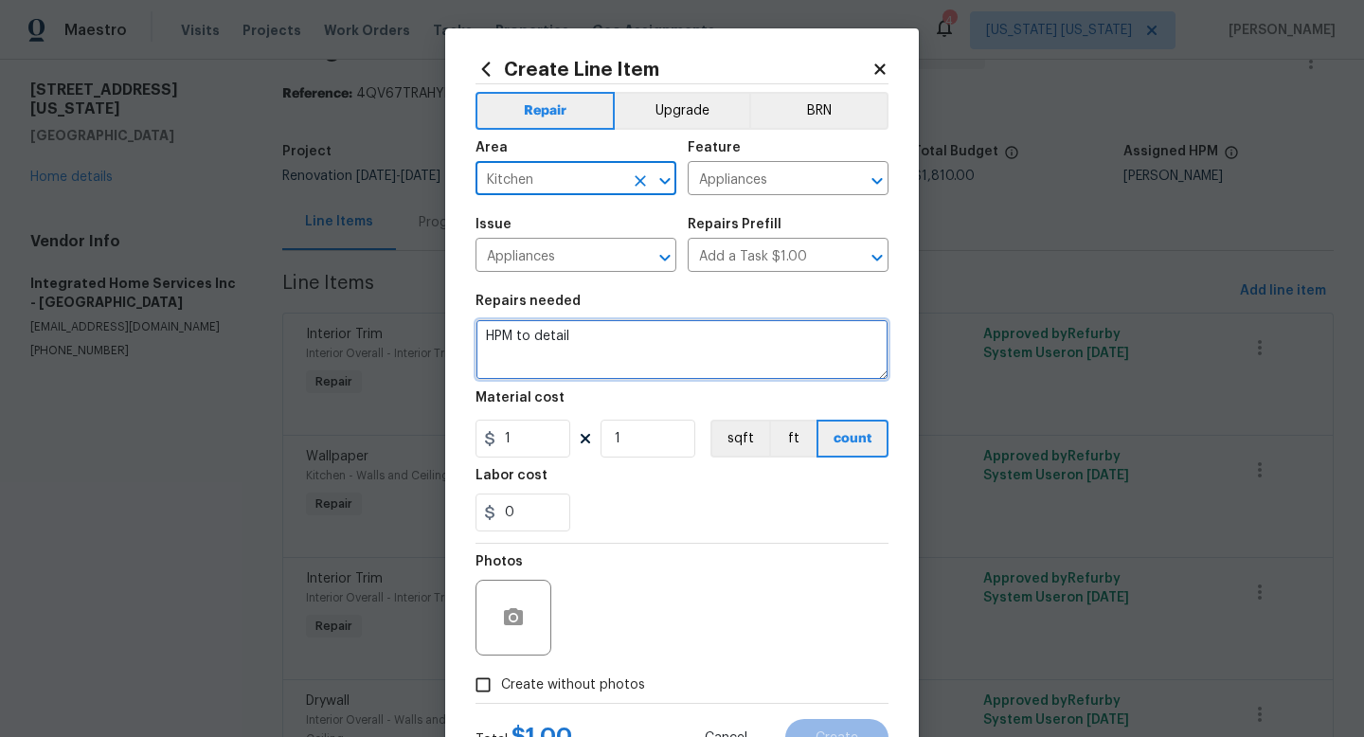
click at [557, 330] on textarea "HPM to detail" at bounding box center [682, 349] width 413 height 61
type textarea "H"
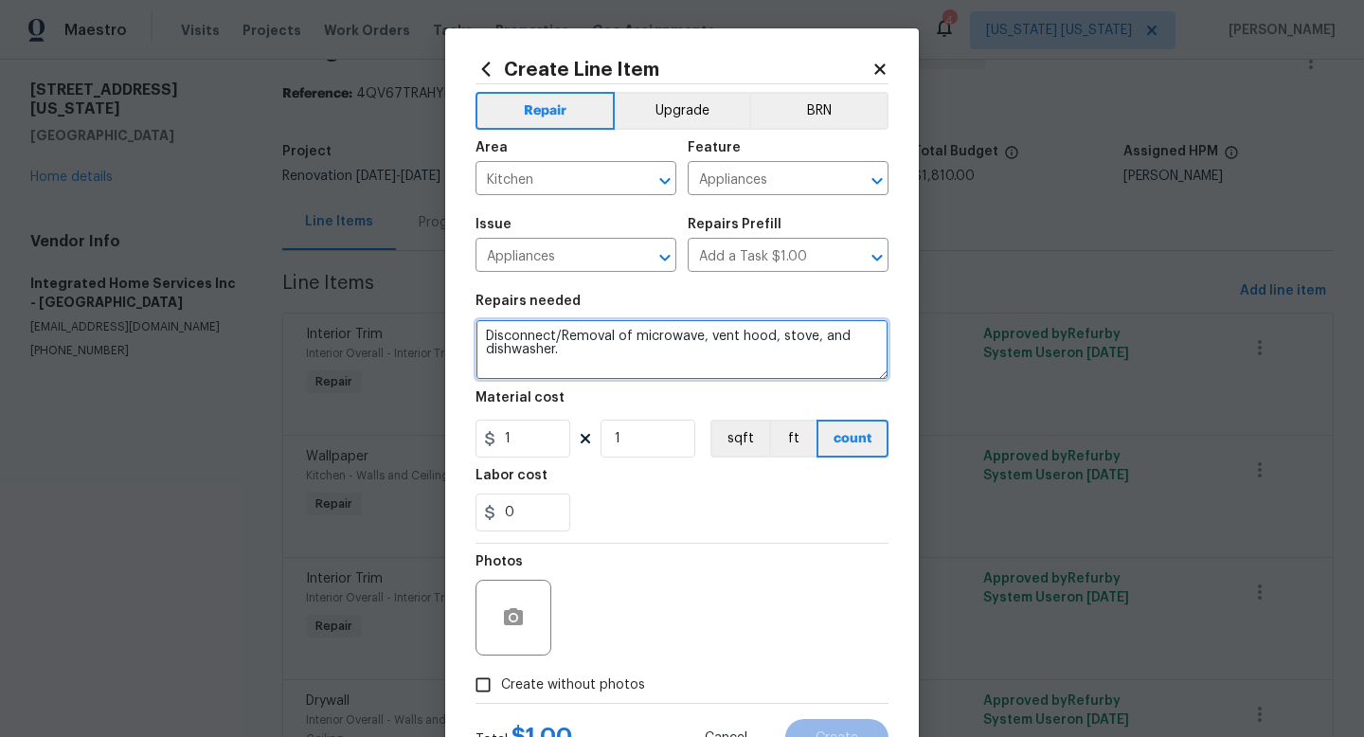
type textarea "Disconnect/Removal of microwave, vent hood, stove, and dishwasher."
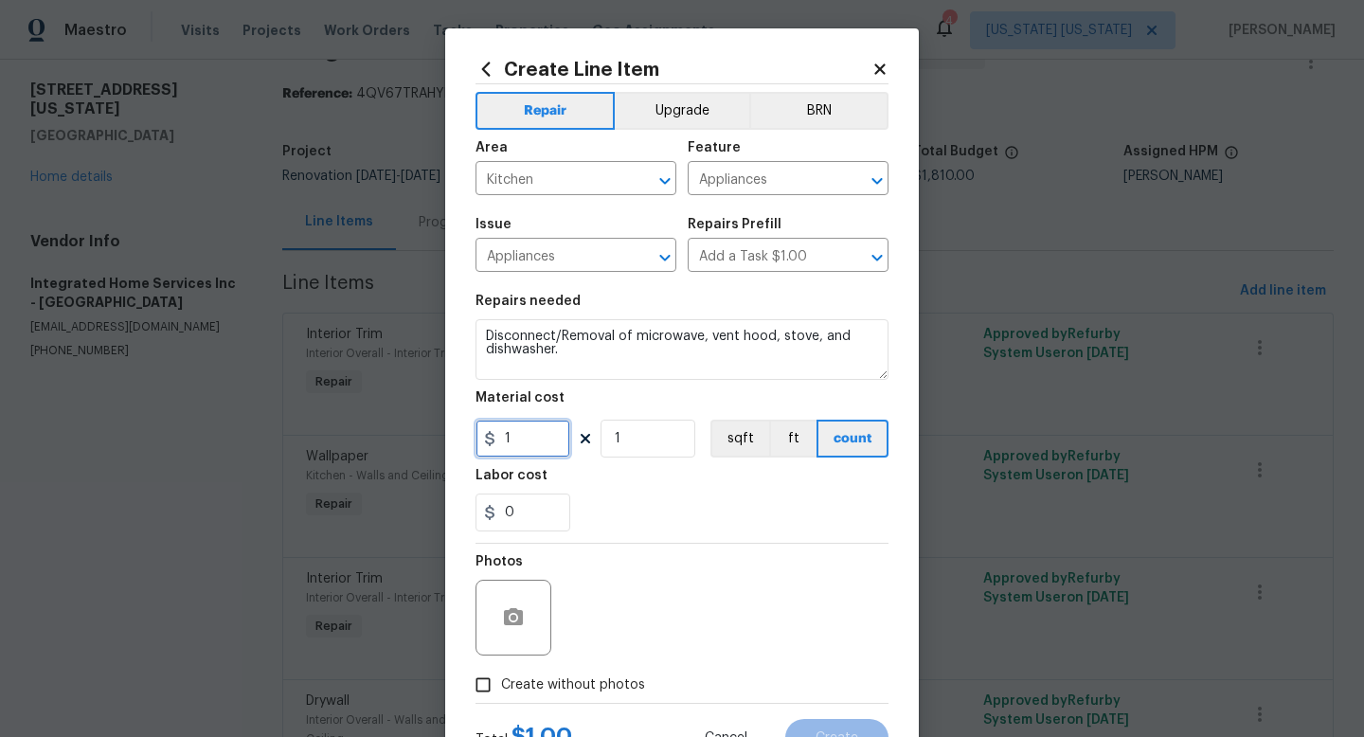
click at [534, 437] on input "1" at bounding box center [523, 439] width 95 height 38
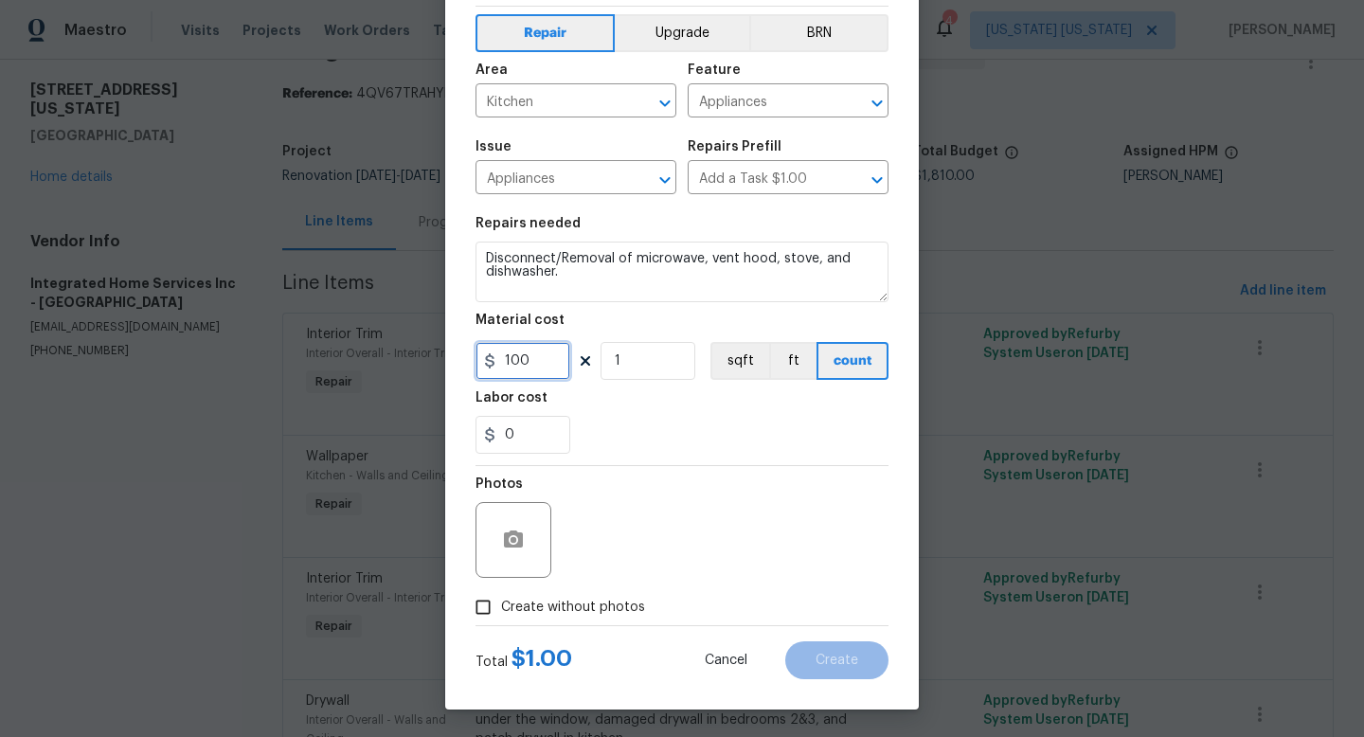
scroll to position [80, 0]
type input "100"
click at [613, 606] on span "Create without photos" at bounding box center [573, 607] width 144 height 20
click at [501, 606] on input "Create without photos" at bounding box center [483, 606] width 36 height 36
checkbox input "true"
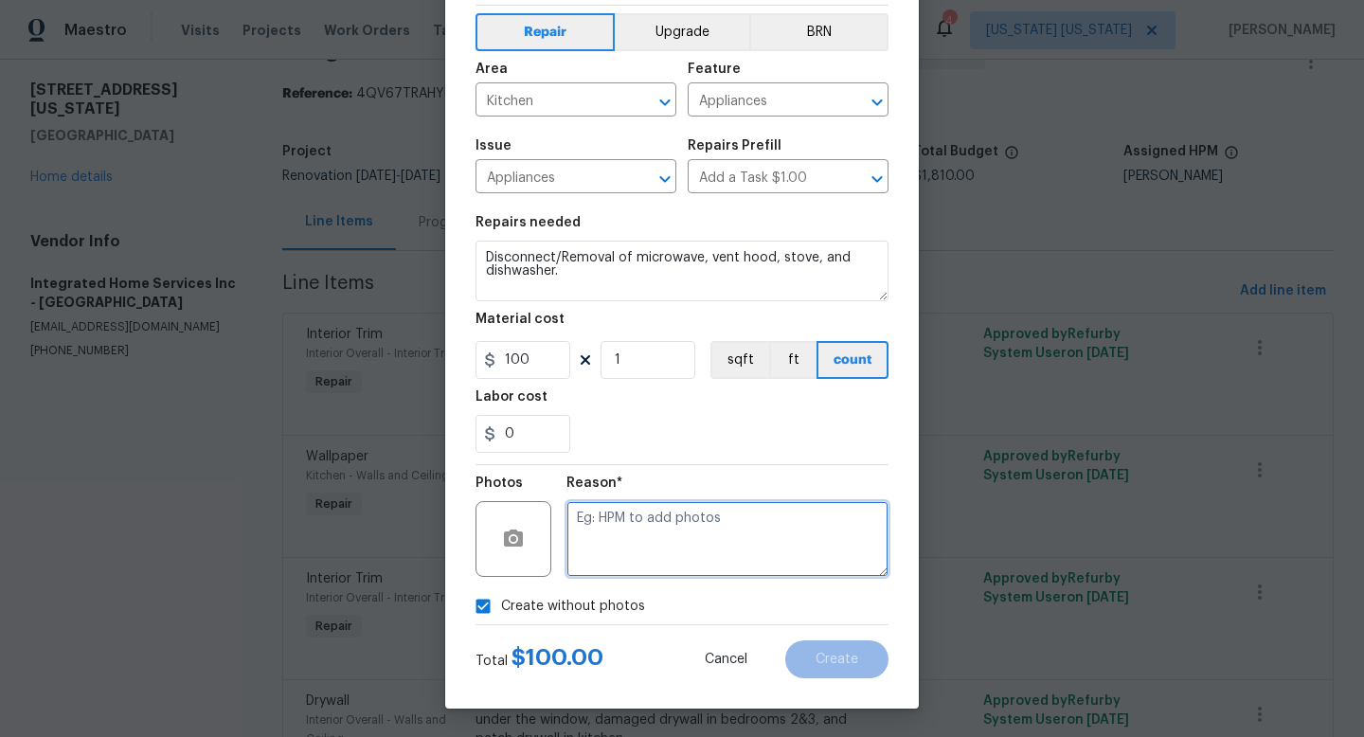
click at [657, 553] on textarea at bounding box center [728, 539] width 322 height 76
type textarea "adding after"
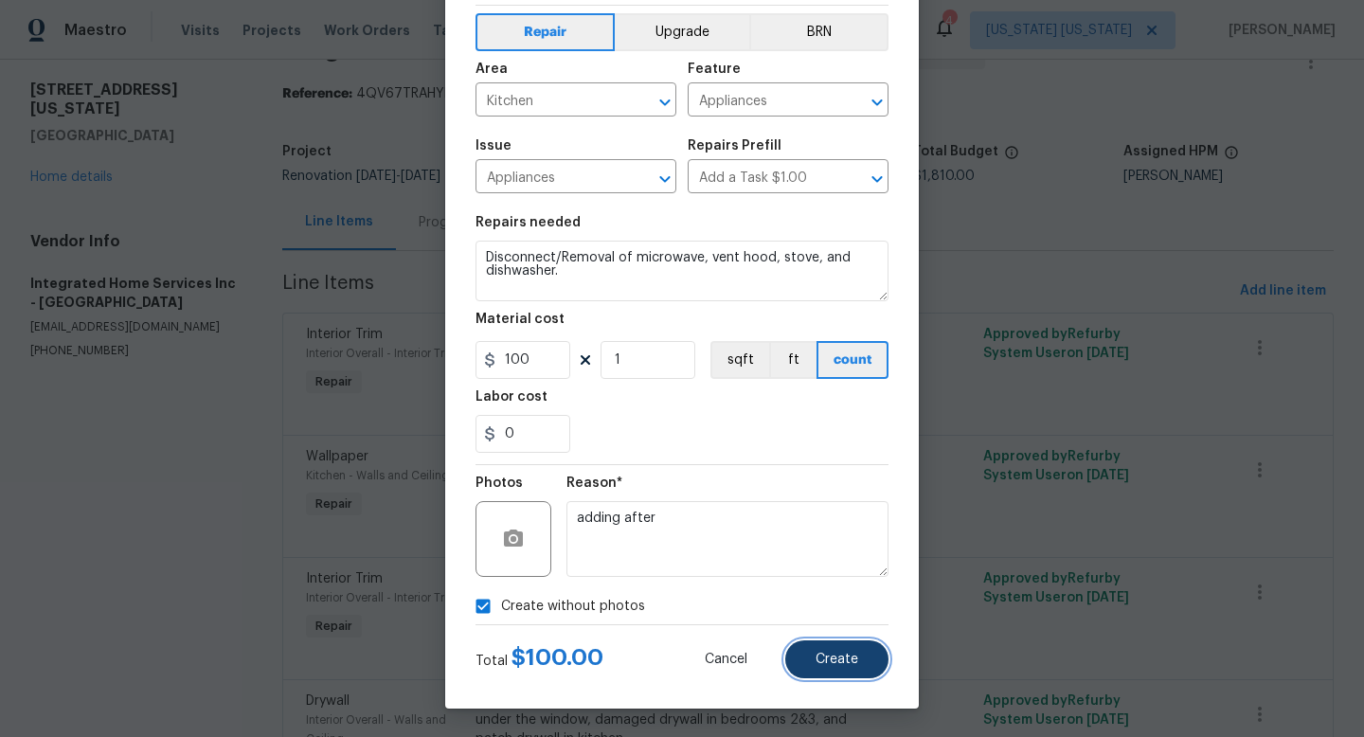
click at [846, 660] on span "Create" at bounding box center [837, 660] width 43 height 14
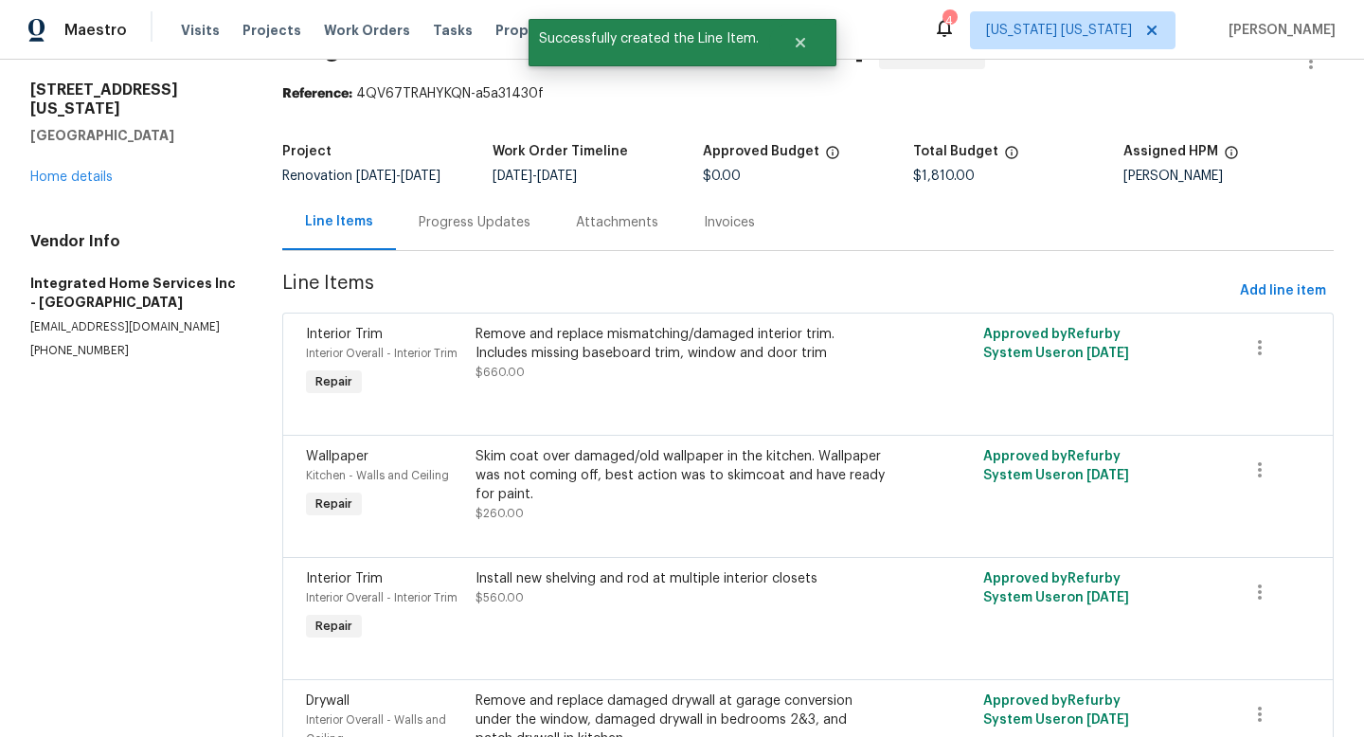
scroll to position [0, 0]
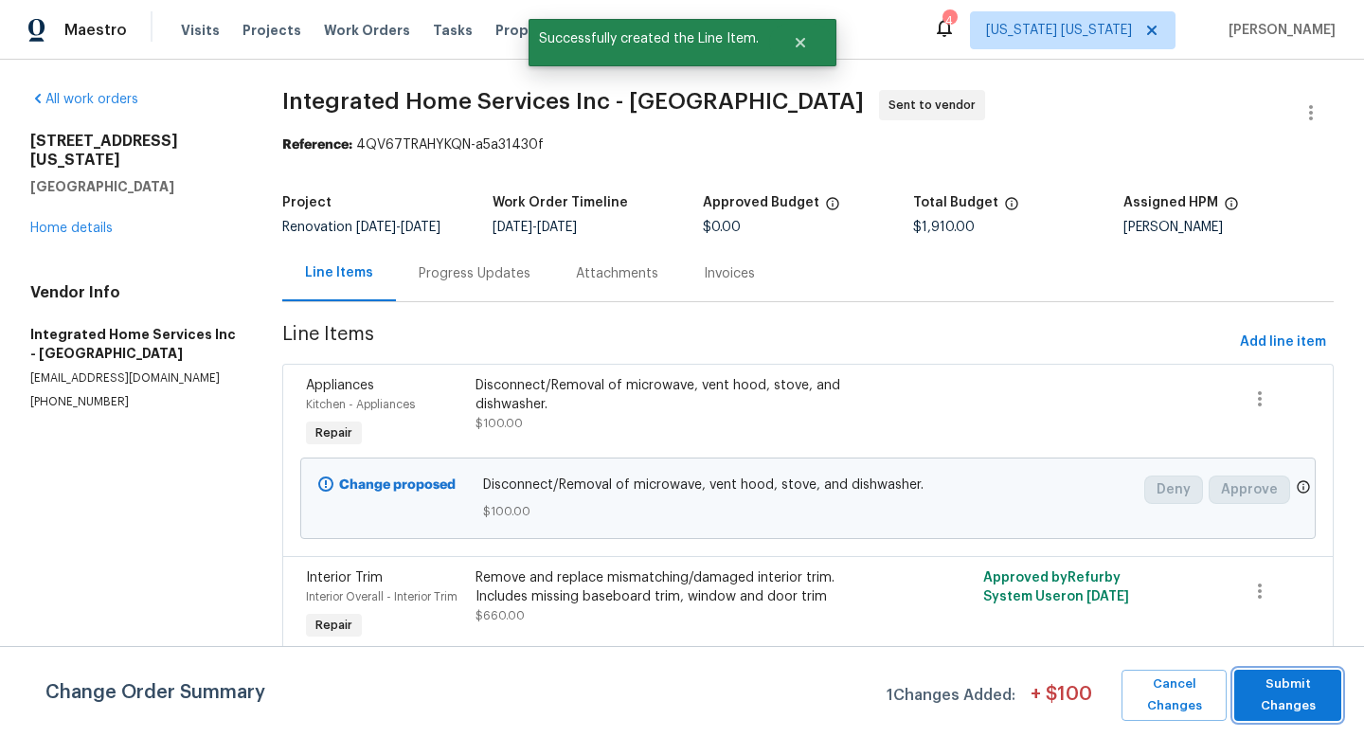
click at [1239, 692] on button "Submit Changes" at bounding box center [1287, 695] width 107 height 51
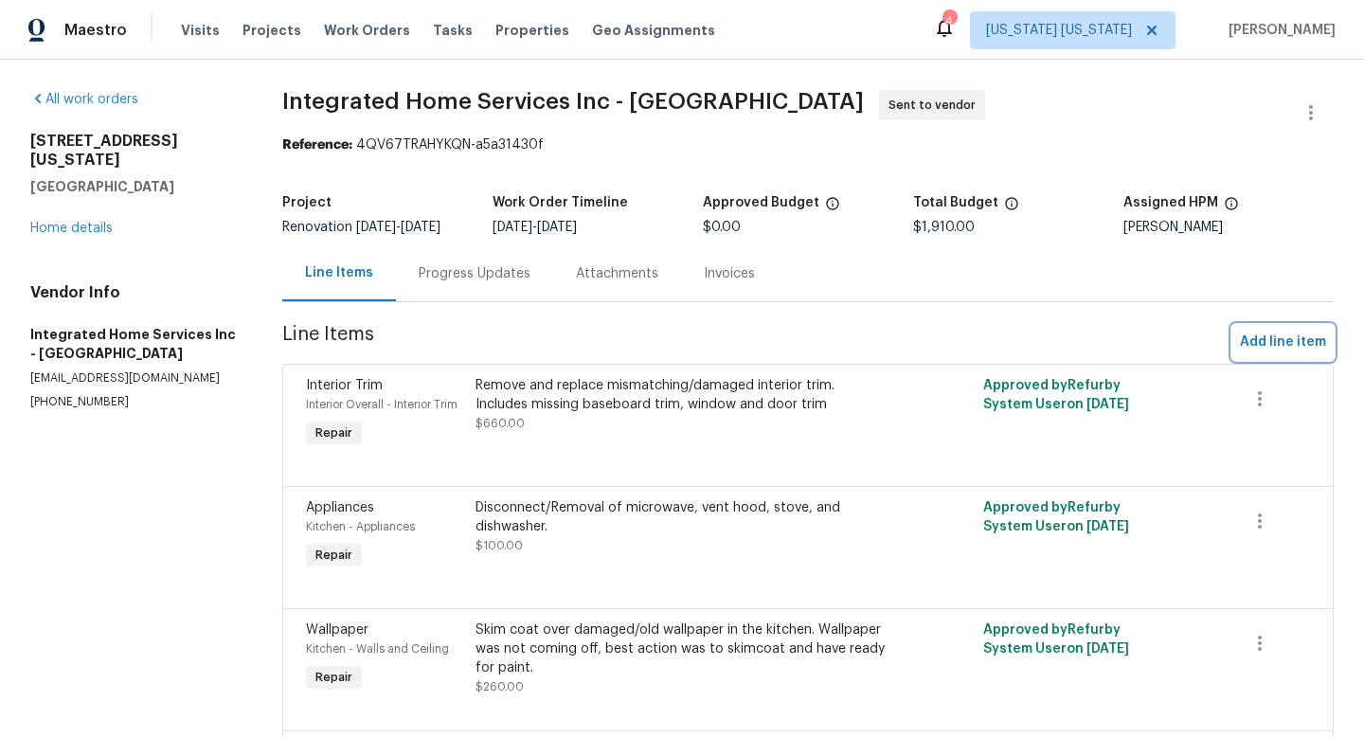
click at [1256, 342] on span "Add line item" at bounding box center [1283, 343] width 86 height 24
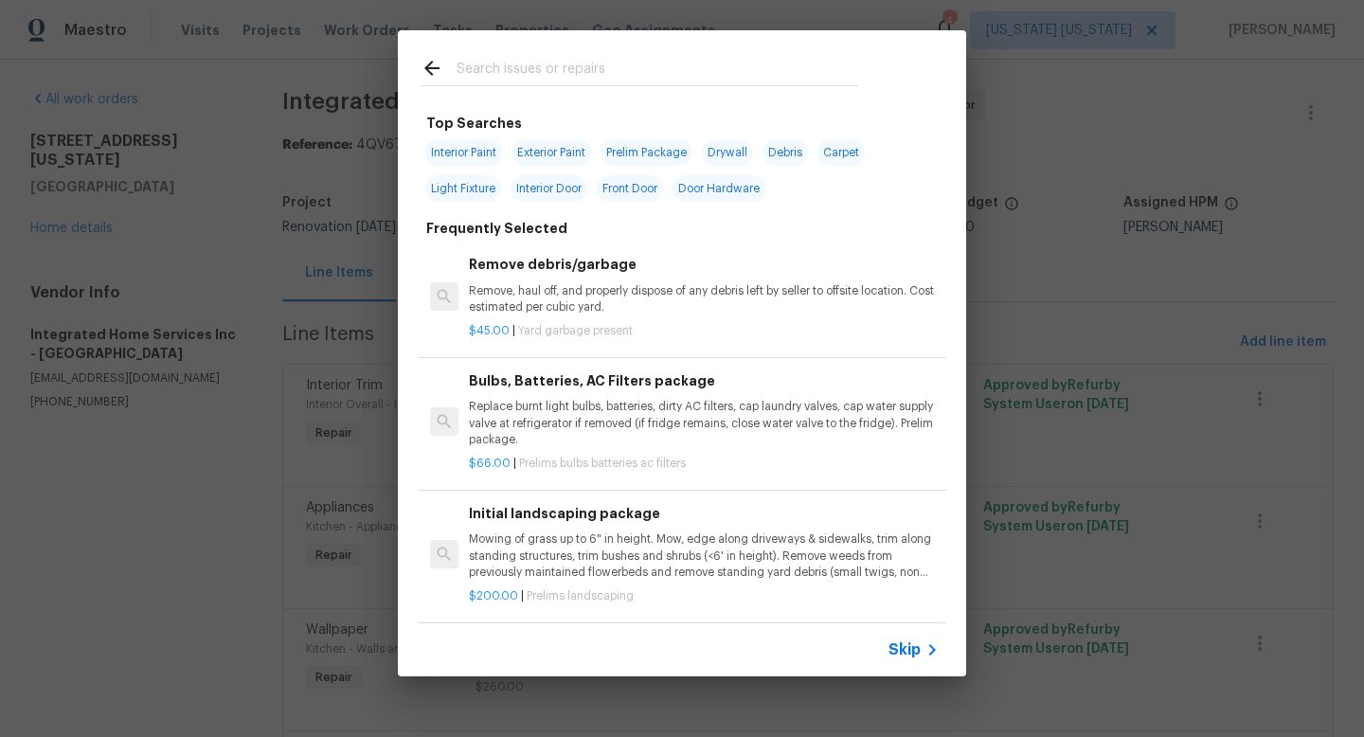
click at [500, 70] on input "text" at bounding box center [658, 71] width 402 height 28
type input "k"
type input "I"
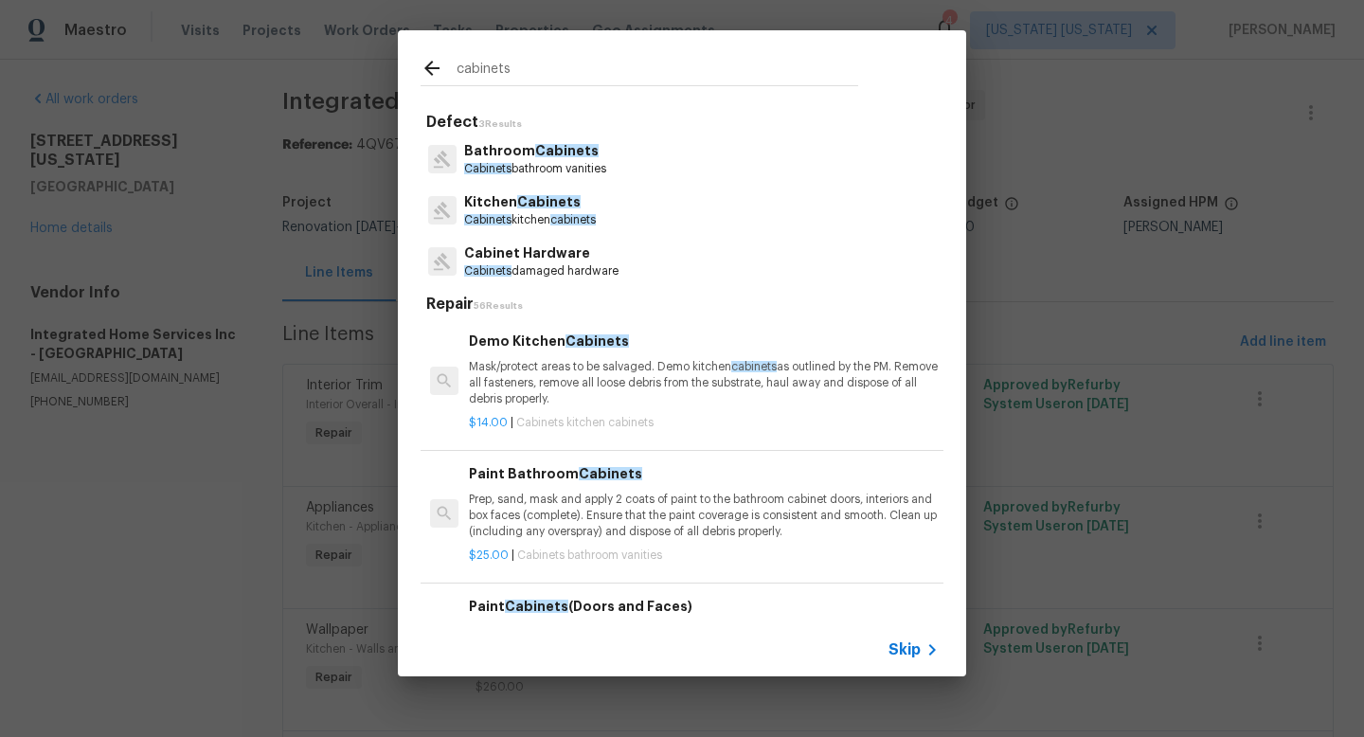
type input "cabinets"
click at [533, 207] on span "Cabinets" at bounding box center [548, 201] width 63 height 13
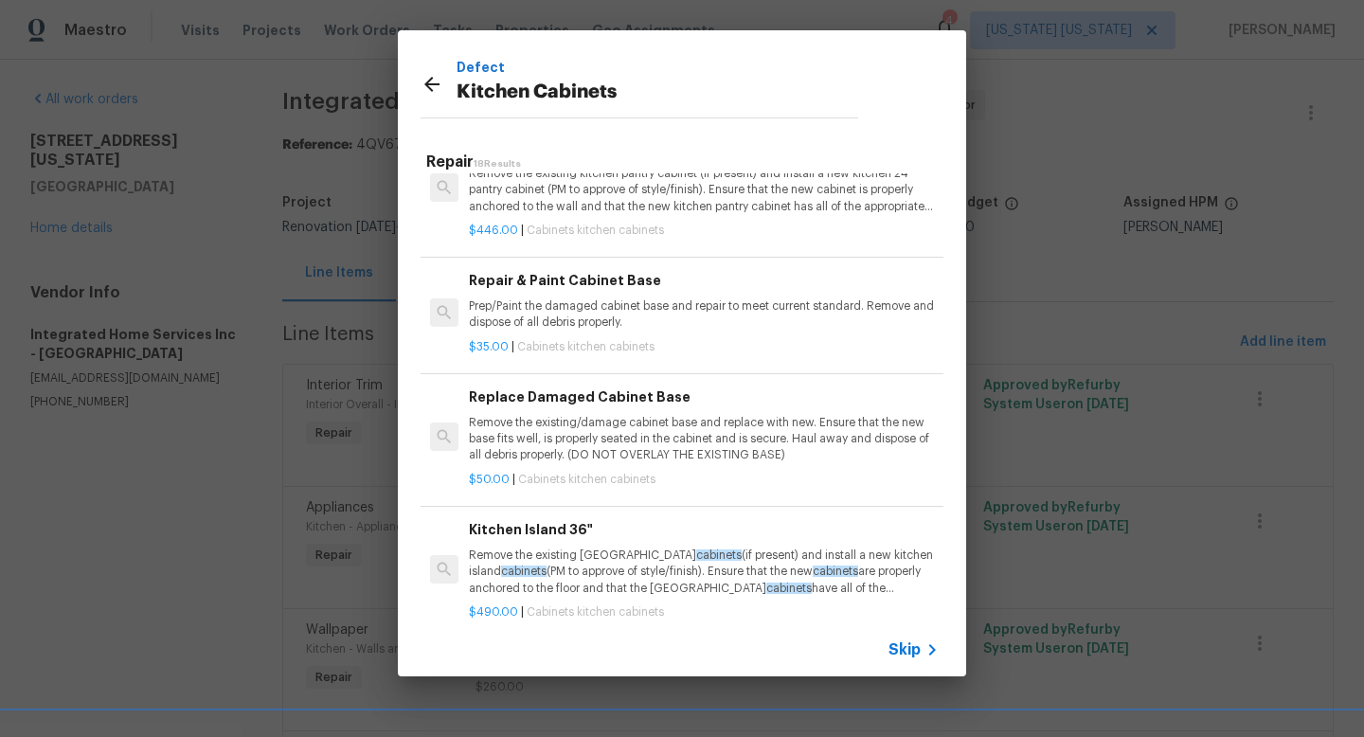
scroll to position [1849, 0]
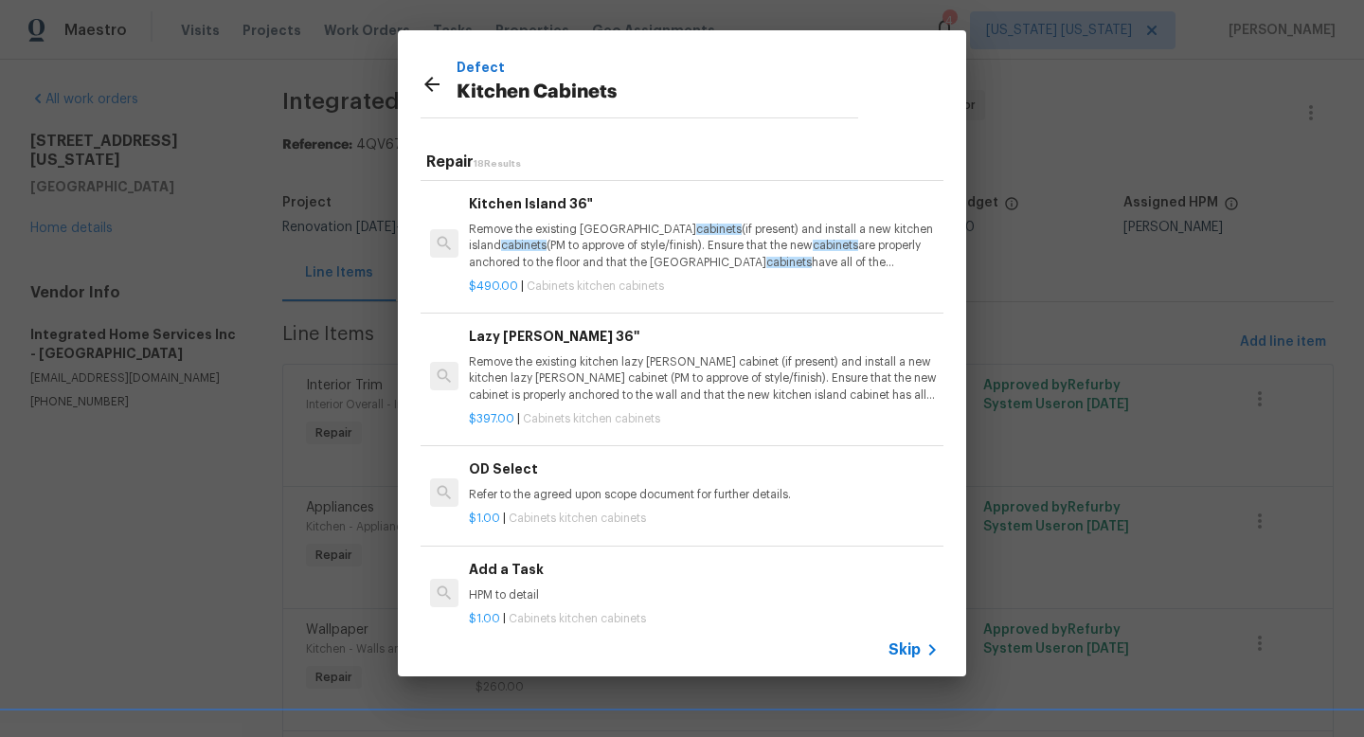
click at [605, 568] on div "Add a Task HPM to detail" at bounding box center [704, 581] width 470 height 45
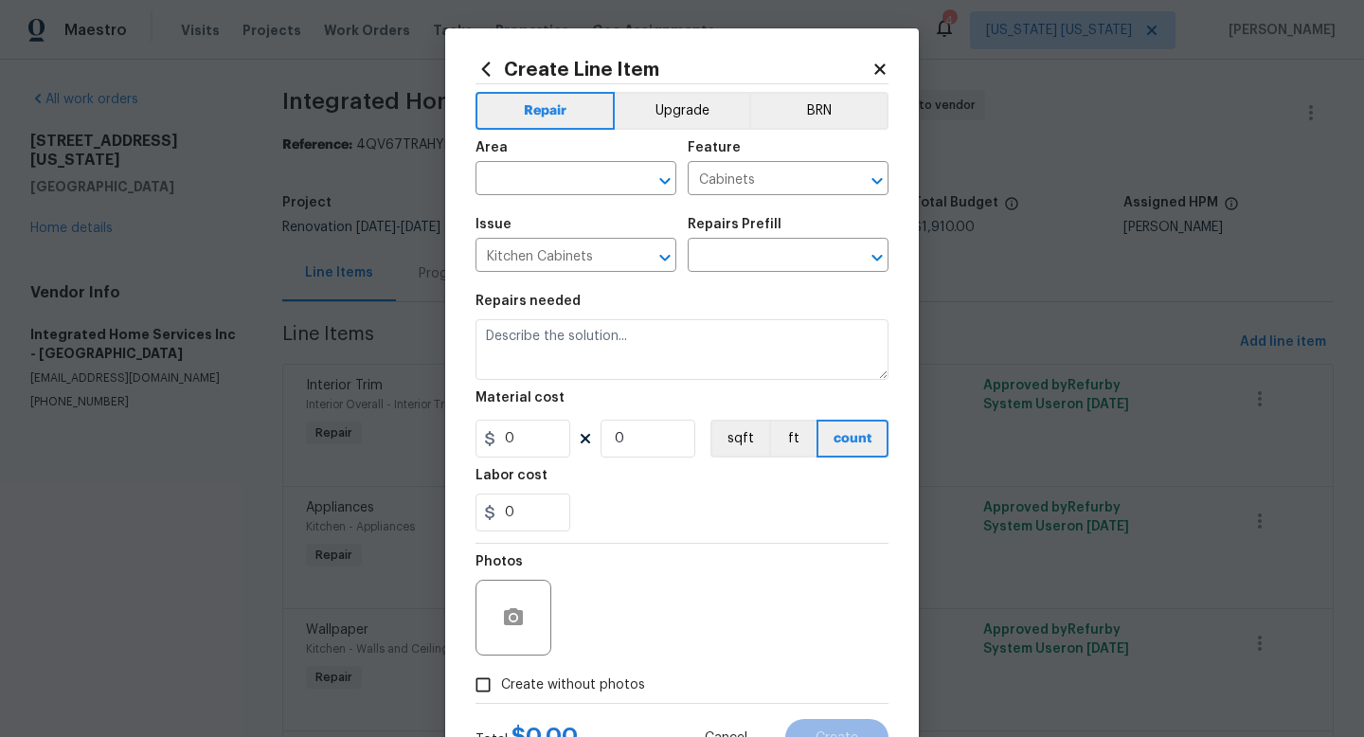
type input "Add a Task $1.00"
type textarea "HPM to detail"
type input "1"
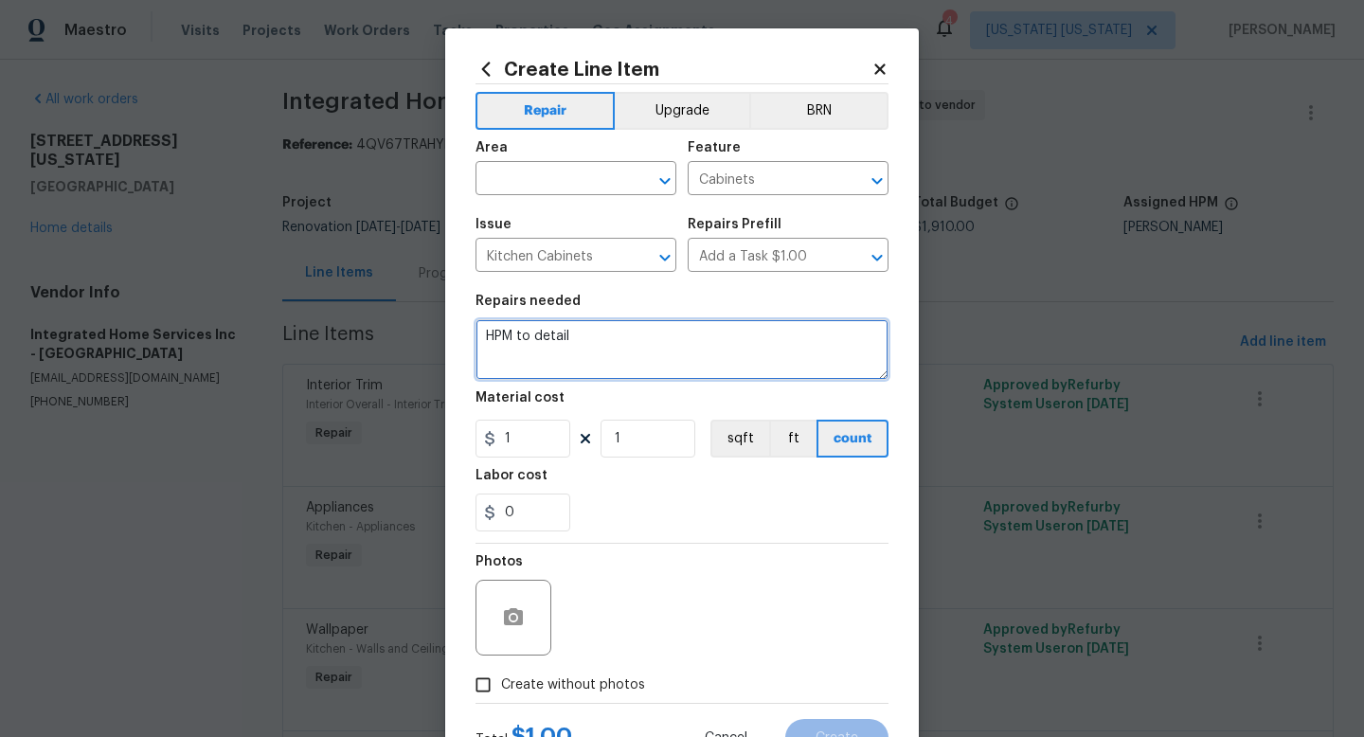
drag, startPoint x: 588, startPoint y: 345, endPoint x: 407, endPoint y: 336, distance: 181.1
click at [407, 336] on div "Create Line Item Repair Upgrade BRN Area ​ Feature Cabinets ​ Issue Kitchen Cab…" at bounding box center [682, 368] width 1364 height 737
click at [516, 336] on textarea "Repair of microwave cabinet" at bounding box center [682, 349] width 413 height 61
type textarea "Repair/adjustment of microwave cabinet"
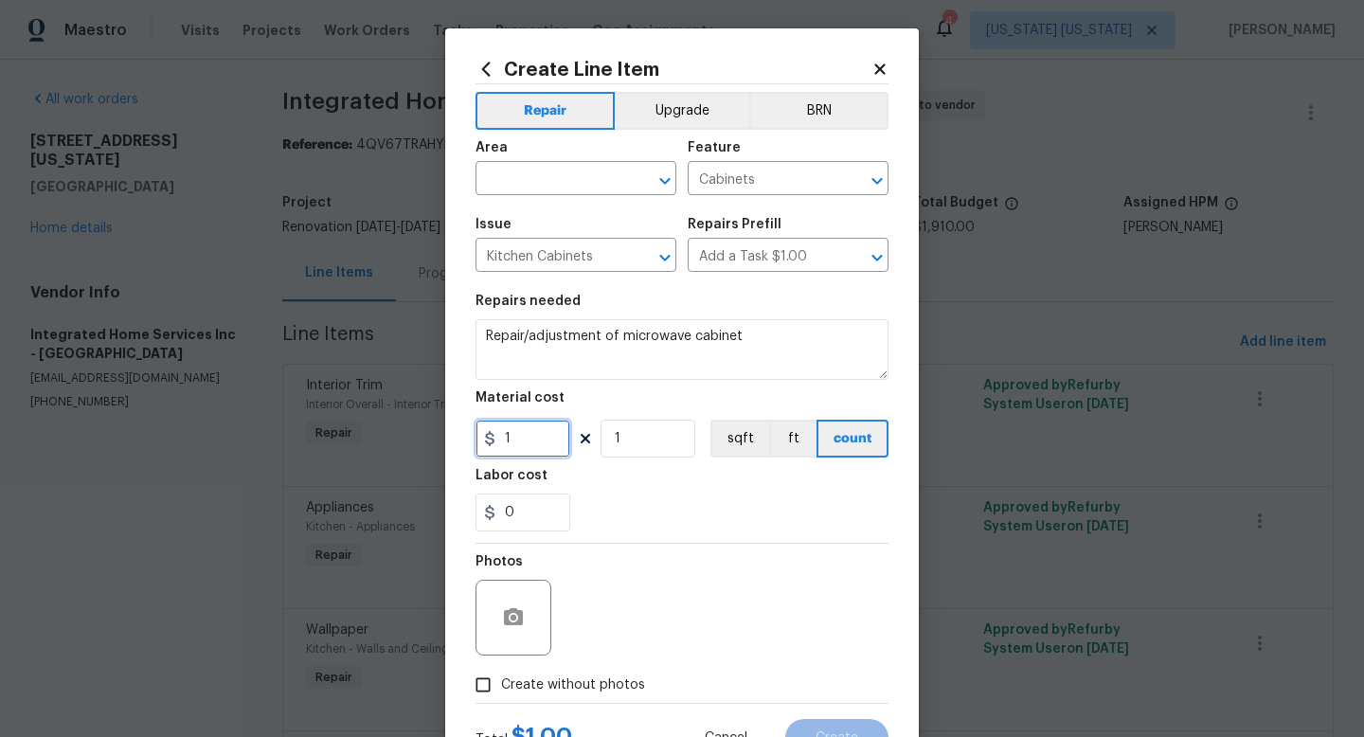
drag, startPoint x: 525, startPoint y: 440, endPoint x: 436, endPoint y: 438, distance: 89.1
click at [436, 438] on div "Create Line Item Repair Upgrade BRN Area ​ Feature Cabinets ​ Issue Kitchen Cab…" at bounding box center [682, 368] width 1364 height 737
type input "50"
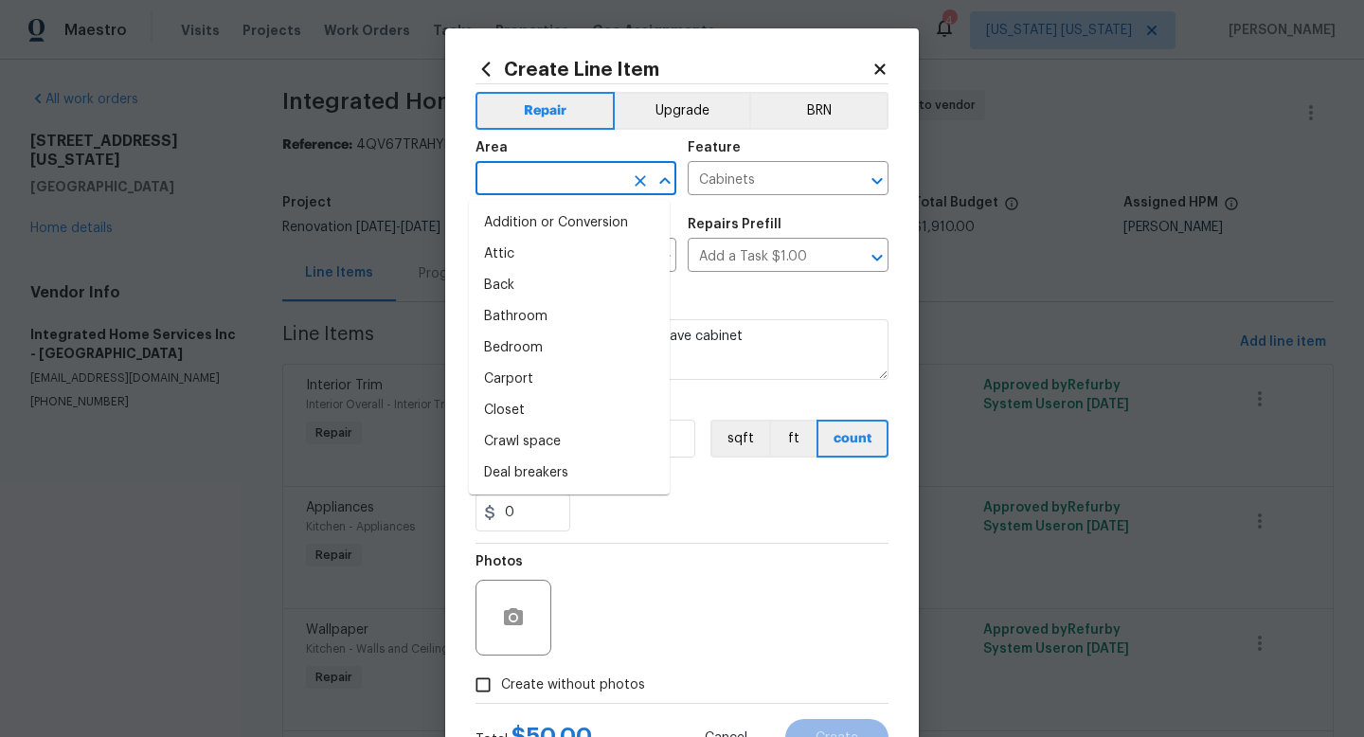
click at [506, 181] on input "text" at bounding box center [550, 180] width 148 height 29
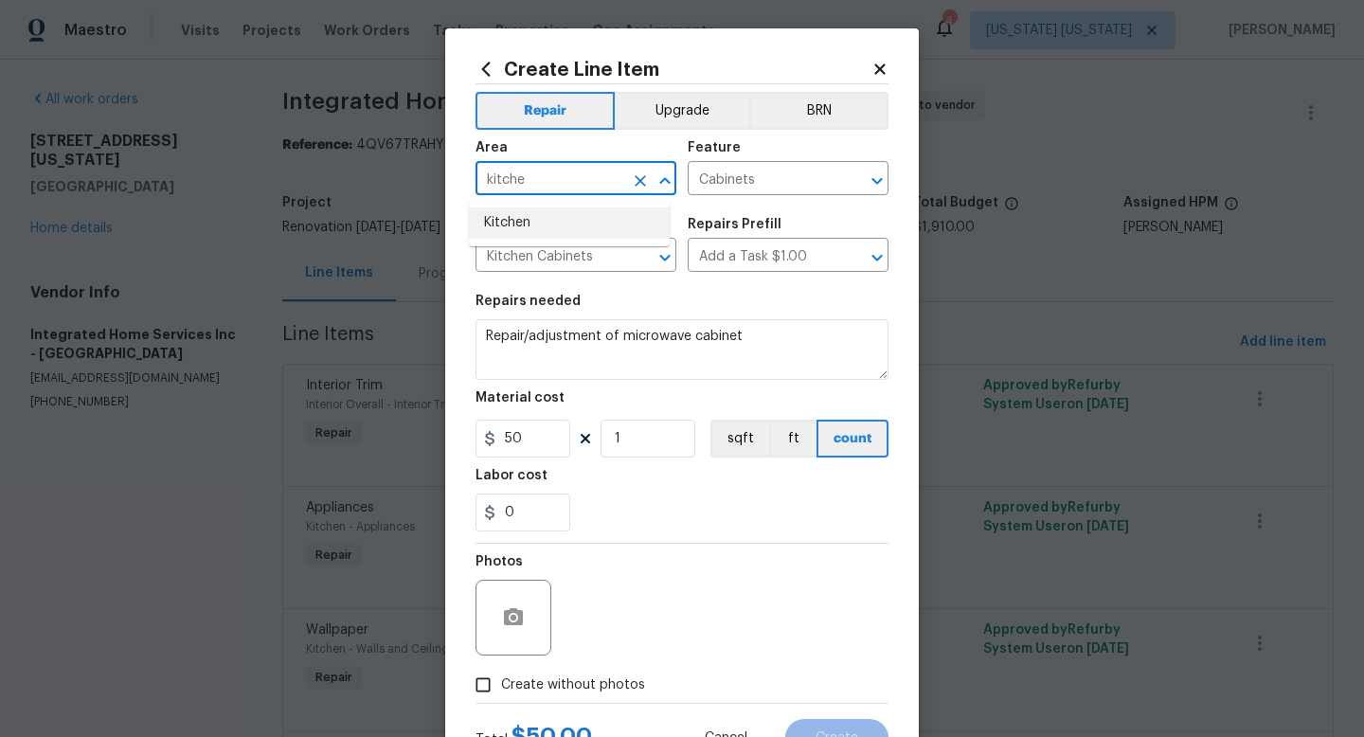
click at [541, 214] on li "Kitchen" at bounding box center [569, 222] width 201 height 31
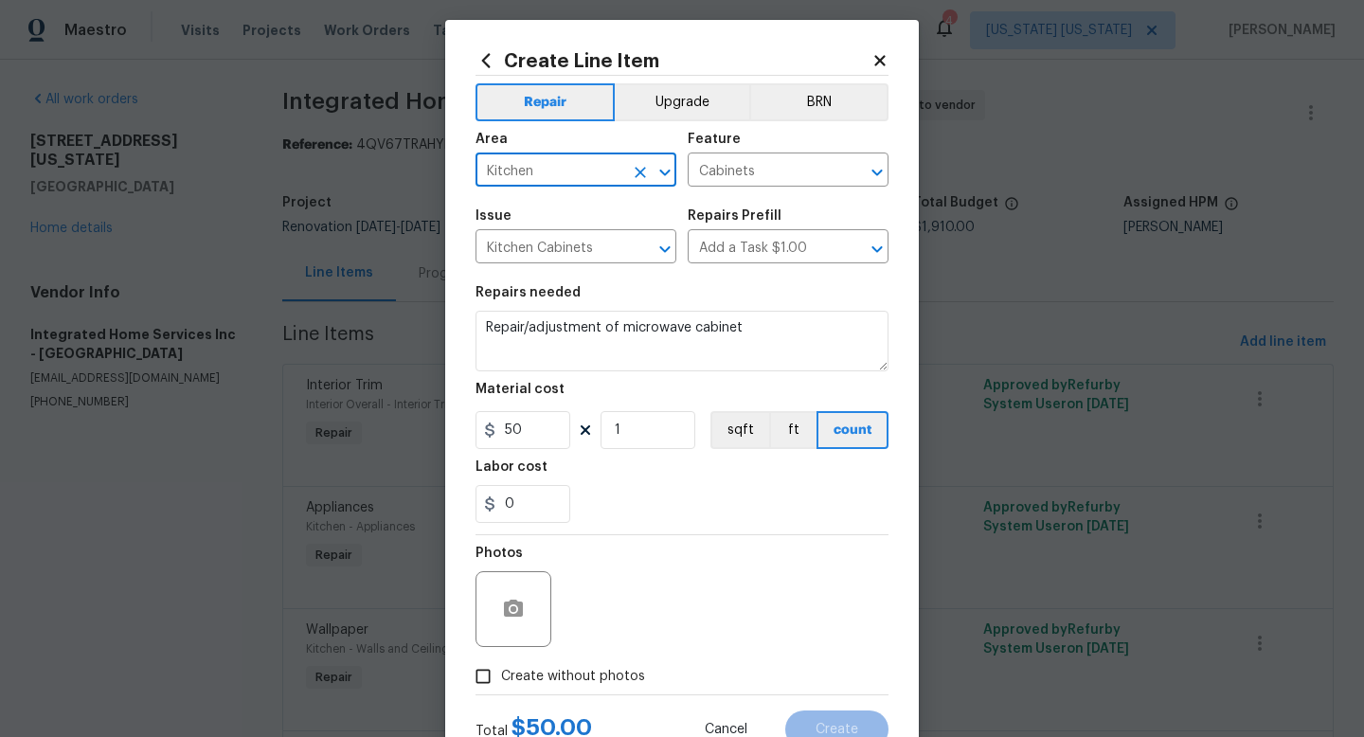
scroll to position [40, 0]
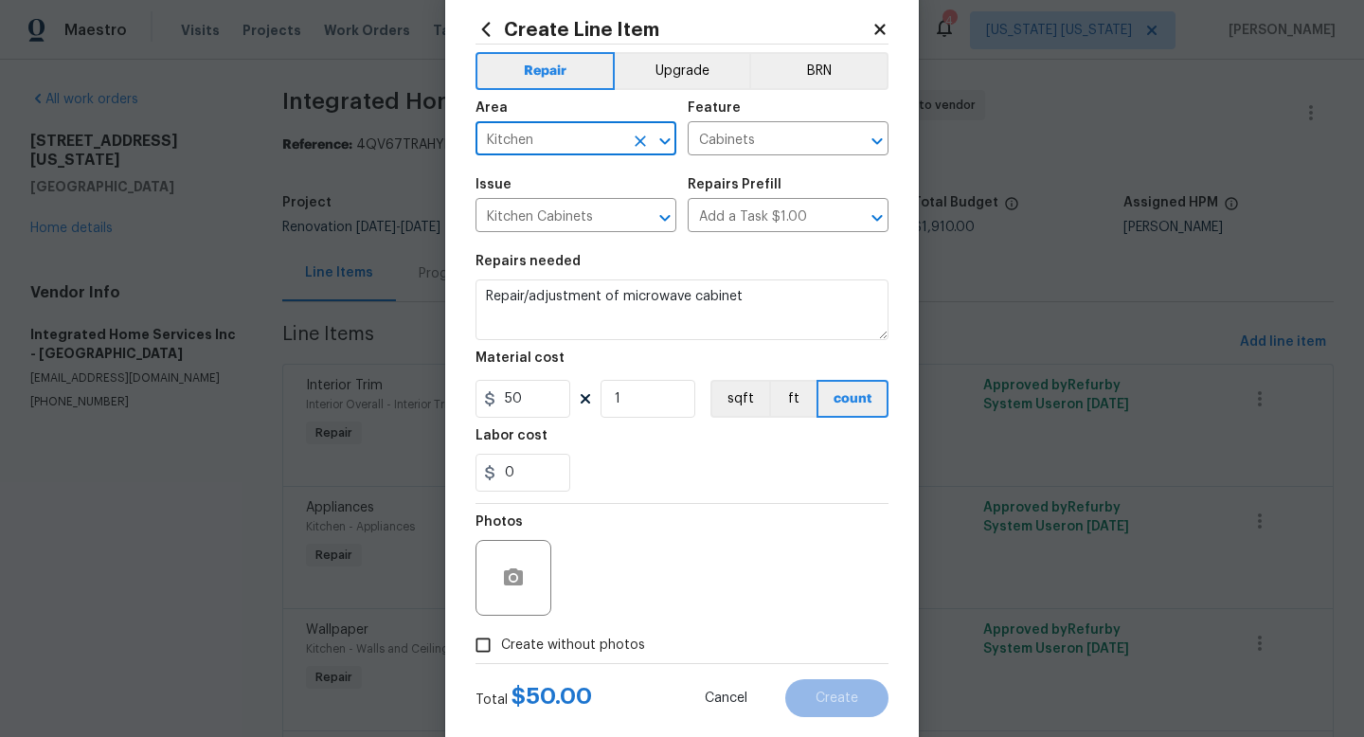
type input "Kitchen"
click at [566, 654] on span "Create without photos" at bounding box center [573, 646] width 144 height 20
click at [501, 654] on input "Create without photos" at bounding box center [483, 645] width 36 height 36
checkbox input "true"
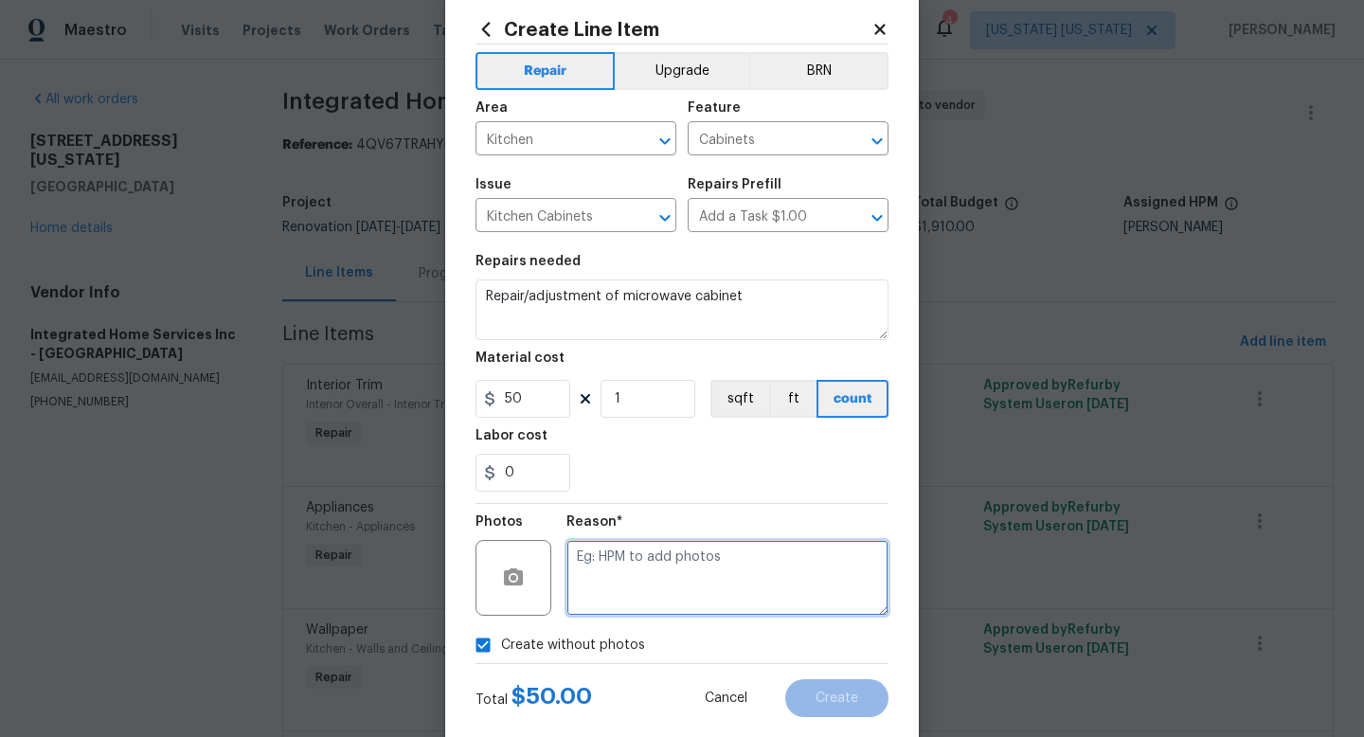
click at [591, 610] on textarea at bounding box center [728, 578] width 322 height 76
type textarea "adding after"
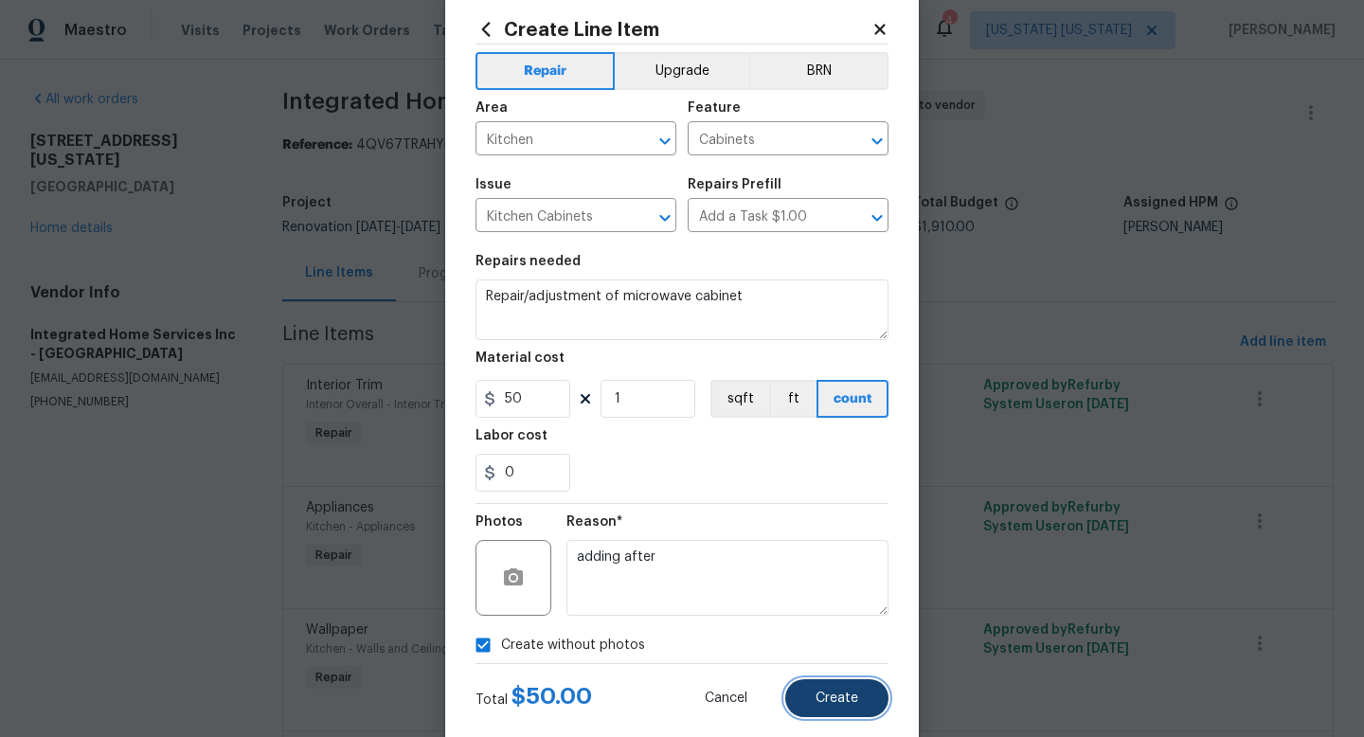
click at [816, 694] on span "Create" at bounding box center [837, 699] width 43 height 14
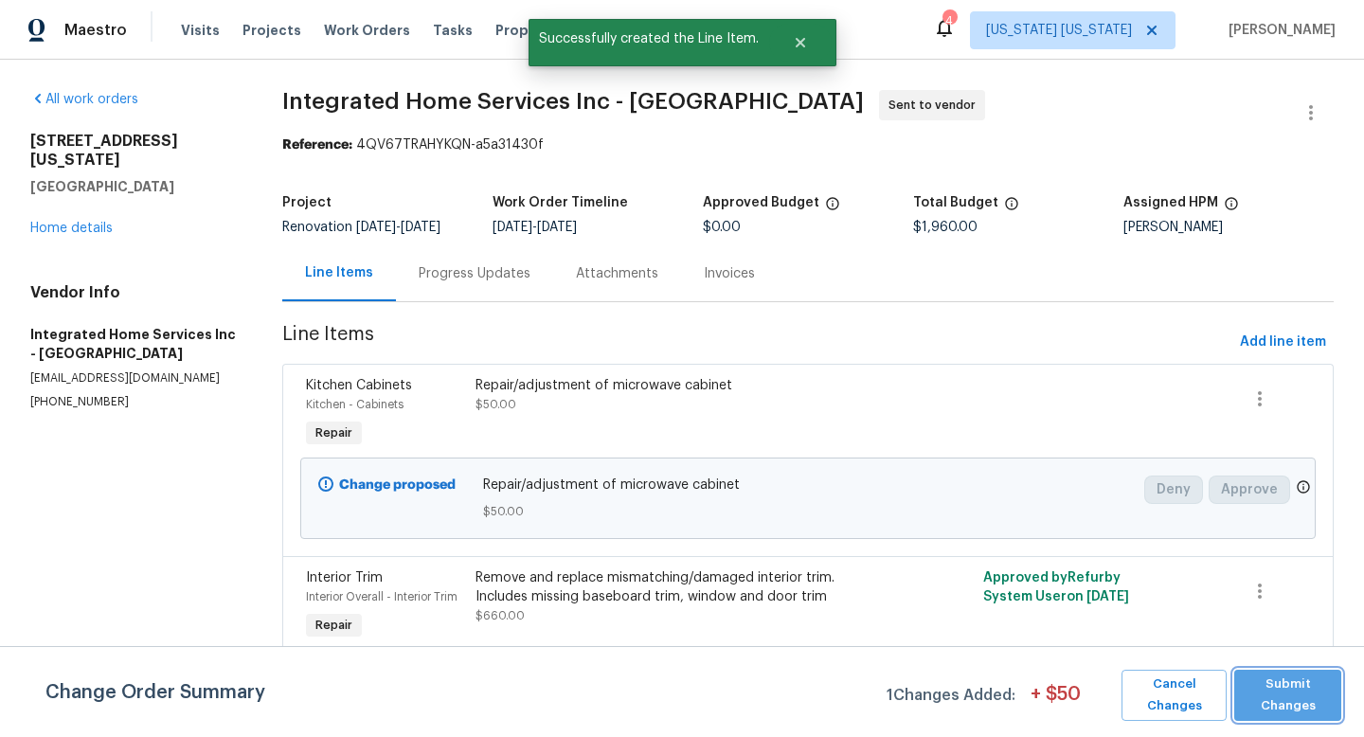
click at [1247, 693] on span "Submit Changes" at bounding box center [1288, 696] width 88 height 44
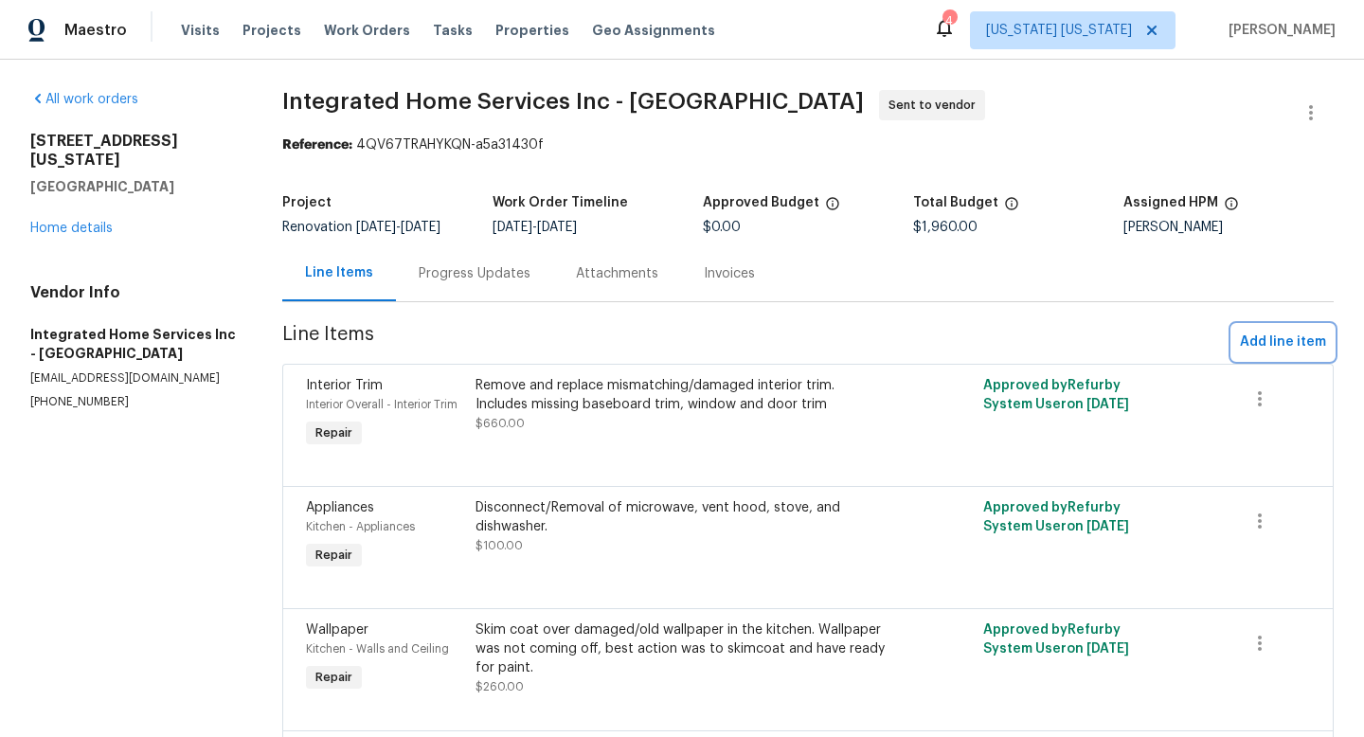
click at [1313, 345] on button "Add line item" at bounding box center [1283, 342] width 101 height 35
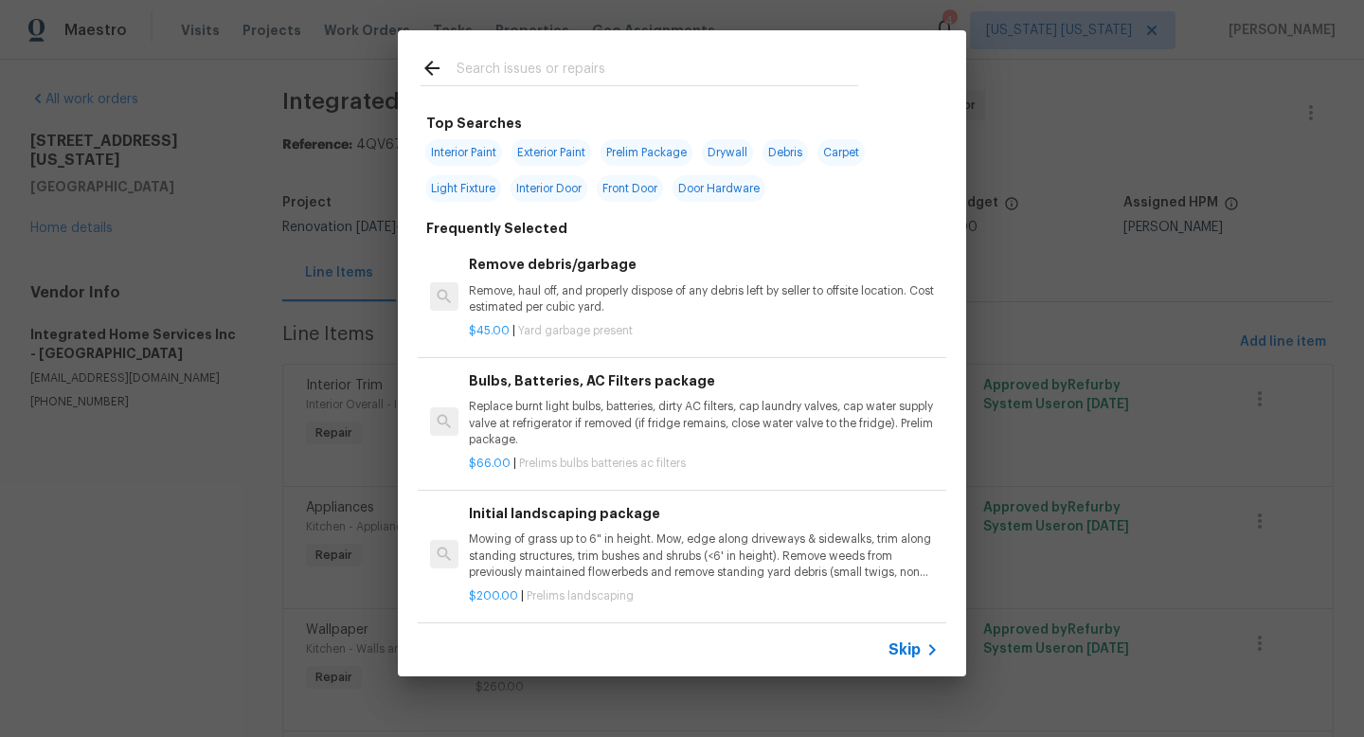
click at [665, 81] on input "text" at bounding box center [658, 71] width 402 height 28
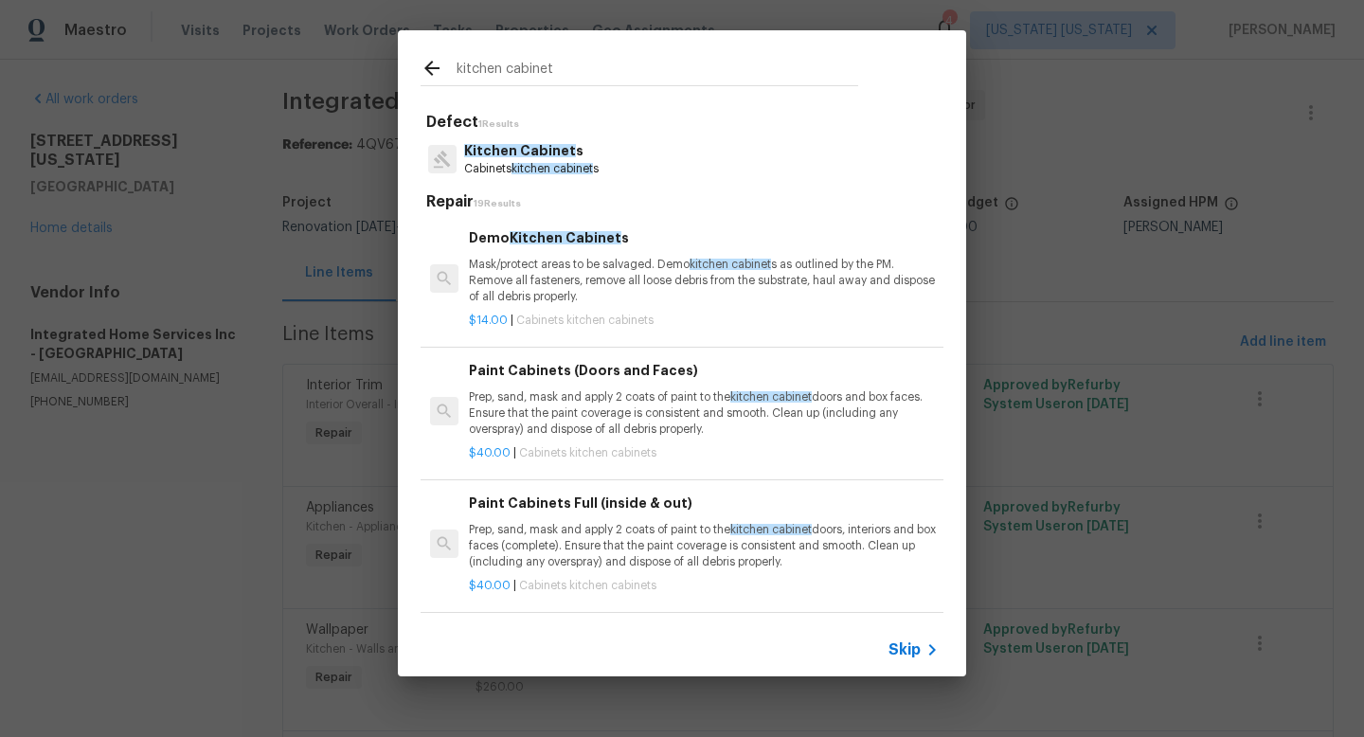
type input "kitchen cabinet"
click at [573, 159] on p "Kitchen Cabinet s" at bounding box center [531, 151] width 135 height 20
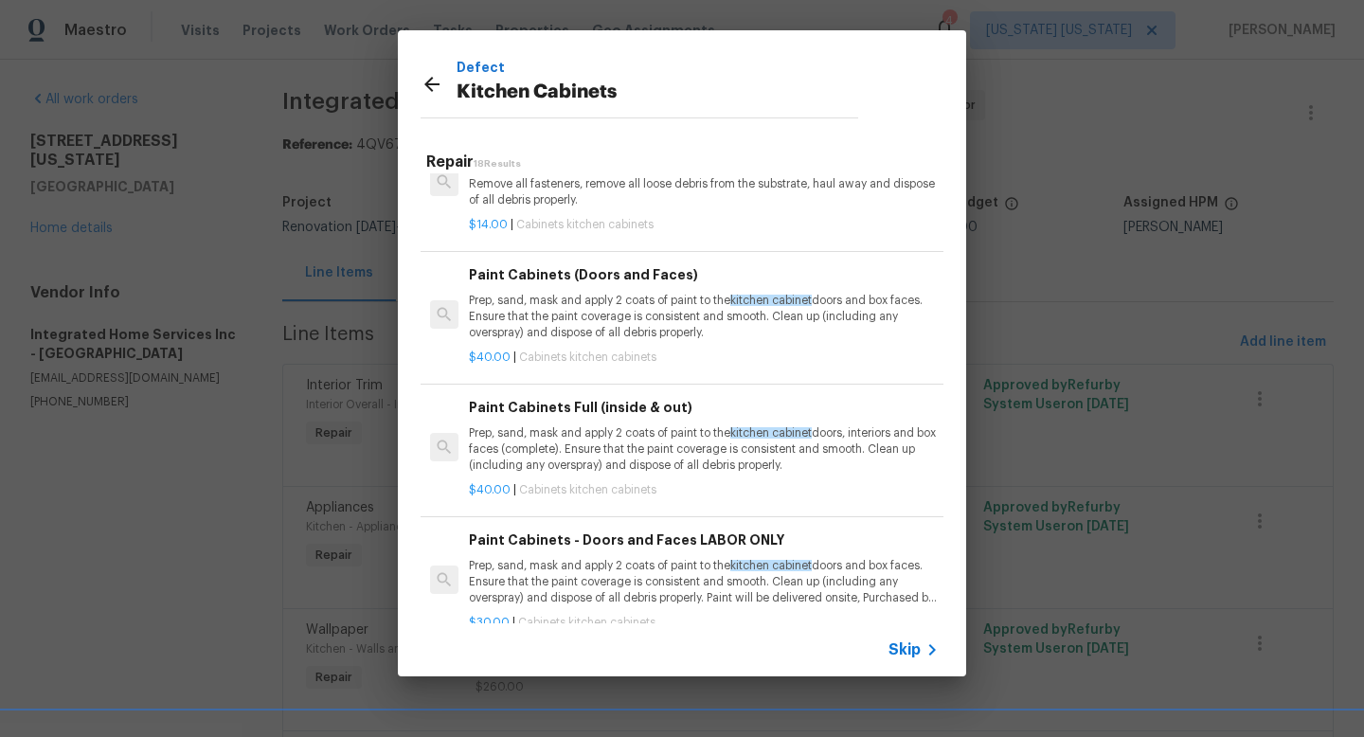
scroll to position [63, 0]
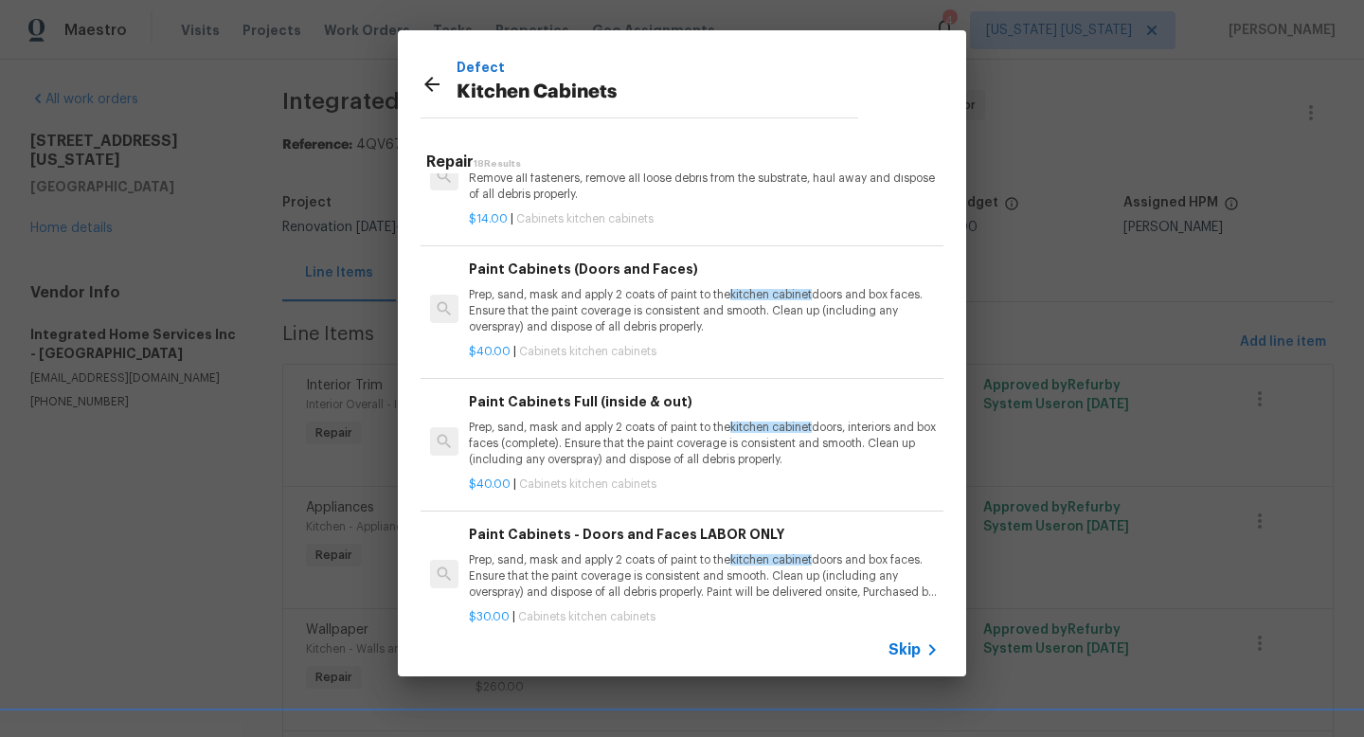
click at [626, 294] on p "Prep, sand, mask and apply 2 coats of paint to the kitchen cabinet doors and bo…" at bounding box center [704, 311] width 470 height 48
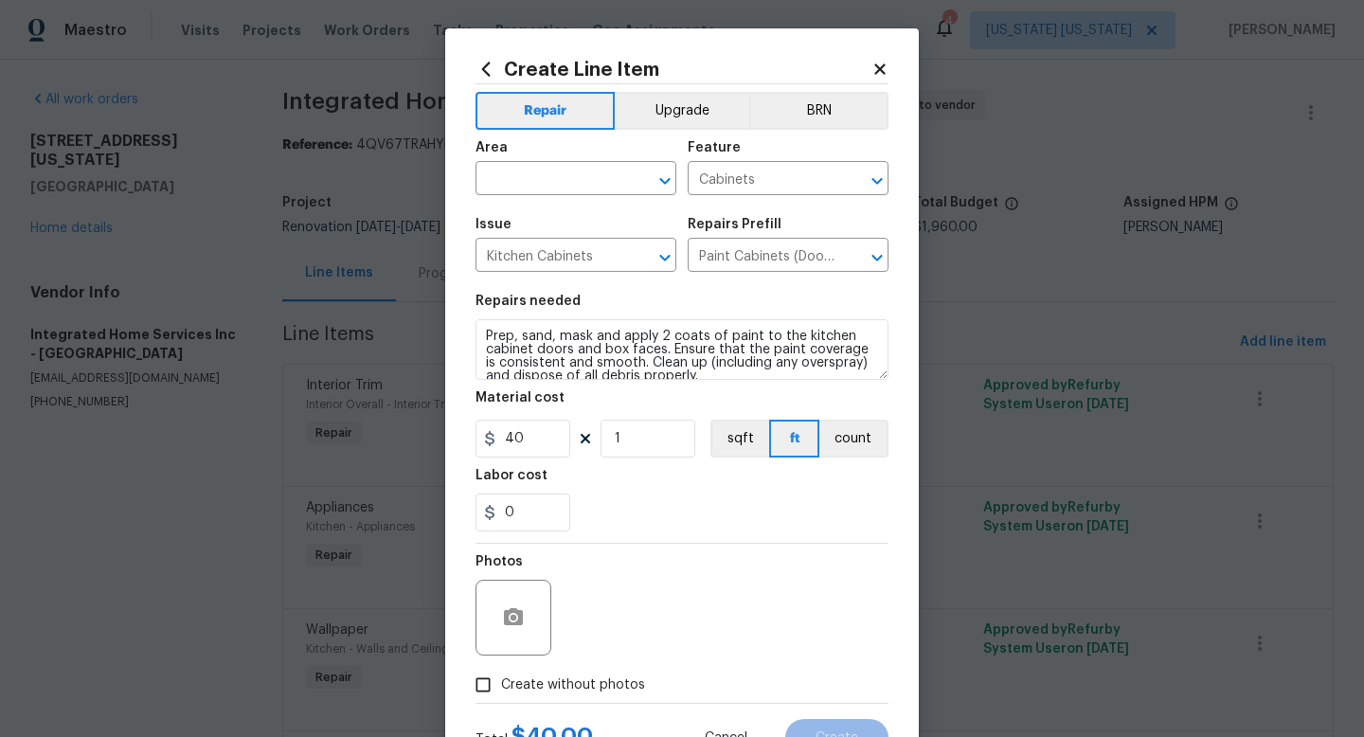
click at [520, 674] on label "Create without photos" at bounding box center [555, 685] width 180 height 36
click at [501, 674] on input "Create without photos" at bounding box center [483, 685] width 36 height 36
checkbox input "true"
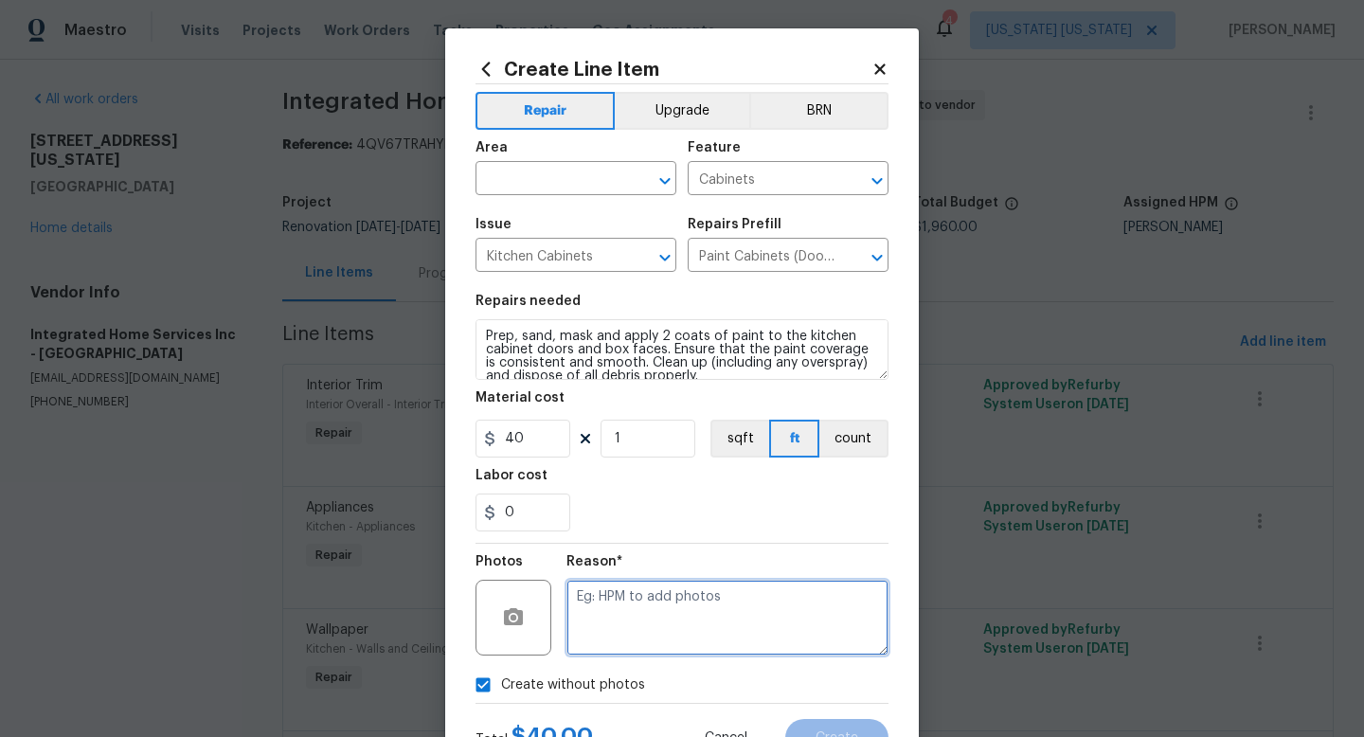
click at [569, 612] on textarea at bounding box center [728, 618] width 322 height 76
type textarea "adding after"
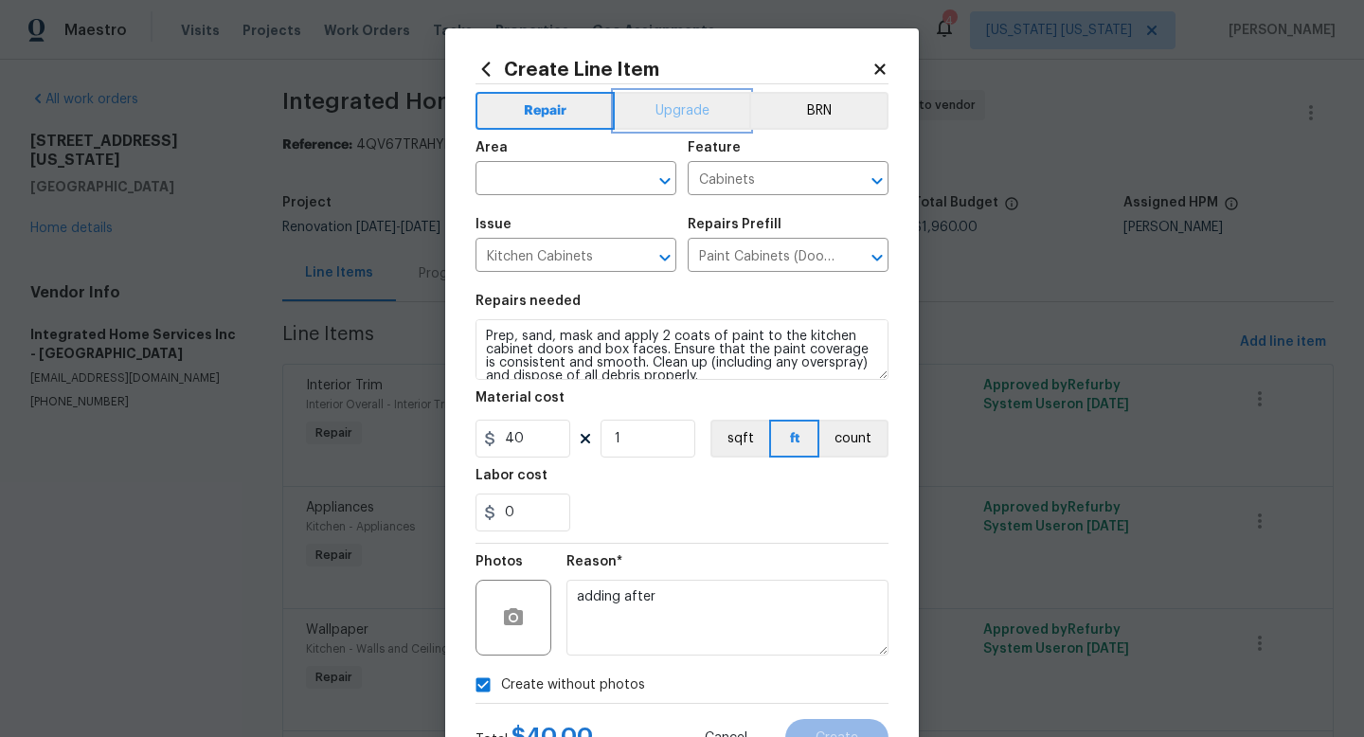
click at [659, 108] on button "Upgrade" at bounding box center [682, 111] width 135 height 38
click at [593, 168] on input "text" at bounding box center [550, 180] width 148 height 29
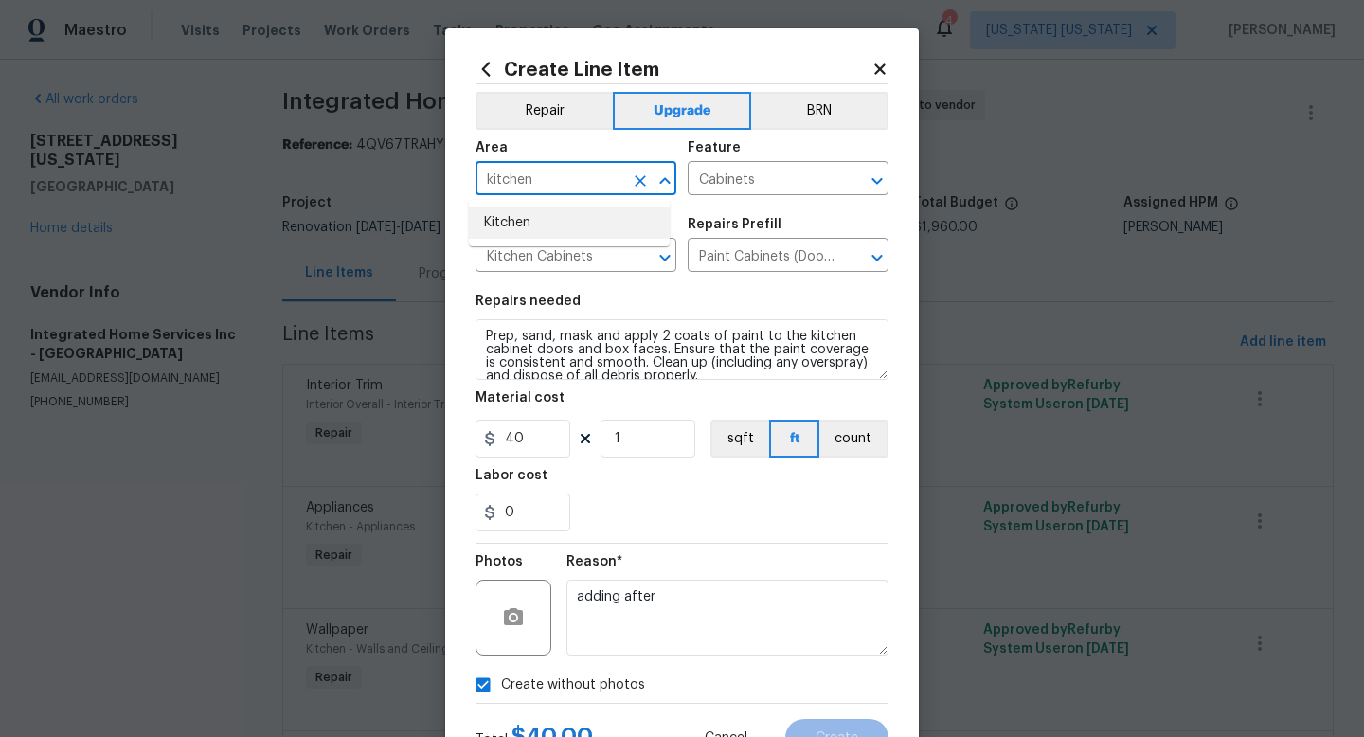
click at [566, 231] on li "Kitchen" at bounding box center [569, 222] width 201 height 31
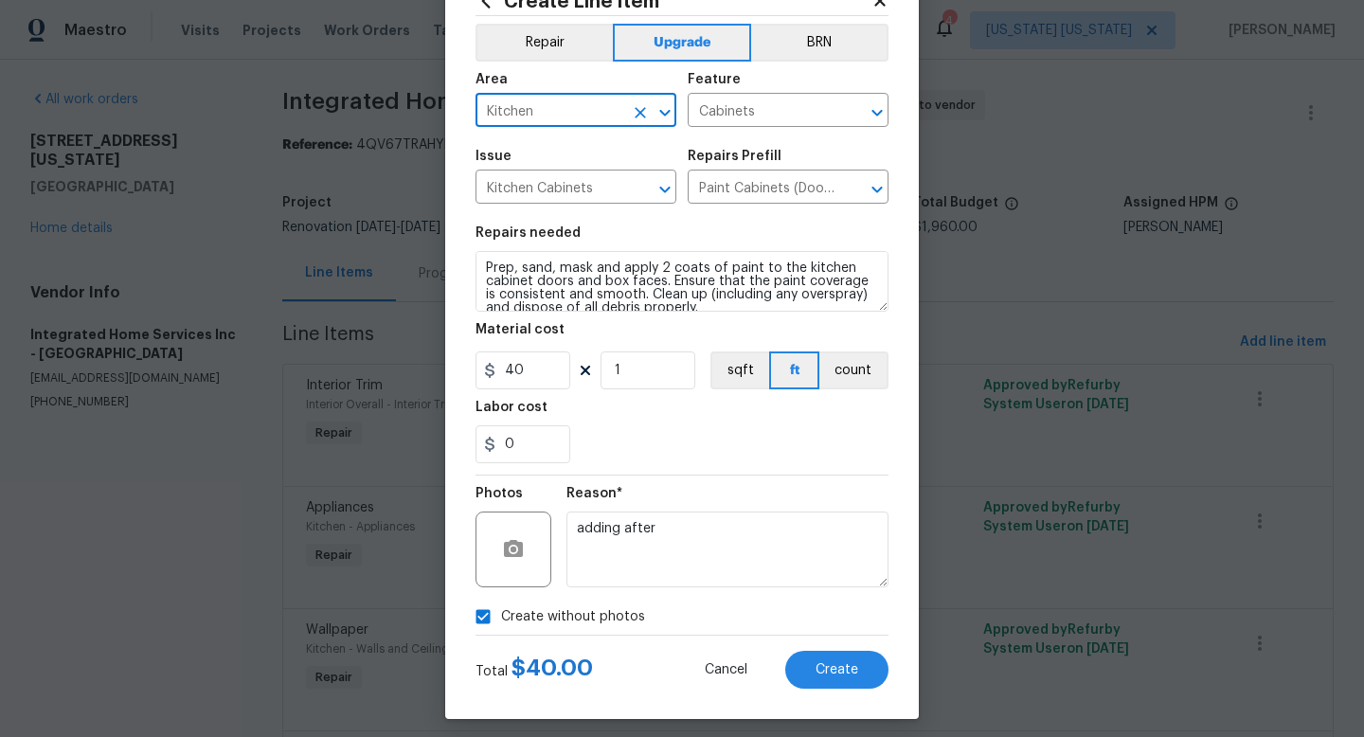
scroll to position [80, 0]
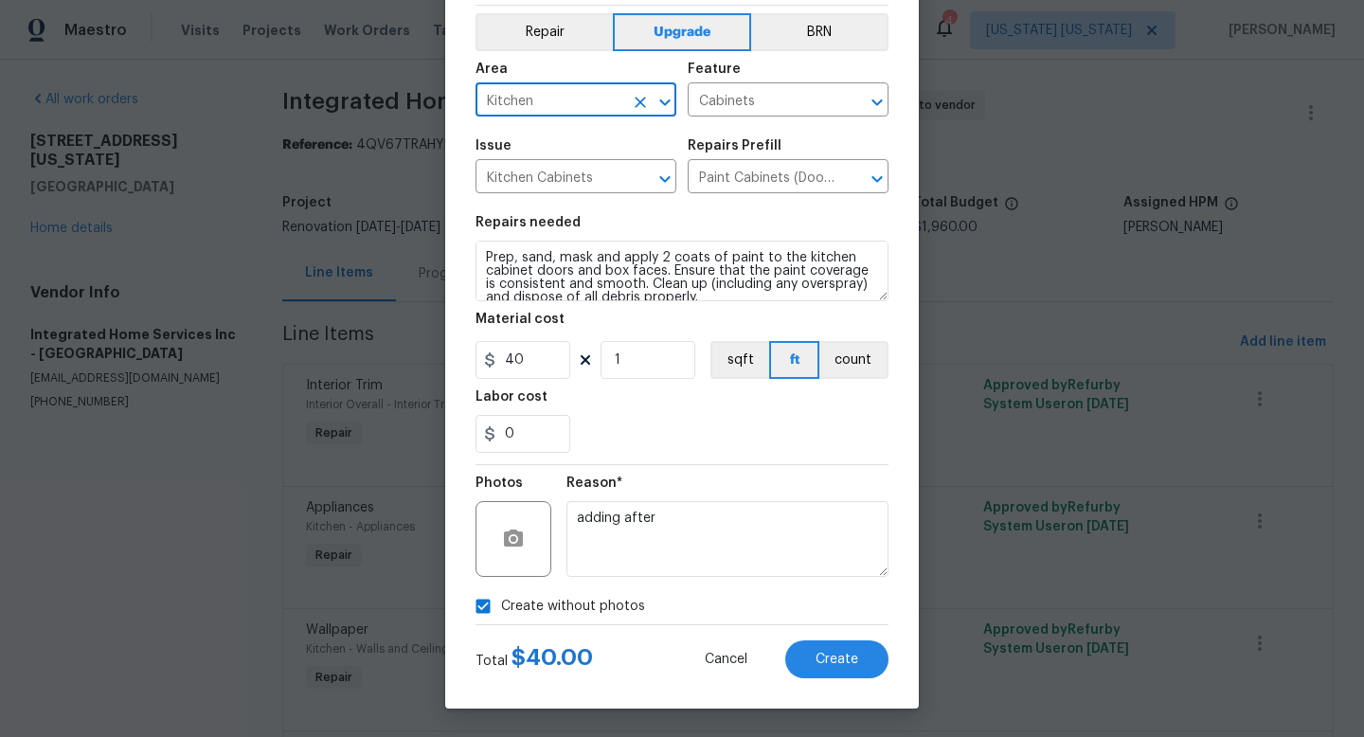
type input "Kitchen"
drag, startPoint x: 616, startPoint y: 364, endPoint x: 601, endPoint y: 362, distance: 15.3
click at [601, 362] on input "1" at bounding box center [648, 360] width 95 height 38
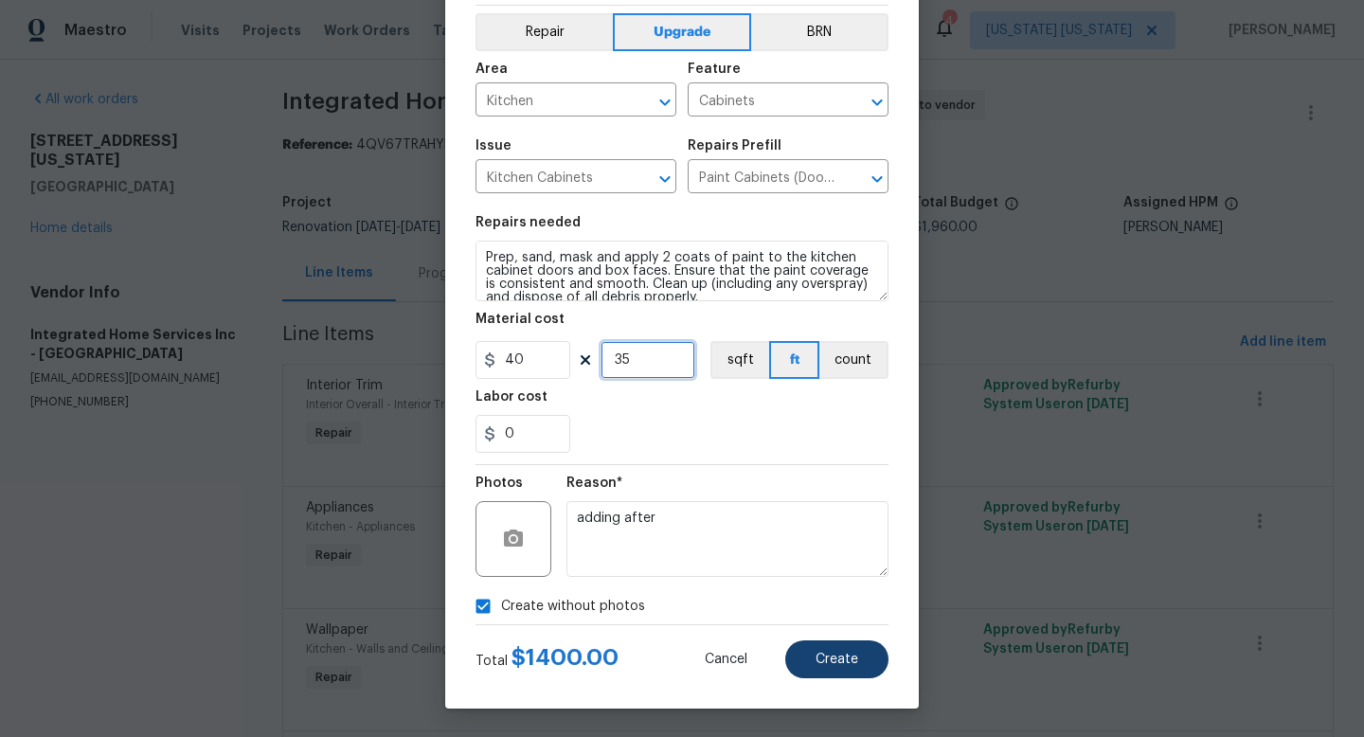
type input "35"
click at [799, 655] on button "Create" at bounding box center [836, 659] width 103 height 38
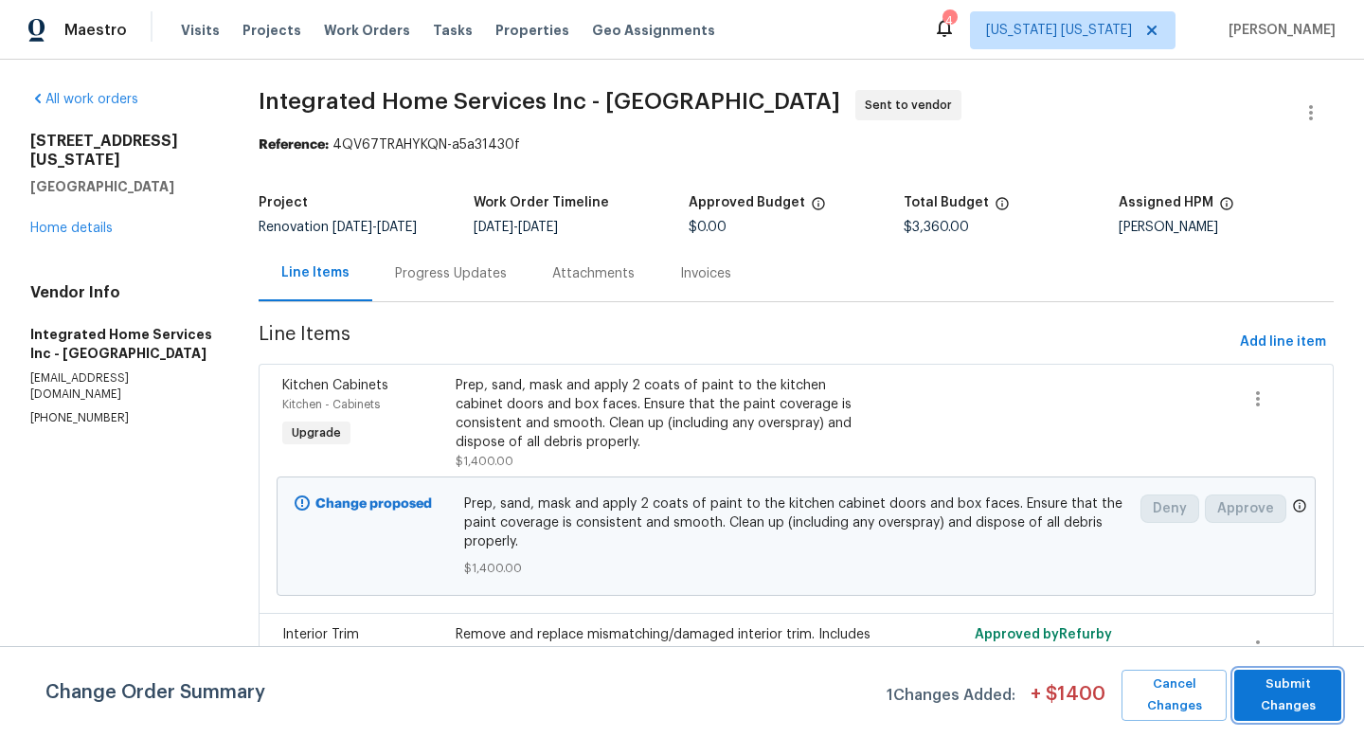
click at [1253, 711] on span "Submit Changes" at bounding box center [1288, 696] width 88 height 44
